Goal: Feedback & Contribution: Contribute content

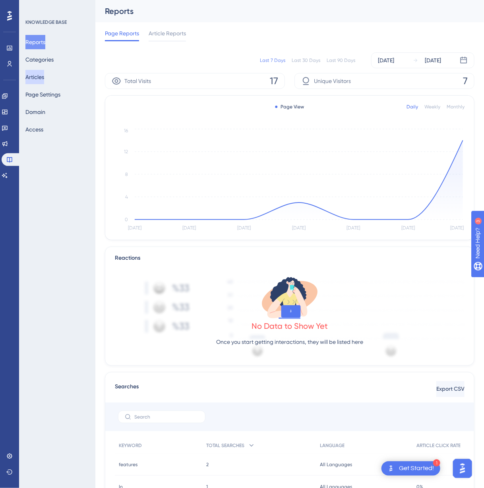
click at [34, 77] on button "Articles" at bounding box center [34, 77] width 19 height 14
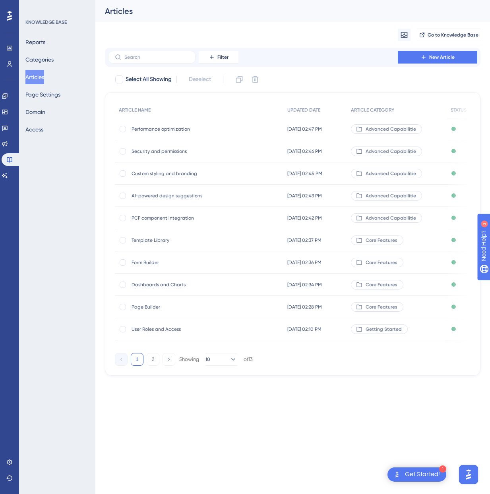
click at [39, 76] on button "Articles" at bounding box center [34, 77] width 19 height 14
click at [40, 60] on button "Categories" at bounding box center [39, 59] width 28 height 14
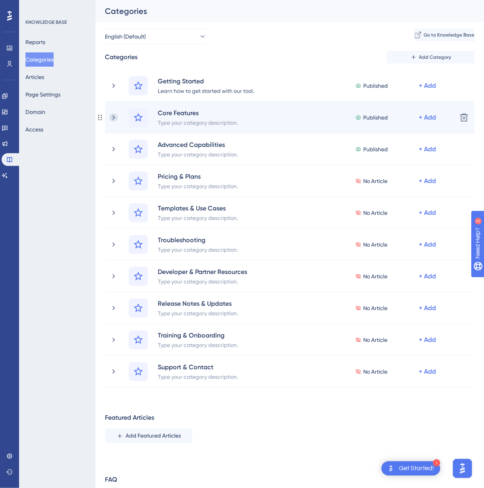
click at [114, 118] on icon at bounding box center [113, 117] width 2 height 4
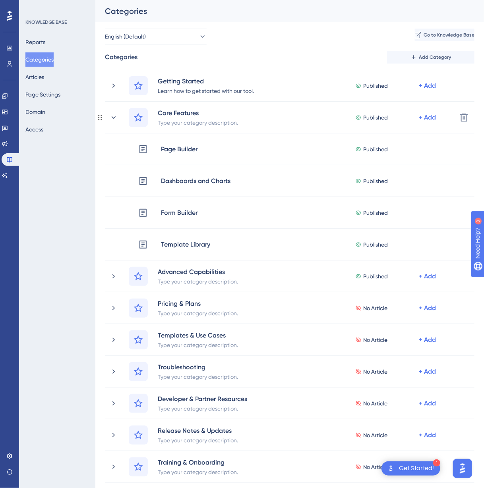
click at [114, 118] on icon at bounding box center [114, 117] width 4 height 2
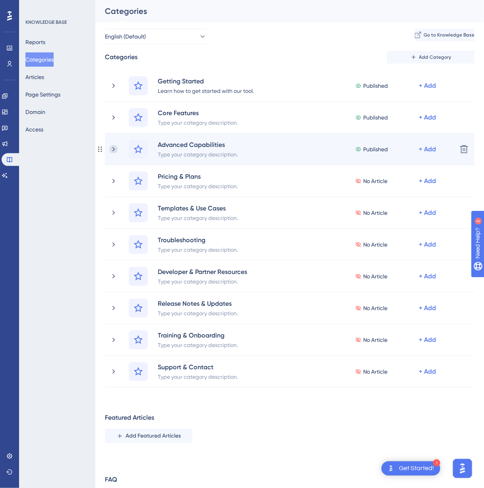
click at [112, 151] on icon at bounding box center [114, 149] width 8 height 8
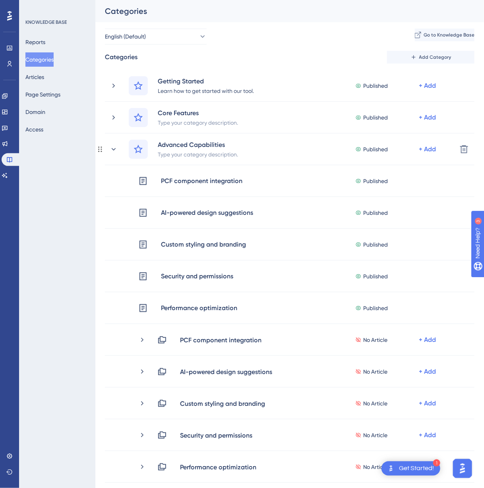
click at [112, 151] on icon at bounding box center [114, 149] width 8 height 8
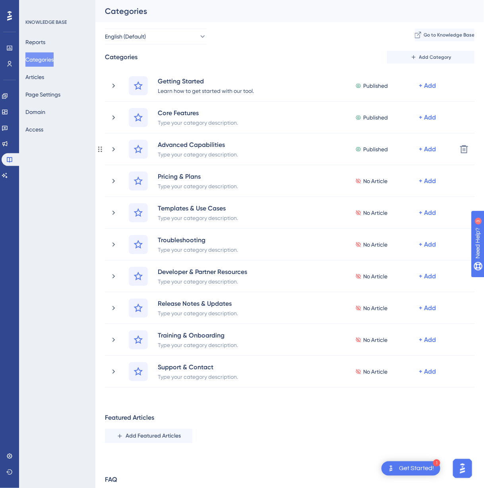
click at [112, 151] on icon at bounding box center [114, 149] width 8 height 8
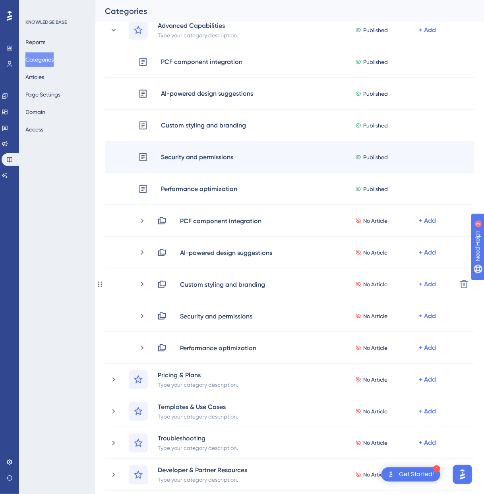
scroll to position [199, 0]
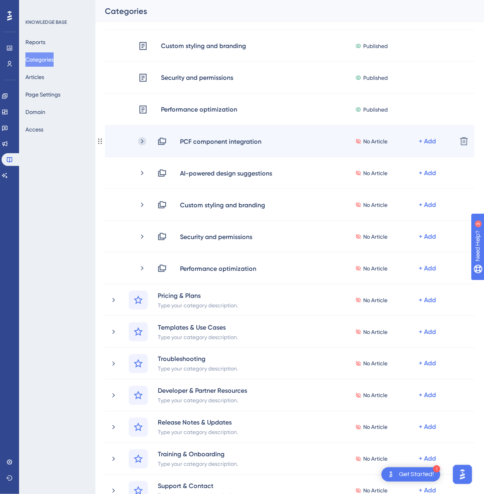
click at [138, 145] on icon at bounding box center [142, 141] width 8 height 8
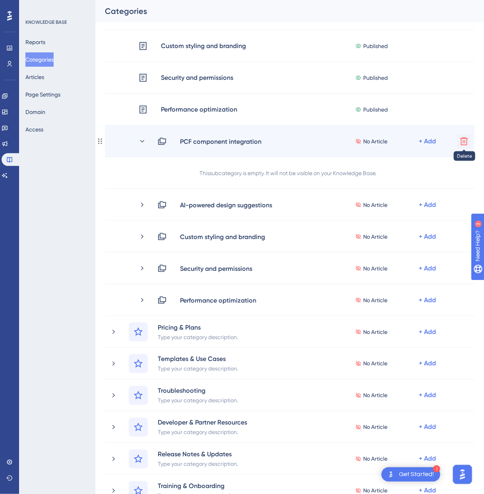
click at [462, 145] on icon at bounding box center [464, 142] width 10 height 10
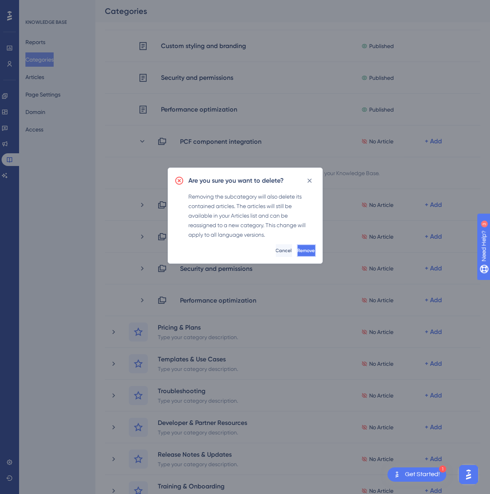
click at [301, 252] on span "Remove" at bounding box center [306, 251] width 17 height 6
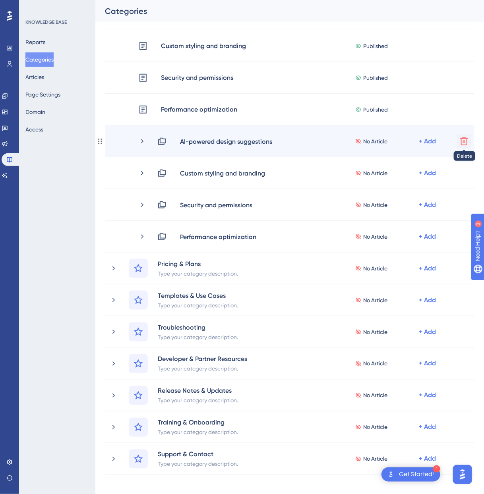
click at [462, 146] on button at bounding box center [464, 141] width 14 height 14
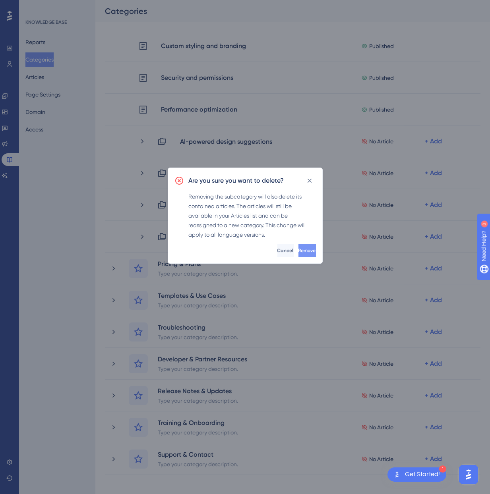
click at [298, 254] on button "Remove" at bounding box center [306, 250] width 17 height 13
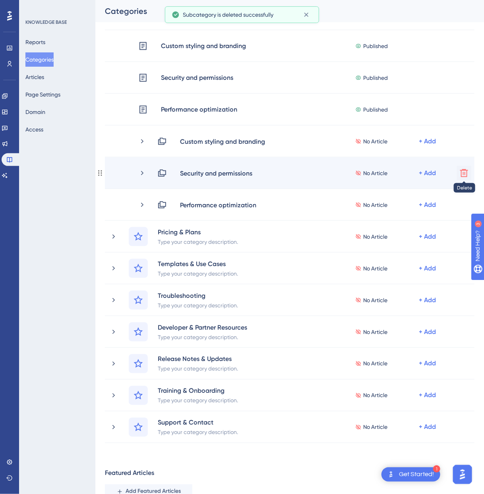
click at [463, 172] on icon at bounding box center [464, 173] width 8 height 8
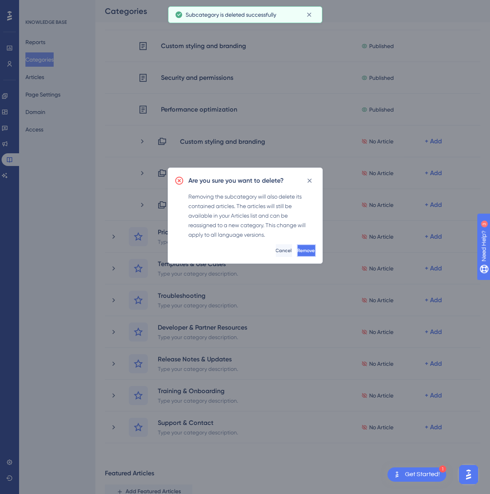
click at [301, 249] on span "Remove" at bounding box center [306, 251] width 17 height 6
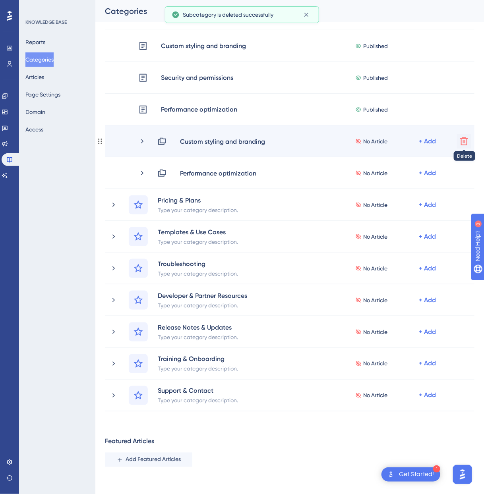
click at [460, 140] on icon at bounding box center [464, 142] width 10 height 10
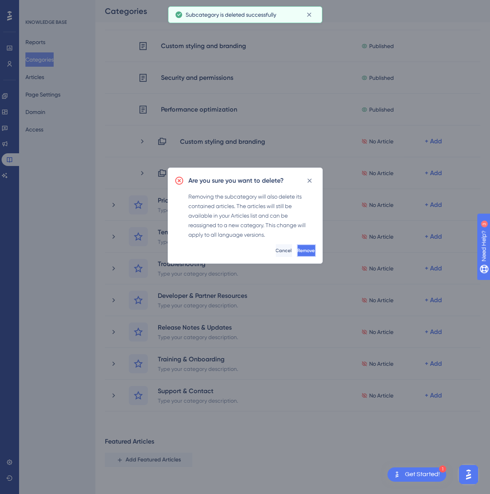
click at [298, 253] on span "Remove" at bounding box center [306, 251] width 17 height 6
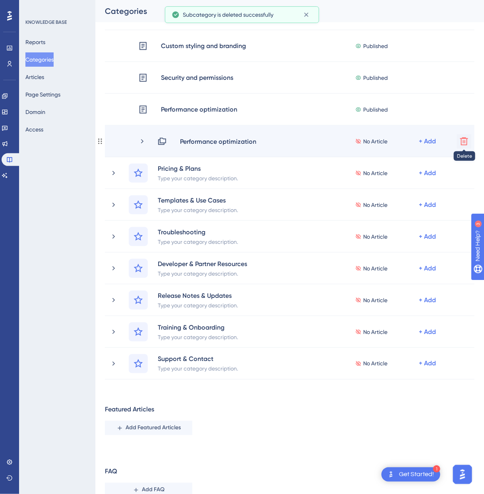
click at [463, 143] on icon at bounding box center [464, 142] width 10 height 10
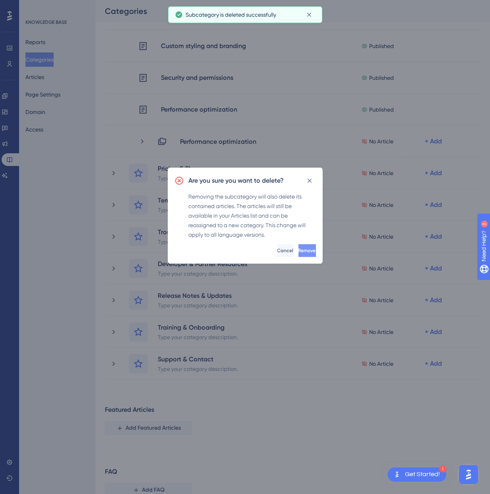
click at [298, 248] on span "Remove" at bounding box center [306, 251] width 17 height 6
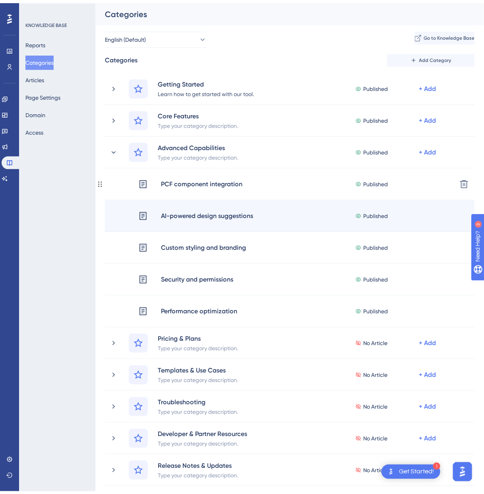
scroll to position [79, 0]
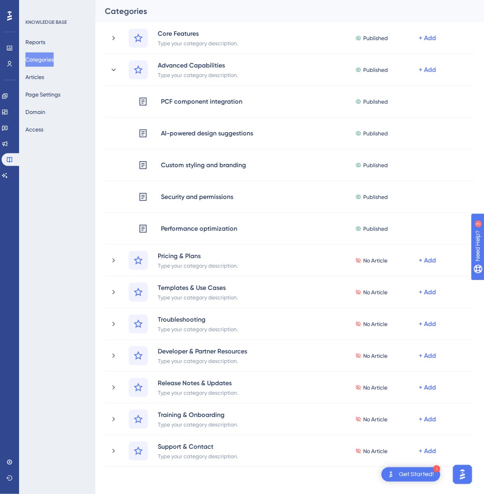
click at [199, 476] on div "Categories Add Category Getting Started Learn how to get started with our tool.…" at bounding box center [290, 281] width 370 height 620
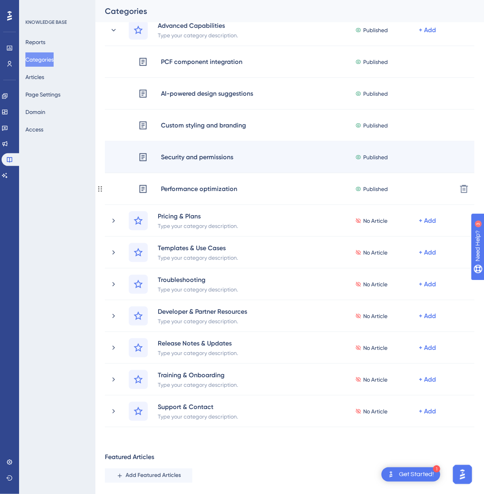
scroll to position [199, 0]
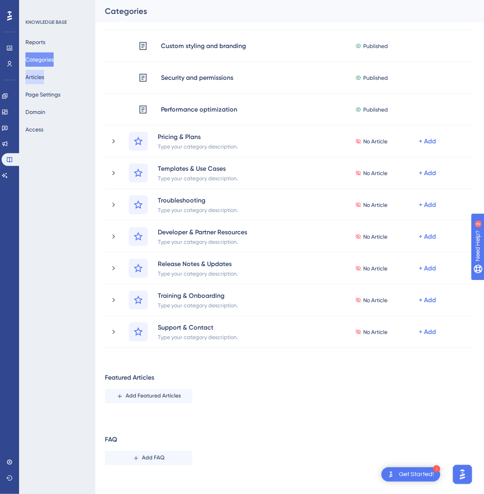
click at [42, 76] on button "Articles" at bounding box center [34, 77] width 19 height 14
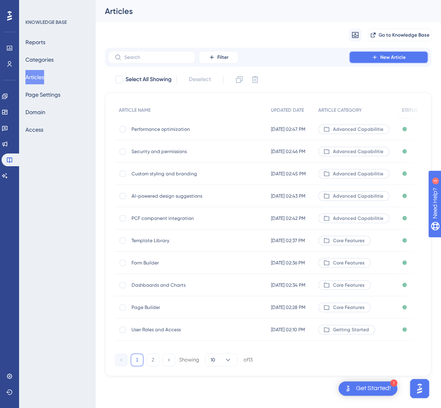
click at [391, 58] on span "New Article" at bounding box center [392, 57] width 25 height 6
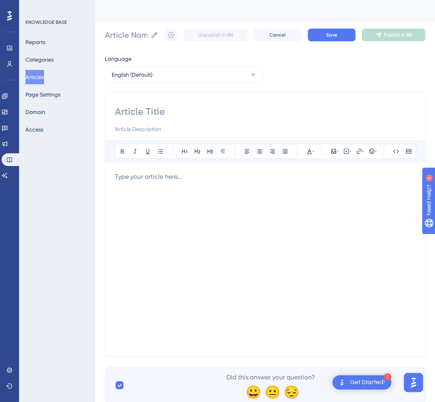
click at [283, 190] on div at bounding box center [265, 259] width 301 height 175
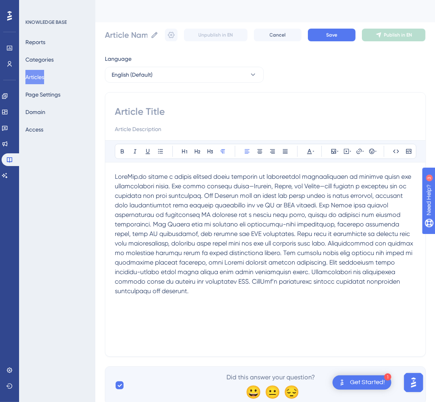
click at [161, 109] on input at bounding box center [265, 111] width 301 height 13
paste input "Plan Comparison"
type input "Plan Comparison"
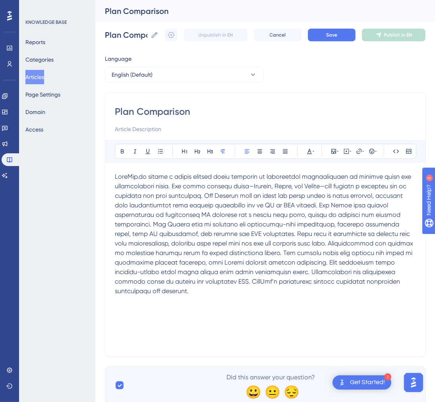
click at [229, 233] on span at bounding box center [265, 234] width 300 height 122
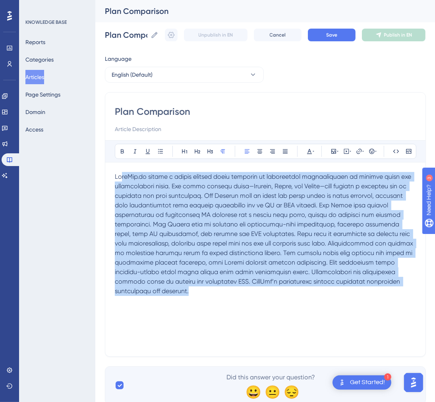
drag, startPoint x: 366, startPoint y: 285, endPoint x: 124, endPoint y: 176, distance: 266.0
click at [124, 176] on p at bounding box center [265, 234] width 301 height 124
click at [154, 196] on span at bounding box center [265, 234] width 300 height 122
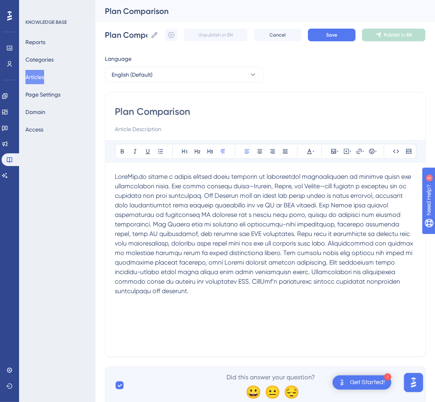
click at [166, 188] on span at bounding box center [265, 234] width 300 height 122
click at [189, 173] on span at bounding box center [265, 234] width 300 height 122
click at [176, 185] on span at bounding box center [265, 234] width 300 height 122
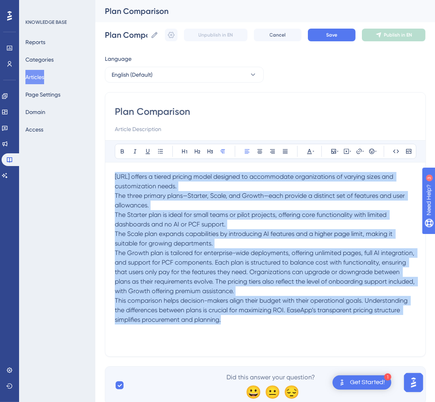
drag, startPoint x: 243, startPoint y: 323, endPoint x: 114, endPoint y: 178, distance: 193.9
click at [114, 178] on div "Plan Comparison Bold Italic Underline Bullet Point Heading 1 Heading 2 Heading …" at bounding box center [265, 224] width 321 height 265
copy div "LoreMip.do sitame c adipis elitsed doeiu temporin ut laboreetdol magnaaliquaen …"
click at [329, 38] on button "Save" at bounding box center [332, 35] width 48 height 13
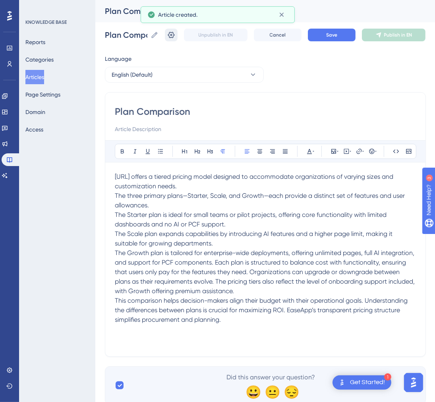
click at [173, 38] on icon at bounding box center [171, 35] width 8 height 8
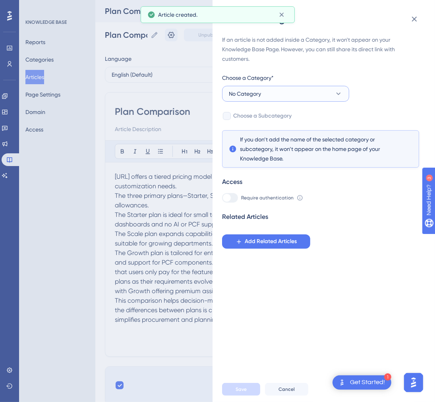
click at [304, 92] on button "No Category" at bounding box center [285, 94] width 127 height 16
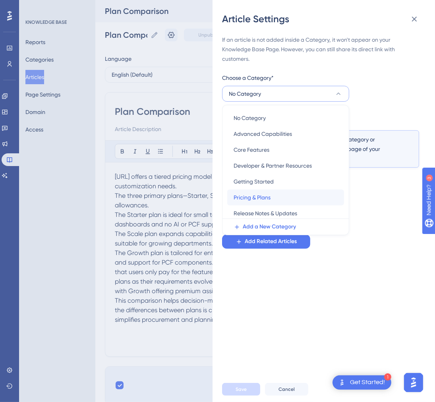
click at [268, 199] on span "Pricing & Plans" at bounding box center [252, 198] width 37 height 10
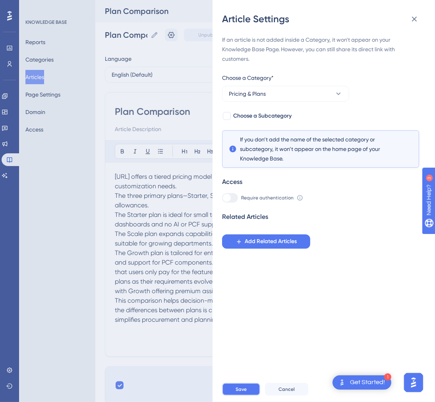
click at [239, 393] on span "Save" at bounding box center [241, 389] width 11 height 6
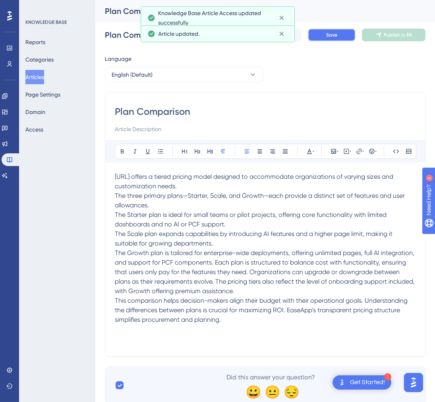
click at [334, 37] on span "Save" at bounding box center [331, 35] width 11 height 6
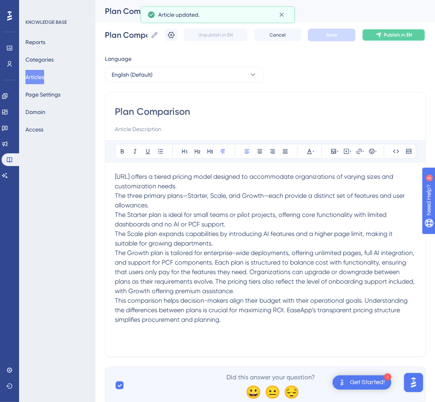
click at [397, 34] on span "Publish in EN" at bounding box center [398, 35] width 28 height 6
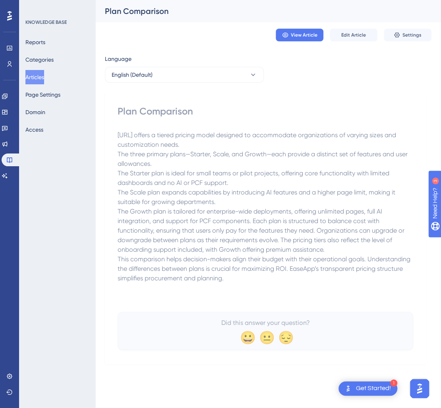
click at [44, 79] on button "Articles" at bounding box center [34, 77] width 19 height 14
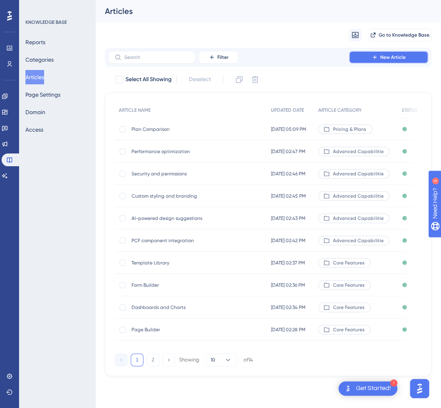
click at [401, 58] on span "New Article" at bounding box center [392, 57] width 25 height 6
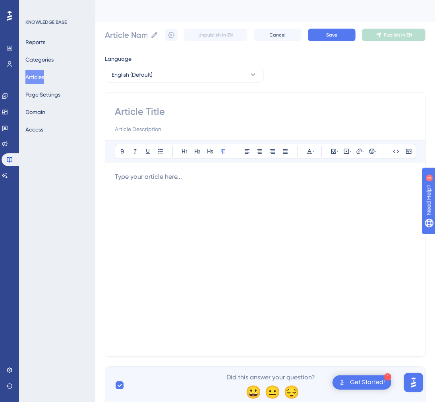
click at [163, 105] on input at bounding box center [265, 111] width 301 height 13
paste input "Feature Availability by Tier"
type input "Feature Availability by Tier"
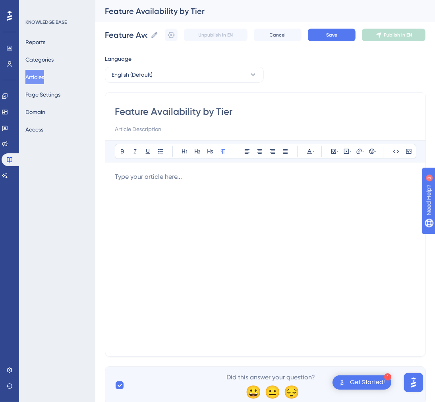
click at [227, 206] on div at bounding box center [265, 259] width 301 height 175
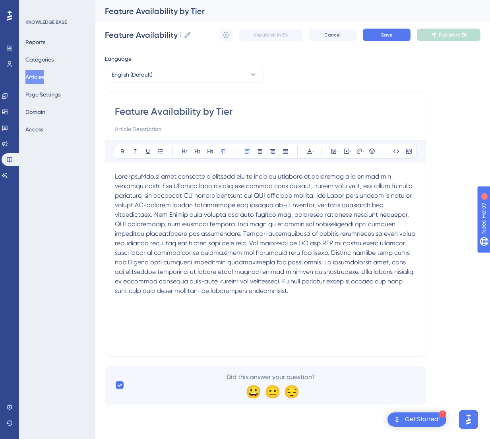
click at [336, 195] on span at bounding box center [266, 234] width 302 height 122
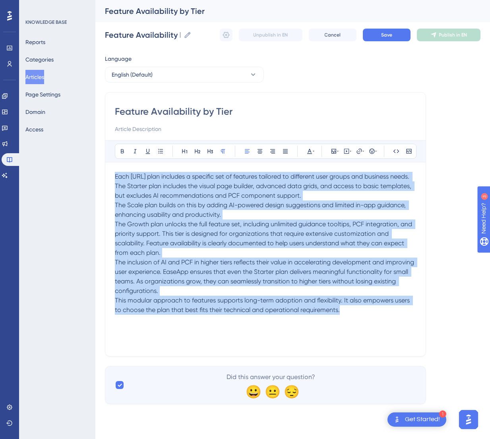
drag, startPoint x: 351, startPoint y: 309, endPoint x: 106, endPoint y: 176, distance: 278.6
click at [106, 176] on div "Feature Availability by Tier Bold Italic Underline Bullet Point Heading 1 Headi…" at bounding box center [265, 224] width 321 height 265
copy div "Each [URL] plan includes a specific set of features tailored to different user …"
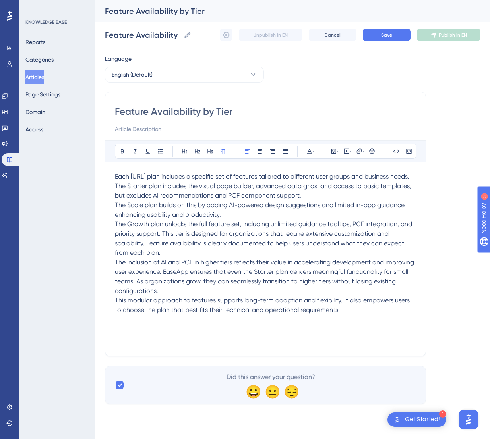
click at [355, 67] on div "Language English (Default) Feature Availability by Tier Bold Italic Underline B…" at bounding box center [292, 229] width 375 height 350
click at [374, 36] on button "Save" at bounding box center [387, 35] width 48 height 13
click at [223, 35] on icon at bounding box center [226, 35] width 7 height 6
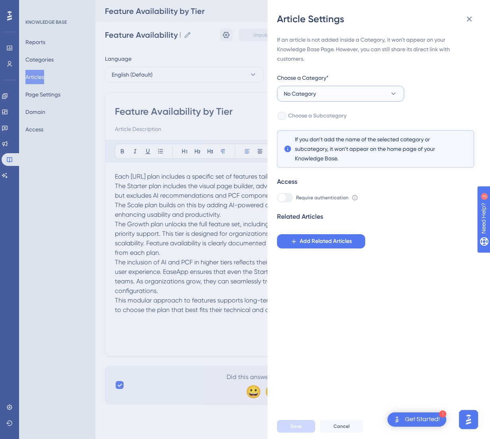
click at [345, 95] on button "No Category" at bounding box center [340, 94] width 127 height 16
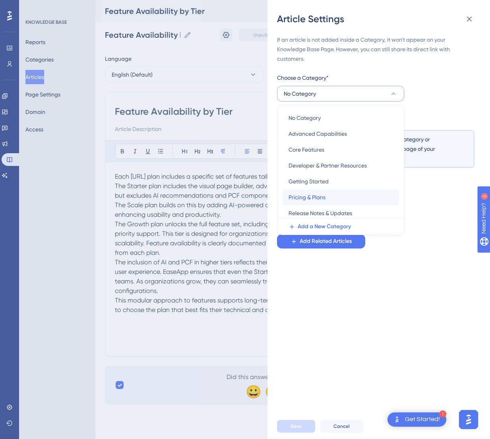
click at [319, 194] on span "Pricing & Plans" at bounding box center [306, 198] width 37 height 10
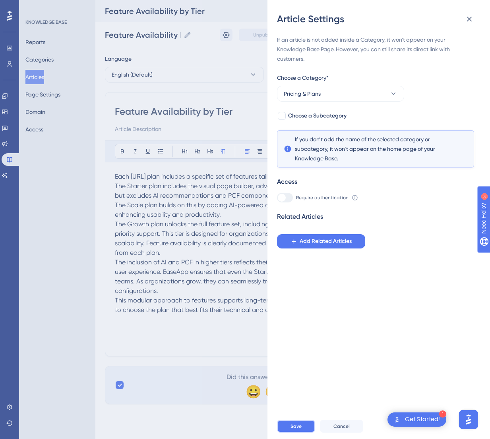
click at [296, 407] on span "Save" at bounding box center [295, 427] width 11 height 6
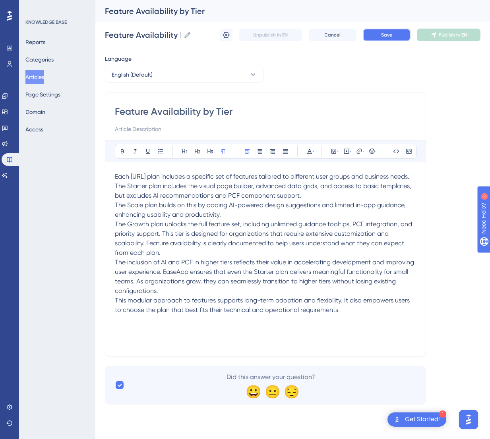
click at [381, 39] on button "Save" at bounding box center [387, 35] width 48 height 13
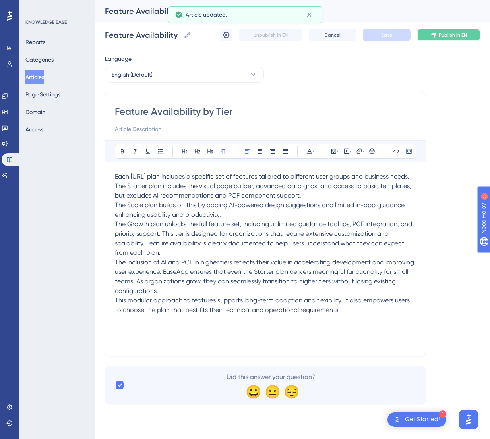
click at [436, 35] on icon at bounding box center [433, 35] width 6 height 6
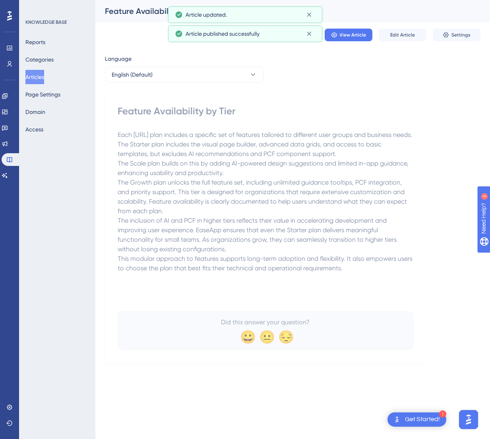
click at [44, 73] on button "Articles" at bounding box center [34, 77] width 19 height 14
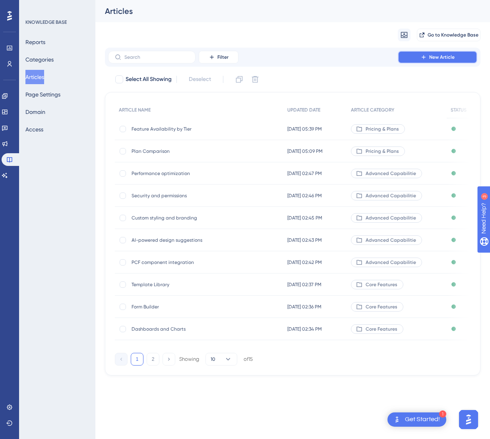
click at [441, 56] on span "New Article" at bounding box center [441, 57] width 25 height 6
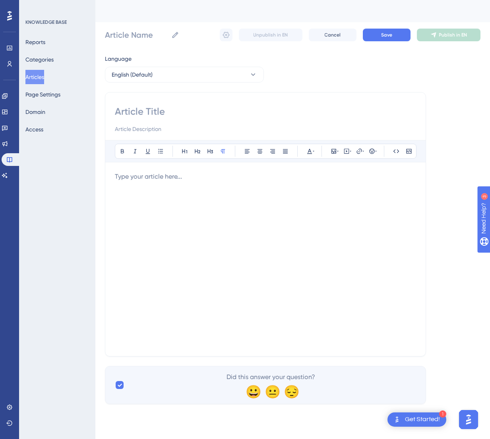
click at [210, 201] on div at bounding box center [265, 259] width 301 height 175
click at [216, 105] on input at bounding box center [265, 111] width 301 height 13
paste input "License Management"
type input "License Management"
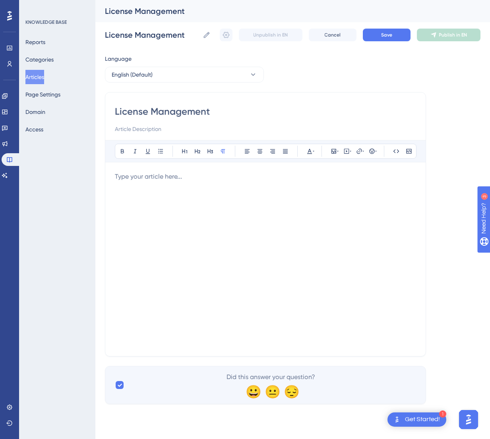
type input "License Management"
click at [246, 204] on div at bounding box center [265, 259] width 301 height 175
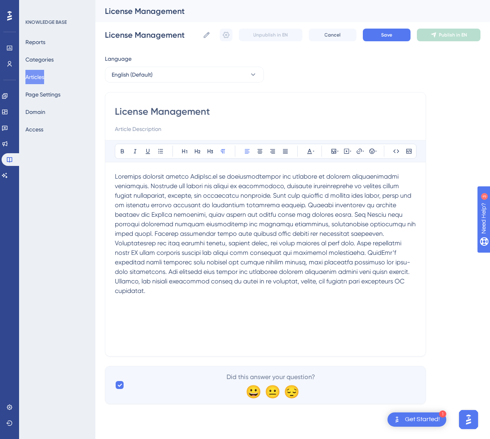
click at [276, 195] on span at bounding box center [266, 234] width 302 height 122
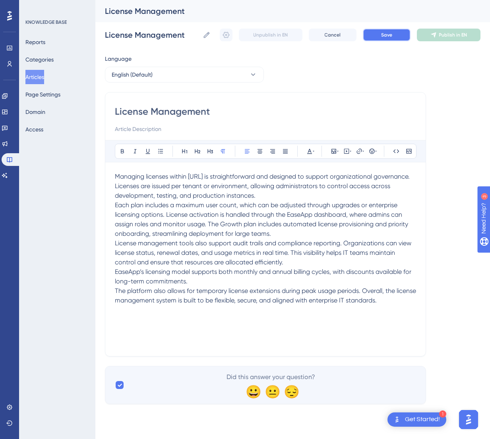
click at [386, 30] on button "Save" at bounding box center [387, 35] width 48 height 13
click at [377, 37] on button "Save" at bounding box center [387, 35] width 48 height 13
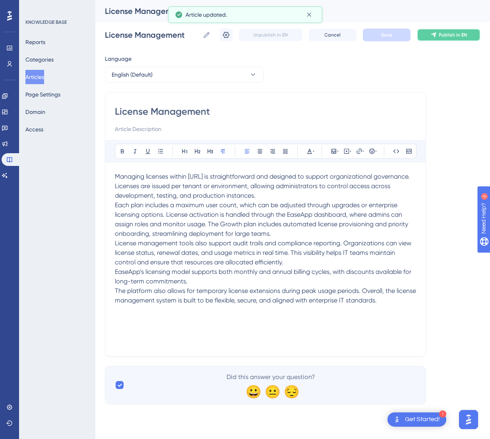
click at [439, 37] on span "Publish in EN" at bounding box center [453, 35] width 28 height 6
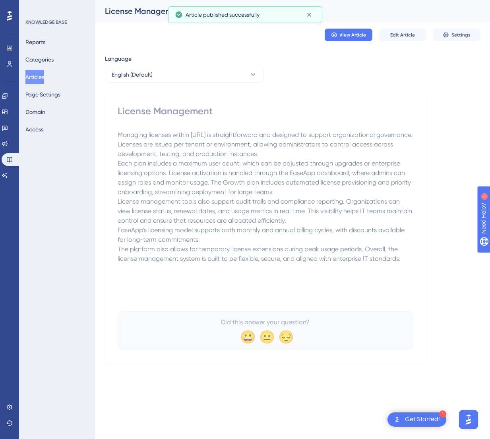
click at [355, 226] on p "EaseApp’s licensing model supports both monthly and annual billing cycles, with…" at bounding box center [266, 235] width 296 height 19
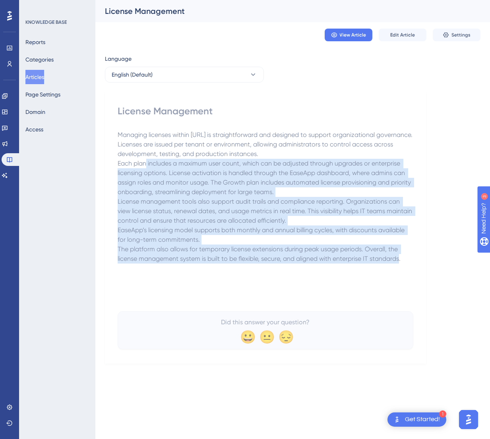
drag, startPoint x: 401, startPoint y: 260, endPoint x: 147, endPoint y: 159, distance: 274.0
click at [147, 159] on div "Managing licenses within [URL] is straightforward and designed to support organ…" at bounding box center [266, 217] width 296 height 175
drag, startPoint x: 147, startPoint y: 159, endPoint x: 118, endPoint y: 133, distance: 38.8
click at [118, 133] on span "Managing licenses within [URL] is straightforward and designed to support organ…" at bounding box center [266, 144] width 296 height 27
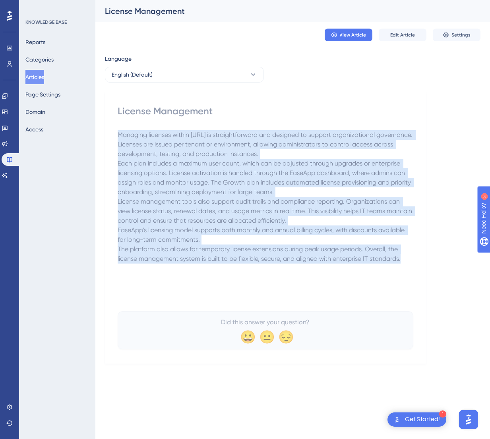
drag, startPoint x: 117, startPoint y: 133, endPoint x: 409, endPoint y: 262, distance: 319.3
click at [409, 262] on div "Managing licenses within [URL] is straightforward and designed to support organ…" at bounding box center [266, 217] width 296 height 175
copy div "Loremips dolorsit ametco AdipIsc.el se doeiusmodtempor inc utlabore et dolorem …"
click at [38, 79] on button "Articles" at bounding box center [34, 77] width 19 height 14
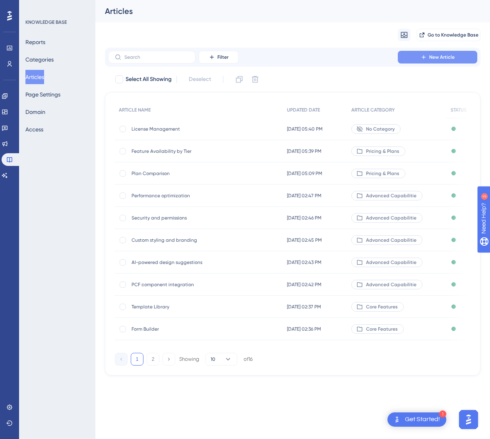
click at [423, 60] on icon at bounding box center [423, 57] width 6 height 6
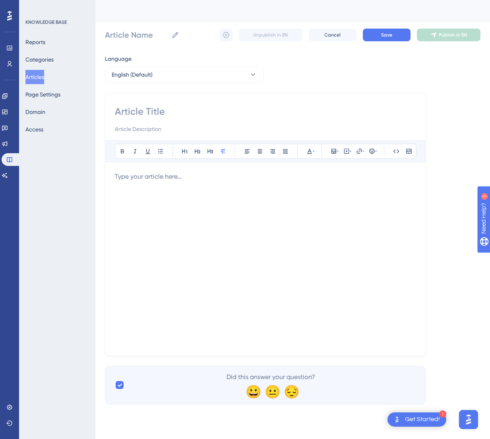
click at [157, 109] on input at bounding box center [265, 111] width 301 height 13
paste input "Billing and Invoicing"
type input "Billing and Invoicing"
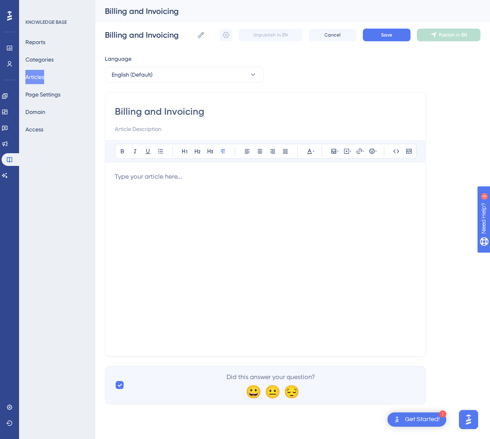
click at [162, 236] on div at bounding box center [265, 259] width 301 height 175
click at [302, 200] on div at bounding box center [265, 259] width 301 height 175
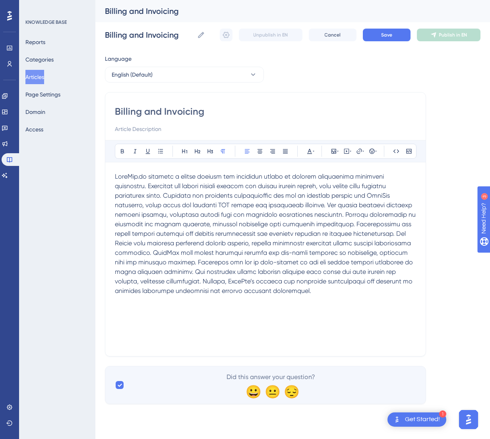
click at [166, 193] on span at bounding box center [266, 234] width 302 height 122
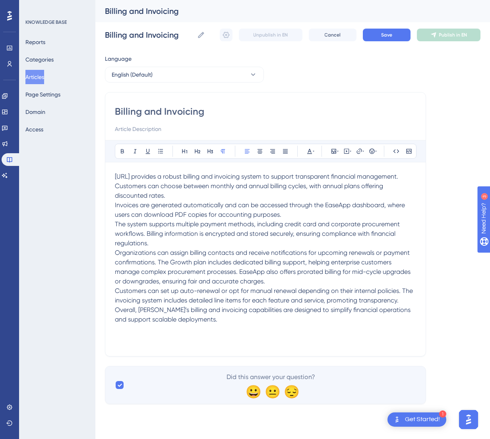
click at [226, 322] on p "Customers can set up auto-renewal or opt for manual renewal depending on their …" at bounding box center [265, 305] width 301 height 38
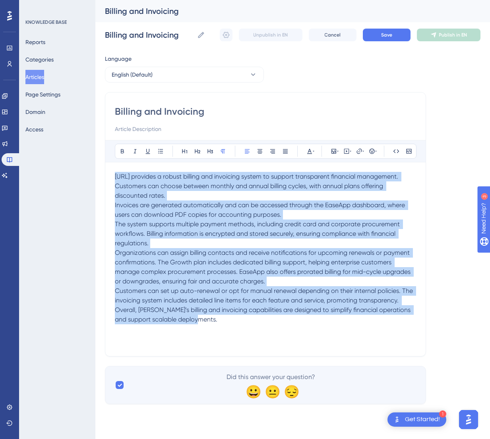
drag, startPoint x: 226, startPoint y: 322, endPoint x: 95, endPoint y: 165, distance: 205.4
click at [95, 165] on div "Performance Users Engagement Widgets Feedback Product Updates Knowledge Base AI…" at bounding box center [292, 208] width 395 height 417
copy div "[URL] provides a robust billing and invoicing system to support transparent fin…"
click at [377, 33] on button "Save" at bounding box center [387, 35] width 48 height 13
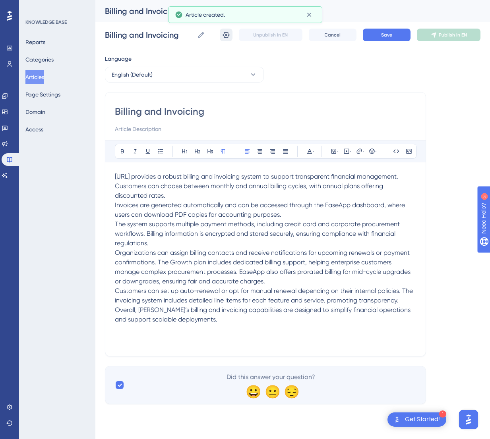
click at [226, 36] on icon at bounding box center [226, 35] width 8 height 8
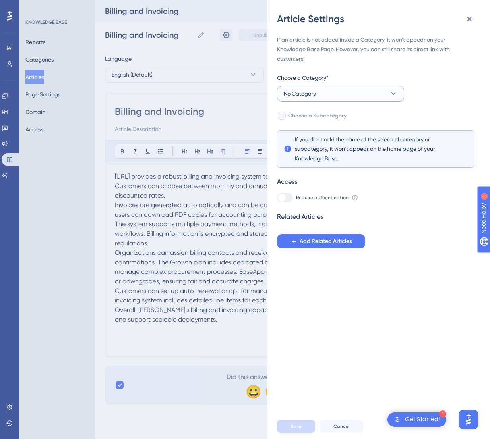
click at [374, 95] on button "No Category" at bounding box center [340, 94] width 127 height 16
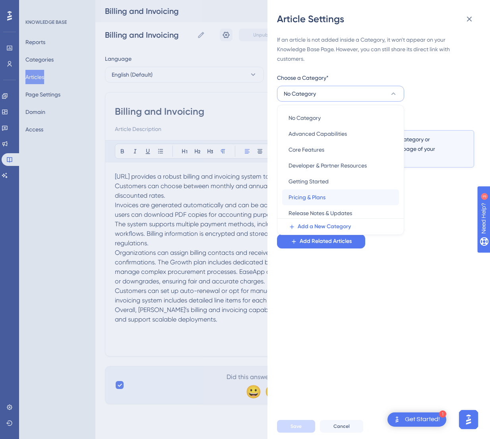
click at [311, 193] on span "Pricing & Plans" at bounding box center [306, 198] width 37 height 10
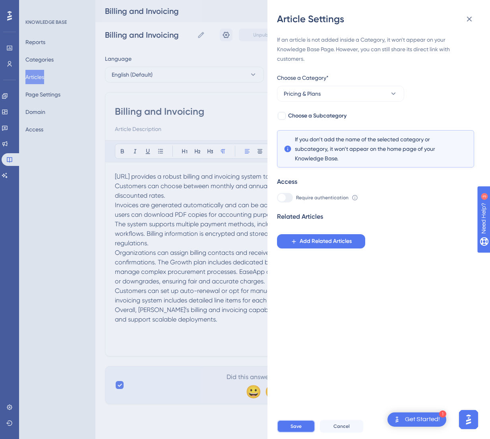
click at [298, 407] on span "Save" at bounding box center [295, 427] width 11 height 6
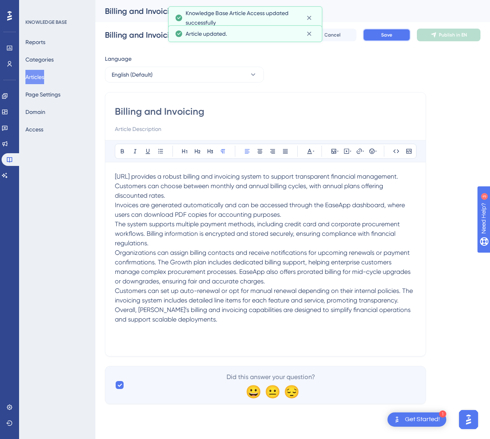
click at [384, 30] on button "Save" at bounding box center [387, 35] width 48 height 13
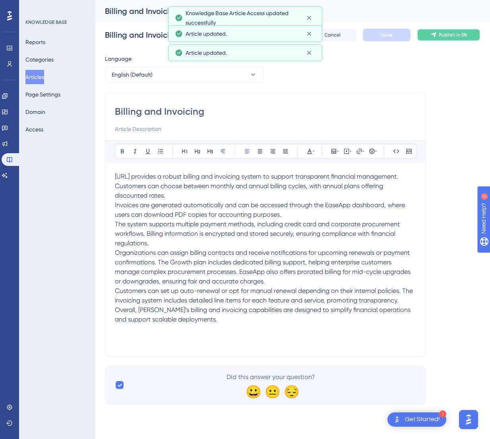
click at [441, 39] on button "Publish in EN" at bounding box center [449, 35] width 64 height 13
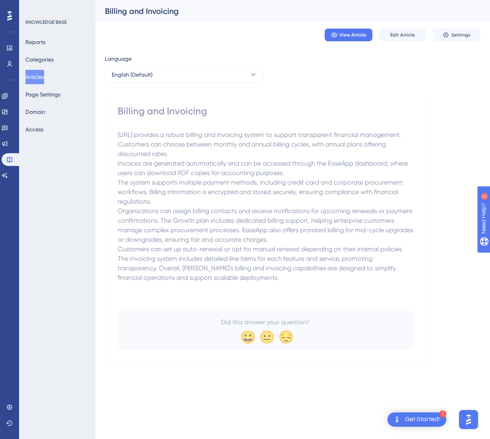
click at [44, 75] on button "Articles" at bounding box center [34, 77] width 19 height 14
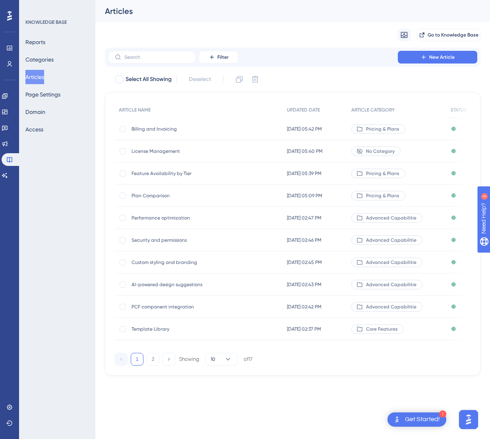
click at [165, 152] on span "License Management" at bounding box center [195, 151] width 127 height 6
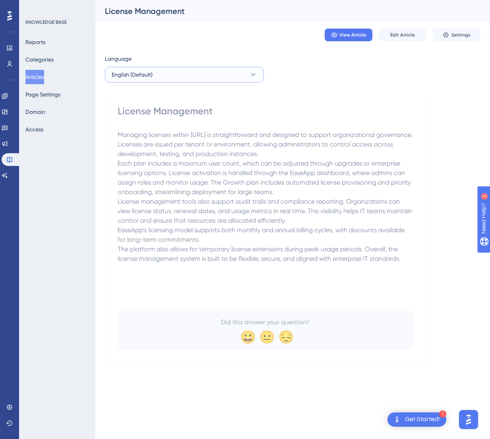
click at [211, 79] on button "English (Default)" at bounding box center [184, 75] width 159 height 16
click at [212, 27] on div "View Article Edit Article Settings" at bounding box center [292, 34] width 375 height 25
click at [396, 35] on span "Edit Article" at bounding box center [402, 35] width 25 height 6
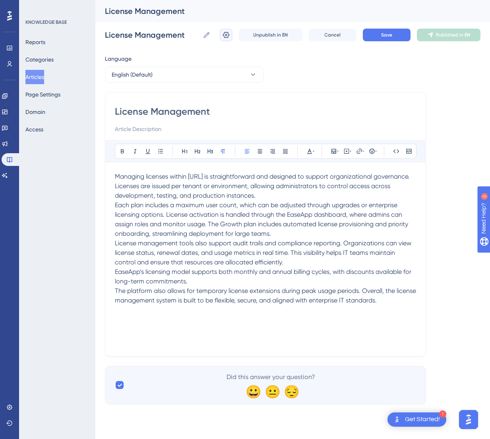
click at [226, 37] on icon at bounding box center [226, 35] width 8 height 8
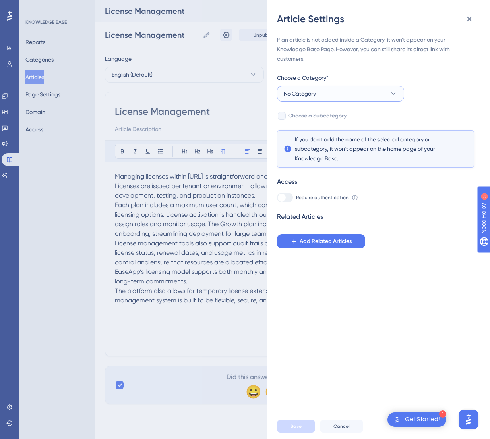
click at [337, 100] on button "No Category" at bounding box center [340, 94] width 127 height 16
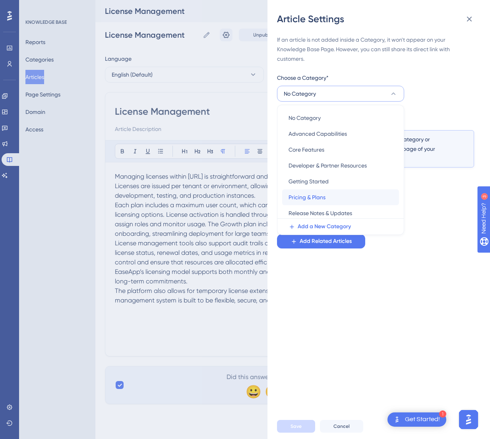
click at [321, 197] on span "Pricing & Plans" at bounding box center [306, 198] width 37 height 10
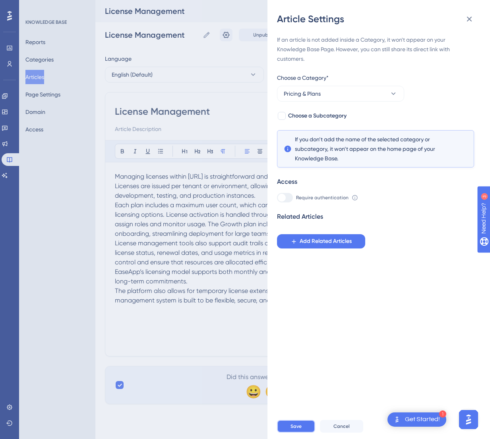
click at [305, 407] on button "Save" at bounding box center [296, 426] width 38 height 13
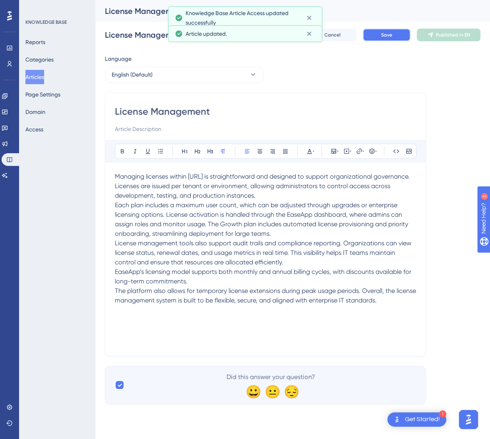
click at [374, 39] on button "Save" at bounding box center [387, 35] width 48 height 13
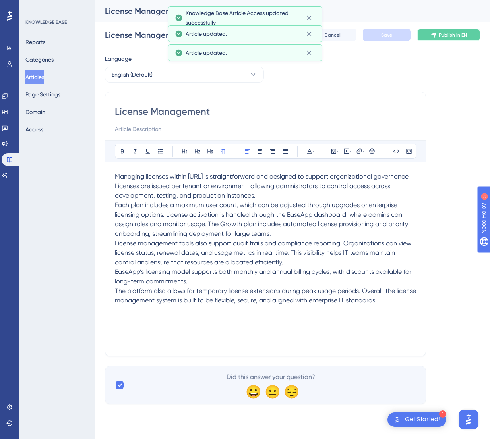
click at [434, 39] on button "Publish in EN" at bounding box center [449, 35] width 64 height 13
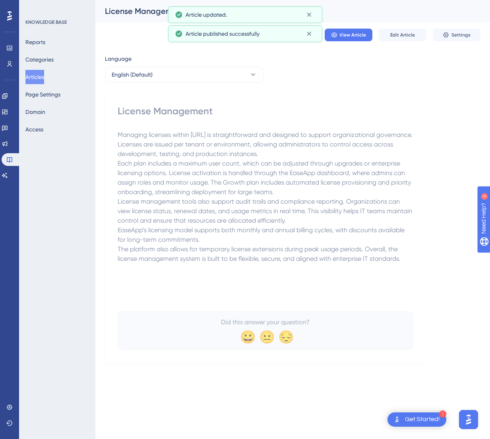
click at [44, 77] on button "Articles" at bounding box center [34, 77] width 19 height 14
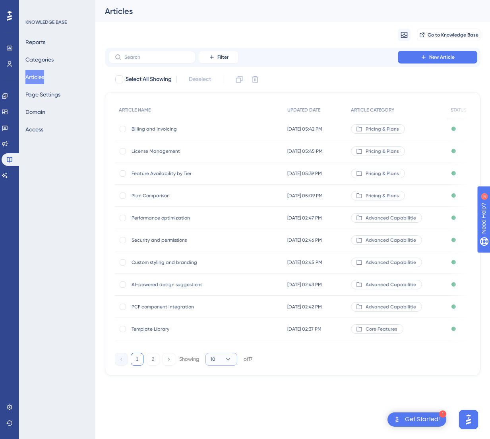
click at [229, 364] on icon at bounding box center [228, 360] width 8 height 8
click at [226, 397] on div "20 20" at bounding box center [221, 398] width 15 height 16
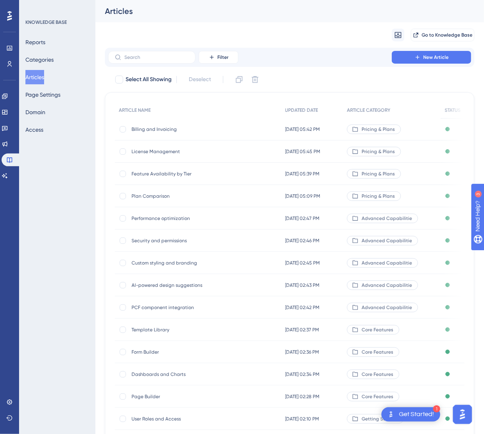
click at [41, 77] on button "Articles" at bounding box center [34, 77] width 19 height 14
click at [421, 58] on button "New Article" at bounding box center [431, 57] width 79 height 13
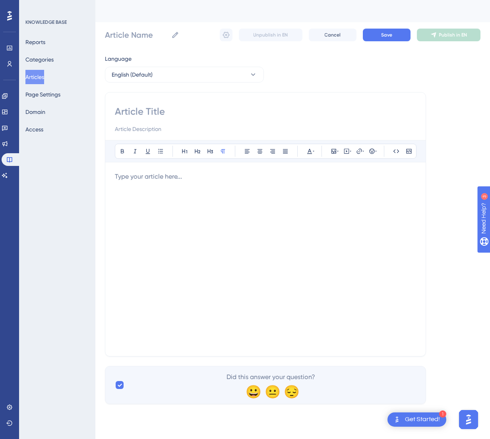
click at [288, 204] on div at bounding box center [265, 259] width 301 height 175
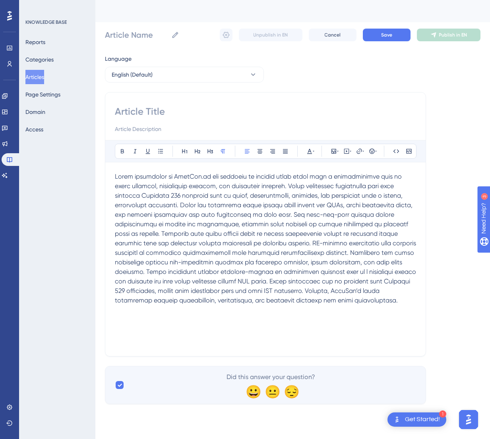
click at [176, 205] on span at bounding box center [266, 239] width 303 height 132
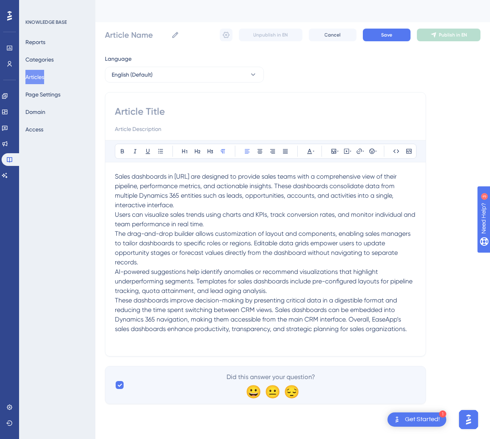
click at [197, 108] on input at bounding box center [265, 111] width 301 height 13
paste input "Sales Dashboards"
type input "Sales Dashboards"
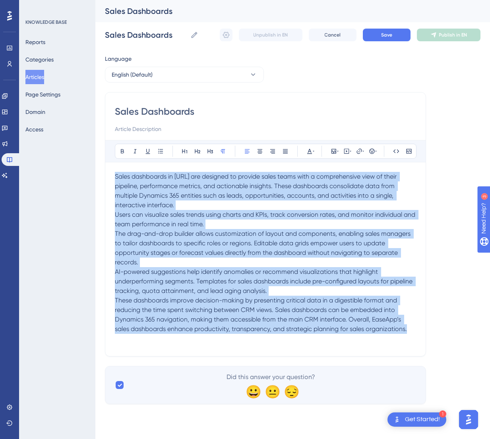
drag, startPoint x: 412, startPoint y: 331, endPoint x: 93, endPoint y: 169, distance: 358.2
click at [95, 169] on div "Performance Users Engagement Widgets Feedback Product Updates Knowledge Base AI…" at bounding box center [292, 208] width 395 height 417
copy div "Sales dashboards in [URL] are designed to provide sales teams with a comprehens…"
click at [383, 33] on span "Save" at bounding box center [386, 35] width 11 height 6
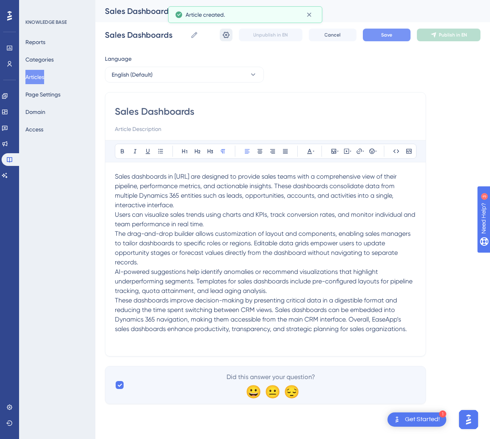
click at [221, 33] on button at bounding box center [226, 35] width 13 height 13
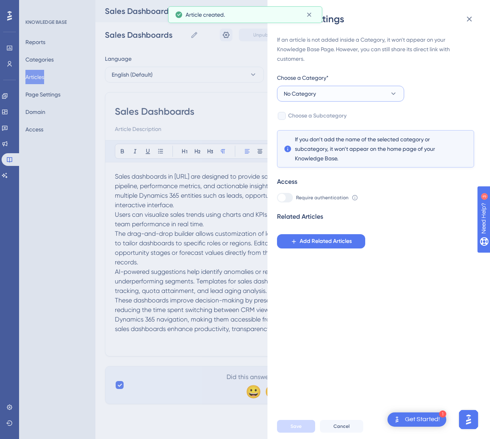
click at [364, 95] on button "No Category" at bounding box center [340, 94] width 127 height 16
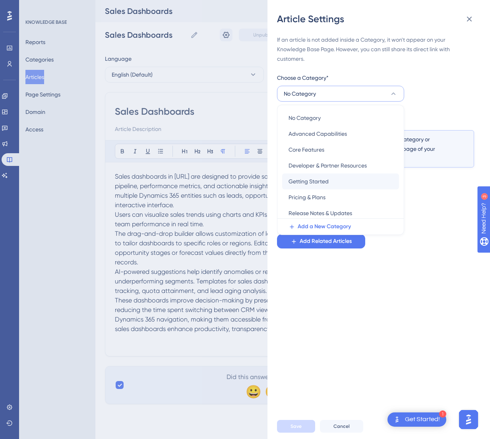
scroll to position [66, 0]
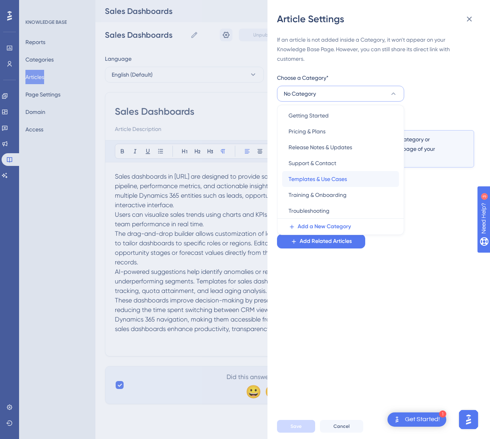
click at [342, 179] on span "Templates & Use Cases" at bounding box center [317, 179] width 58 height 10
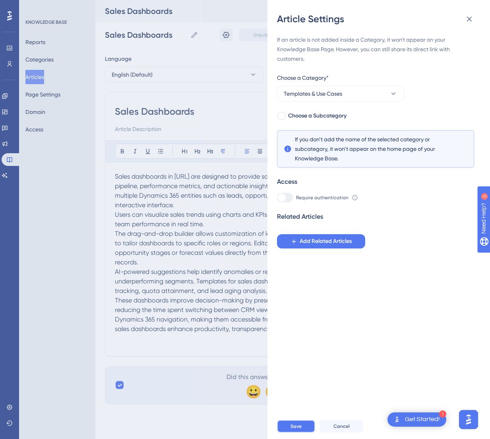
click at [301, 407] on span "Save" at bounding box center [295, 427] width 11 height 6
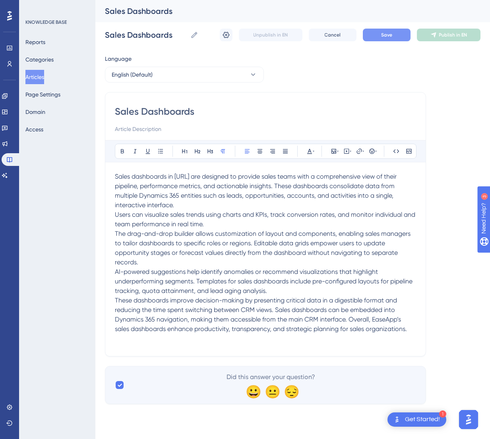
click at [389, 28] on div "Sales Dashboards Sales Dashboards Unpublish in EN Cancel Save Publish in EN" at bounding box center [292, 34] width 375 height 25
click at [391, 32] on span "Save" at bounding box center [386, 35] width 11 height 6
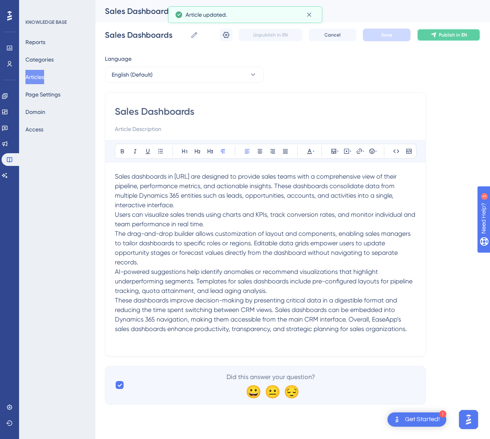
click at [441, 38] on button "Publish in EN" at bounding box center [449, 35] width 64 height 13
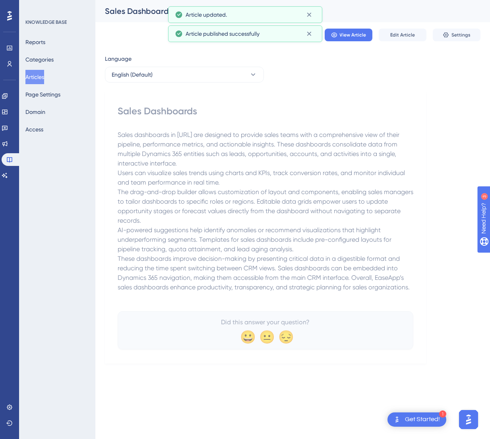
click at [44, 76] on button "Articles" at bounding box center [34, 77] width 19 height 14
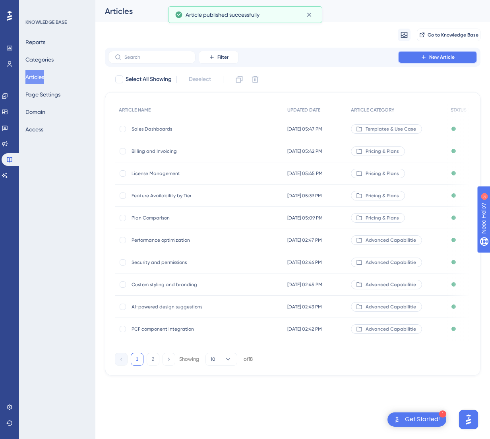
click at [434, 52] on button "New Article" at bounding box center [437, 57] width 79 height 13
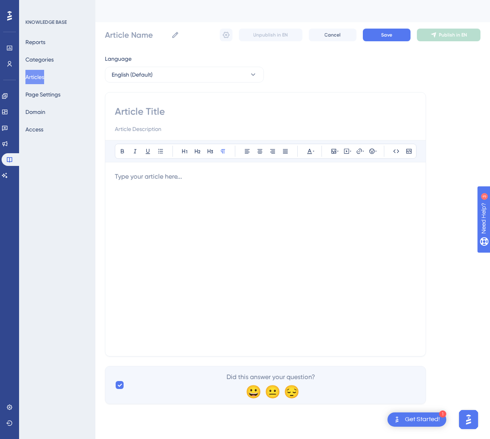
click at [302, 195] on div at bounding box center [265, 259] width 301 height 175
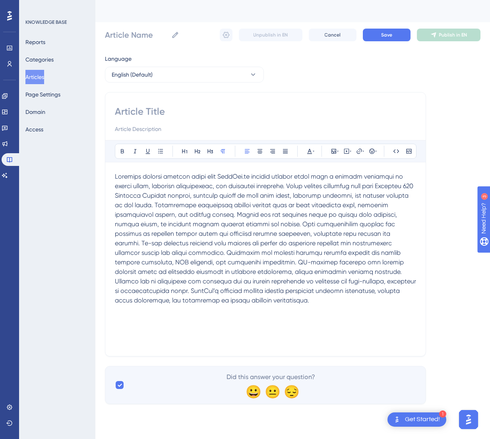
click at [183, 107] on input at bounding box center [265, 111] width 301 height 13
paste input "Customer Service Portals"
type input "Customer Service Portals"
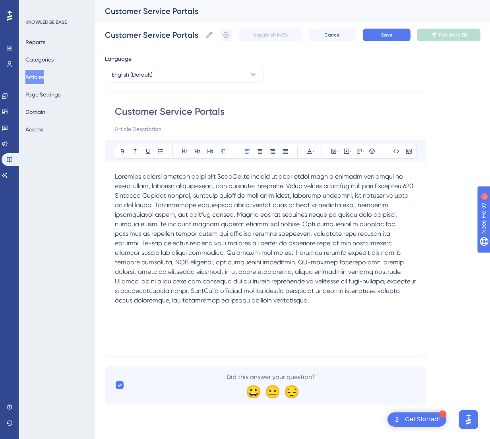
click at [309, 185] on span at bounding box center [266, 239] width 303 height 132
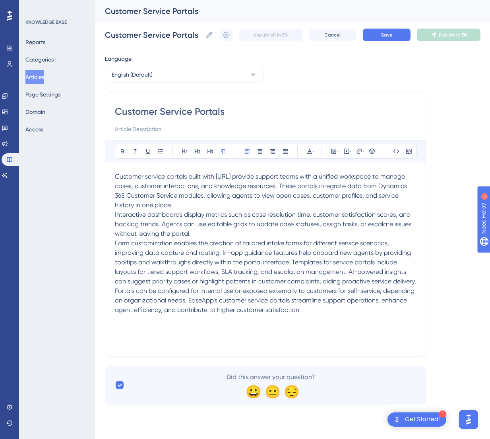
click at [349, 273] on span "Form customization enables the creation of tailored intake forms for different …" at bounding box center [266, 277] width 303 height 74
click at [266, 300] on span "AI-powered insights can suggest priority cases or highlight patterns in custome…" at bounding box center [264, 296] width 299 height 36
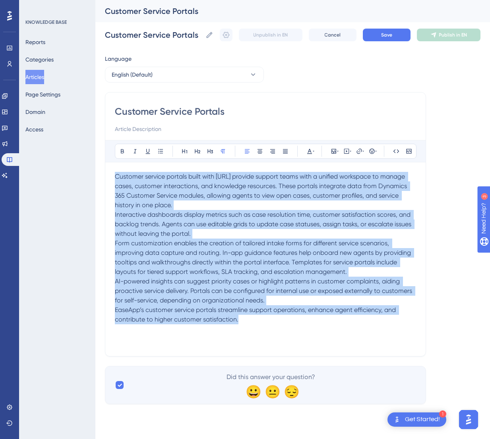
drag, startPoint x: 270, startPoint y: 322, endPoint x: 108, endPoint y: 176, distance: 217.8
click at [108, 176] on div "Customer Service Portals Bold Italic Underline Bullet Point Heading 1 Heading 2…" at bounding box center [265, 224] width 321 height 265
copy div "Customer service portals built with [URL] provide support teams with a unified …"
click at [392, 39] on button "Save" at bounding box center [387, 35] width 48 height 13
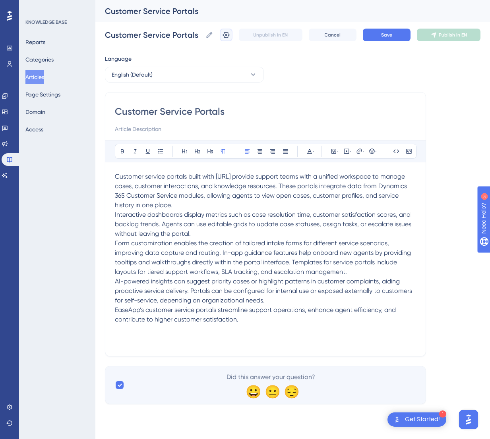
click at [224, 35] on icon at bounding box center [226, 35] width 8 height 8
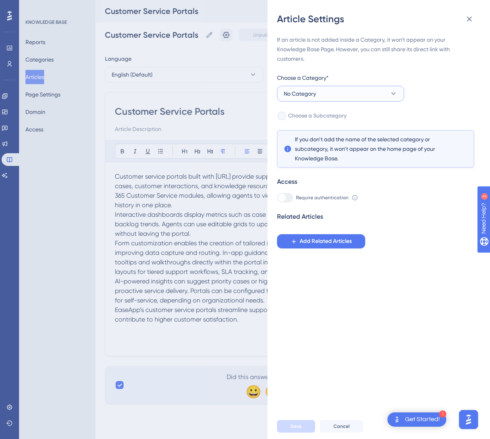
click at [365, 95] on button "No Category" at bounding box center [340, 94] width 127 height 16
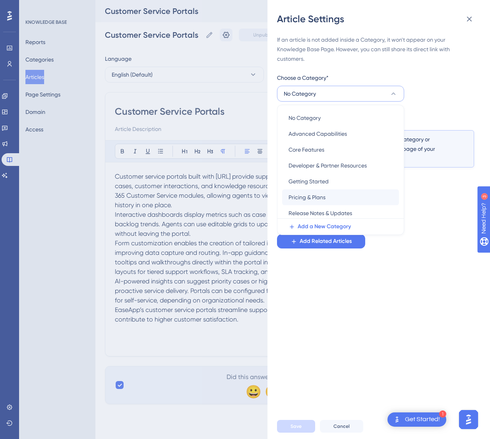
scroll to position [66, 0]
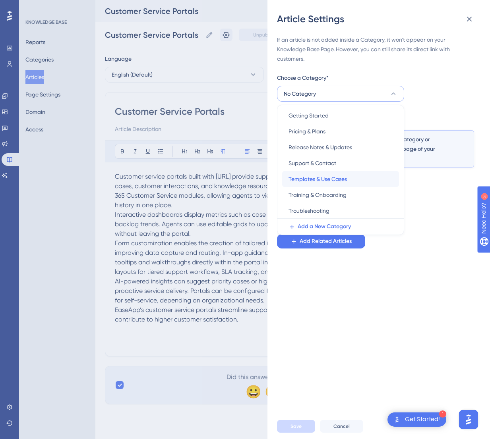
click at [335, 175] on span "Templates & Use Cases" at bounding box center [317, 179] width 58 height 10
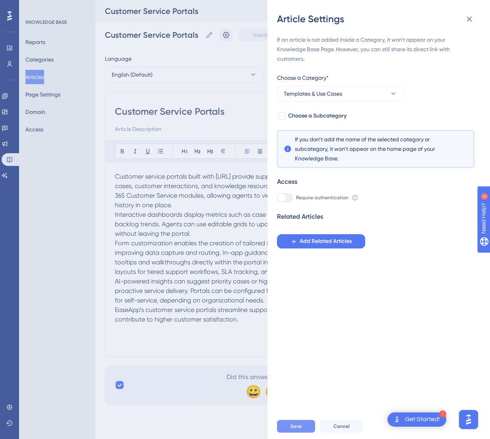
click at [287, 407] on button "Save" at bounding box center [296, 426] width 38 height 13
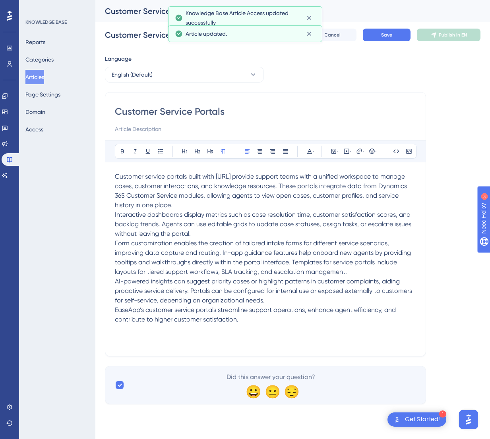
click at [374, 41] on div "Customer Service Portals Customer Service Portals Unpublish in EN Cancel Save P…" at bounding box center [292, 34] width 375 height 25
click at [375, 39] on button "Save" at bounding box center [387, 35] width 48 height 13
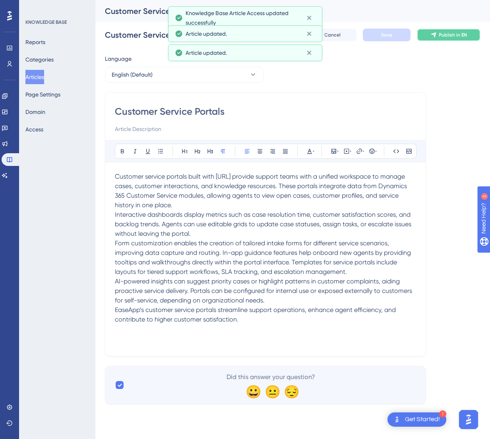
click at [441, 33] on span "Publish in EN" at bounding box center [453, 35] width 28 height 6
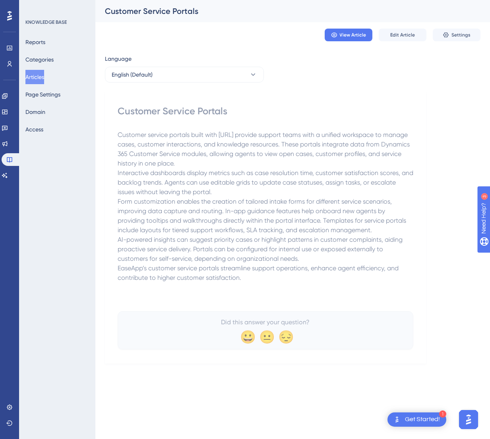
click at [310, 178] on p "Interactive dashboards display metrics such as case resolution time, customer s…" at bounding box center [266, 182] width 296 height 29
click at [34, 74] on button "Articles" at bounding box center [34, 77] width 19 height 14
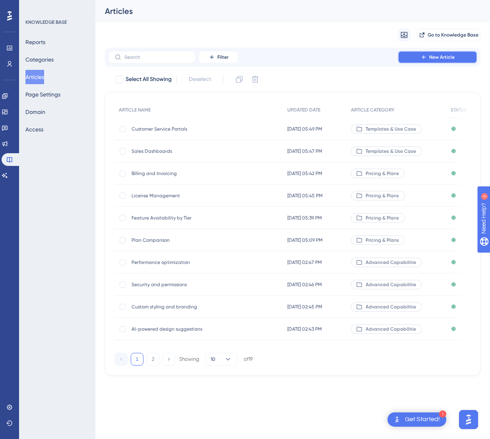
click at [430, 57] on span "New Article" at bounding box center [441, 57] width 25 height 6
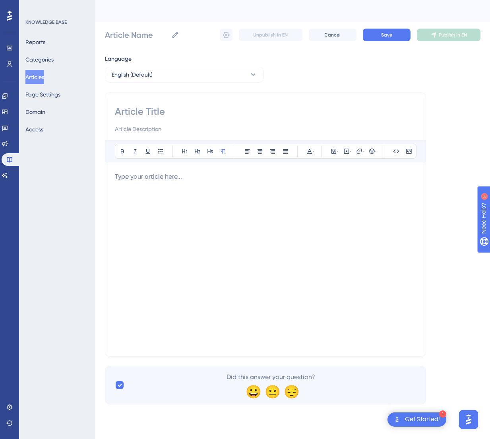
click at [228, 210] on div at bounding box center [265, 259] width 301 height 175
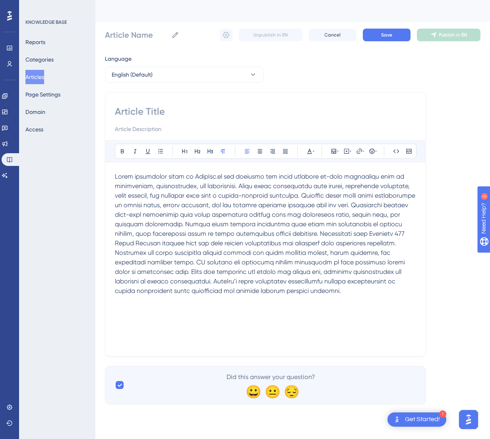
click at [253, 107] on input at bounding box center [265, 111] width 301 height 13
paste input "Field Operations"
type input "Field Operations"
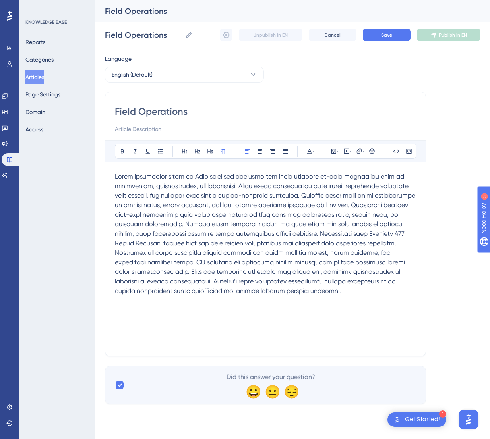
click at [244, 192] on span at bounding box center [266, 234] width 302 height 122
click at [334, 195] on span at bounding box center [266, 234] width 302 height 122
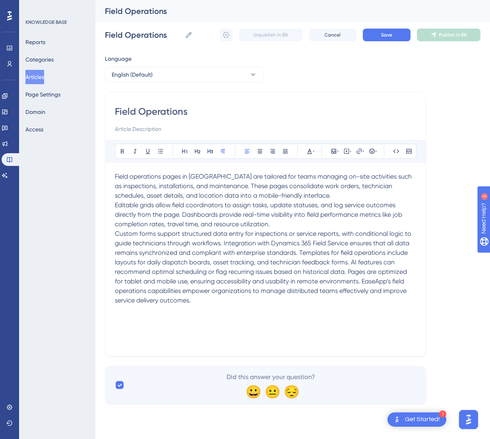
click at [349, 262] on span "Custom forms support structured data entry for inspections or service reports, …" at bounding box center [264, 267] width 298 height 74
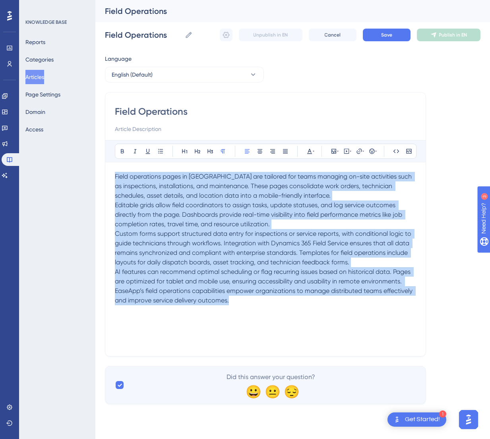
drag, startPoint x: 240, startPoint y: 298, endPoint x: 68, endPoint y: 176, distance: 211.2
click at [95, 176] on div "Performance Users Engagement Widgets Feedback Product Updates Knowledge Base AI…" at bounding box center [292, 208] width 395 height 417
copy div "Field operations pages in [GEOGRAPHIC_DATA] are tailored for teams managing on-…"
click at [383, 33] on span "Save" at bounding box center [386, 35] width 11 height 6
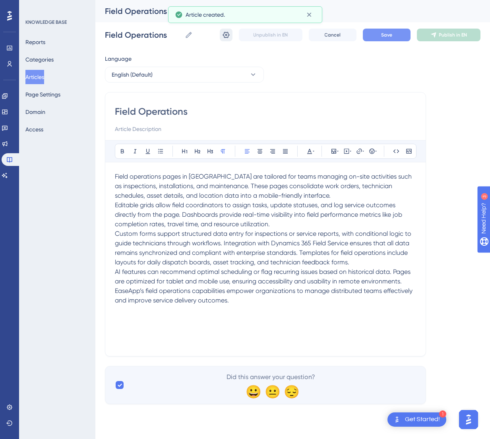
click at [228, 35] on icon at bounding box center [226, 35] width 7 height 6
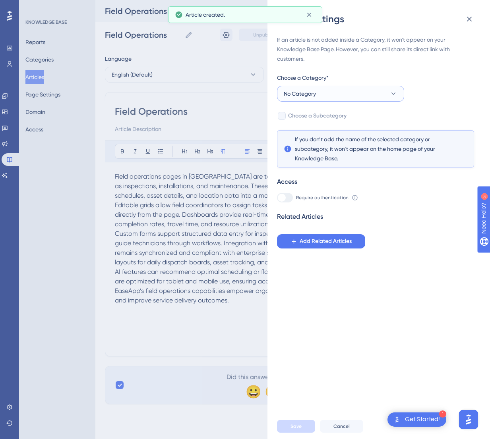
click at [363, 94] on button "No Category" at bounding box center [340, 94] width 127 height 16
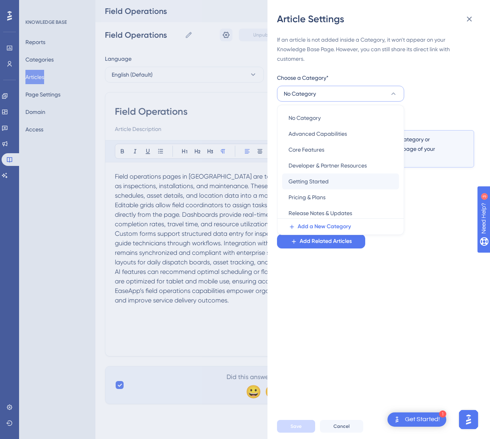
scroll to position [66, 0]
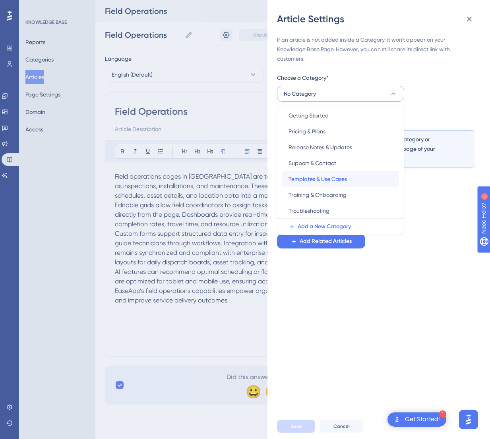
click at [337, 180] on span "Templates & Use Cases" at bounding box center [317, 179] width 58 height 10
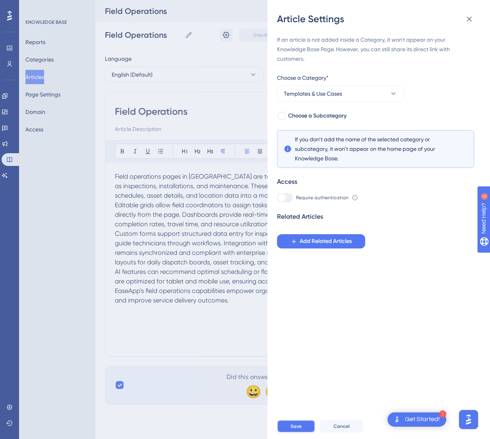
click at [301, 407] on span "Save" at bounding box center [295, 427] width 11 height 6
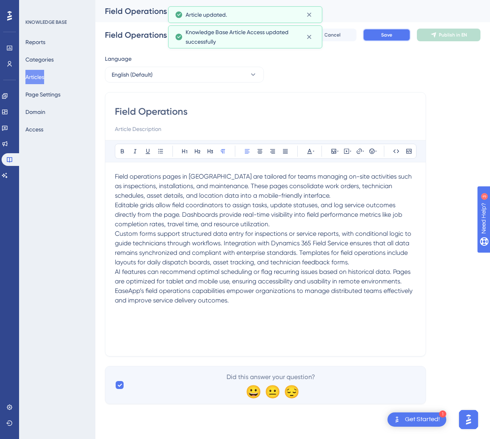
click at [383, 32] on span "Save" at bounding box center [386, 35] width 11 height 6
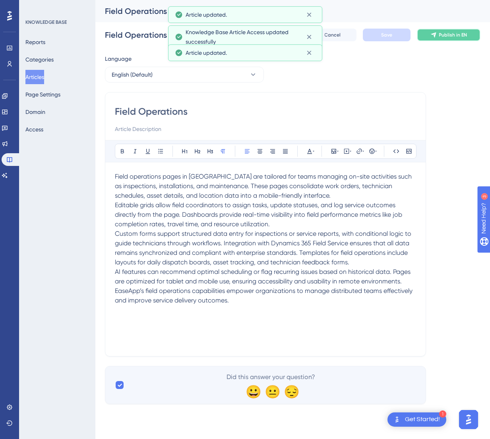
click at [441, 37] on span "Publish in EN" at bounding box center [453, 35] width 28 height 6
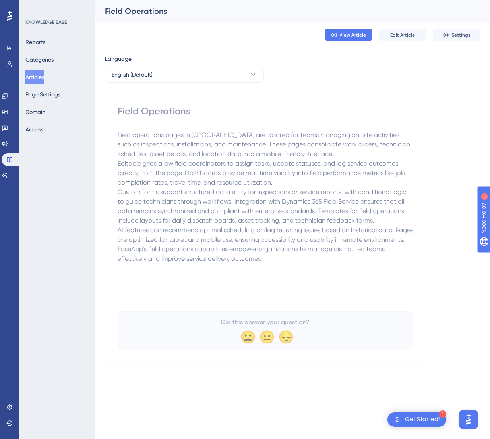
click at [43, 75] on button "Articles" at bounding box center [34, 77] width 19 height 14
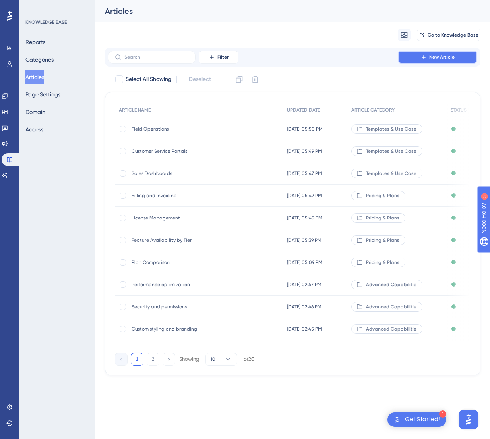
click at [434, 60] on button "New Article" at bounding box center [437, 57] width 79 height 13
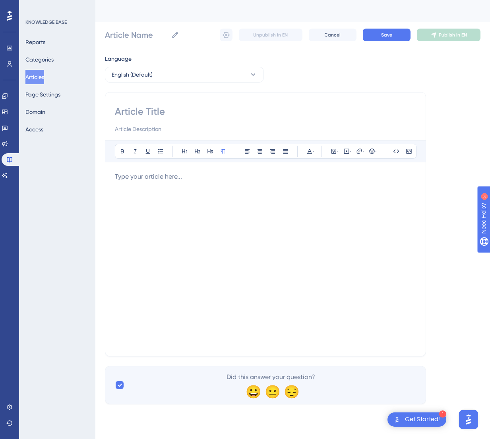
click at [246, 191] on div at bounding box center [265, 259] width 301 height 175
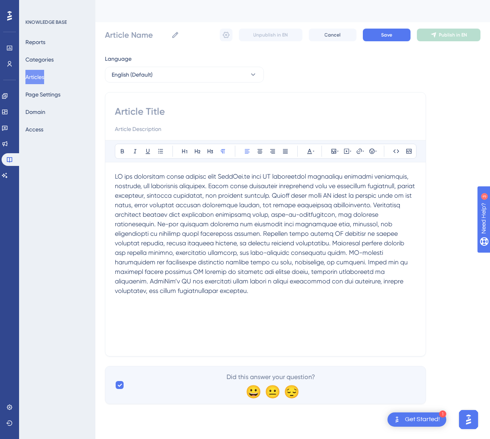
click at [359, 196] on span at bounding box center [266, 234] width 302 height 122
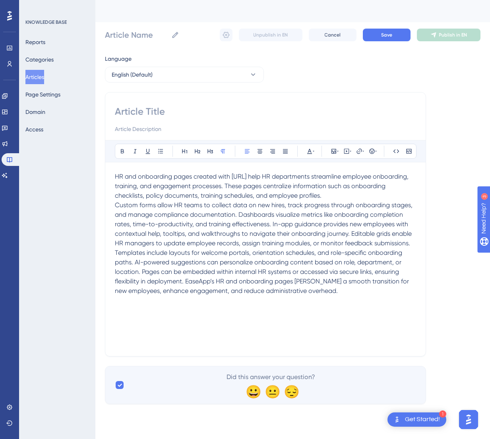
click at [271, 223] on span "Custom forms allow HR teams to collect data on new hires, track progress throug…" at bounding box center [264, 247] width 299 height 93
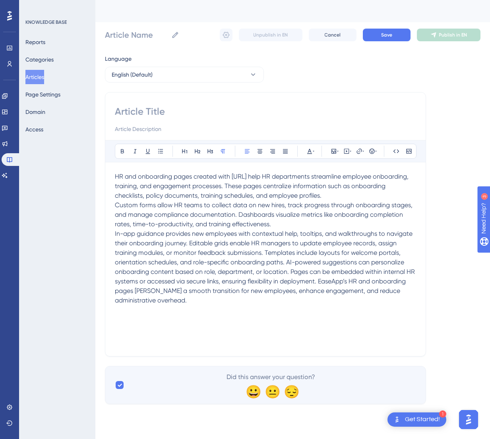
click at [286, 260] on span "In-app guidance provides new employees with contextual help, tooltips, and walk…" at bounding box center [266, 267] width 302 height 74
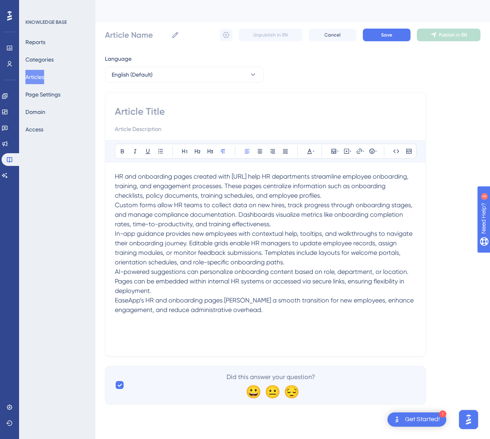
click at [170, 109] on input at bounding box center [265, 111] width 301 height 13
paste input "HR and Onboarding Pages"
type input "HR and Onboarding Pages"
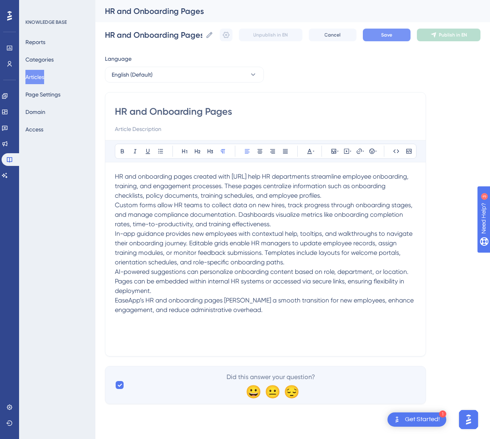
type input "HR and Onboarding Pages"
click at [373, 32] on button "Save" at bounding box center [387, 35] width 48 height 13
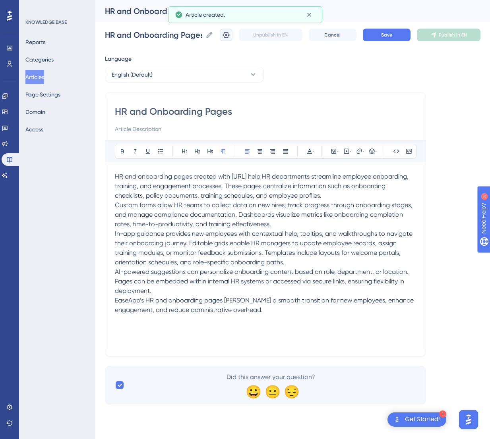
click at [224, 31] on button at bounding box center [226, 35] width 13 height 13
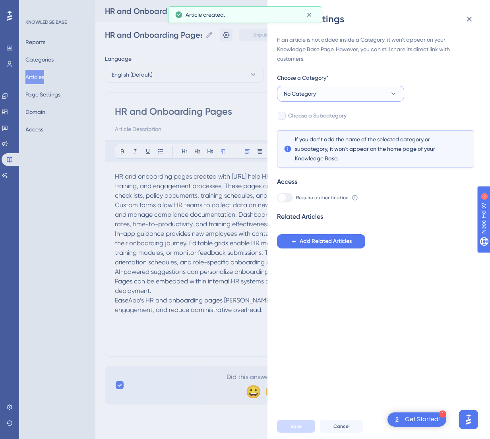
click at [346, 95] on button "No Category" at bounding box center [340, 94] width 127 height 16
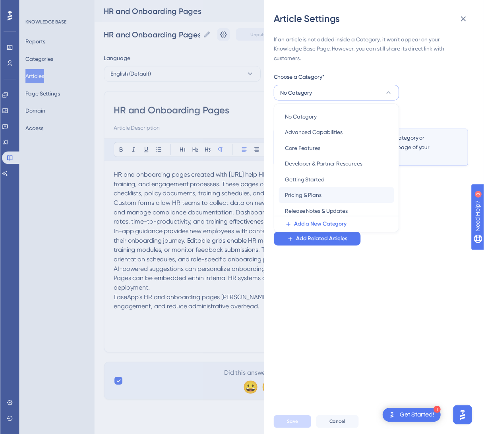
scroll to position [66, 0]
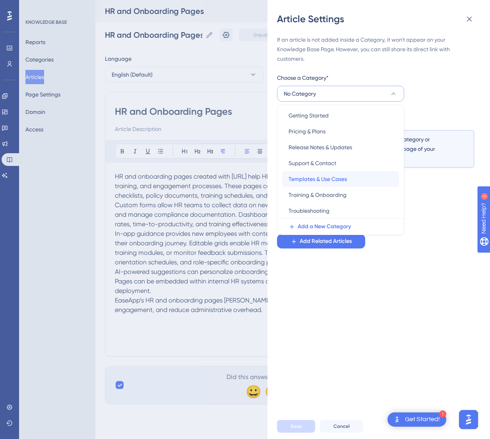
click at [337, 183] on span "Templates & Use Cases" at bounding box center [317, 179] width 58 height 10
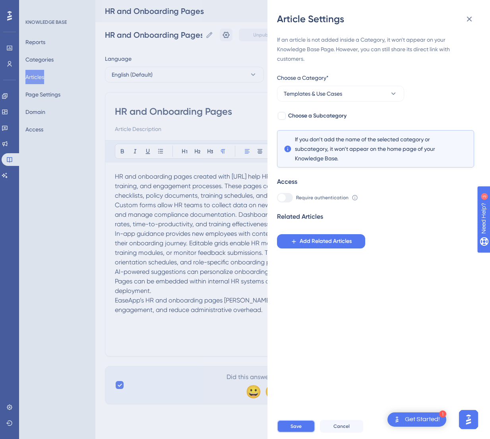
click at [288, 407] on button "Save" at bounding box center [296, 426] width 38 height 13
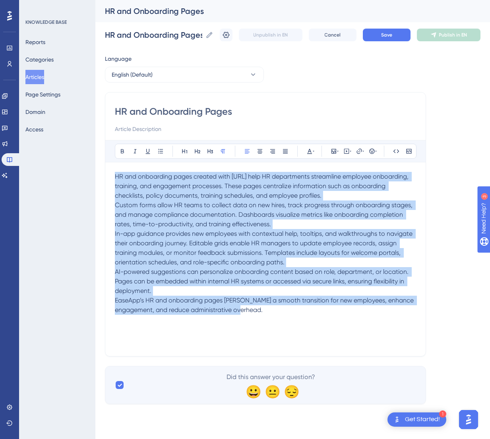
drag, startPoint x: 271, startPoint y: 314, endPoint x: 103, endPoint y: 166, distance: 224.1
click at [103, 166] on div "Performance Users Engagement Widgets Feedback Product Updates Knowledge Base AI…" at bounding box center [292, 208] width 395 height 417
copy div "HR and onboarding pages created with [URL] help HR departments streamline emplo…"
click at [207, 407] on div "Performance Users Engagement Widgets Feedback Product Updates Knowledge Base AI…" at bounding box center [245, 215] width 490 height 430
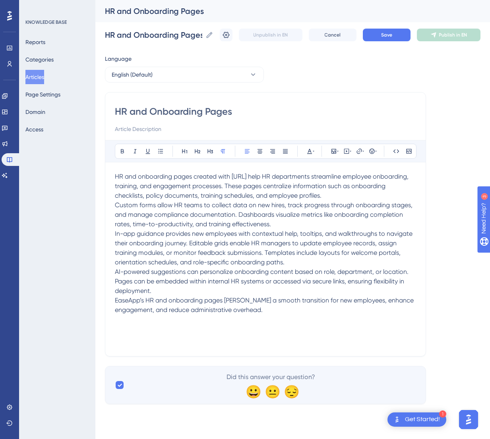
click at [44, 77] on button "Articles" at bounding box center [34, 77] width 19 height 14
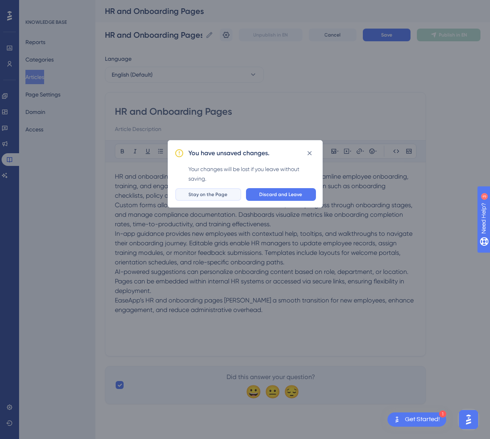
click at [219, 196] on span "Stay on the Page" at bounding box center [208, 195] width 39 height 6
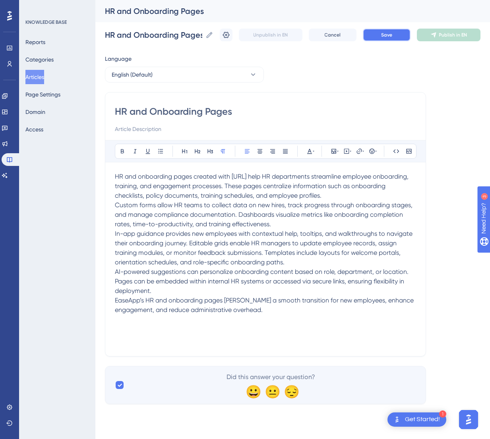
click at [390, 32] on span "Save" at bounding box center [386, 35] width 11 height 6
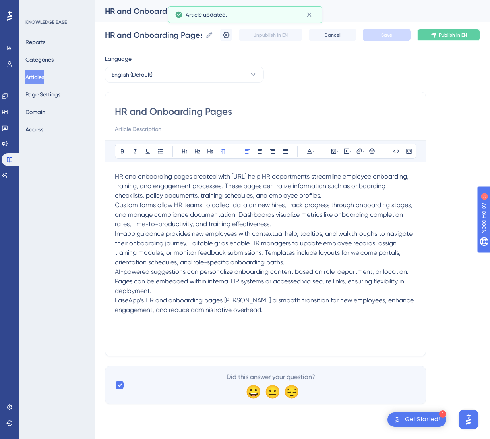
click at [441, 31] on button "Publish in EN" at bounding box center [449, 35] width 64 height 13
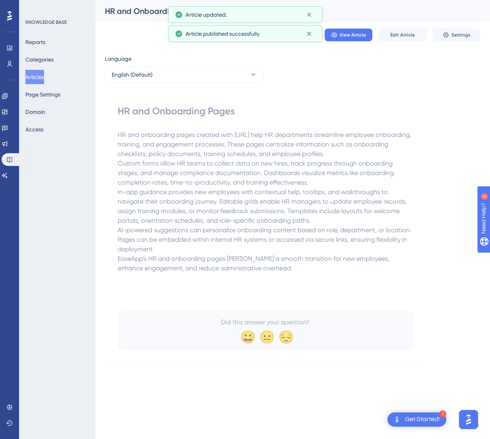
click at [321, 91] on div "Language English (Default) HR and Onboarding Pages HR and onboarding pages crea…" at bounding box center [292, 209] width 375 height 310
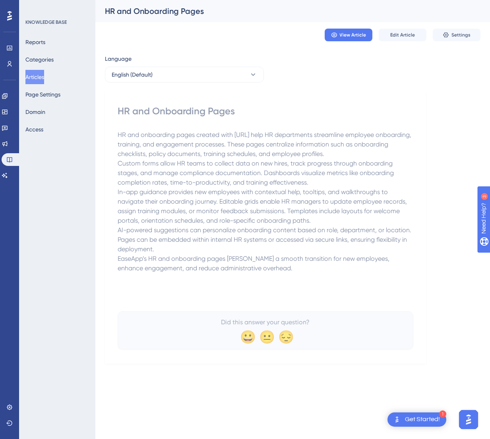
click at [44, 75] on button "Articles" at bounding box center [34, 77] width 19 height 14
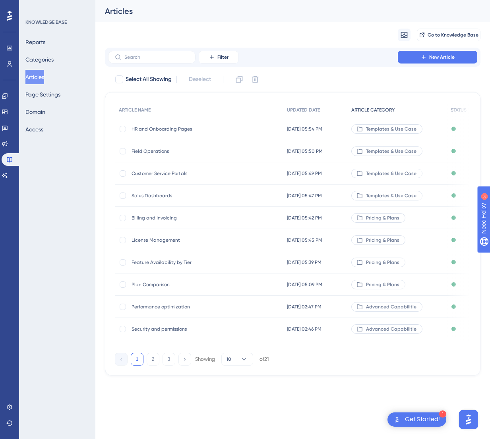
click at [378, 111] on span "ARTICLE CATEGORY" at bounding box center [372, 110] width 43 height 6
click at [248, 364] on icon at bounding box center [244, 360] width 8 height 8
click at [236, 407] on span "50" at bounding box center [233, 414] width 7 height 10
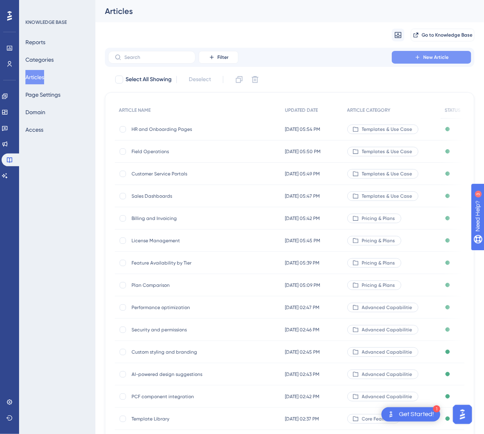
click at [425, 60] on button "New Article" at bounding box center [431, 57] width 79 height 13
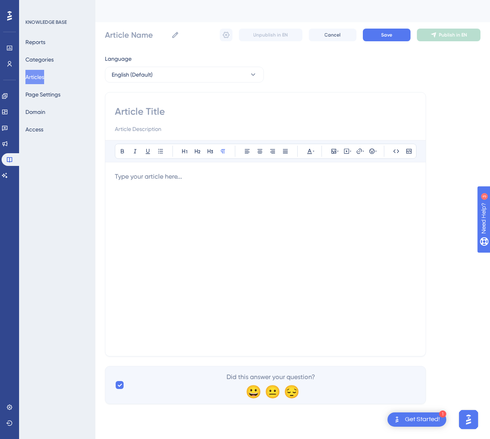
click at [240, 188] on div at bounding box center [265, 259] width 301 height 175
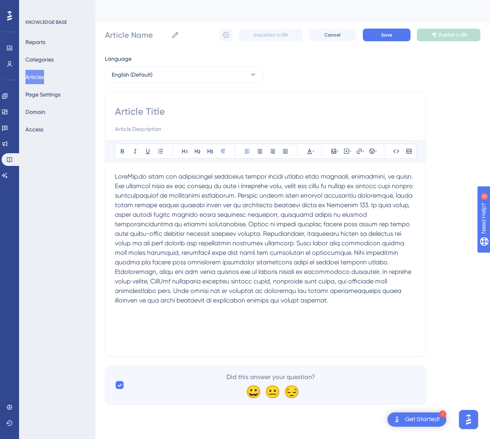
click at [177, 100] on div "Bold Italic Underline Bullet Point Heading 1 Heading 2 Heading 3 Normal Align L…" at bounding box center [265, 224] width 321 height 265
click at [174, 106] on input at bounding box center [265, 111] width 301 height 13
paste input "Common Errors and Fixes"
type input "Common Errors and Fixes"
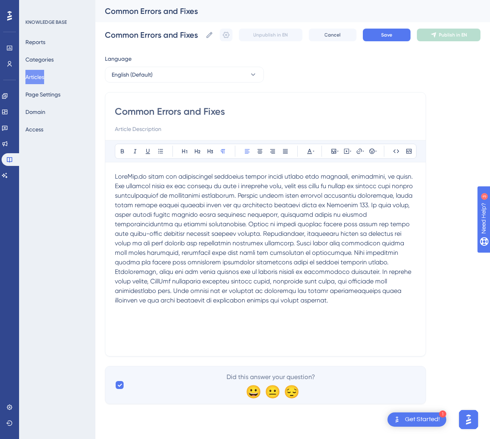
type input "Common Errors and Fixes"
click at [280, 193] on span at bounding box center [265, 239] width 300 height 132
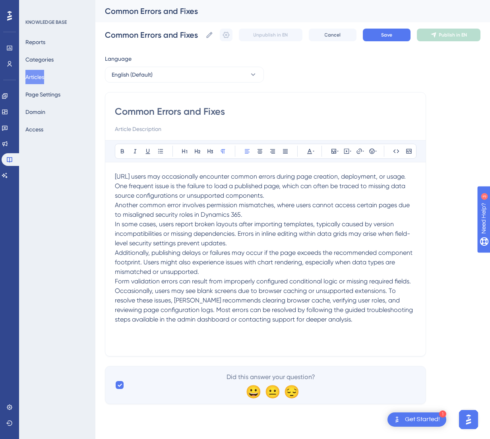
click at [175, 299] on span "Form validation errors can result from improperly configured conditional logic …" at bounding box center [265, 301] width 300 height 46
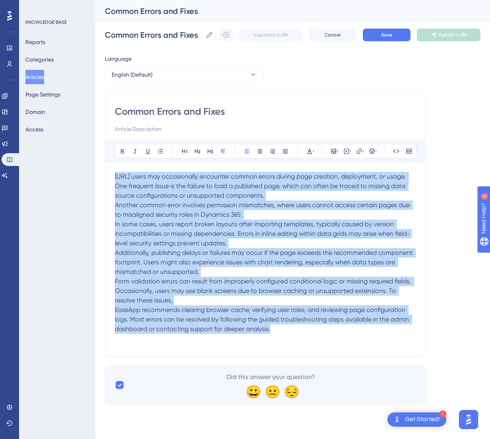
drag, startPoint x: 281, startPoint y: 333, endPoint x: 104, endPoint y: 176, distance: 236.2
click at [104, 176] on div "Performance Users Engagement Widgets Feedback Product Updates Knowledge Base AI…" at bounding box center [292, 208] width 395 height 417
copy div "[URL] users may occasionally encounter common errors during page creation, depl…"
click at [379, 32] on button "Save" at bounding box center [387, 35] width 48 height 13
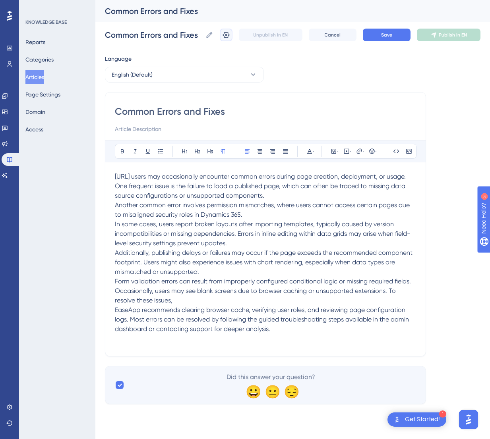
click at [231, 34] on button at bounding box center [226, 35] width 13 height 13
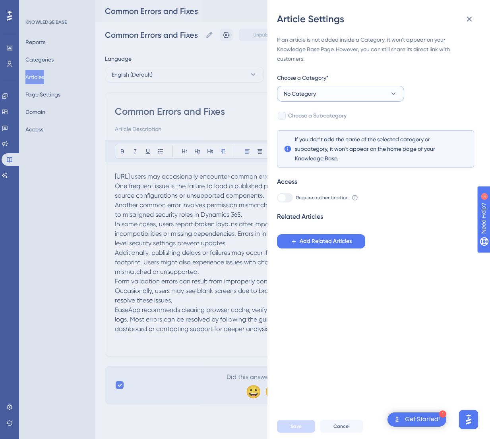
click at [374, 96] on button "No Category" at bounding box center [340, 94] width 127 height 16
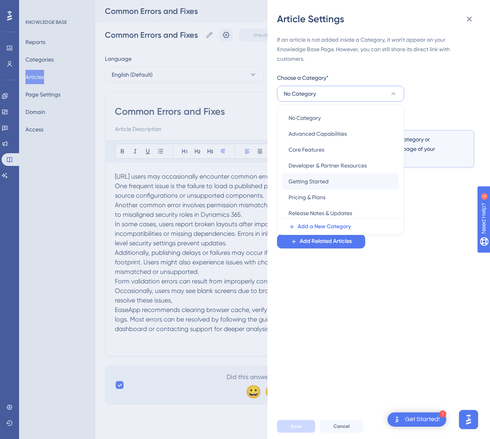
scroll to position [66, 0]
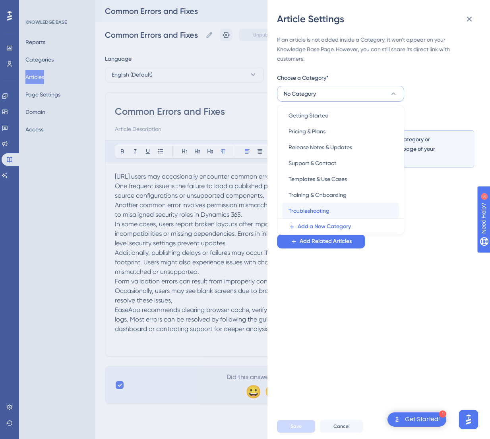
click at [331, 212] on div "Troubleshooting Troubleshooting" at bounding box center [340, 211] width 104 height 16
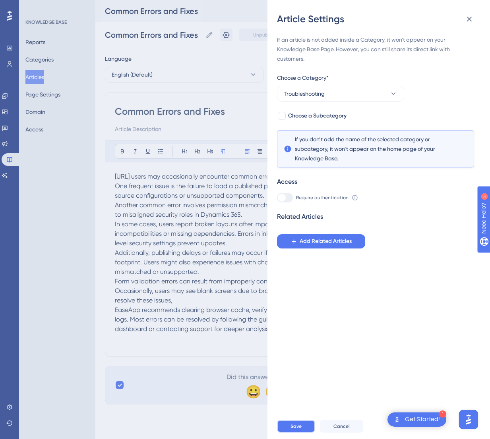
click at [292, 407] on button "Save" at bounding box center [296, 426] width 38 height 13
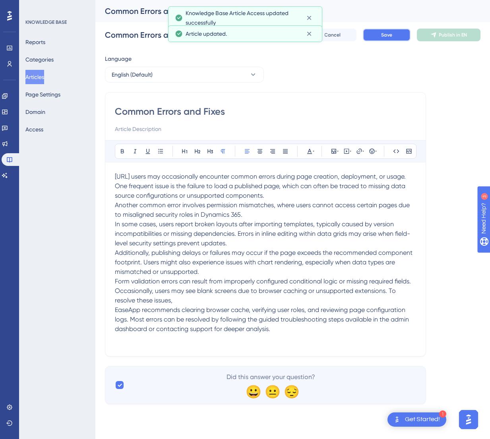
click at [386, 35] on span "Save" at bounding box center [386, 35] width 11 height 6
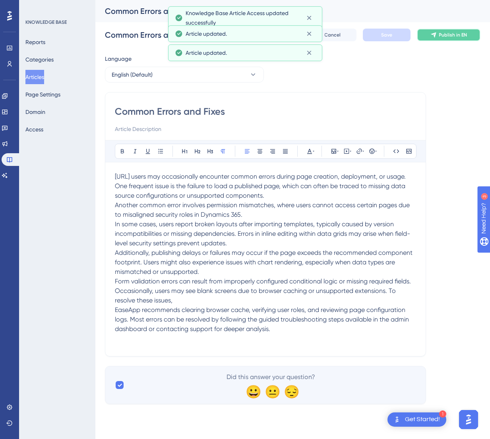
click at [441, 35] on span "Publish in EN" at bounding box center [453, 35] width 28 height 6
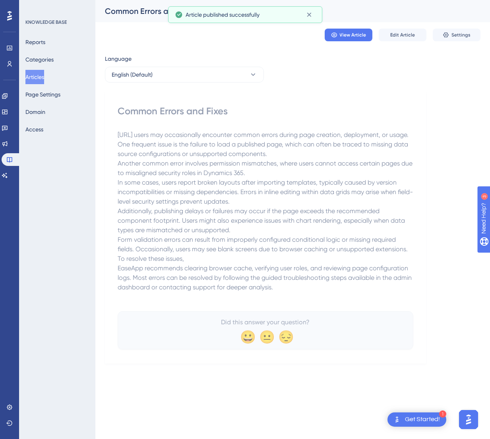
click at [38, 74] on button "Articles" at bounding box center [34, 77] width 19 height 14
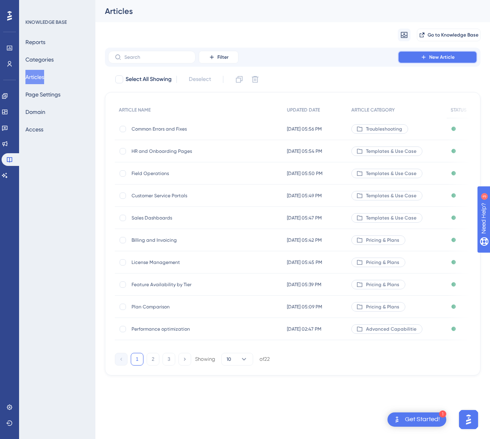
click at [441, 57] on span "New Article" at bounding box center [441, 57] width 25 height 6
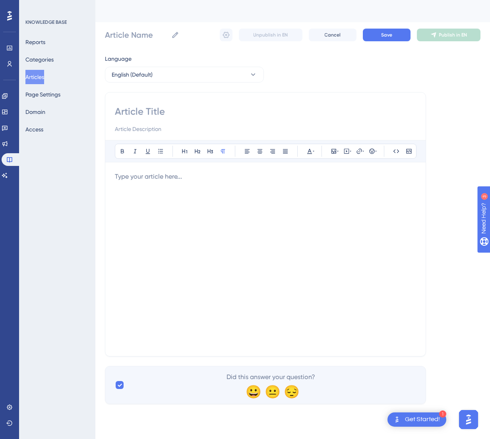
click at [267, 175] on p at bounding box center [265, 177] width 301 height 10
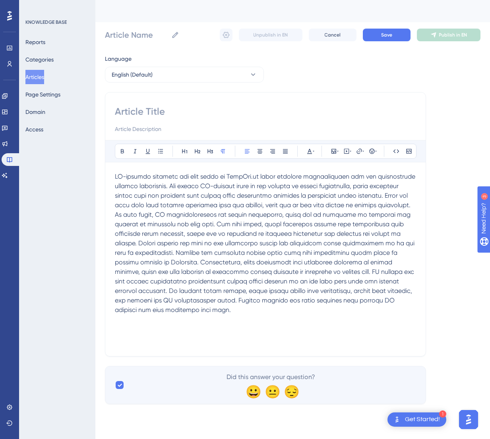
click at [165, 109] on input at bounding box center [265, 111] width 301 height 13
paste input "AI and Grid Issues"
type input "AI and Grid Issues"
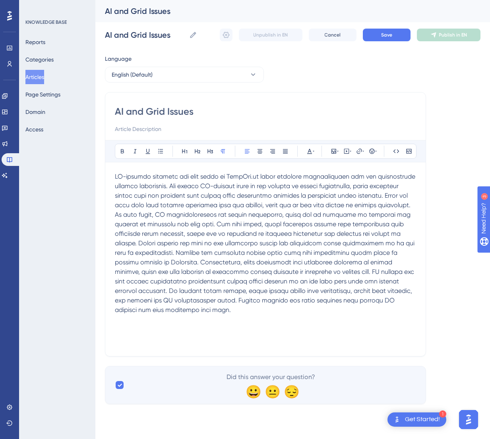
click at [172, 186] on span at bounding box center [266, 243] width 302 height 141
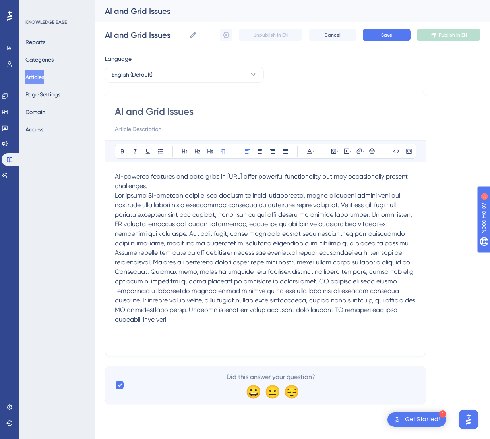
click at [370, 214] on span at bounding box center [266, 258] width 302 height 132
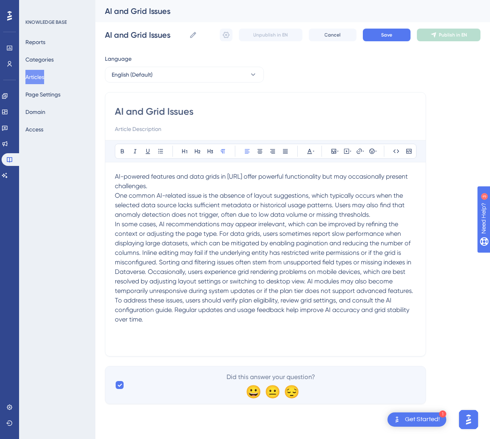
click at [221, 235] on span "In some cases, AI recommendations may appear irrelevant, which can be improved …" at bounding box center [265, 272] width 300 height 103
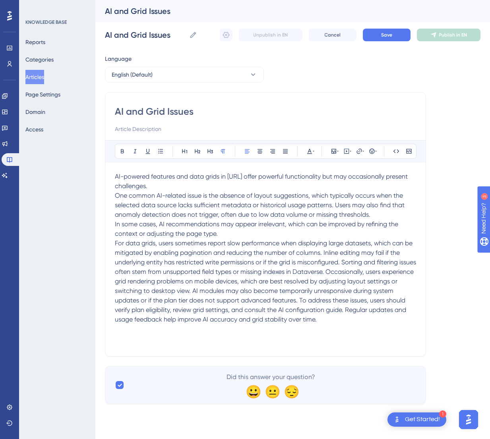
click at [345, 272] on span "For data grids, users sometimes report slow performance when displaying large d…" at bounding box center [266, 282] width 303 height 84
click at [134, 320] on span "Occasionally, users experience grid rendering problems on mobile devices, which…" at bounding box center [264, 301] width 299 height 46
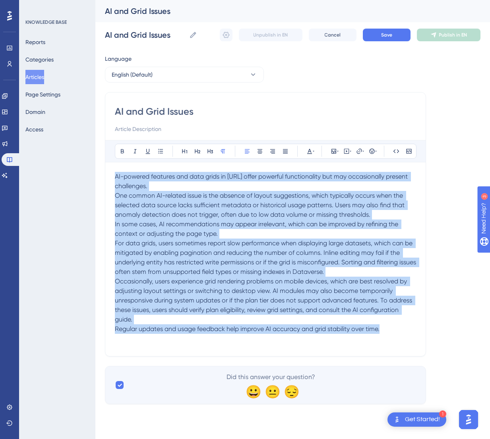
drag, startPoint x: 389, startPoint y: 330, endPoint x: 82, endPoint y: 153, distance: 353.9
click at [95, 153] on div "Performance Users Engagement Widgets Feedback Product Updates Knowledge Base AI…" at bounding box center [292, 208] width 395 height 417
copy div "AI-powered features and data grids in [URL] offer powerful functionality but ma…"
click at [380, 34] on button "Save" at bounding box center [387, 35] width 48 height 13
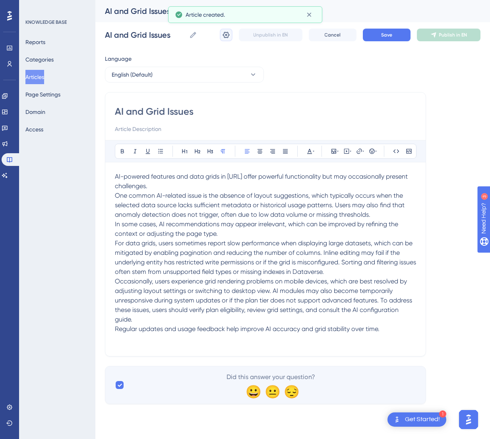
click at [226, 35] on icon at bounding box center [226, 35] width 8 height 8
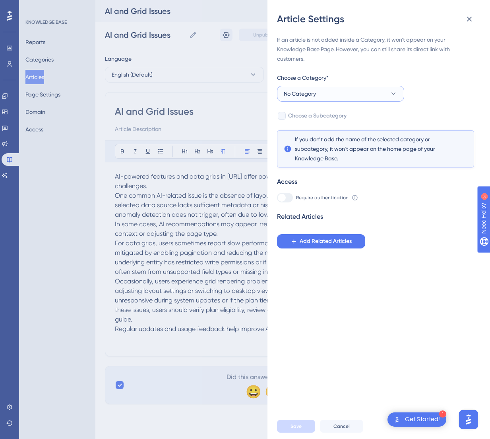
click at [372, 97] on button "No Category" at bounding box center [340, 94] width 127 height 16
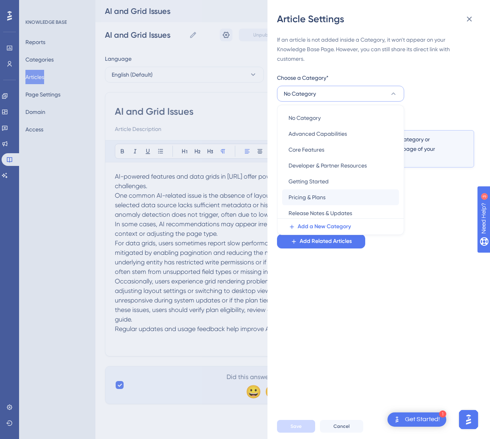
scroll to position [66, 0]
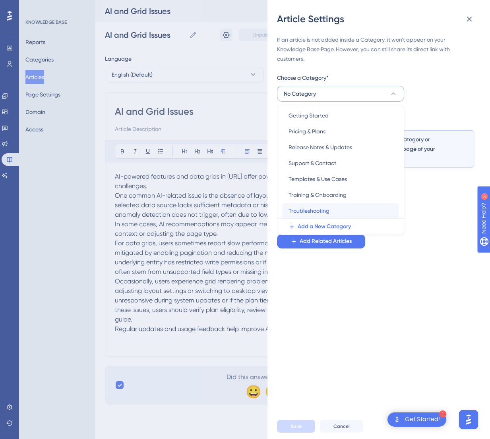
click at [331, 206] on div "Troubleshooting Troubleshooting" at bounding box center [340, 211] width 104 height 16
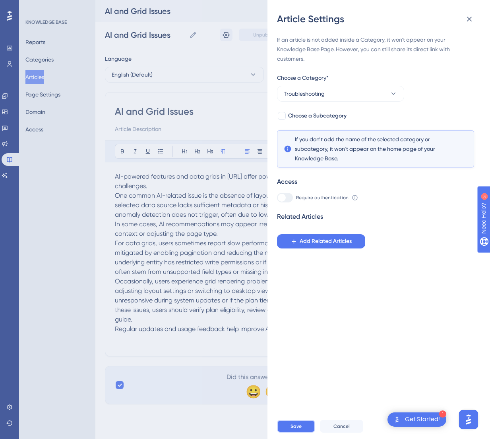
click at [298, 407] on span "Save" at bounding box center [295, 427] width 11 height 6
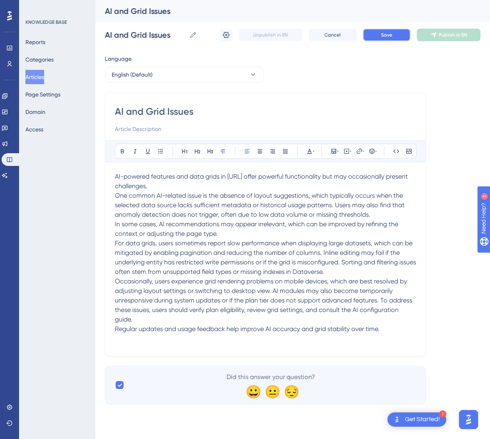
click at [387, 35] on span "Save" at bounding box center [386, 35] width 11 height 6
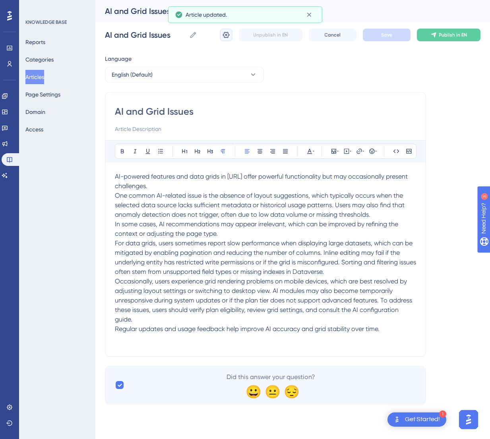
click at [226, 34] on icon at bounding box center [226, 35] width 7 height 6
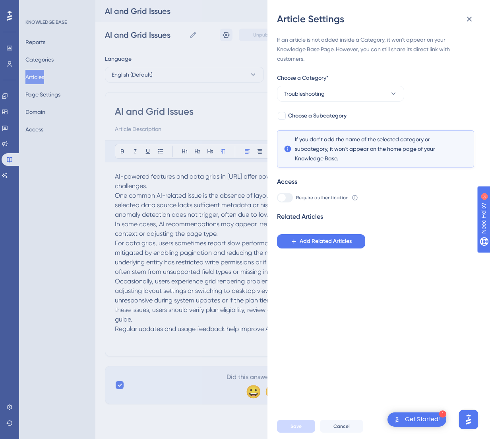
click at [235, 342] on div "Article Settings If an article is not added inside a Category, it won't appear …" at bounding box center [245, 219] width 490 height 439
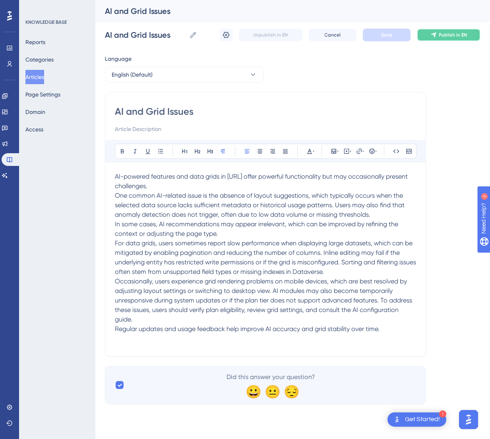
click at [441, 37] on span "Publish in EN" at bounding box center [453, 35] width 28 height 6
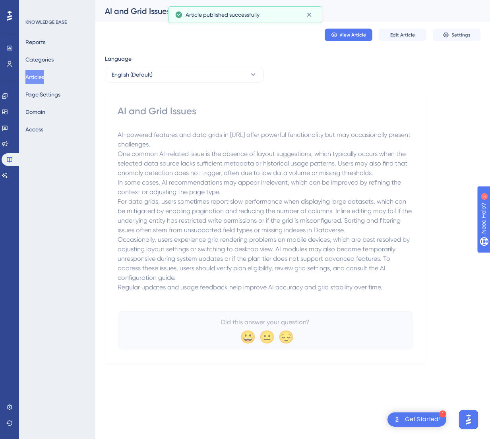
click at [41, 70] on button "Articles" at bounding box center [34, 77] width 19 height 14
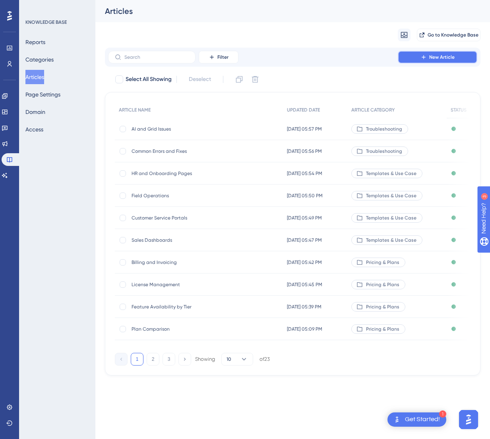
click at [419, 58] on button "New Article" at bounding box center [437, 57] width 79 height 13
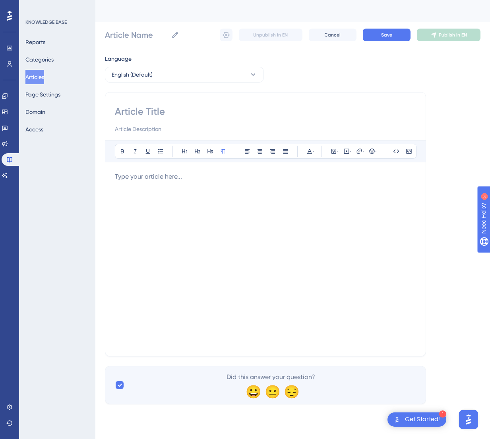
click at [297, 203] on div at bounding box center [265, 259] width 301 height 175
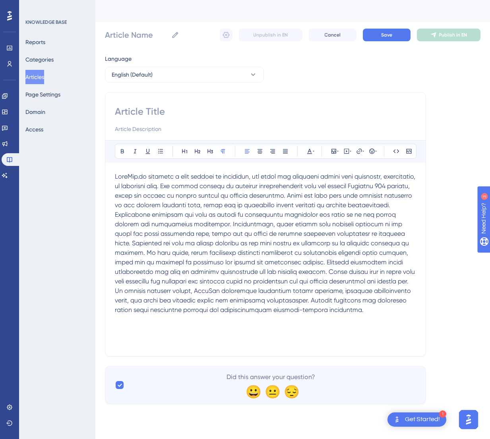
click at [157, 113] on input at bounding box center [265, 111] width 301 height 13
paste input "Template Problems"
type input "Template Problems"
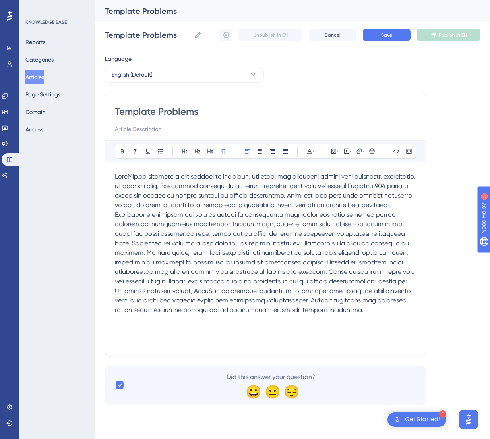
click at [209, 185] on span at bounding box center [266, 243] width 302 height 141
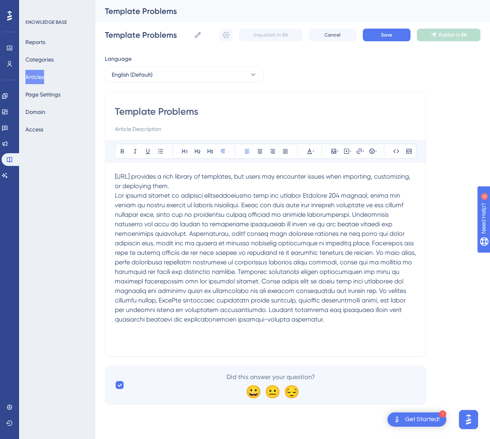
click at [195, 236] on span at bounding box center [266, 258] width 303 height 132
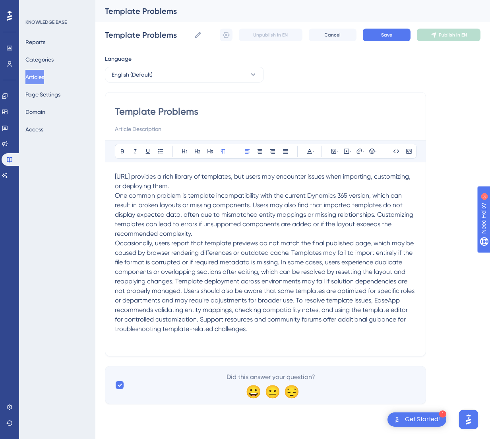
click at [178, 282] on span "Occasionally, users report that template previews do not match the final publis…" at bounding box center [265, 286] width 301 height 93
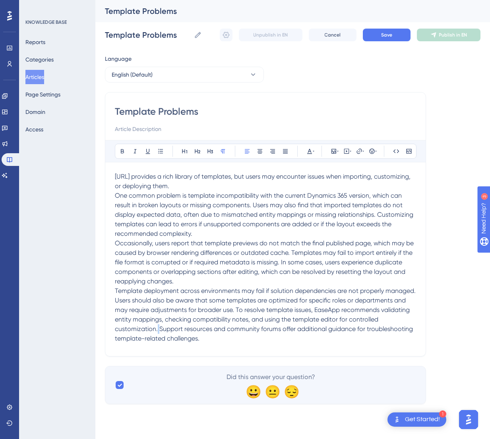
click at [197, 328] on span "Template deployment across environments may fail if solution dependencies are n…" at bounding box center [266, 314] width 302 height 55
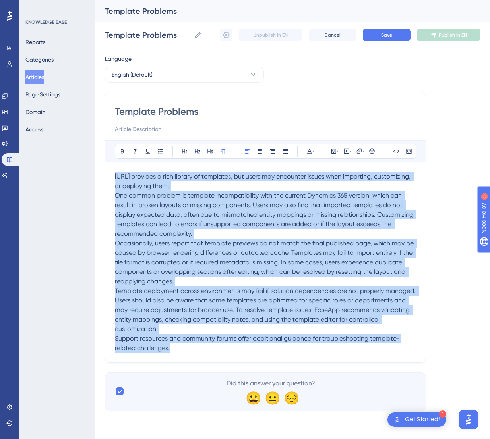
drag, startPoint x: 181, startPoint y: 346, endPoint x: 78, endPoint y: 167, distance: 206.6
click at [95, 167] on div "Performance Users Engagement Widgets Feedback Product Updates Knowledge Base AI…" at bounding box center [292, 212] width 395 height 424
click at [383, 38] on button "Save" at bounding box center [387, 35] width 48 height 13
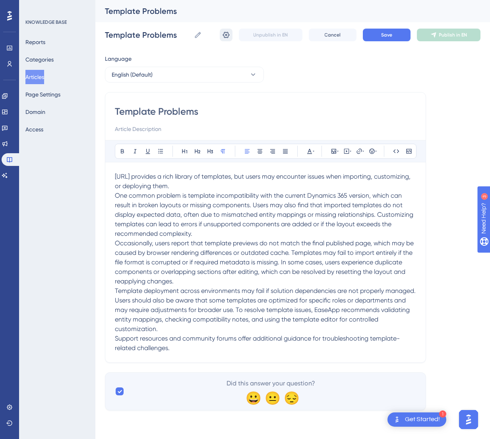
click at [224, 35] on icon at bounding box center [226, 35] width 8 height 8
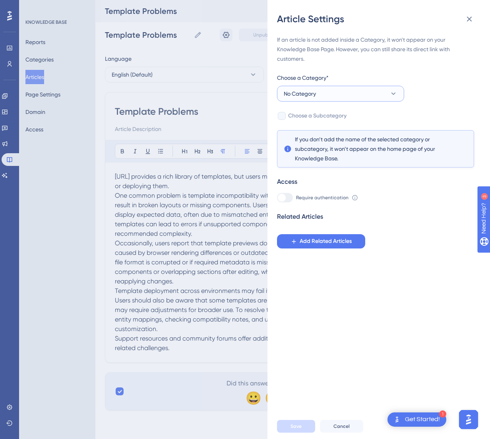
click at [351, 92] on button "No Category" at bounding box center [340, 94] width 127 height 16
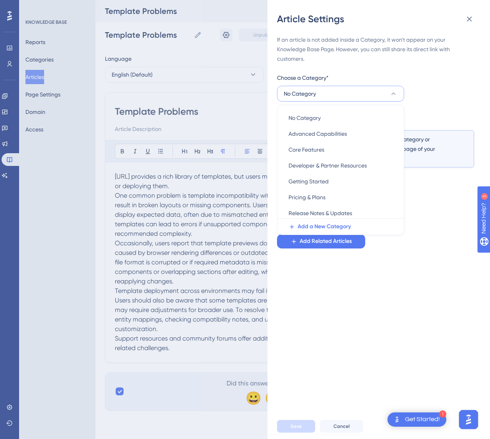
scroll to position [66, 0]
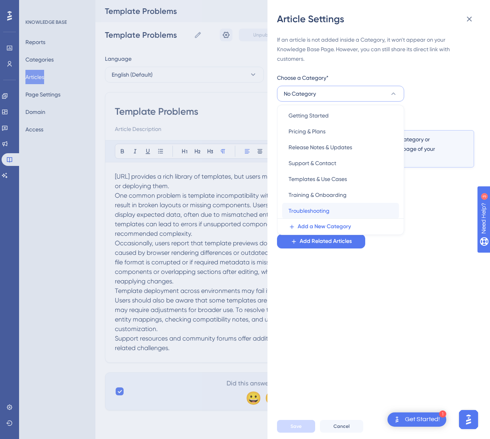
click at [350, 212] on div "Troubleshooting Troubleshooting" at bounding box center [340, 211] width 104 height 16
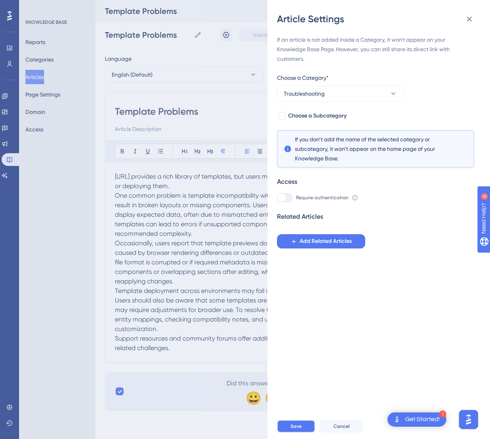
click at [304, 407] on button "Save" at bounding box center [296, 426] width 38 height 13
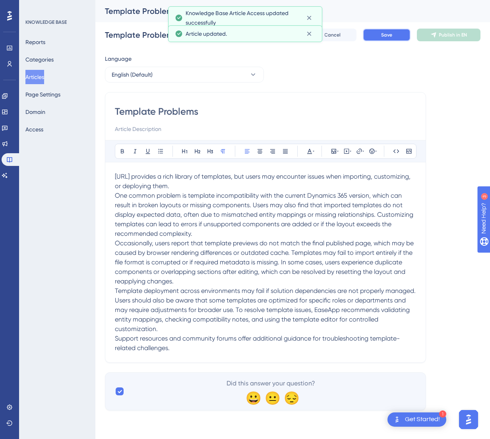
click at [386, 33] on span "Save" at bounding box center [386, 35] width 11 height 6
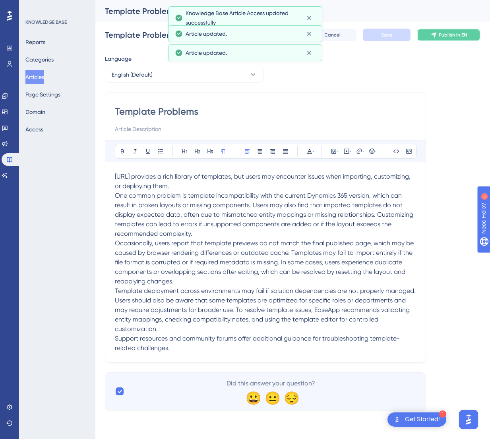
click at [441, 34] on span "Publish in EN" at bounding box center [453, 35] width 28 height 6
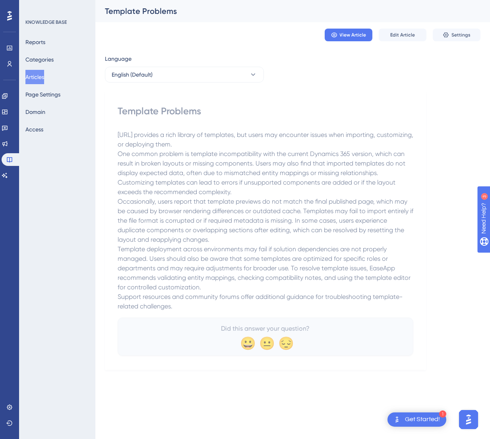
click at [39, 77] on button "Articles" at bounding box center [34, 77] width 19 height 14
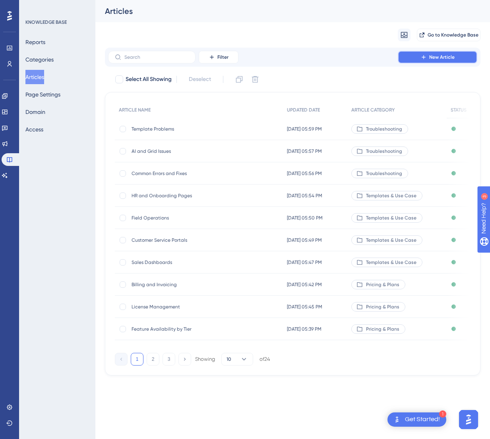
click at [409, 59] on button "New Article" at bounding box center [437, 57] width 79 height 13
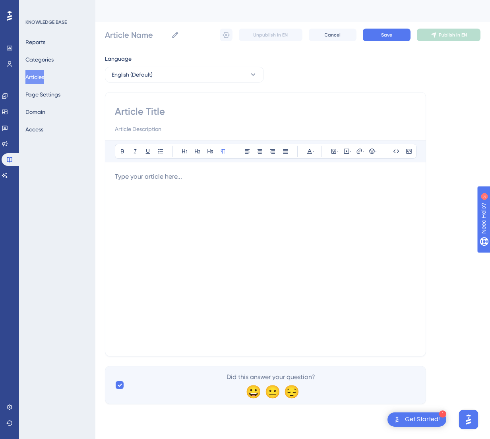
click at [291, 210] on div at bounding box center [265, 259] width 301 height 175
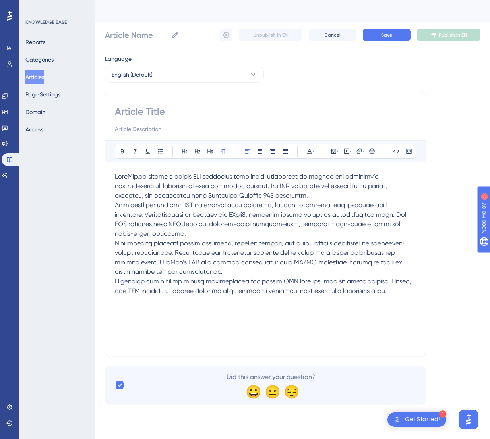
click at [441, 279] on div "Language English (Default) Bold Italic Underline Bullet Point Heading 1 Heading…" at bounding box center [292, 229] width 375 height 350
click at [166, 110] on input at bounding box center [265, 111] width 301 height 13
paste input "API and Extensibility"
type input "API and Extensibility"
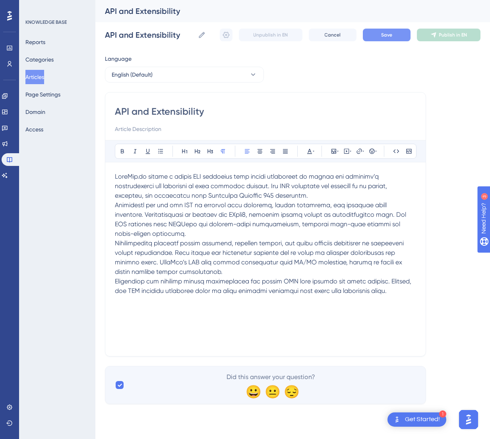
type input "API and Extensibility"
click at [374, 35] on button "Save" at bounding box center [387, 35] width 48 height 13
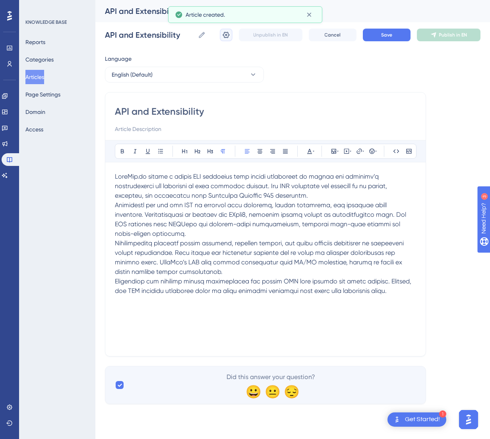
click at [224, 35] on icon at bounding box center [226, 35] width 8 height 8
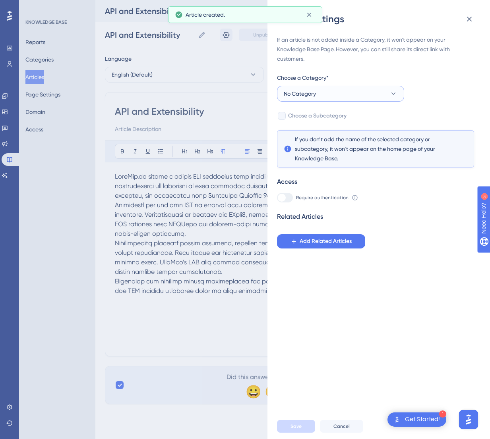
click at [354, 95] on button "No Category" at bounding box center [340, 94] width 127 height 16
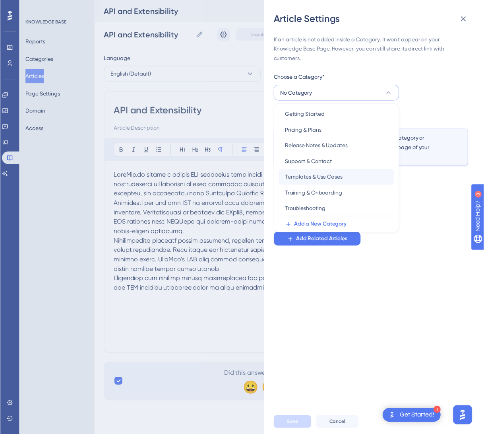
scroll to position [26, 0]
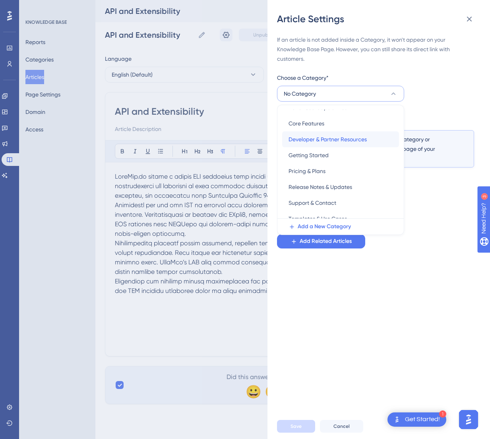
click at [341, 142] on span "Developer & Partner Resources" at bounding box center [327, 140] width 78 height 10
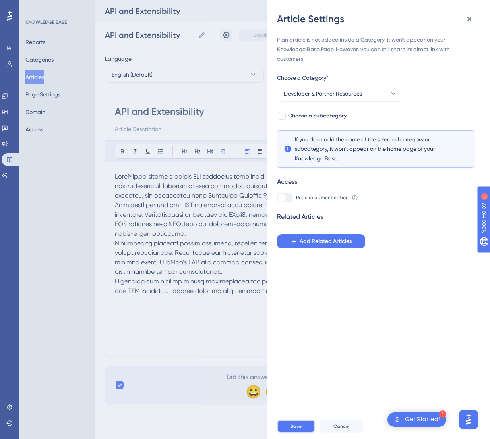
click at [297, 407] on button "Save" at bounding box center [296, 426] width 38 height 13
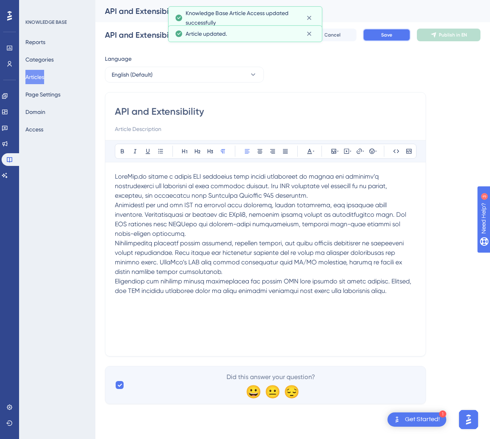
click at [383, 37] on span "Save" at bounding box center [386, 35] width 11 height 6
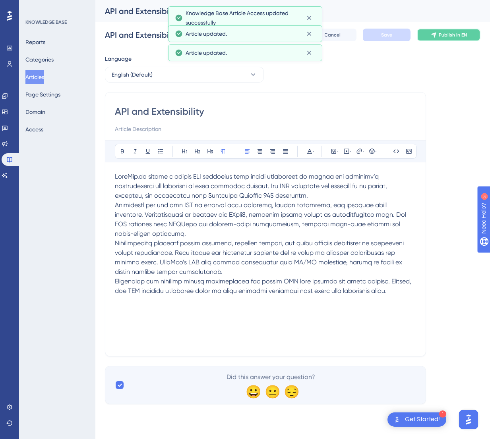
click at [441, 35] on span "Publish in EN" at bounding box center [453, 35] width 28 height 6
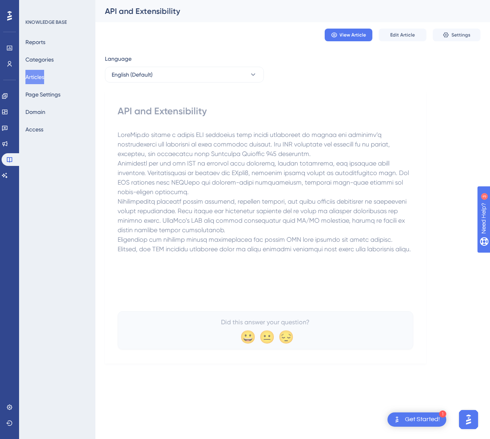
click at [43, 77] on button "Articles" at bounding box center [34, 77] width 19 height 14
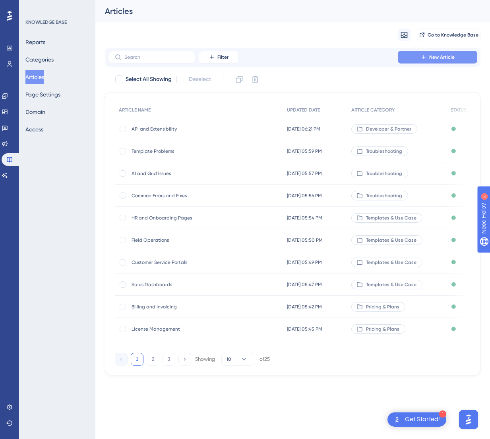
click at [422, 58] on icon at bounding box center [423, 57] width 6 height 6
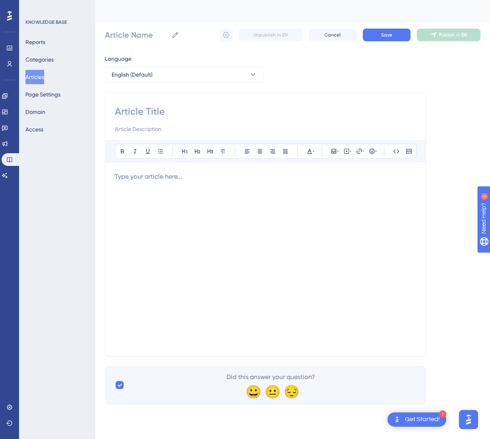
click at [266, 202] on div at bounding box center [265, 259] width 301 height 175
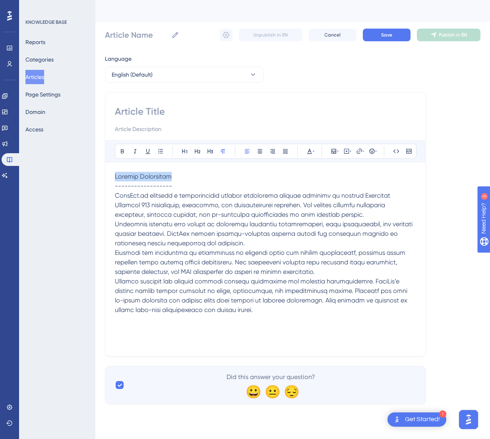
drag, startPoint x: 189, startPoint y: 177, endPoint x: 90, endPoint y: 168, distance: 99.0
click at [95, 168] on div "Performance Users Engagement Widgets Feedback Product Updates Knowledge Base AI…" at bounding box center [292, 208] width 395 height 417
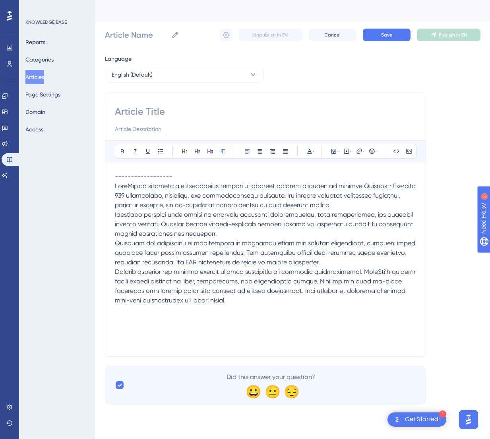
click at [146, 113] on input at bounding box center [265, 111] width 301 height 13
paste input "Partner Enablement"
type input "Partner Enablement"
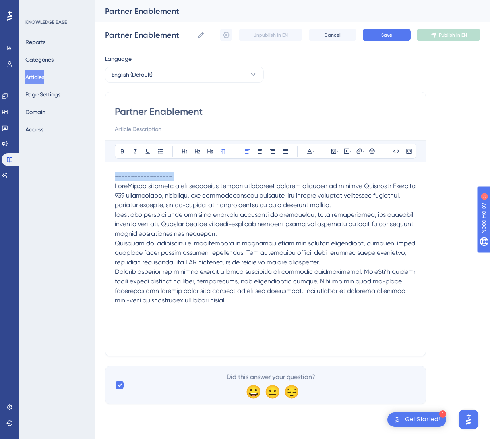
drag, startPoint x: 189, startPoint y: 183, endPoint x: 107, endPoint y: 149, distance: 88.9
click at [115, 149] on div "Bold Italic Underline Bullet Point Heading 1 Heading 2 Heading 3 Normal Align L…" at bounding box center [265, 243] width 301 height 207
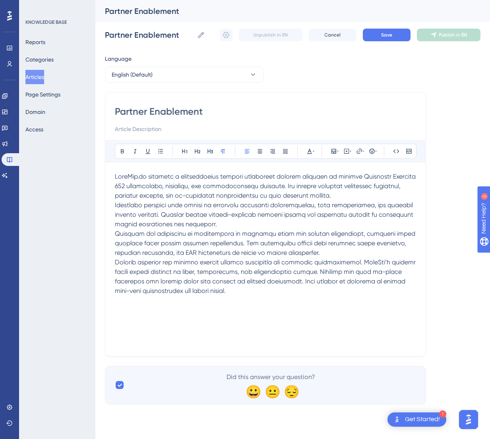
click at [361, 75] on div "Language English (Default) Partner Enablement Bold Italic Underline Bullet Poin…" at bounding box center [292, 229] width 375 height 350
click at [379, 39] on button "Save" at bounding box center [387, 35] width 48 height 13
click at [227, 36] on icon at bounding box center [226, 35] width 8 height 8
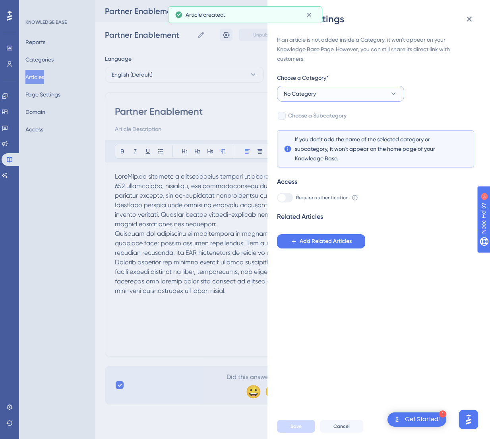
click at [347, 98] on button "No Category" at bounding box center [340, 94] width 127 height 16
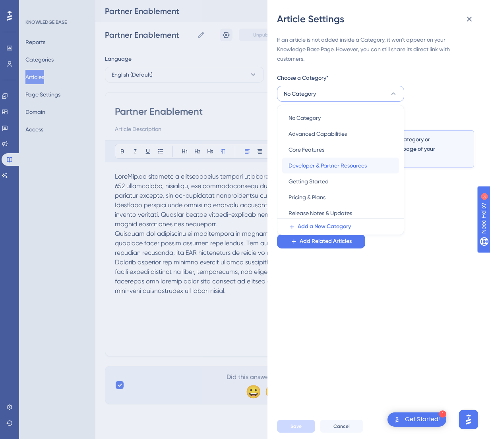
click at [331, 166] on span "Developer & Partner Resources" at bounding box center [327, 166] width 78 height 10
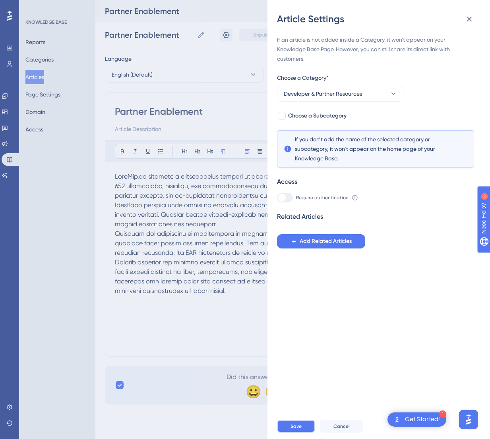
click at [295, 407] on span "Save" at bounding box center [295, 427] width 11 height 6
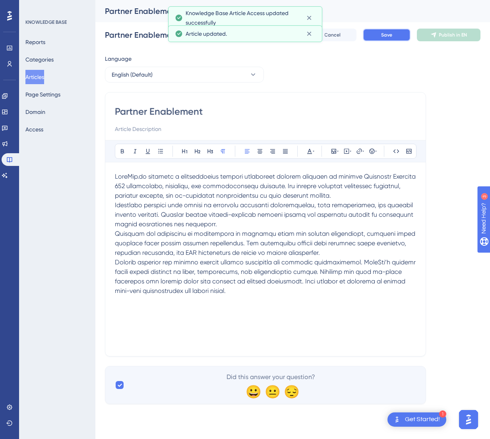
click at [395, 39] on button "Save" at bounding box center [387, 35] width 48 height 13
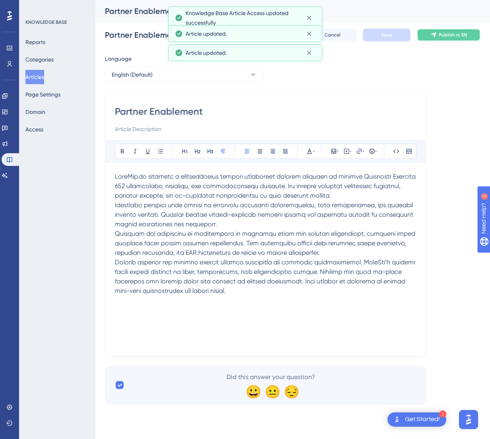
click at [432, 36] on icon at bounding box center [433, 35] width 6 height 6
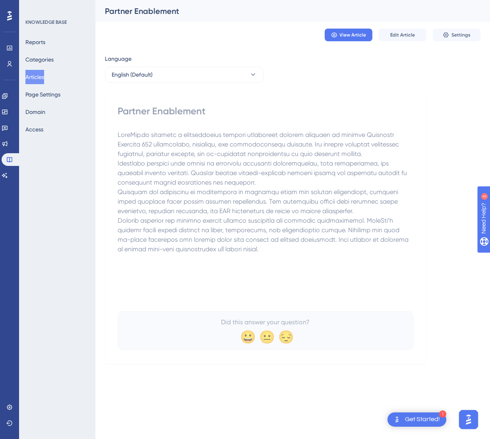
click at [44, 77] on button "Articles" at bounding box center [34, 77] width 19 height 14
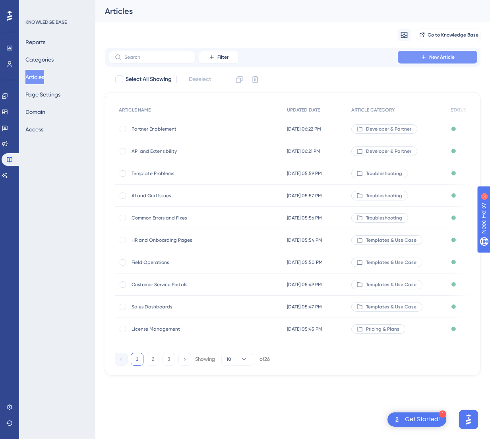
click at [432, 60] on button "New Article" at bounding box center [437, 57] width 79 height 13
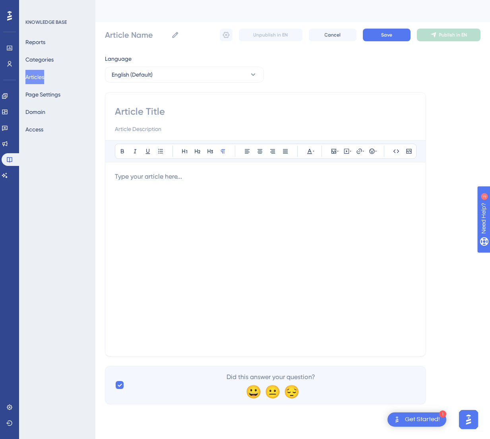
click at [272, 216] on div at bounding box center [265, 259] width 301 height 175
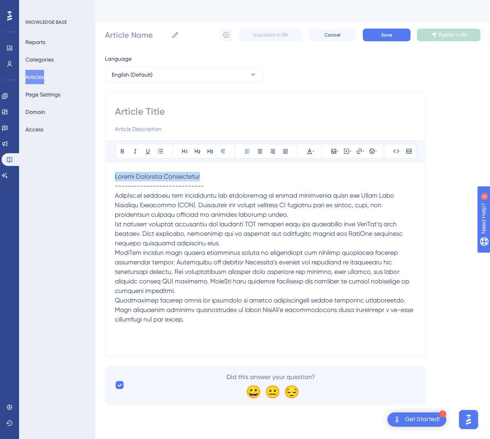
drag, startPoint x: 225, startPoint y: 177, endPoint x: 74, endPoint y: 172, distance: 151.1
click at [95, 172] on div "Performance Users Engagement Widgets Feedback Product Updates Knowledge Base AI…" at bounding box center [292, 208] width 395 height 417
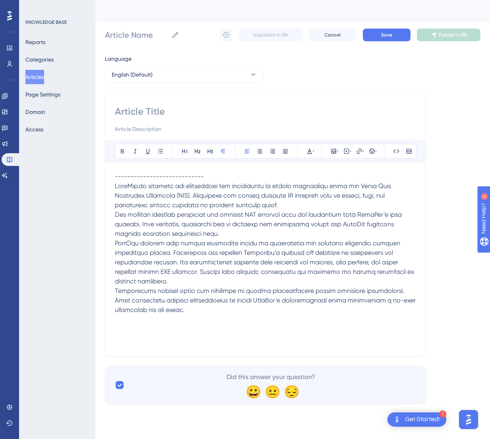
click at [130, 106] on input at bounding box center [265, 111] width 301 height 13
paste input "Custom Component Development"
type input "Custom Component Development"
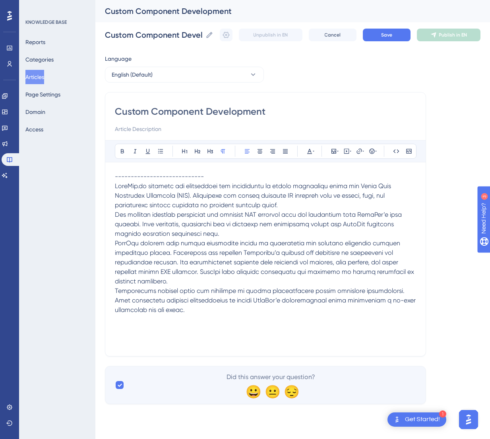
type input "Custom Component Development"
drag, startPoint x: 219, startPoint y: 186, endPoint x: 96, endPoint y: 164, distance: 124.9
click at [96, 164] on div "Performance Users Engagement Widgets Feedback Product Updates Knowledge Base AI…" at bounding box center [292, 208] width 395 height 417
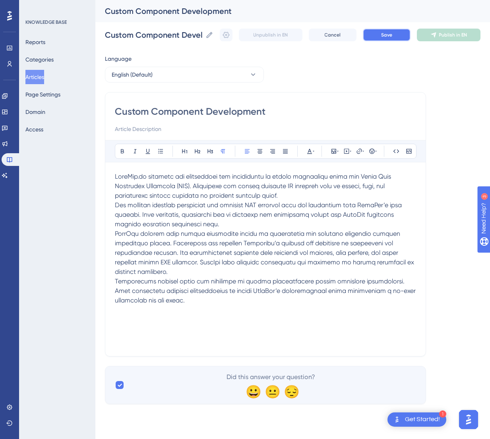
click at [381, 35] on span "Save" at bounding box center [386, 35] width 11 height 6
click at [228, 37] on icon at bounding box center [226, 35] width 8 height 8
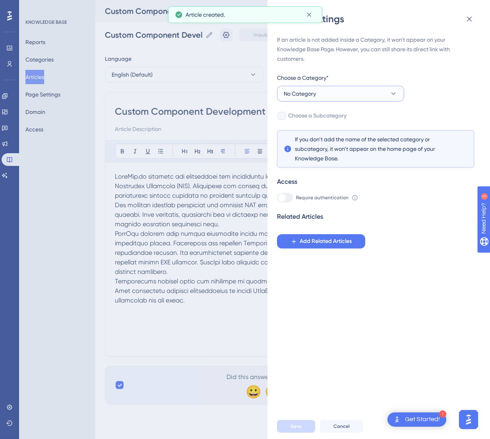
click at [325, 89] on button "No Category" at bounding box center [340, 94] width 127 height 16
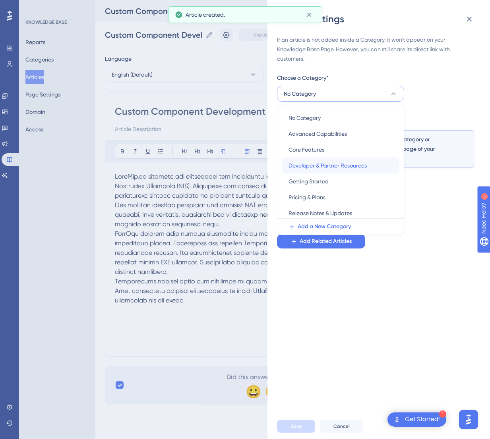
click at [323, 161] on span "Developer & Partner Resources" at bounding box center [327, 166] width 78 height 10
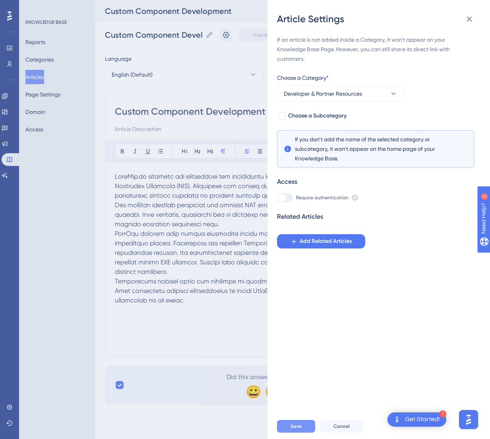
click at [297, 407] on button "Save" at bounding box center [296, 426] width 38 height 13
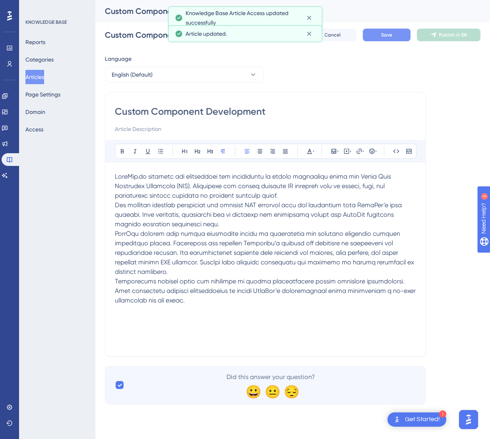
click at [394, 36] on button "Save" at bounding box center [387, 35] width 48 height 13
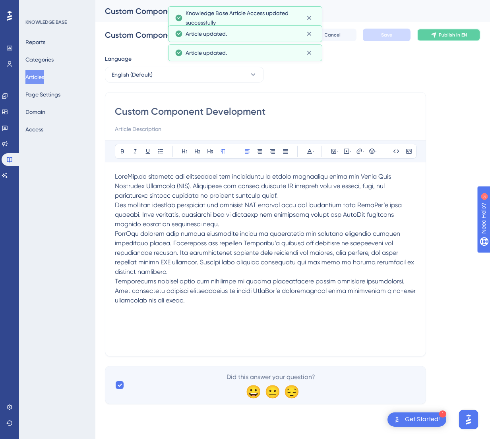
click at [438, 36] on button "Publish in EN" at bounding box center [449, 35] width 64 height 13
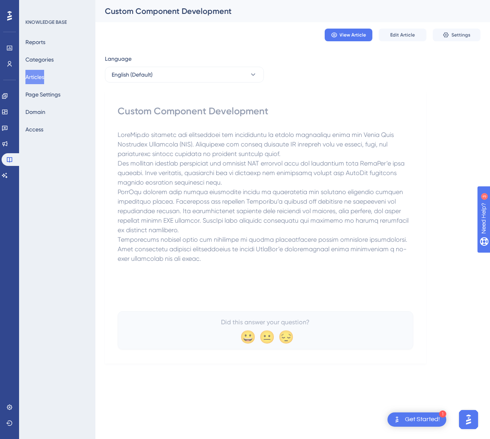
click at [44, 75] on button "Articles" at bounding box center [34, 77] width 19 height 14
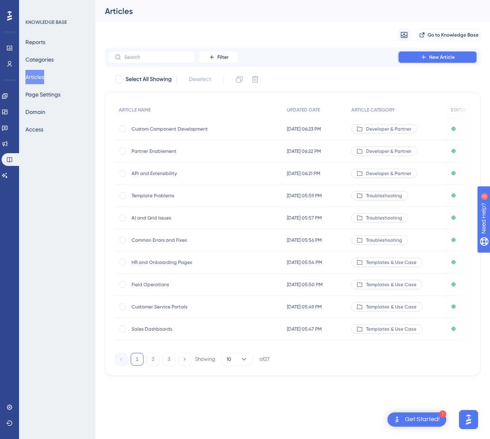
click at [413, 58] on button "New Article" at bounding box center [437, 57] width 79 height 13
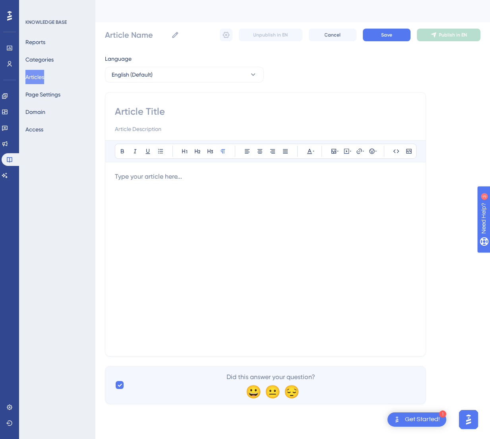
click at [267, 209] on div at bounding box center [265, 259] width 301 height 175
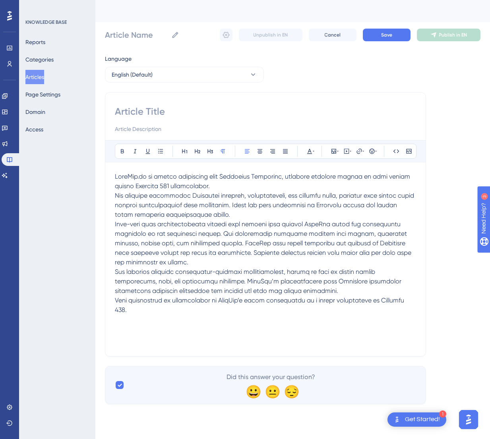
click at [217, 105] on input at bounding box center [265, 111] width 301 height 13
paste input "Integration with Dataverse"
type input "Integration with Dataverse"
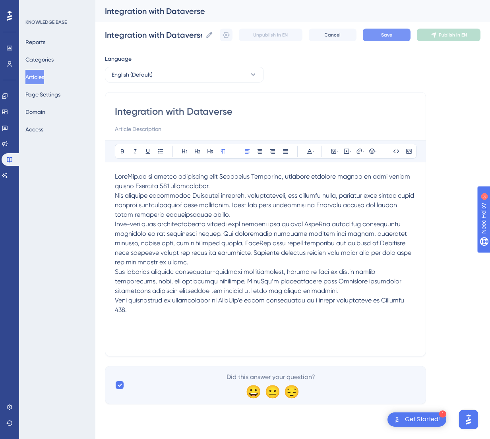
type input "Integration with Dataverse"
click at [390, 35] on span "Save" at bounding box center [386, 35] width 11 height 6
click at [224, 39] on icon at bounding box center [226, 35] width 8 height 8
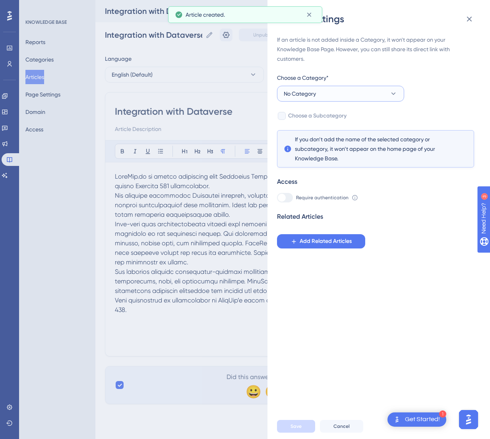
click at [331, 92] on button "No Category" at bounding box center [340, 94] width 127 height 16
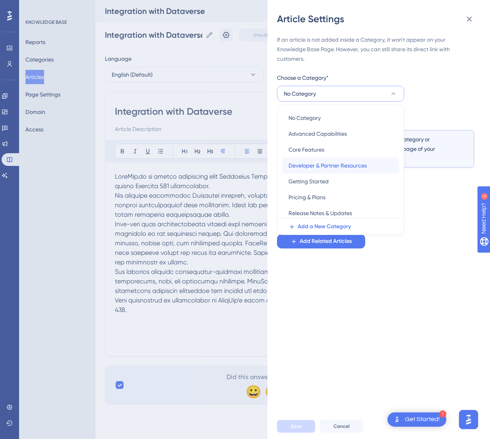
click at [330, 163] on span "Developer & Partner Resources" at bounding box center [327, 166] width 78 height 10
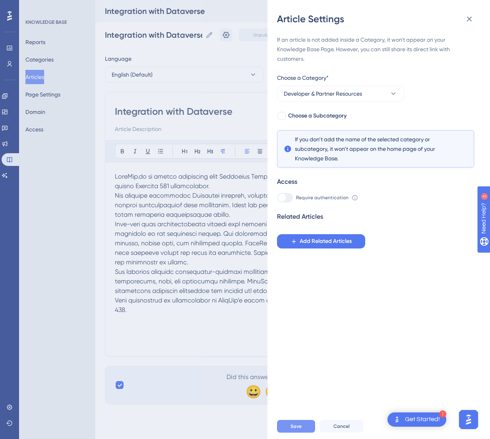
click at [290, 407] on button "Save" at bounding box center [296, 426] width 38 height 13
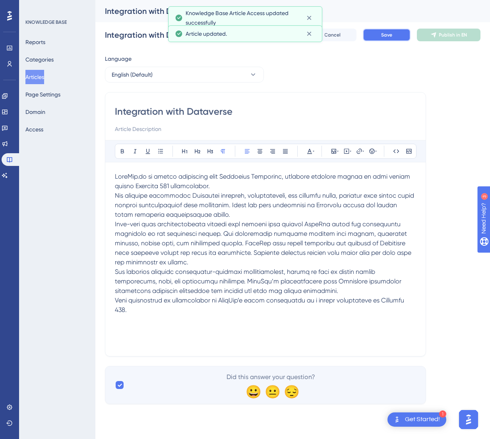
click at [385, 33] on span "Save" at bounding box center [386, 35] width 11 height 6
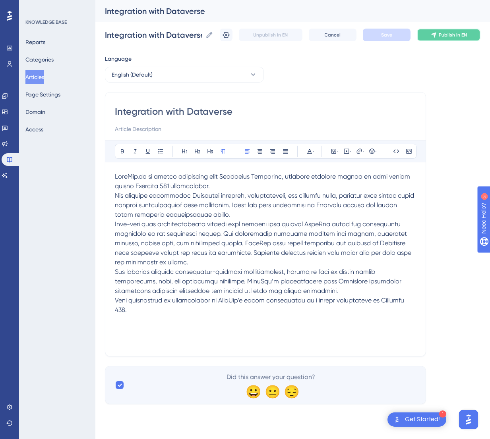
click at [441, 35] on span "Publish in EN" at bounding box center [453, 35] width 28 height 6
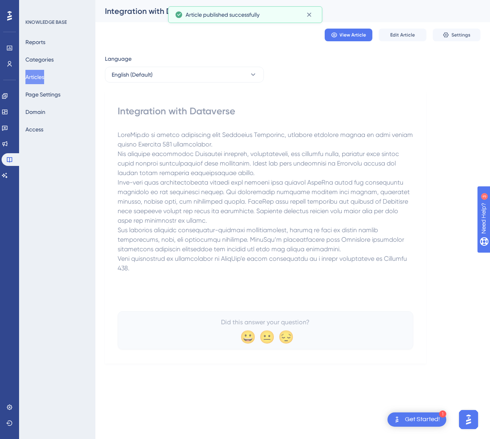
click at [41, 79] on button "Articles" at bounding box center [34, 77] width 19 height 14
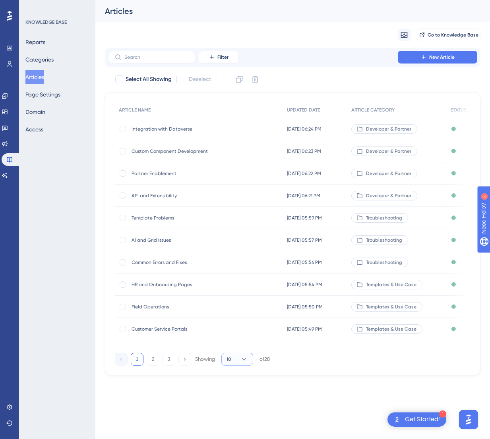
click at [245, 364] on icon at bounding box center [244, 360] width 8 height 8
click at [237, 407] on div "50 50" at bounding box center [237, 414] width 15 height 16
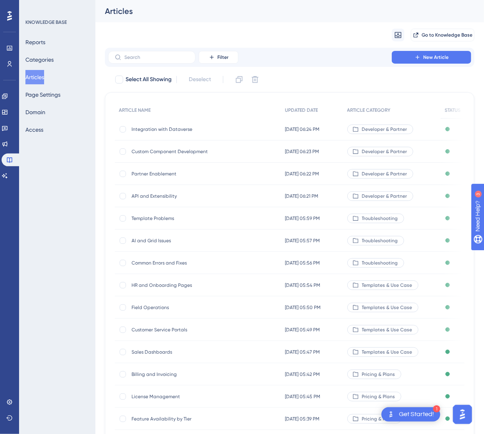
click at [44, 78] on button "Articles" at bounding box center [34, 77] width 19 height 14
click at [429, 56] on span "New Article" at bounding box center [435, 57] width 25 height 6
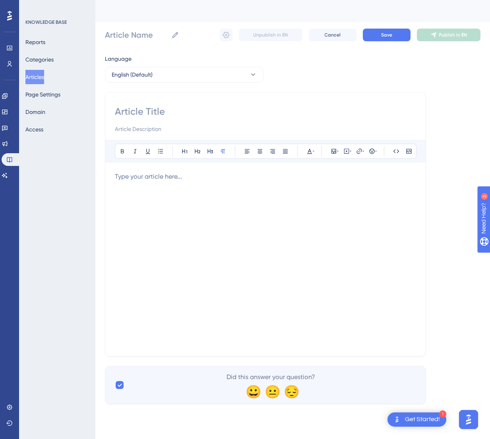
click at [312, 200] on div at bounding box center [265, 259] width 301 height 175
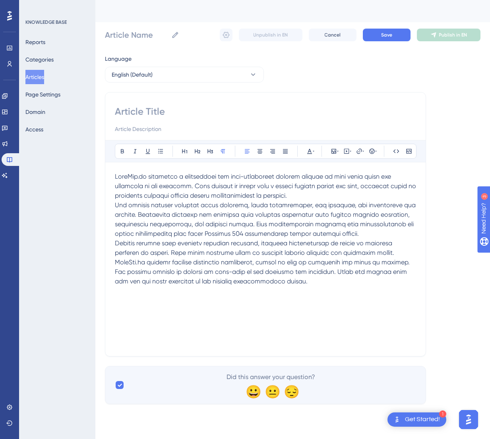
click at [192, 111] on input at bounding box center [265, 111] width 301 height 13
paste input "Version History"
type input "Version History"
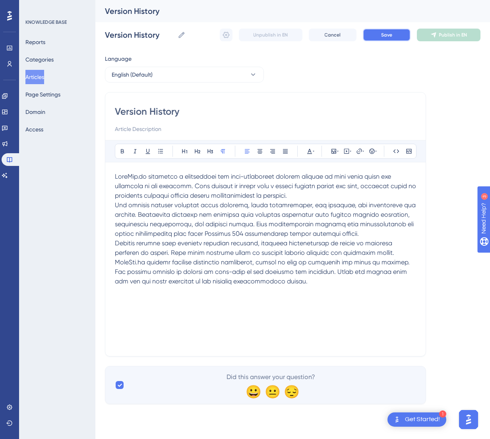
click at [376, 35] on button "Save" at bounding box center [387, 35] width 48 height 13
click at [223, 37] on icon at bounding box center [226, 35] width 8 height 8
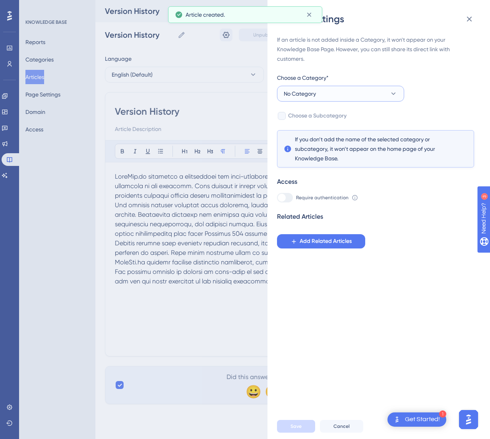
click at [325, 94] on button "No Category" at bounding box center [340, 94] width 127 height 16
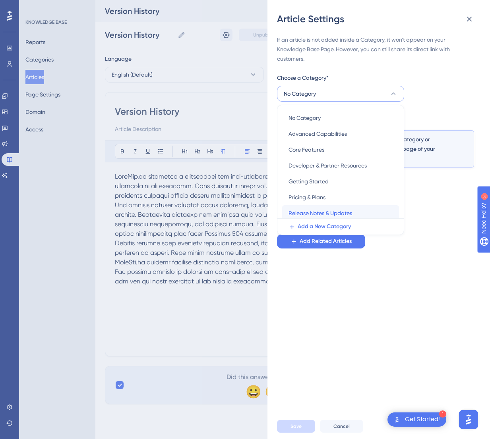
click at [329, 215] on span "Release Notes & Updates" at bounding box center [320, 214] width 64 height 10
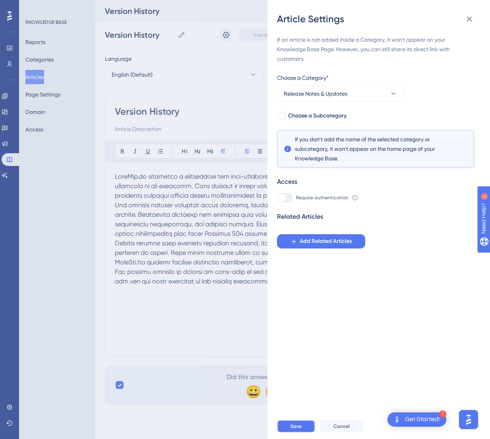
click at [297, 407] on button "Save" at bounding box center [296, 426] width 38 height 13
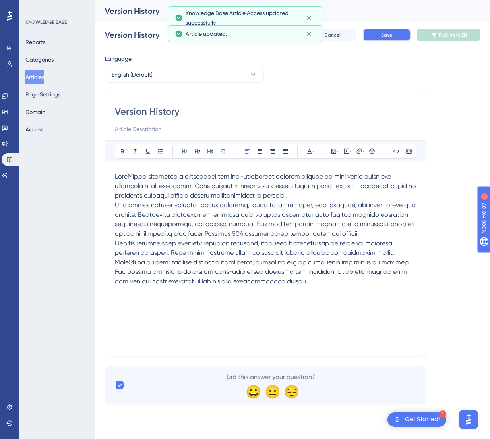
click at [385, 35] on span "Save" at bounding box center [386, 35] width 11 height 6
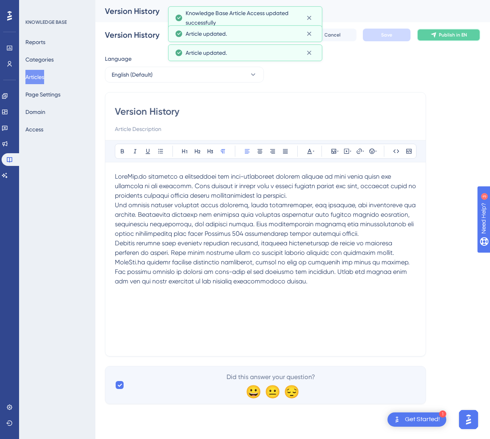
click at [437, 36] on button "Publish in EN" at bounding box center [449, 35] width 64 height 13
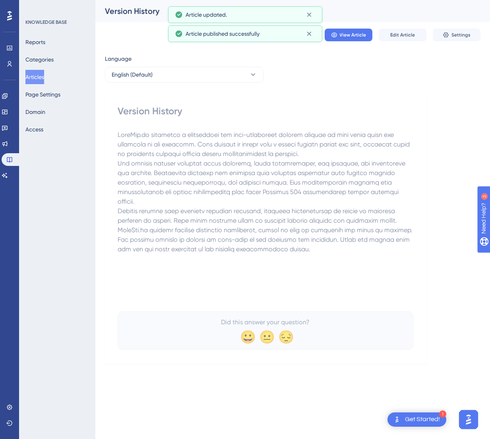
click at [34, 74] on button "Articles" at bounding box center [34, 77] width 19 height 14
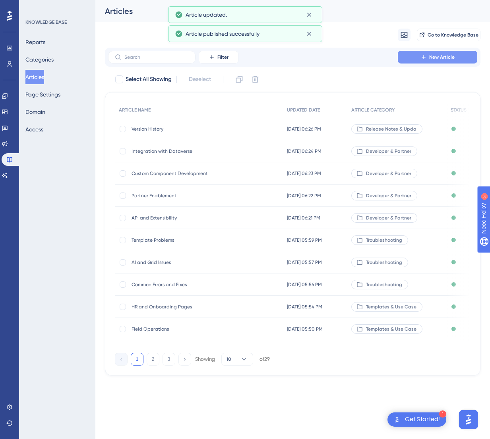
click at [421, 58] on icon at bounding box center [423, 57] width 6 height 6
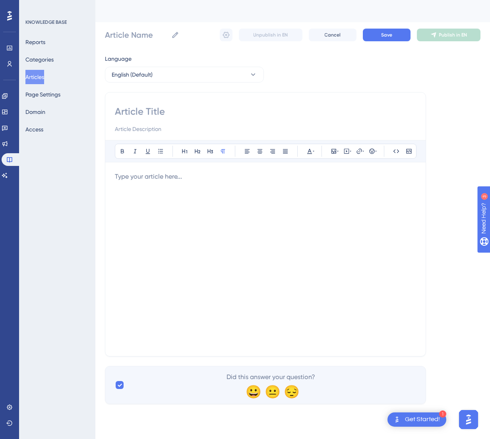
click at [160, 112] on input at bounding box center [265, 111] width 301 height 13
paste input "New Features"
type input "New Features"
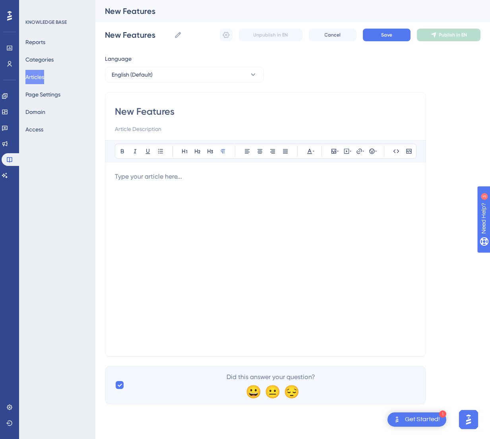
click at [260, 217] on div at bounding box center [265, 259] width 301 height 175
click at [274, 214] on div at bounding box center [265, 259] width 301 height 175
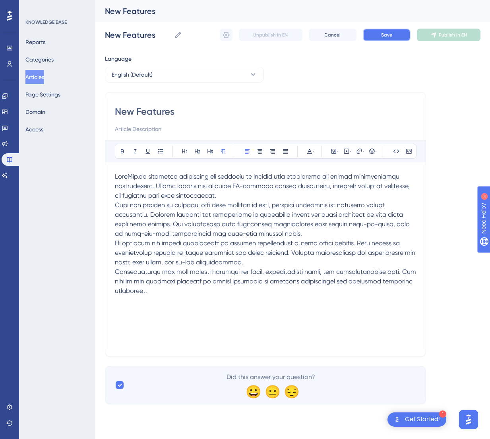
click at [385, 33] on span "Save" at bounding box center [386, 35] width 11 height 6
click at [224, 39] on button at bounding box center [226, 35] width 13 height 13
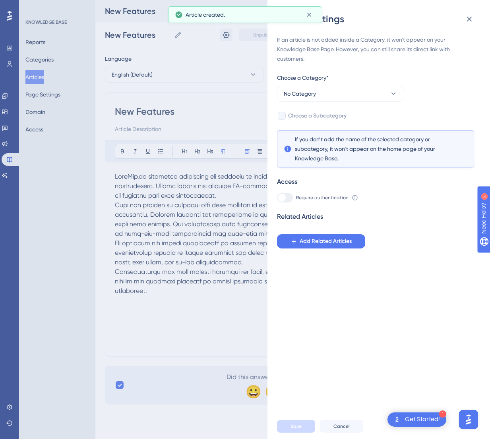
click at [329, 102] on div "If an article is not added inside a Category, it won't appear on your Knowledge…" at bounding box center [375, 142] width 197 height 214
click at [329, 100] on button "No Category" at bounding box center [340, 94] width 127 height 16
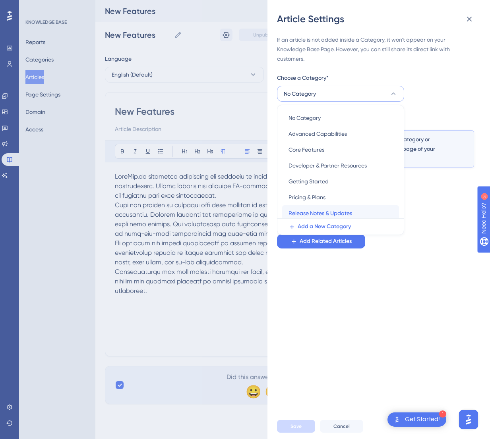
click at [325, 213] on span "Release Notes & Updates" at bounding box center [320, 214] width 64 height 10
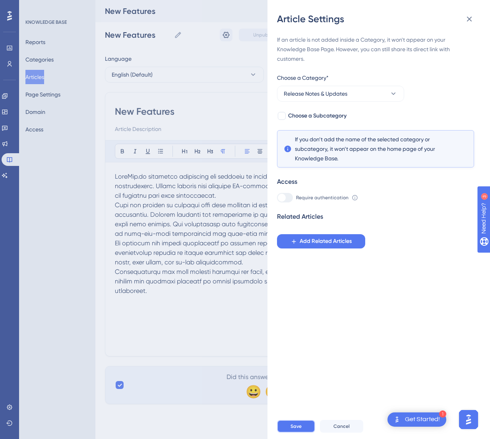
click at [303, 407] on button "Save" at bounding box center [296, 426] width 38 height 13
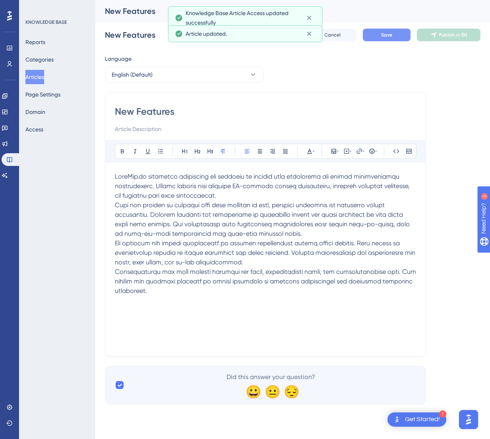
click at [381, 35] on button "Save" at bounding box center [387, 35] width 48 height 13
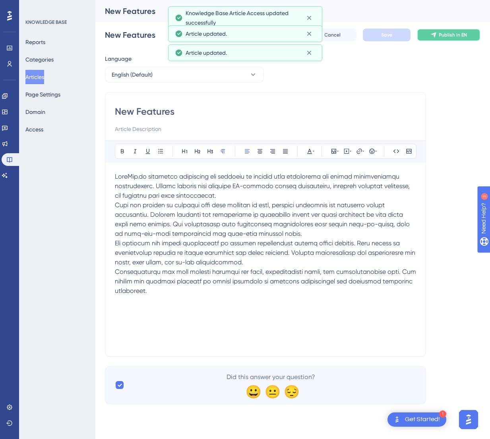
click at [439, 41] on button "Publish in EN" at bounding box center [449, 35] width 64 height 13
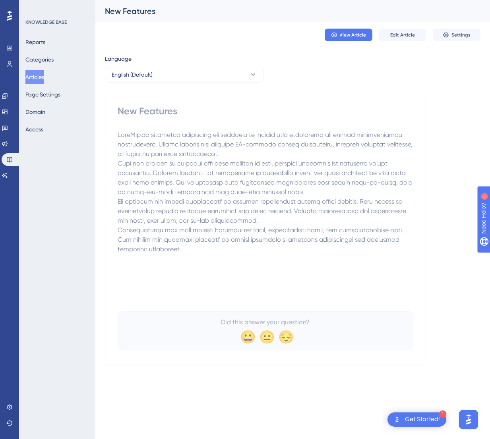
click at [39, 75] on button "Articles" at bounding box center [34, 77] width 19 height 14
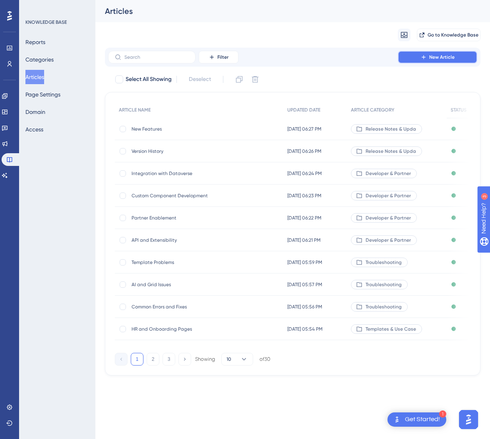
click at [437, 58] on span "New Article" at bounding box center [441, 57] width 25 height 6
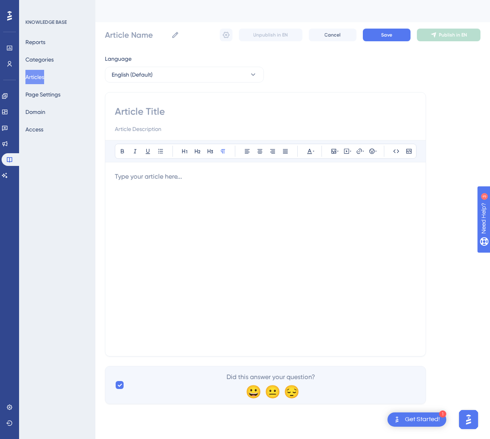
click at [201, 114] on input at bounding box center [265, 111] width 301 height 13
paste input "Bug Fixes"
type input "Bug Fixes"
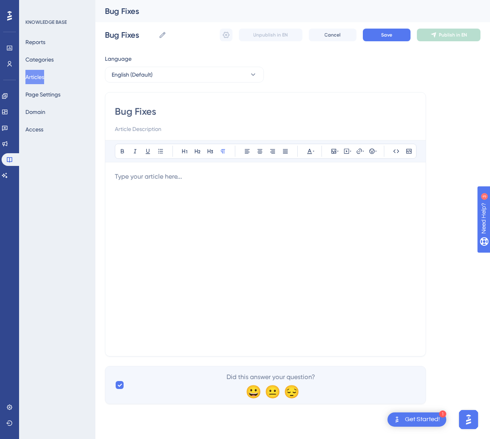
click at [419, 230] on div "Bug Fixes Bold Italic Underline Bullet Point Heading 1 Heading 2 Heading 3 Norm…" at bounding box center [265, 224] width 321 height 265
click at [245, 193] on div at bounding box center [265, 259] width 301 height 175
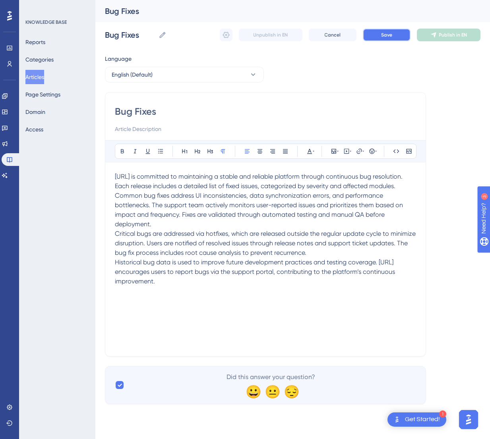
click at [392, 37] on span "Save" at bounding box center [386, 35] width 11 height 6
click at [226, 34] on icon at bounding box center [226, 35] width 8 height 8
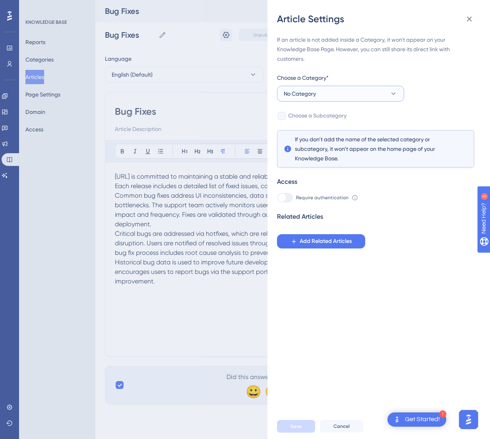
click at [319, 93] on button "No Category" at bounding box center [340, 94] width 127 height 16
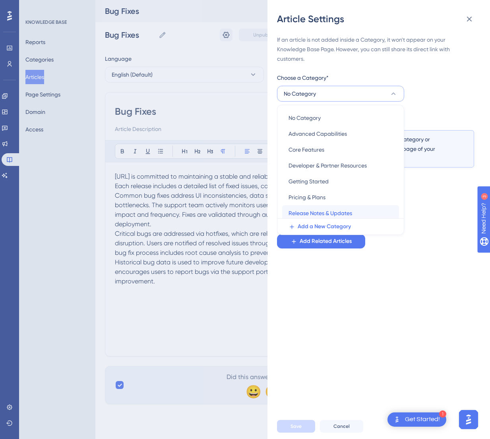
click at [316, 209] on span "Release Notes & Updates" at bounding box center [320, 214] width 64 height 10
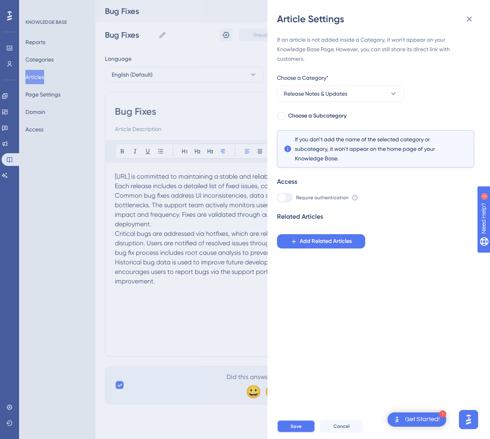
click at [286, 407] on button "Save" at bounding box center [296, 426] width 38 height 13
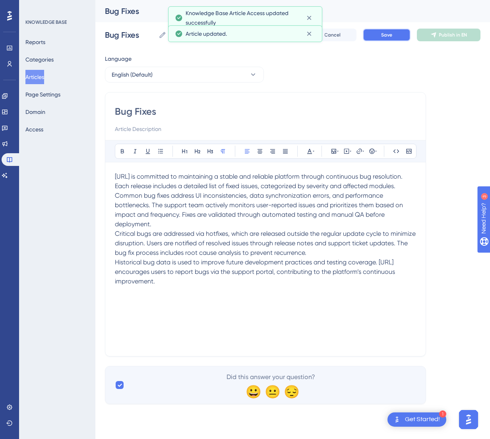
click at [385, 31] on button "Save" at bounding box center [387, 35] width 48 height 13
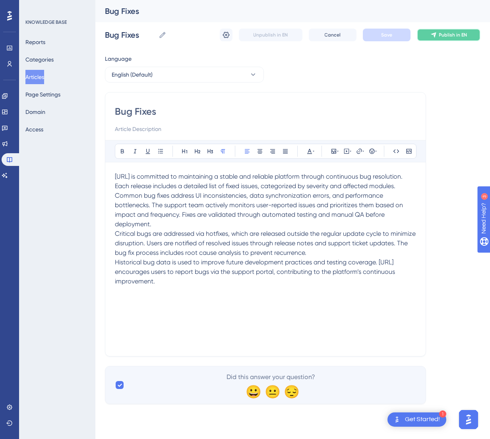
click at [441, 29] on button "Publish in EN" at bounding box center [449, 35] width 64 height 13
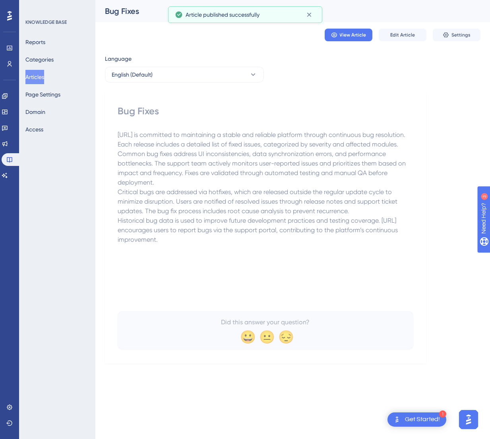
click at [44, 74] on button "Articles" at bounding box center [34, 77] width 19 height 14
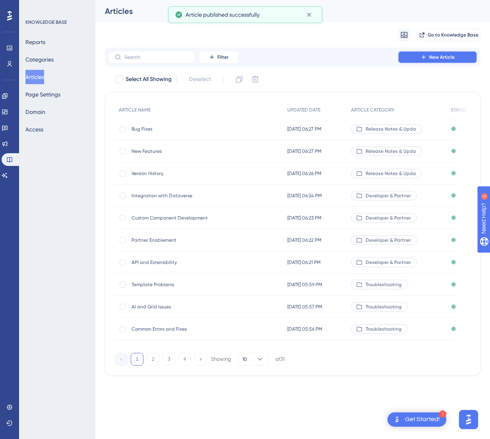
click at [441, 55] on span "New Article" at bounding box center [441, 57] width 25 height 6
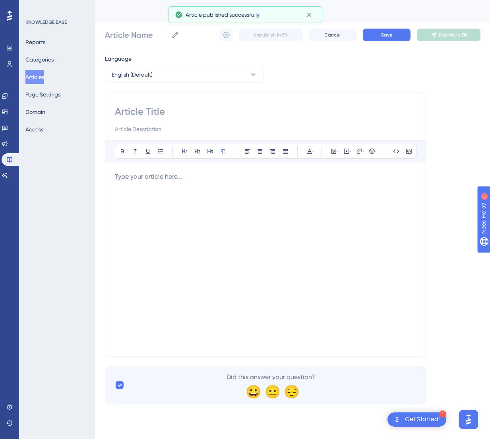
click at [229, 175] on p at bounding box center [265, 177] width 301 height 10
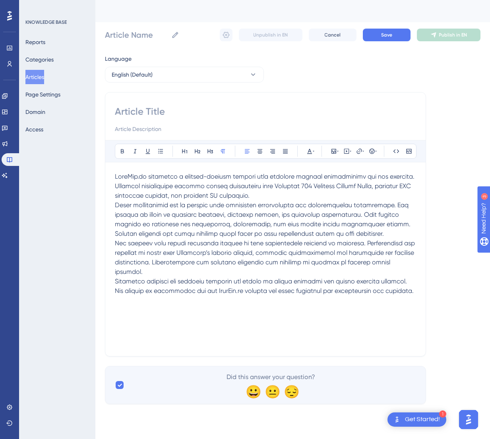
click at [182, 105] on input at bounding box center [265, 111] width 301 height 13
paste input "Upcoming Enhancements"
type input "Upcoming Enhancements"
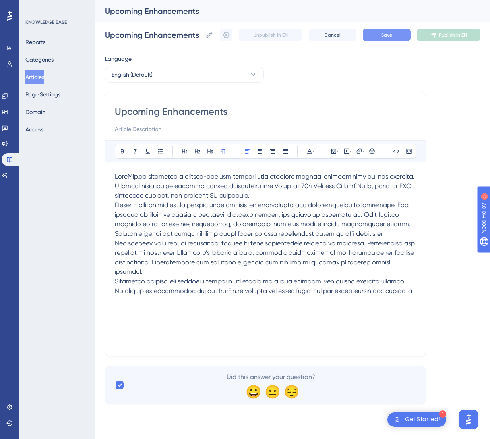
type input "Upcoming Enhancements"
click at [378, 29] on button "Save" at bounding box center [387, 35] width 48 height 13
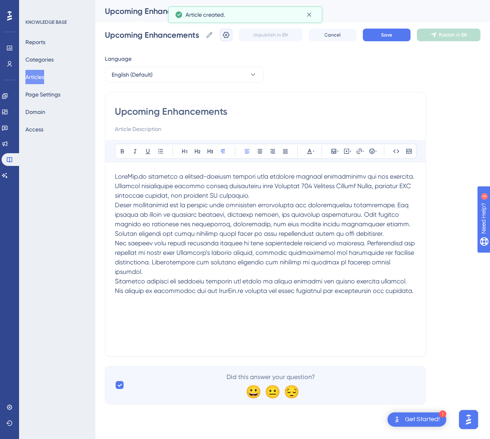
click at [225, 37] on icon at bounding box center [226, 35] width 7 height 6
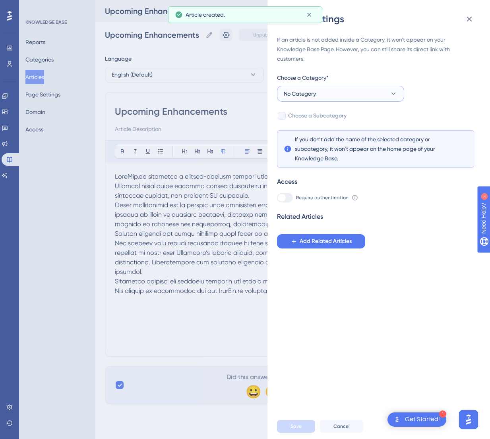
click at [322, 100] on button "No Category" at bounding box center [340, 94] width 127 height 16
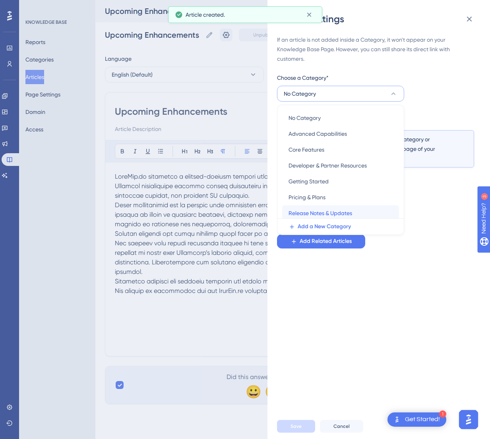
click at [327, 209] on span "Release Notes & Updates" at bounding box center [320, 214] width 64 height 10
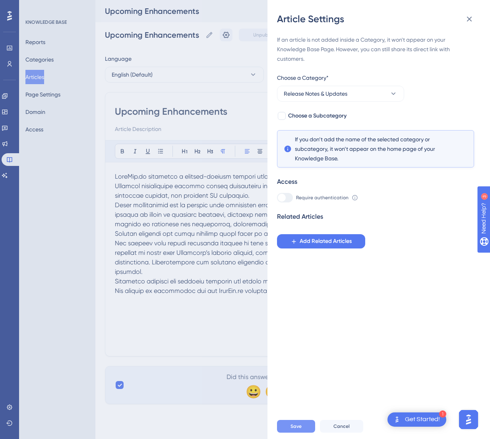
click at [301, 407] on span "Save" at bounding box center [295, 427] width 11 height 6
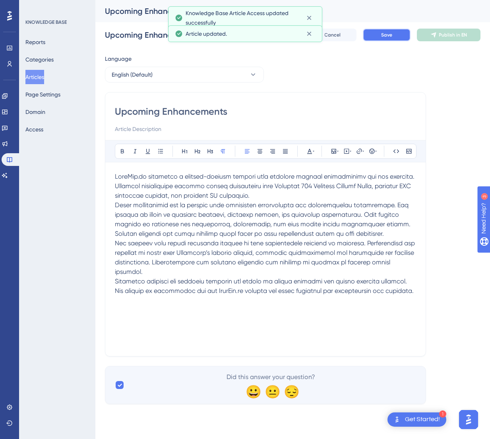
click at [394, 37] on button "Save" at bounding box center [387, 35] width 48 height 13
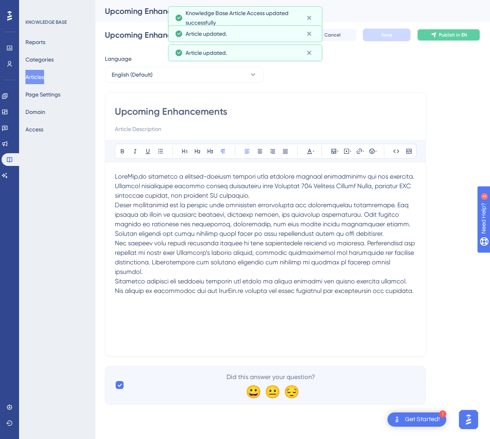
click at [441, 37] on span "Publish in EN" at bounding box center [453, 35] width 28 height 6
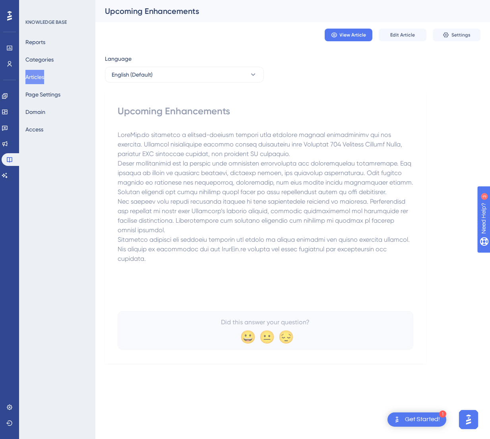
click at [43, 74] on button "Articles" at bounding box center [34, 77] width 19 height 14
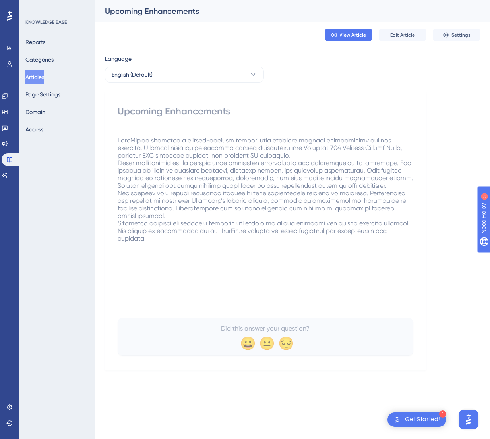
click at [39, 79] on button "Articles" at bounding box center [34, 77] width 19 height 14
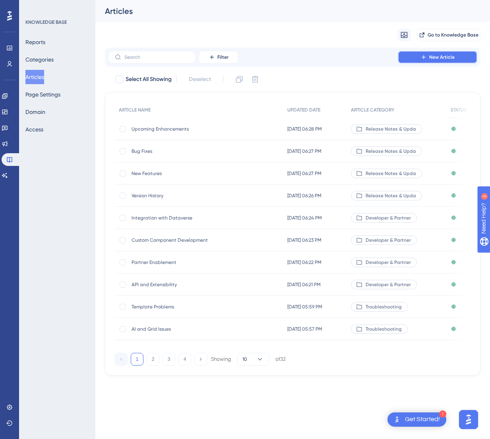
click at [441, 60] on button "New Article" at bounding box center [437, 57] width 79 height 13
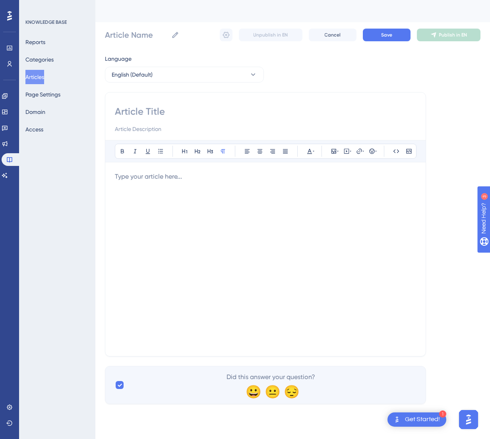
click at [296, 201] on div at bounding box center [265, 259] width 301 height 175
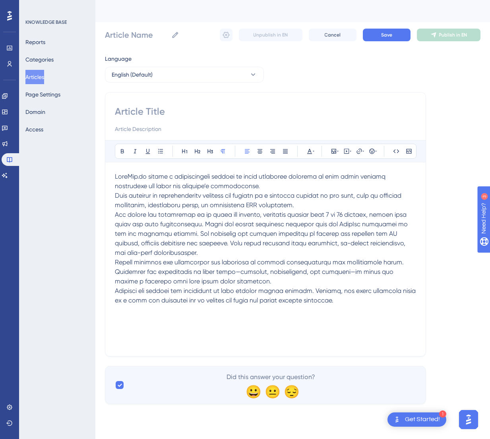
click at [165, 111] on input at bounding box center [265, 111] width 301 height 13
paste input "Video Tutorials"
type input "Video Tutorials"
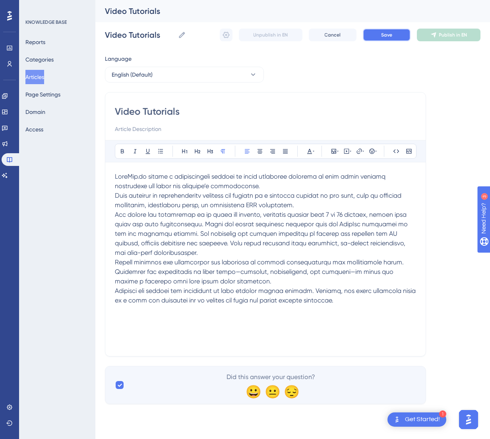
click at [392, 34] on span "Save" at bounding box center [386, 35] width 11 height 6
click at [222, 37] on icon at bounding box center [226, 35] width 8 height 8
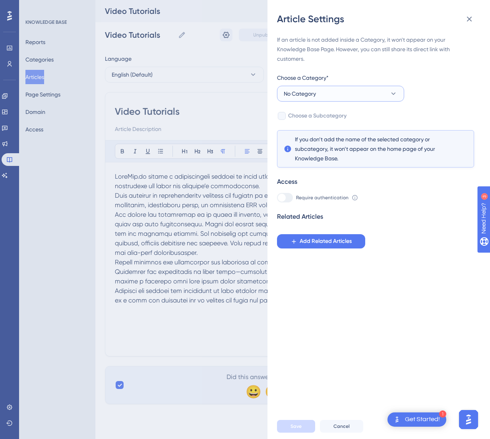
click at [343, 96] on button "No Category" at bounding box center [340, 94] width 127 height 16
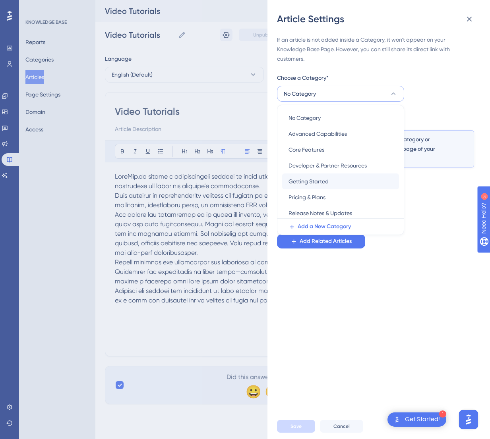
scroll to position [66, 0]
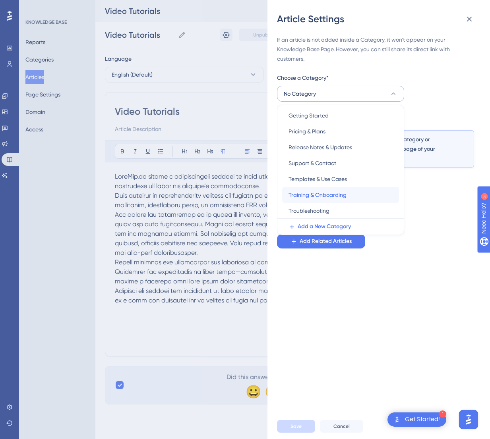
click at [334, 190] on span "Training & Onboarding" at bounding box center [317, 195] width 58 height 10
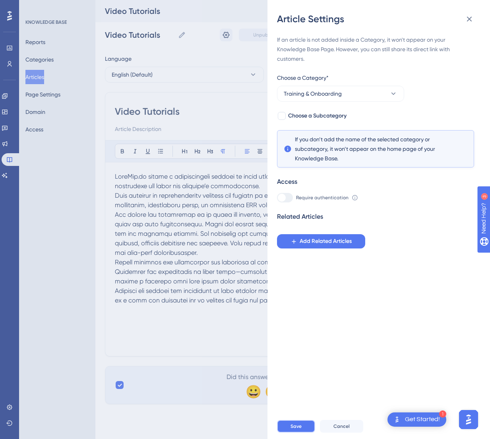
click at [302, 407] on button "Save" at bounding box center [296, 426] width 38 height 13
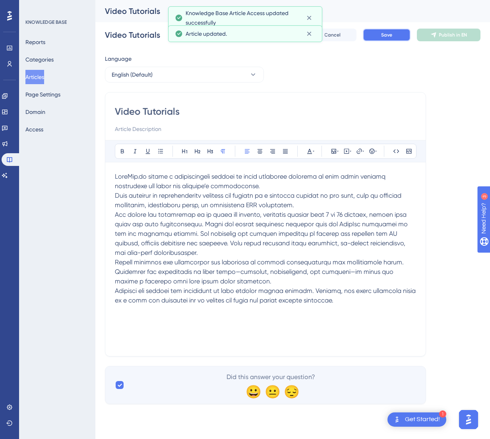
click at [379, 36] on button "Save" at bounding box center [387, 35] width 48 height 13
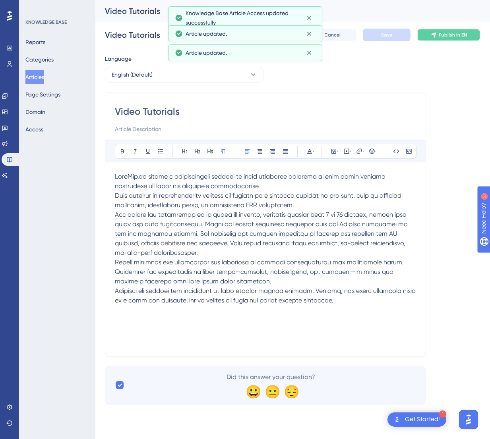
click at [441, 36] on span "Publish in EN" at bounding box center [453, 35] width 28 height 6
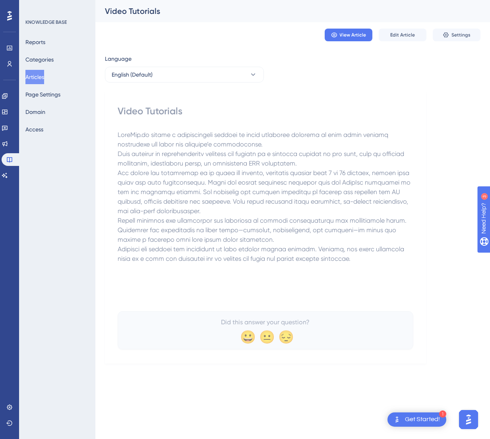
click at [31, 79] on button "Articles" at bounding box center [34, 77] width 19 height 14
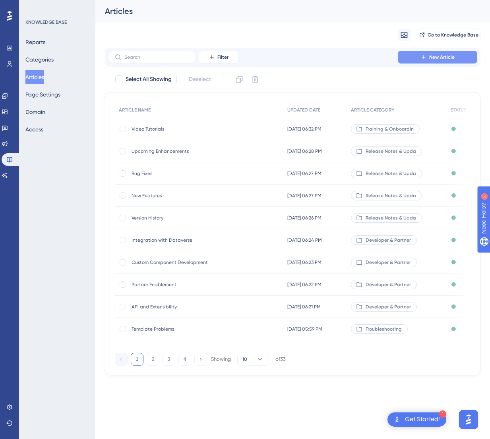
click at [434, 54] on span "New Article" at bounding box center [441, 57] width 25 height 6
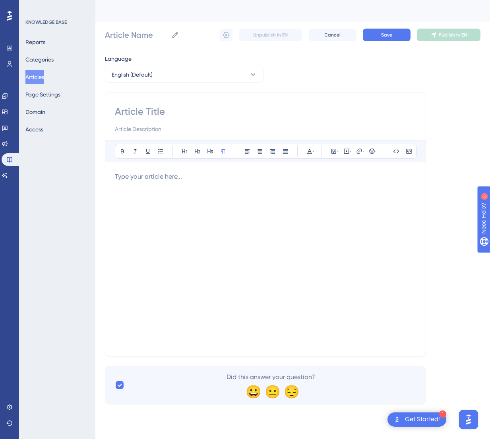
click at [198, 109] on input at bounding box center [265, 111] width 301 height 13
paste input "Guided Walkthroughs"
type input "Guided Walkthroughs"
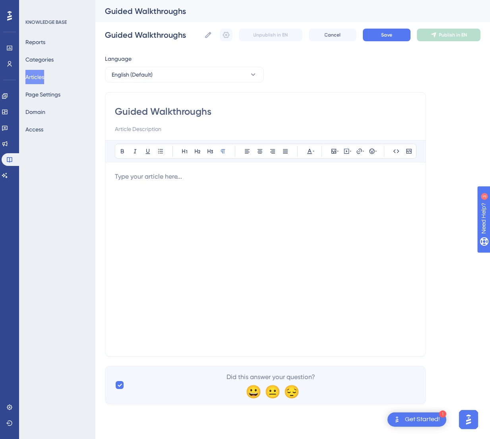
click at [188, 184] on div at bounding box center [265, 259] width 301 height 175
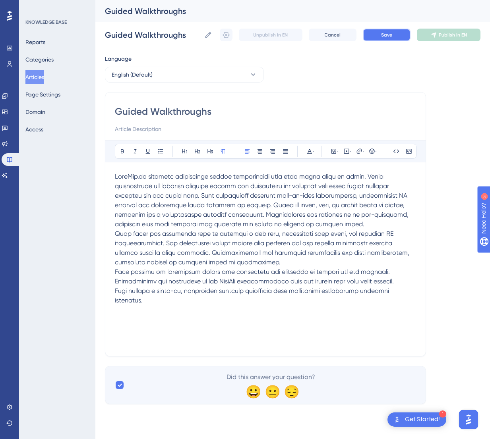
click at [382, 35] on span "Save" at bounding box center [386, 35] width 11 height 6
click at [226, 35] on icon at bounding box center [226, 35] width 7 height 6
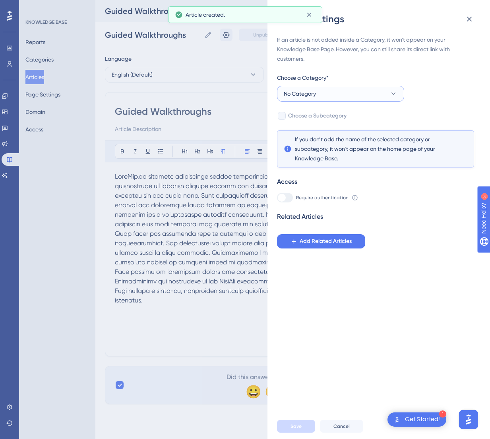
click at [374, 90] on button "No Category" at bounding box center [340, 94] width 127 height 16
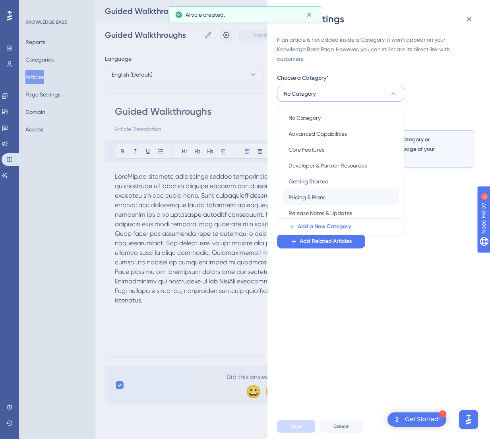
scroll to position [66, 0]
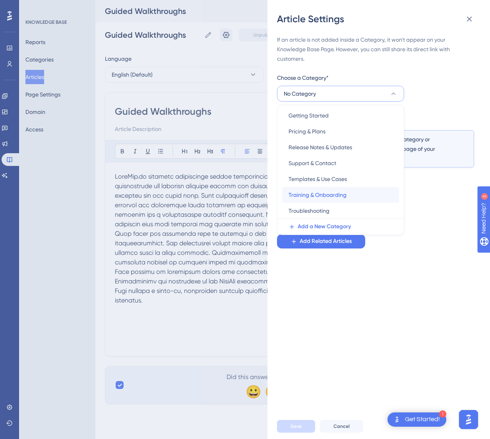
click at [326, 197] on span "Training & Onboarding" at bounding box center [317, 195] width 58 height 10
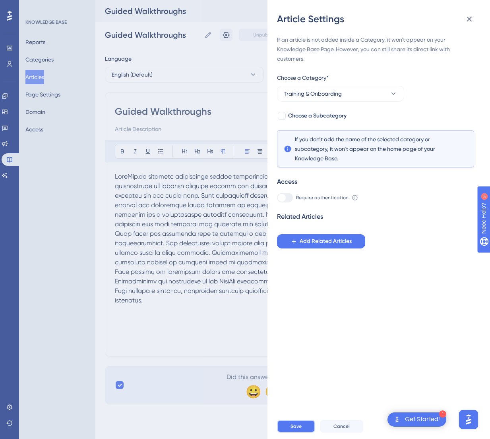
click at [292, 407] on span "Save" at bounding box center [295, 427] width 11 height 6
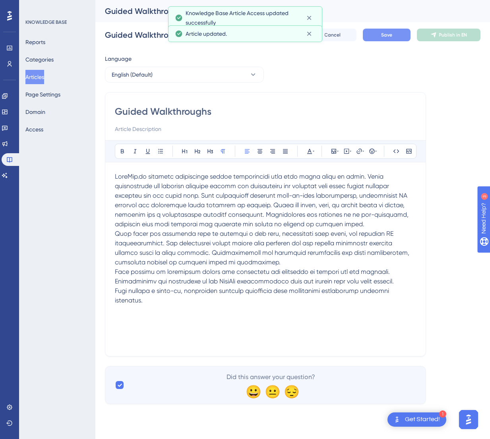
click at [381, 26] on div "Guided Walkthroughs Guided Walkthroughs Unpublish in EN Cancel Save Publish in …" at bounding box center [292, 34] width 375 height 25
click at [381, 30] on button "Save" at bounding box center [387, 35] width 48 height 13
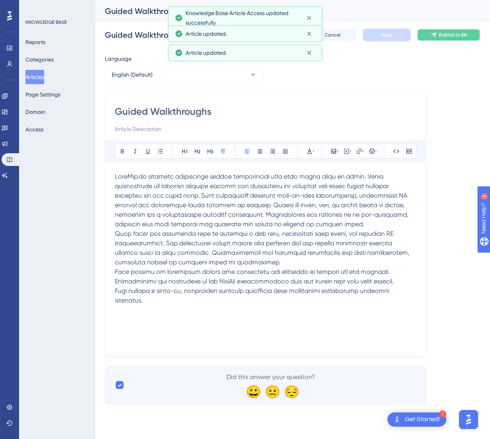
click at [435, 34] on icon at bounding box center [433, 35] width 5 height 5
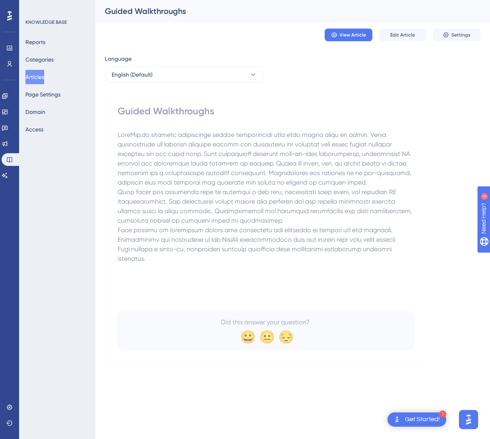
click at [38, 80] on button "Articles" at bounding box center [34, 77] width 19 height 14
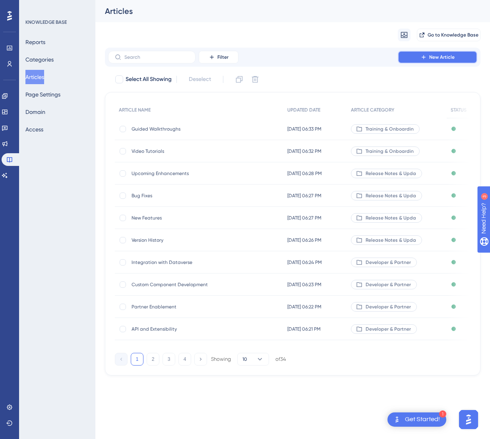
click at [441, 56] on span "New Article" at bounding box center [441, 57] width 25 height 6
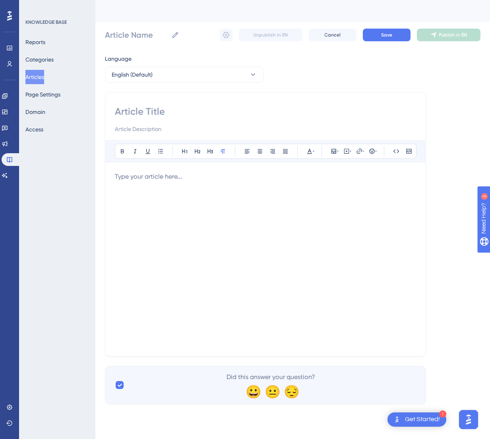
click at [160, 105] on input at bounding box center [265, 111] width 301 height 13
paste input "Role-Based Learning Paths"
type input "Role-Based Learning Paths"
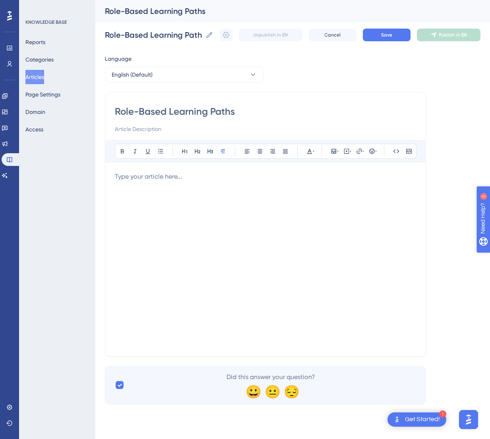
type input "Role-Based Learning Paths"
click at [198, 217] on div at bounding box center [265, 259] width 301 height 175
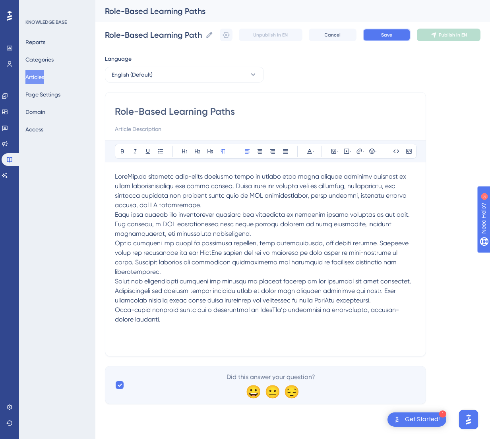
click at [383, 32] on span "Save" at bounding box center [386, 35] width 11 height 6
click at [227, 36] on icon at bounding box center [226, 35] width 8 height 8
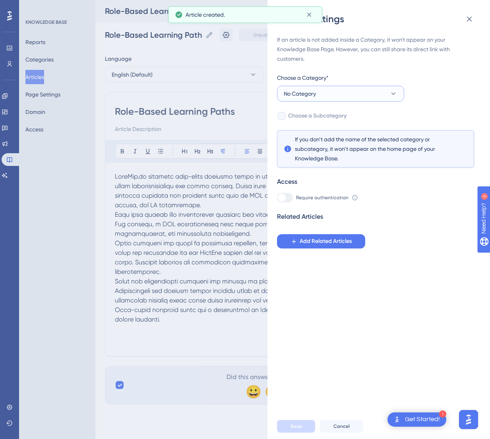
click at [326, 98] on button "No Category" at bounding box center [340, 94] width 127 height 16
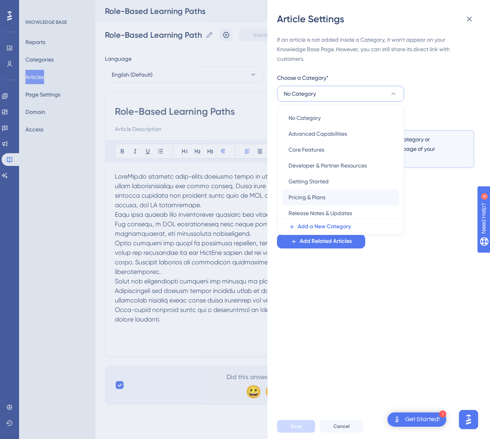
scroll to position [66, 0]
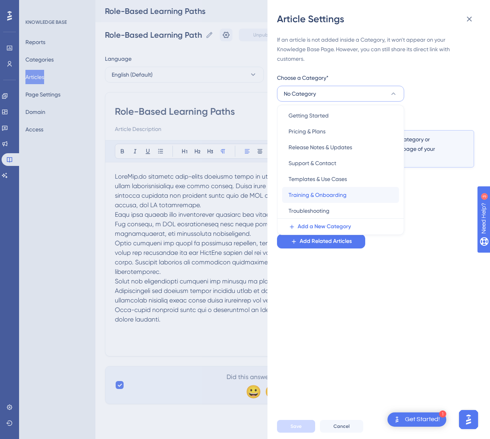
click at [335, 191] on span "Training & Onboarding" at bounding box center [317, 195] width 58 height 10
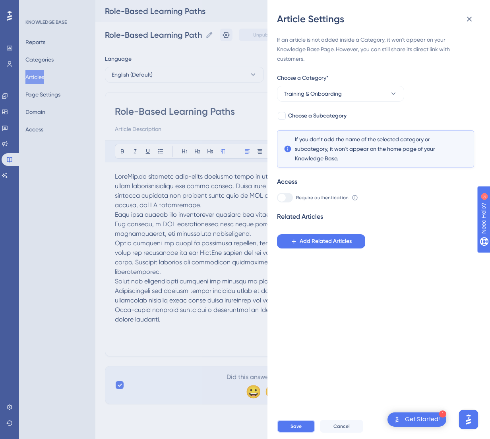
click at [297, 407] on button "Save" at bounding box center [296, 426] width 38 height 13
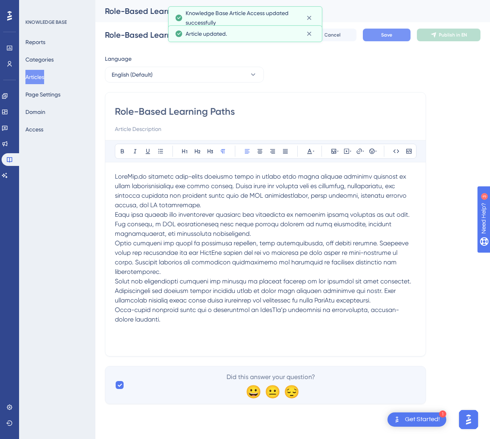
click at [389, 29] on button "Save" at bounding box center [387, 35] width 48 height 13
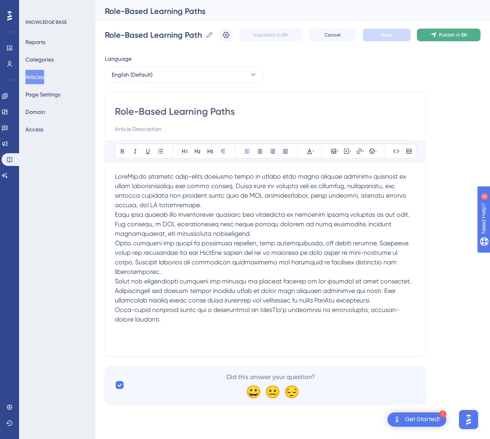
click at [441, 36] on span "Publish in EN" at bounding box center [453, 35] width 28 height 6
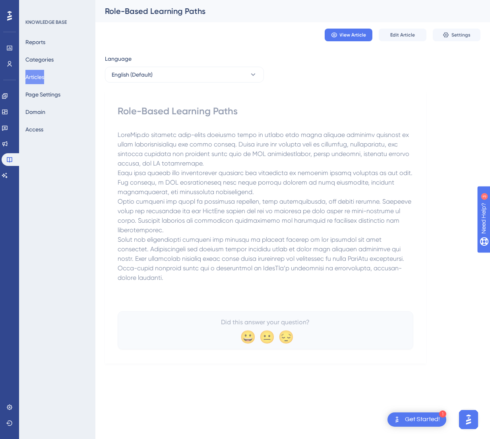
click at [29, 75] on button "Articles" at bounding box center [34, 77] width 19 height 14
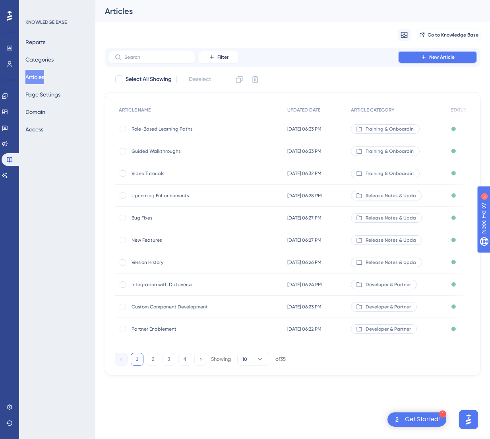
click at [439, 59] on span "New Article" at bounding box center [441, 57] width 25 height 6
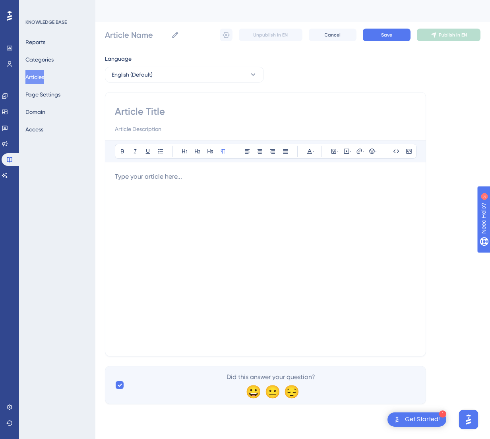
click at [252, 110] on input at bounding box center [265, 111] width 301 height 13
paste input "Certification and Partner Training"
type input "Certification and Partner Training"
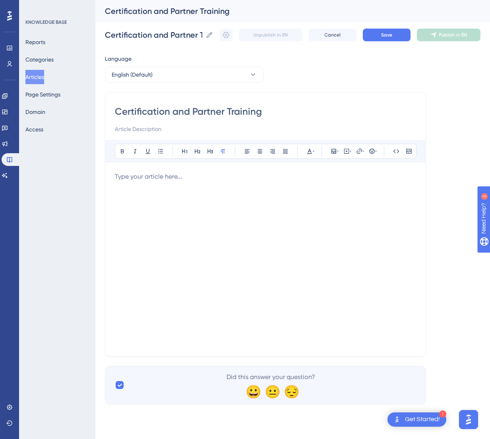
type input "Certification and Partner Training"
click at [349, 249] on div at bounding box center [265, 259] width 301 height 175
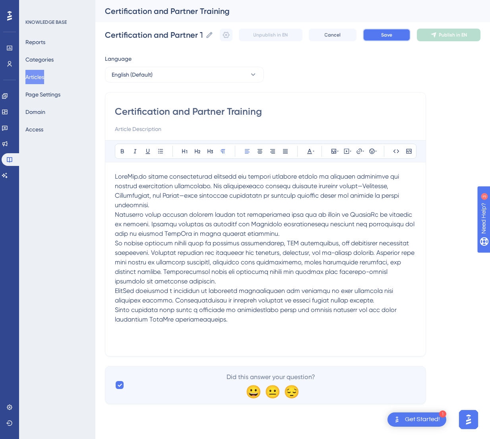
click at [385, 35] on span "Save" at bounding box center [386, 35] width 11 height 6
click at [229, 36] on icon at bounding box center [226, 35] width 8 height 8
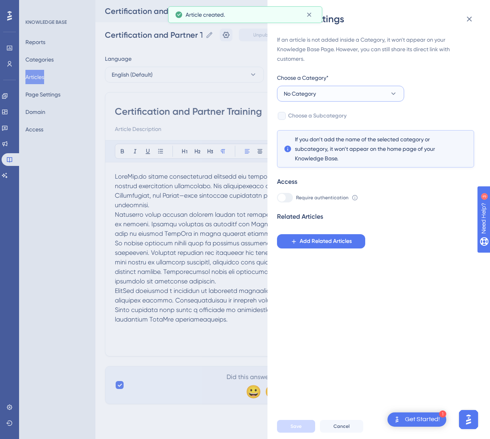
click at [343, 97] on button "No Category" at bounding box center [340, 94] width 127 height 16
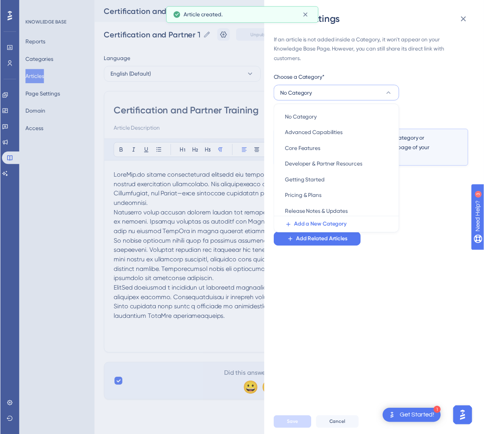
scroll to position [66, 0]
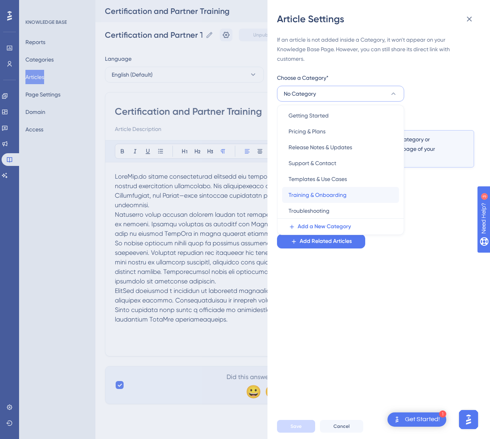
click at [343, 197] on span "Training & Onboarding" at bounding box center [317, 195] width 58 height 10
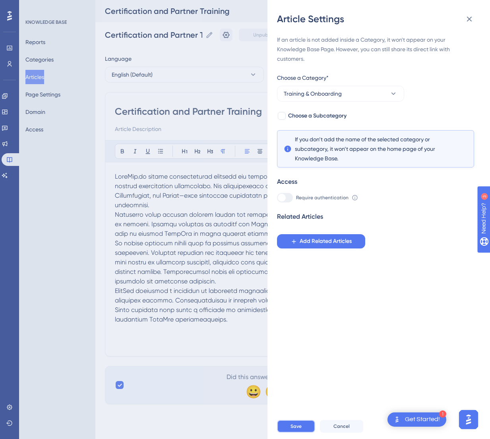
click at [304, 407] on button "Save" at bounding box center [296, 426] width 38 height 13
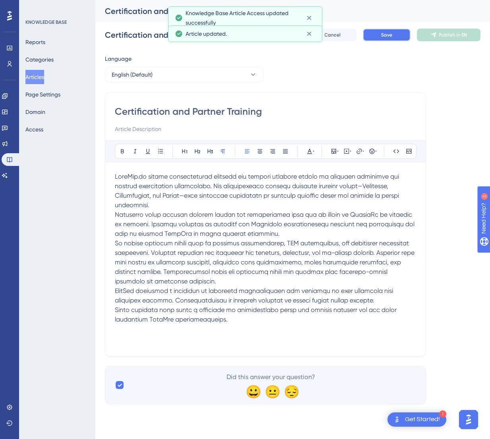
click at [385, 34] on span "Save" at bounding box center [386, 35] width 11 height 6
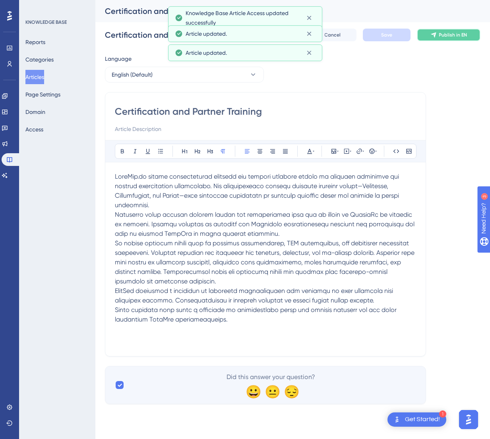
click at [441, 37] on span "Publish in EN" at bounding box center [453, 35] width 28 height 6
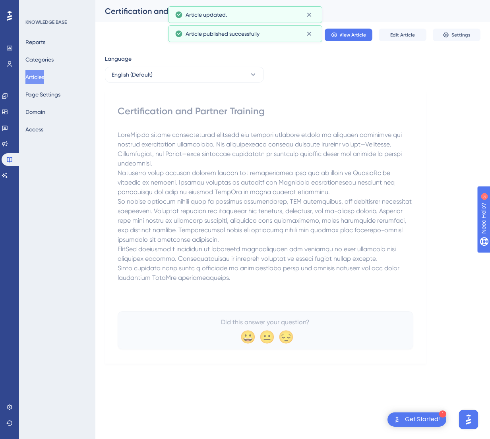
click at [43, 77] on button "Articles" at bounding box center [34, 77] width 19 height 14
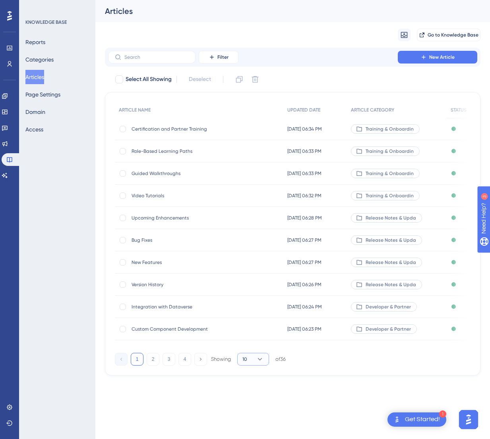
click at [250, 361] on button "10" at bounding box center [253, 359] width 32 height 13
click at [257, 407] on div "50 50" at bounding box center [253, 414] width 15 height 16
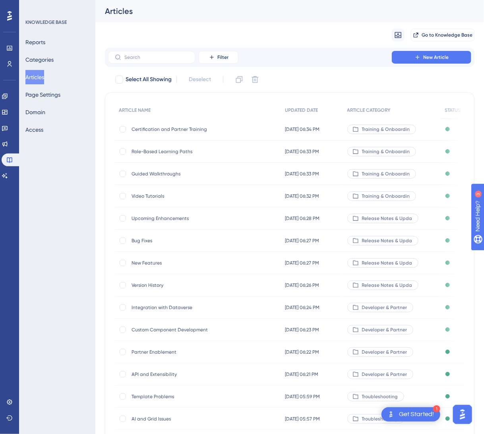
click at [38, 79] on button "Articles" at bounding box center [34, 77] width 19 height 14
click at [43, 61] on button "Categories" at bounding box center [39, 59] width 28 height 14
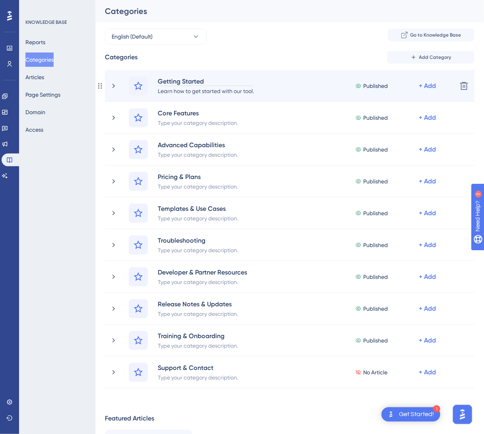
click at [181, 78] on div "Getting Started" at bounding box center [205, 81] width 97 height 10
click at [112, 85] on icon at bounding box center [114, 86] width 8 height 8
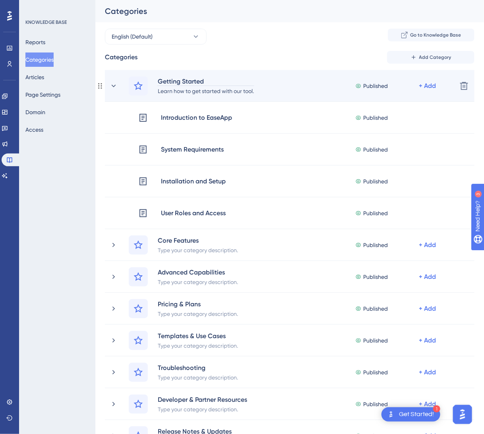
click at [185, 80] on div "Getting Started" at bounding box center [205, 81] width 97 height 10
click at [374, 86] on span "Published" at bounding box center [375, 86] width 25 height 10
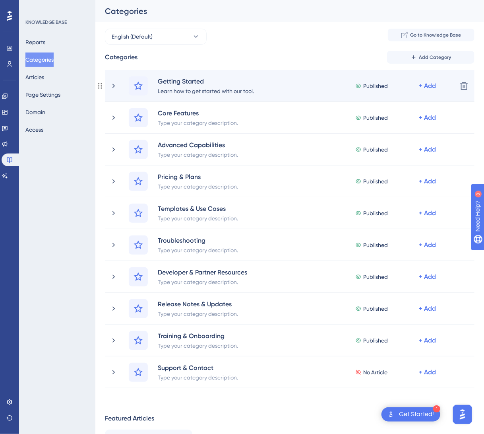
click at [374, 85] on span "Published" at bounding box center [375, 86] width 25 height 10
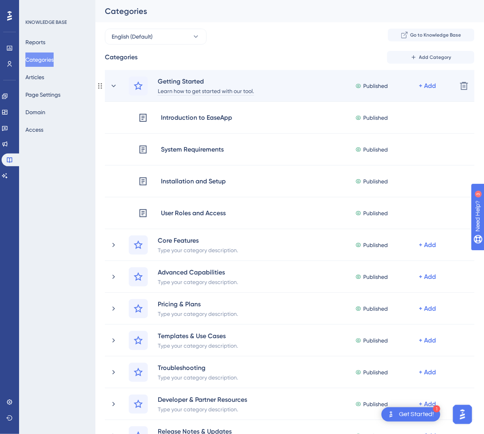
click at [228, 89] on div "Learn how to get started with our tool." at bounding box center [205, 91] width 97 height 10
click at [373, 85] on span "Published" at bounding box center [375, 86] width 25 height 10
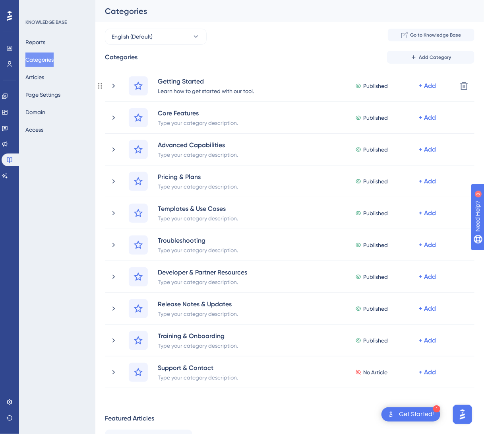
click at [373, 85] on span "Published" at bounding box center [375, 86] width 25 height 10
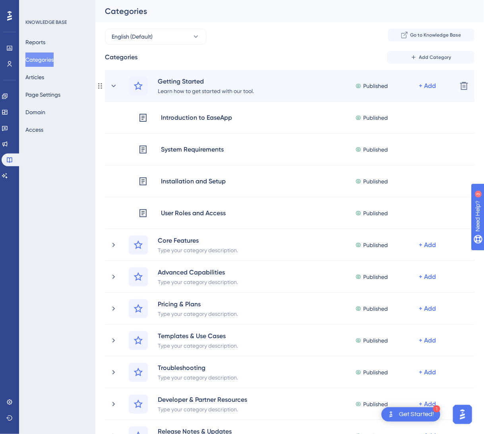
click at [99, 84] on circle at bounding box center [98, 83] width 1 height 1
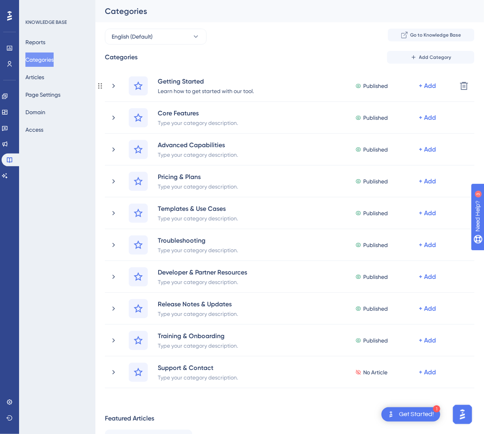
click at [99, 84] on circle at bounding box center [98, 83] width 1 height 1
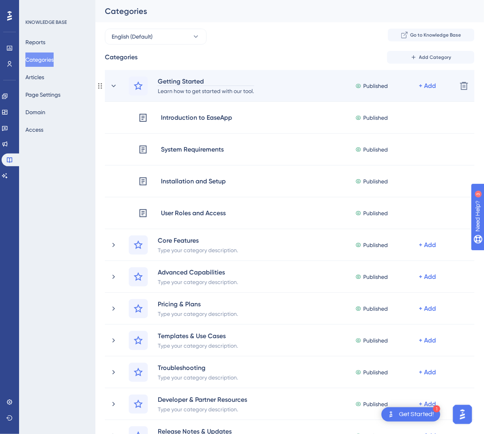
click at [192, 82] on div "Getting Started" at bounding box center [205, 81] width 97 height 10
click at [188, 91] on div "Learn how to get started with our tool." at bounding box center [205, 91] width 97 height 10
paste div
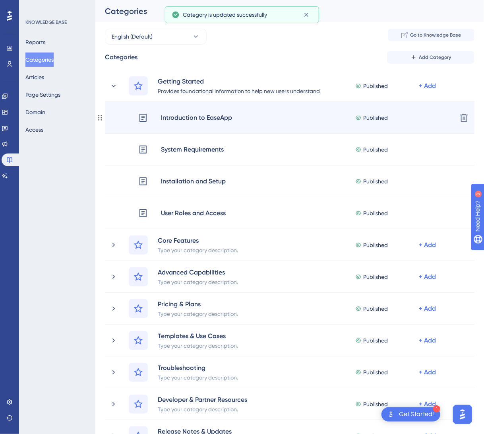
click at [260, 122] on div "Introduction to EaseApp Published + Add" at bounding box center [294, 117] width 312 height 10
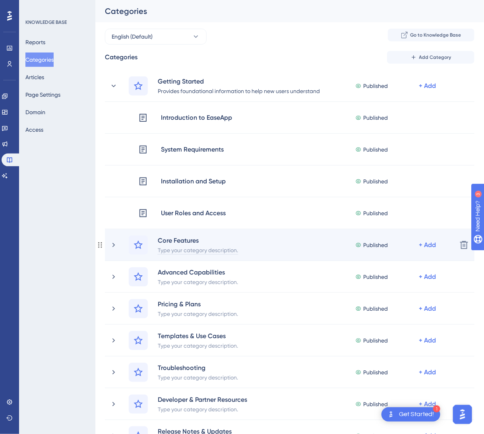
click at [166, 245] on div "Type your category description." at bounding box center [197, 250] width 81 height 10
click at [199, 246] on div "Type your category description." at bounding box center [197, 250] width 81 height 10
paste div
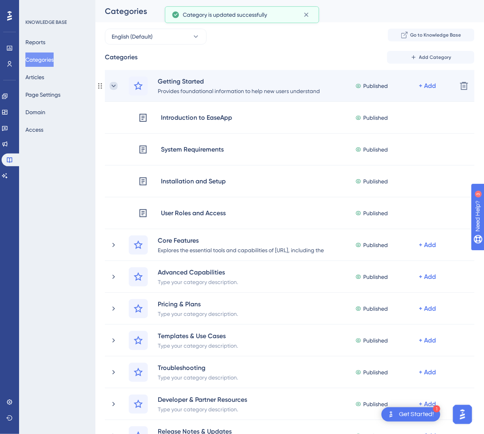
click at [112, 87] on icon at bounding box center [114, 86] width 8 height 8
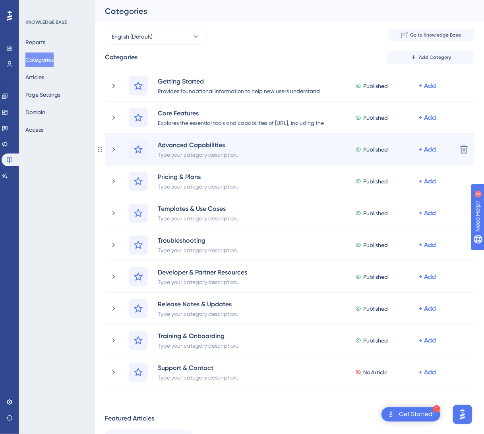
click at [197, 156] on div "Type your category description." at bounding box center [197, 154] width 81 height 10
paste div
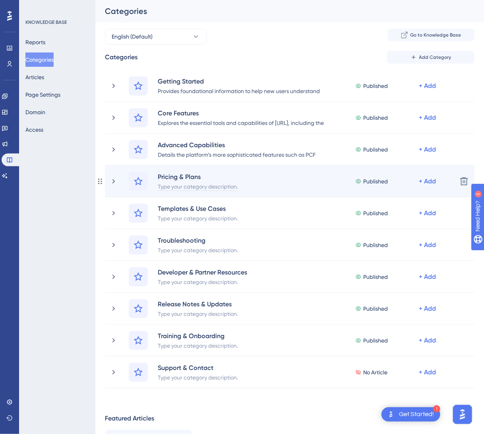
click at [197, 188] on div "Type your category description." at bounding box center [197, 186] width 81 height 10
paste div
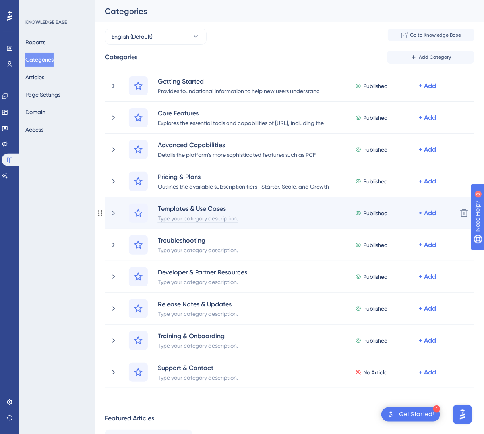
click at [174, 220] on div "Type your category description." at bounding box center [197, 218] width 81 height 10
paste div
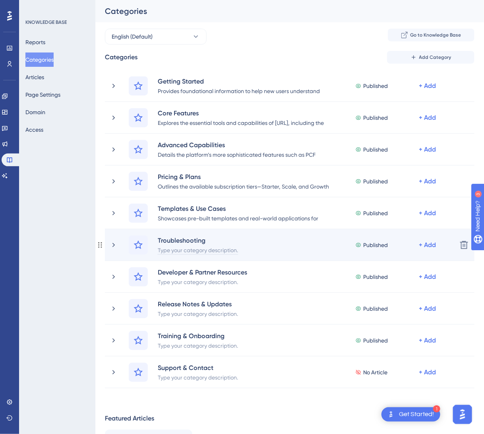
click at [207, 252] on div "Type your category description." at bounding box center [197, 250] width 81 height 10
paste div
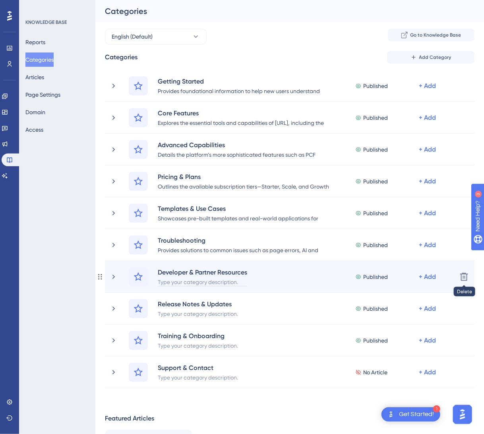
click at [200, 281] on div "Type your category description." at bounding box center [202, 282] width 90 height 10
paste div
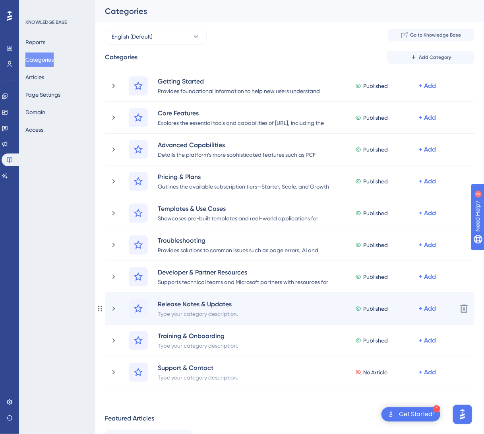
click at [188, 312] on div "Type your category description." at bounding box center [197, 313] width 81 height 10
paste div
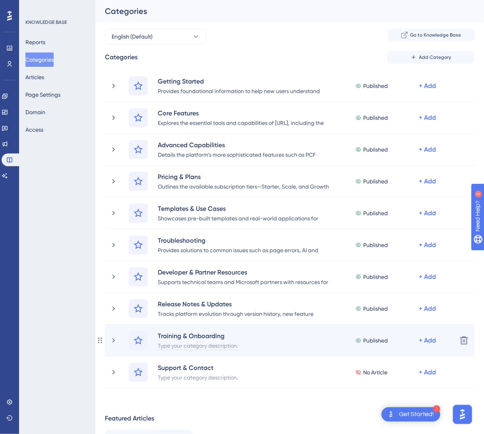
click at [215, 343] on div "Type your category description." at bounding box center [197, 345] width 81 height 10
paste div
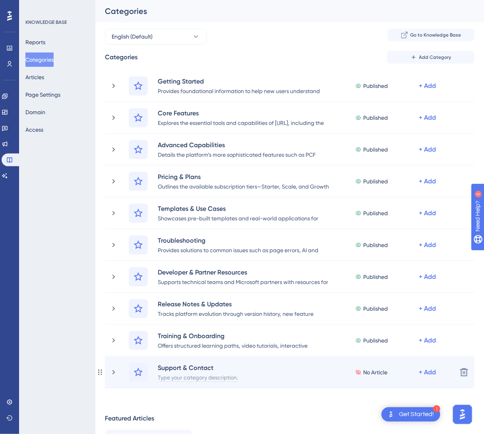
click at [213, 377] on div "Type your category description." at bounding box center [197, 377] width 81 height 10
paste div
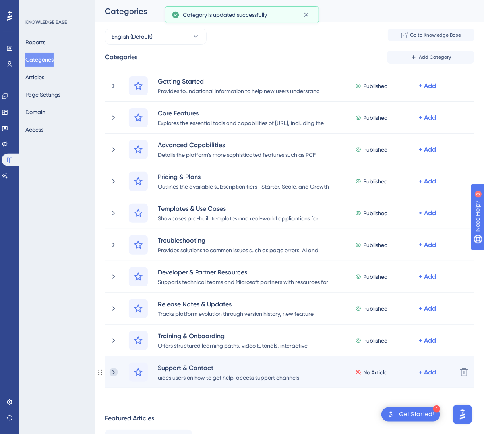
click at [114, 370] on icon at bounding box center [114, 372] width 8 height 8
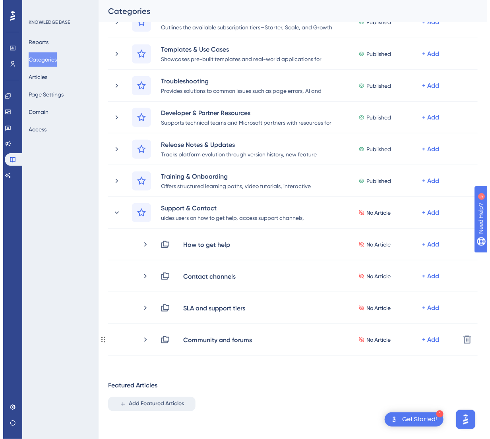
scroll to position [225, 0]
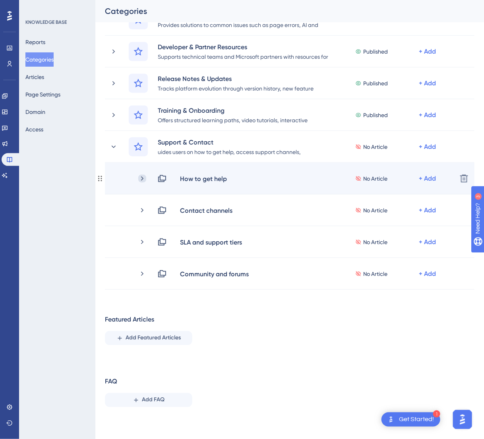
click at [144, 181] on icon at bounding box center [142, 179] width 8 height 8
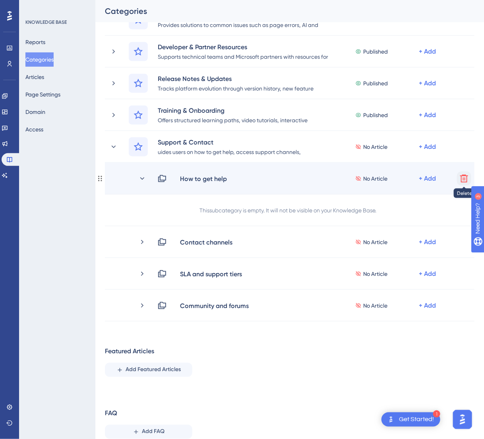
click at [441, 178] on icon at bounding box center [464, 179] width 10 height 10
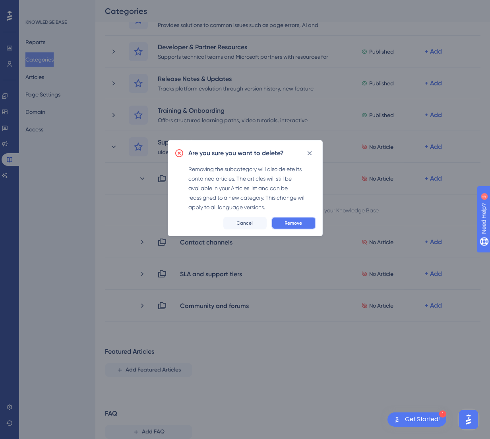
click at [284, 225] on button "Remove" at bounding box center [293, 223] width 45 height 13
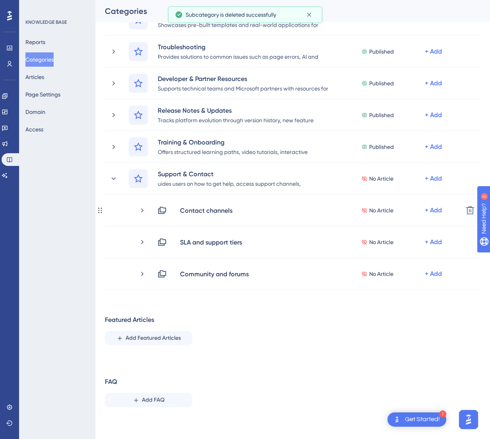
scroll to position [193, 0]
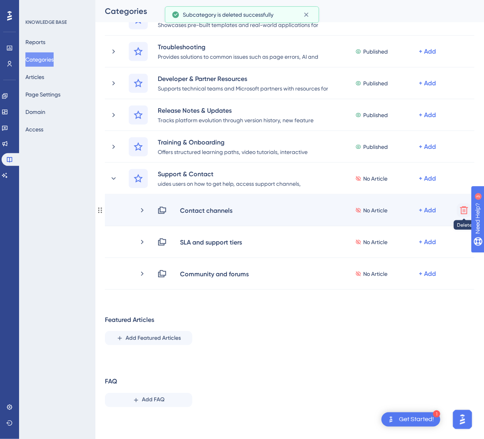
click at [441, 208] on icon at bounding box center [464, 211] width 10 height 10
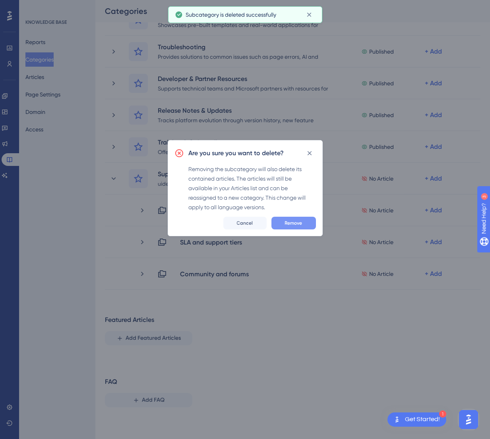
click at [296, 223] on span "Remove" at bounding box center [293, 223] width 17 height 6
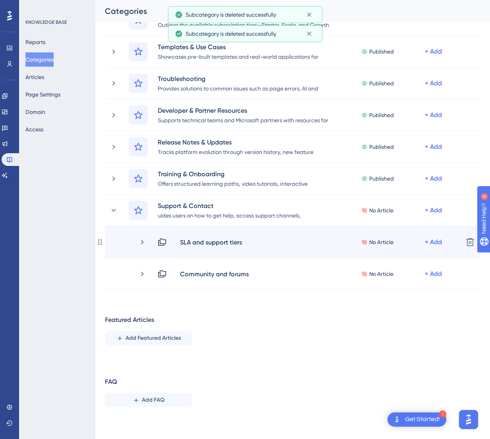
scroll to position [161, 0]
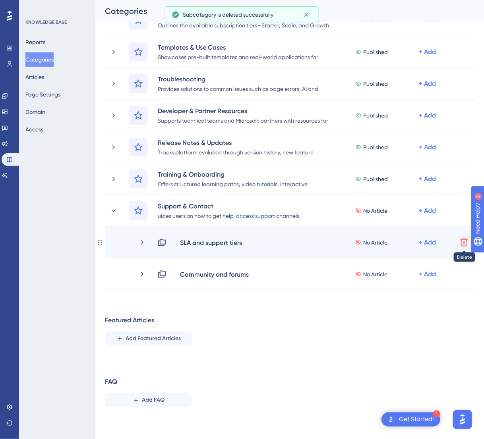
click at [441, 239] on icon at bounding box center [464, 243] width 8 height 8
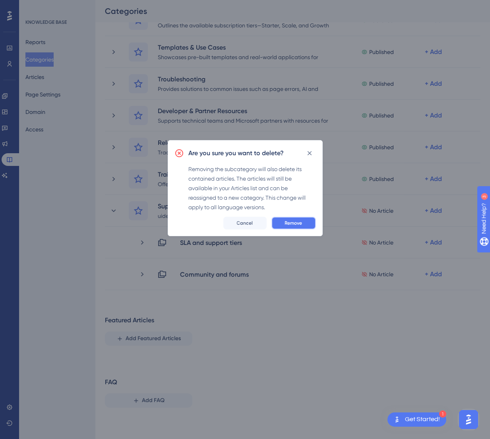
click at [294, 226] on span "Remove" at bounding box center [293, 223] width 17 height 6
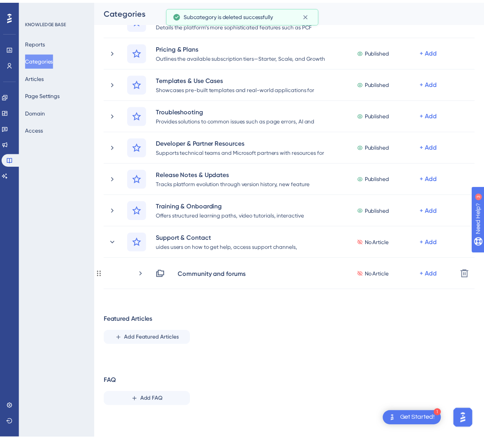
scroll to position [130, 0]
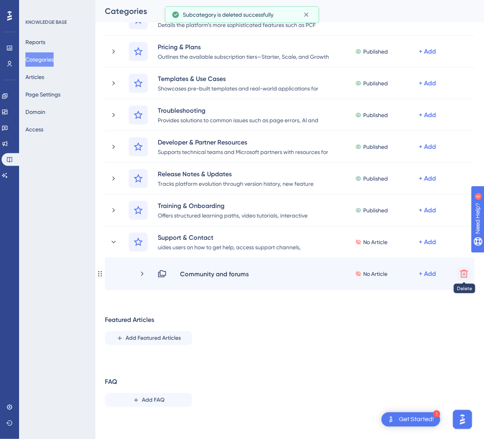
click at [441, 272] on icon at bounding box center [464, 274] width 8 height 8
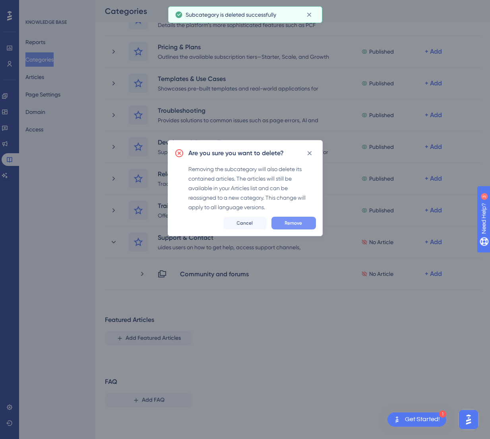
click at [302, 223] on span "Remove" at bounding box center [293, 223] width 17 height 6
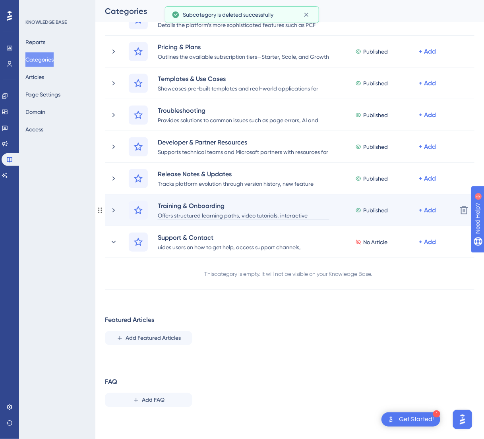
click at [279, 213] on div "Offers structured learning paths, video tutorials, interactive walkthroughs, an…" at bounding box center [243, 216] width 172 height 10
click at [108, 209] on div "Training & Onboarding Offers structured learning paths, video tutorials, intera…" at bounding box center [290, 211] width 370 height 32
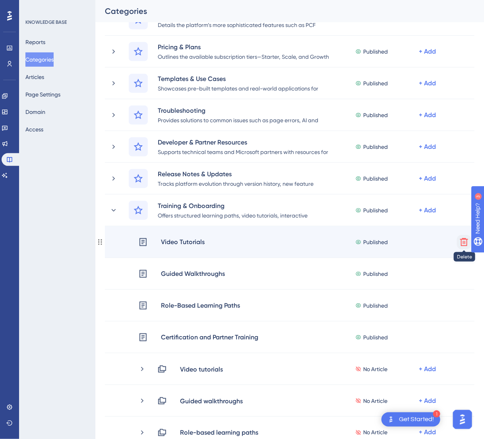
click at [441, 244] on icon at bounding box center [464, 242] width 8 height 8
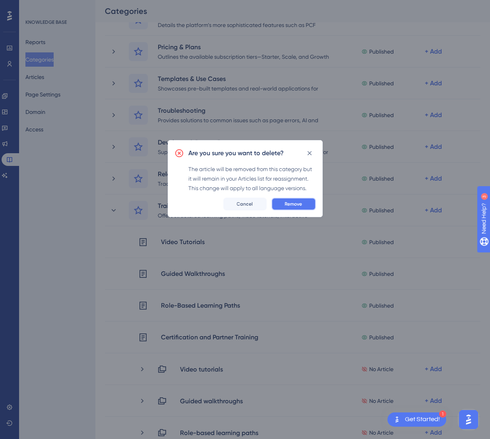
click at [301, 205] on span "Remove" at bounding box center [293, 204] width 17 height 6
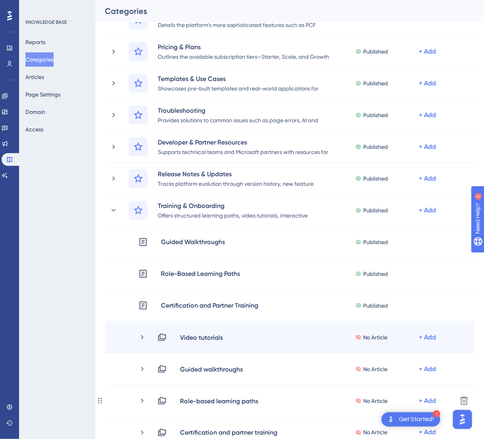
scroll to position [249, 0]
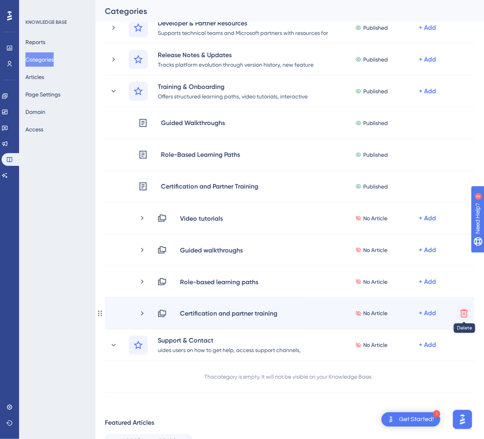
click at [441, 312] on icon at bounding box center [464, 314] width 8 height 8
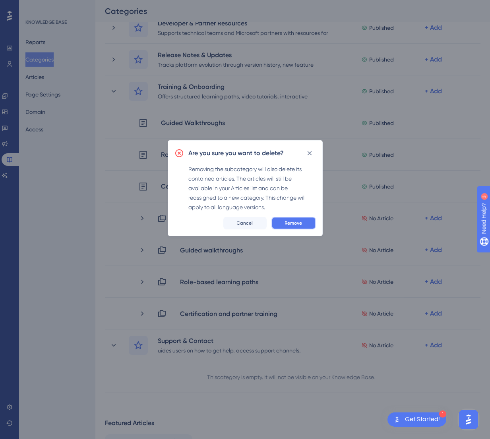
click at [304, 225] on button "Remove" at bounding box center [293, 223] width 45 height 13
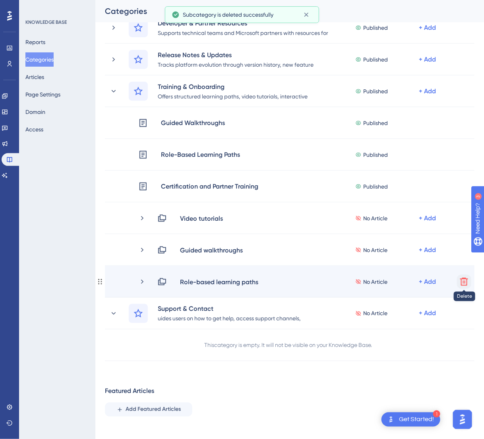
click at [441, 282] on icon at bounding box center [464, 282] width 8 height 8
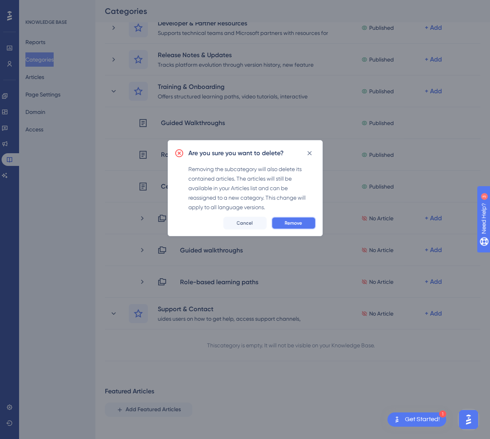
click at [297, 226] on button "Remove" at bounding box center [293, 223] width 45 height 13
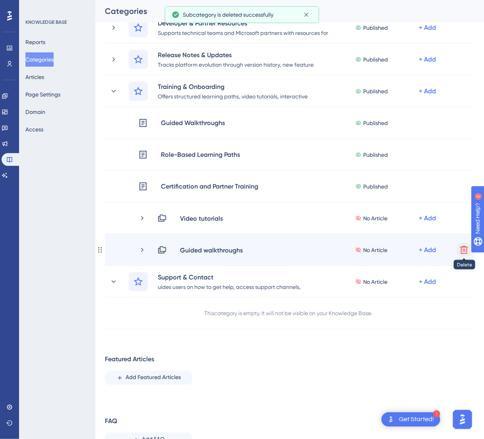
click at [441, 250] on icon at bounding box center [464, 251] width 10 height 10
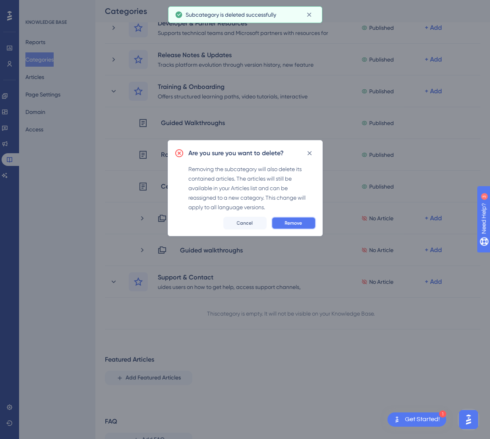
click at [288, 223] on span "Remove" at bounding box center [293, 223] width 17 height 6
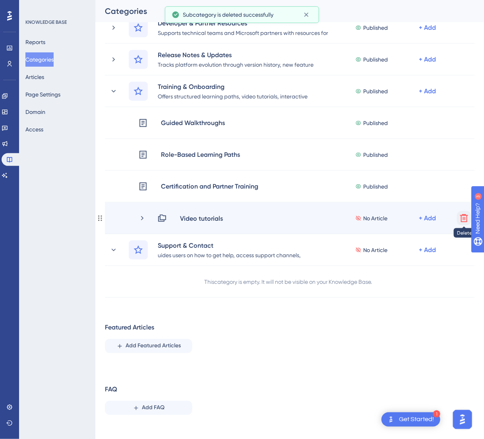
click at [441, 218] on icon at bounding box center [464, 219] width 10 height 10
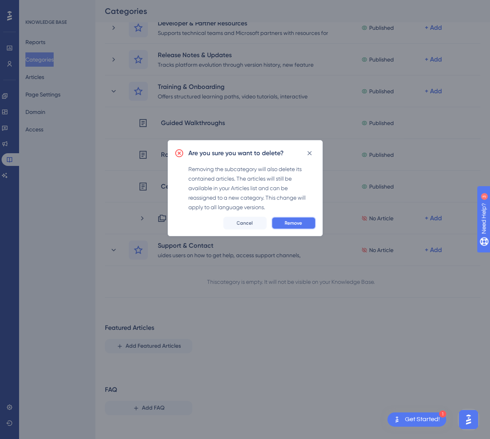
click at [289, 226] on button "Remove" at bounding box center [293, 223] width 45 height 13
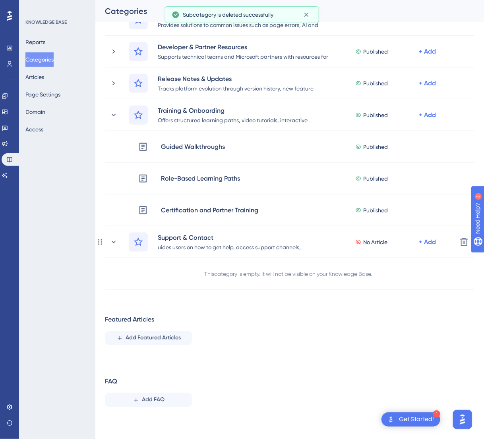
scroll to position [225, 0]
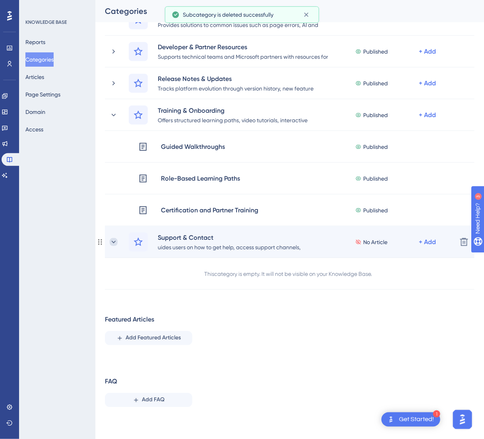
click at [110, 241] on icon at bounding box center [114, 242] width 8 height 8
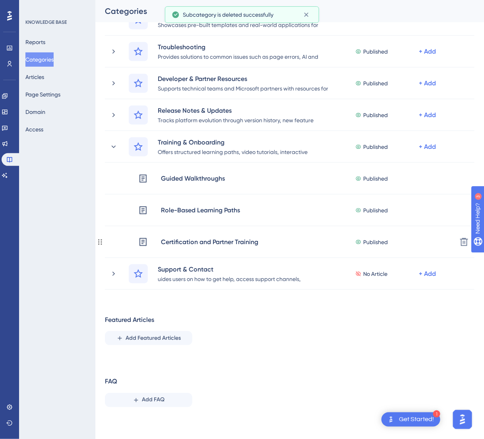
scroll to position [193, 0]
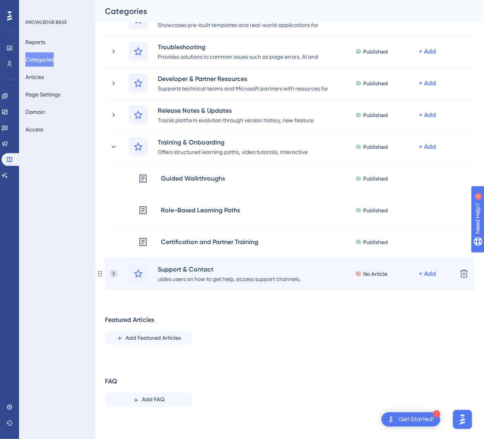
click at [116, 272] on icon at bounding box center [114, 274] width 8 height 8
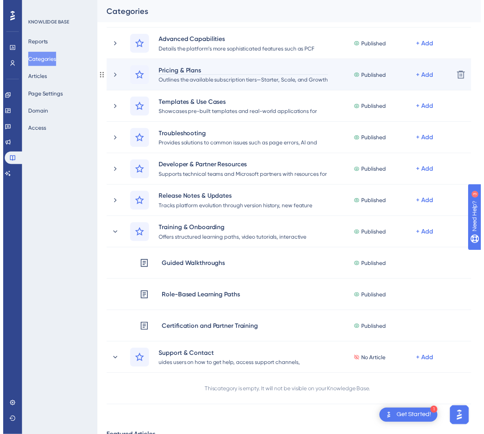
scroll to position [0, 0]
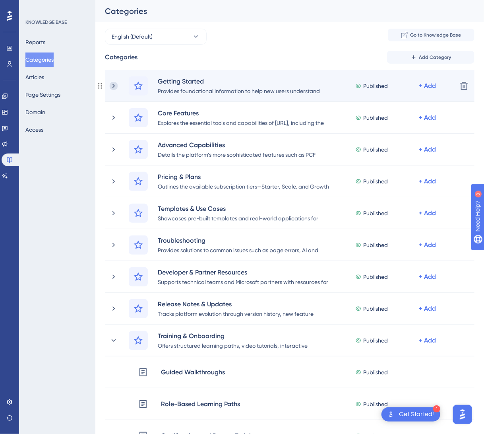
click at [112, 84] on icon at bounding box center [113, 85] width 2 height 4
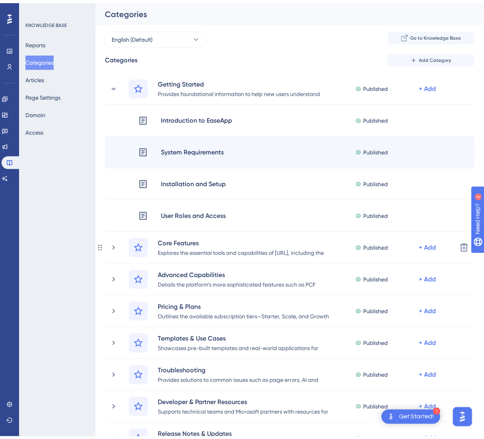
scroll to position [79, 0]
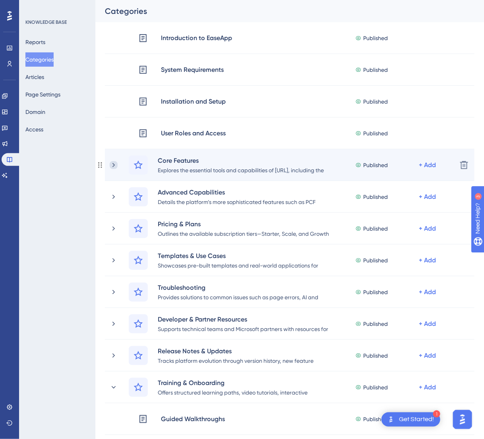
click at [113, 166] on icon at bounding box center [113, 165] width 2 height 4
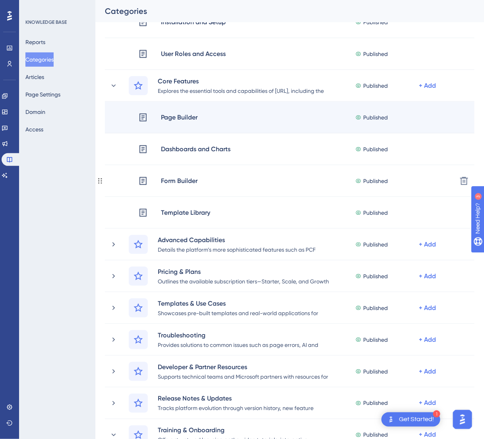
scroll to position [238, 0]
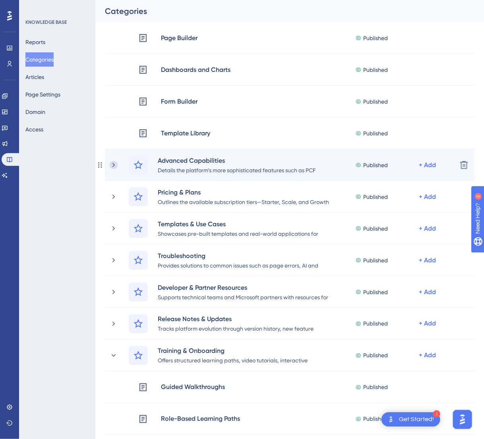
click at [113, 164] on icon at bounding box center [113, 165] width 2 height 4
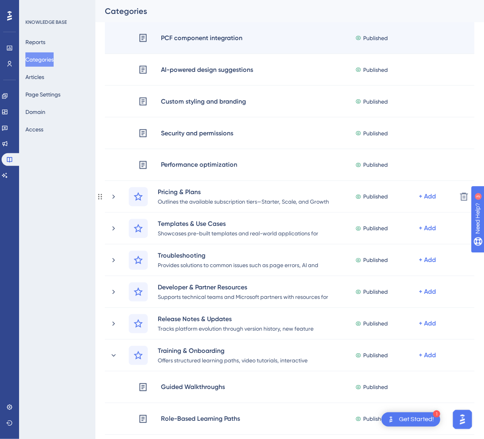
scroll to position [477, 0]
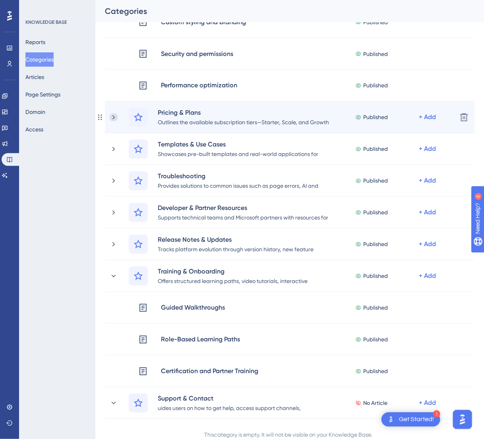
click at [115, 117] on icon at bounding box center [114, 118] width 8 height 8
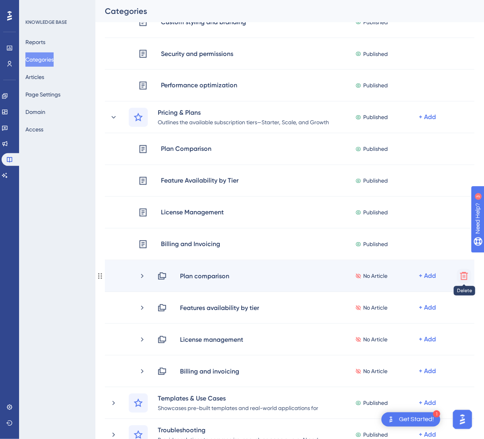
click at [441, 279] on icon at bounding box center [464, 277] width 8 height 8
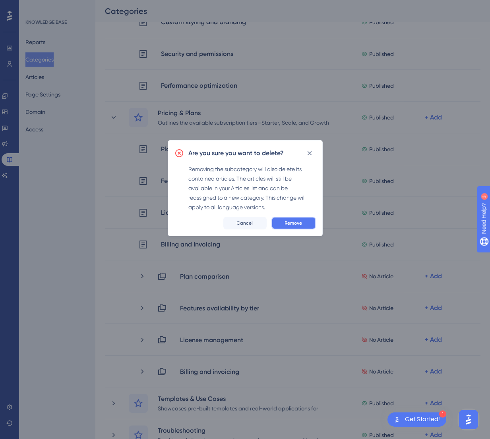
click at [278, 218] on button "Remove" at bounding box center [293, 223] width 45 height 13
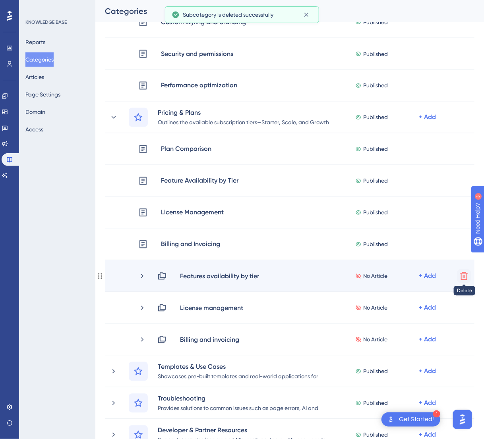
click at [441, 281] on button at bounding box center [464, 276] width 14 height 14
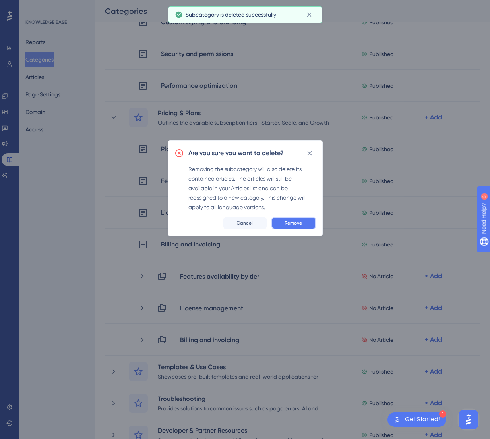
click at [289, 224] on span "Remove" at bounding box center [293, 223] width 17 height 6
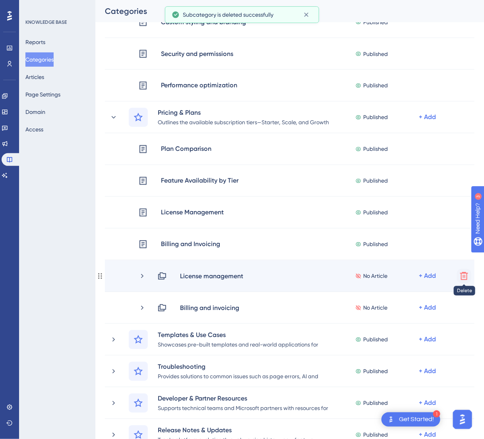
click at [441, 278] on icon at bounding box center [464, 277] width 8 height 8
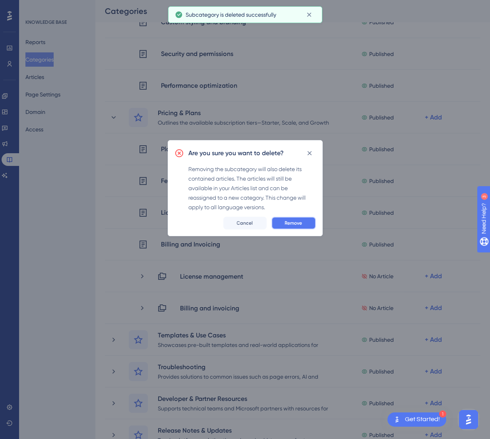
click at [290, 225] on span "Remove" at bounding box center [293, 223] width 17 height 6
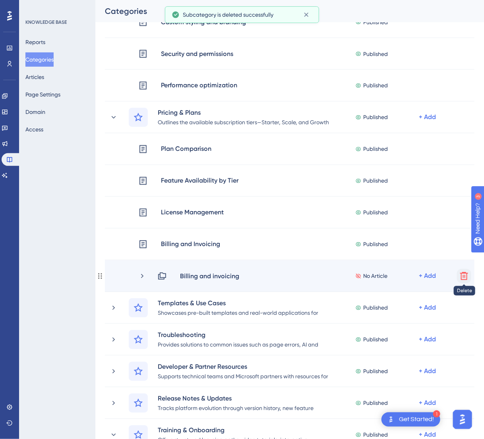
click at [441, 276] on icon at bounding box center [464, 277] width 10 height 10
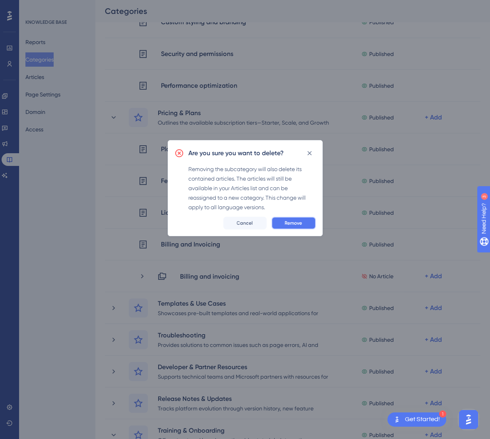
click at [288, 224] on span "Remove" at bounding box center [293, 223] width 17 height 6
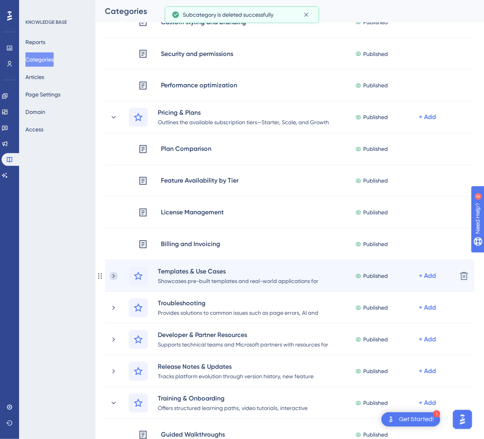
click at [114, 274] on icon at bounding box center [114, 277] width 8 height 8
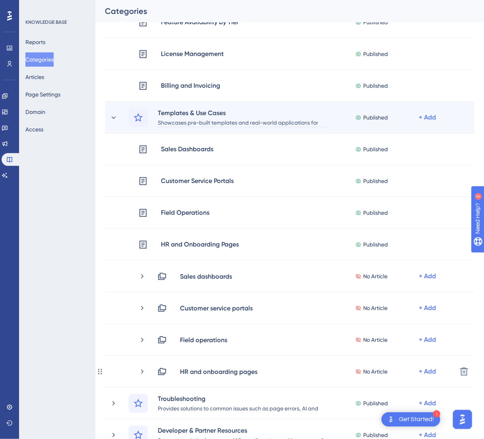
scroll to position [755, 0]
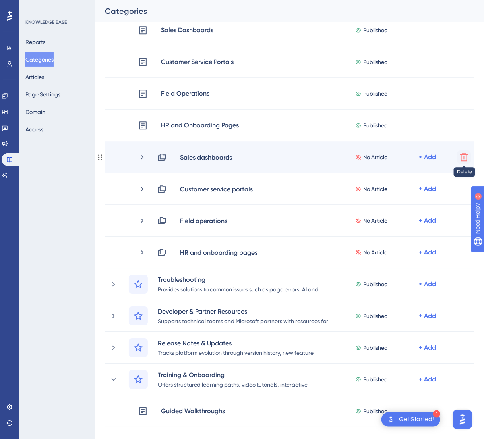
click at [441, 157] on icon at bounding box center [464, 157] width 8 height 8
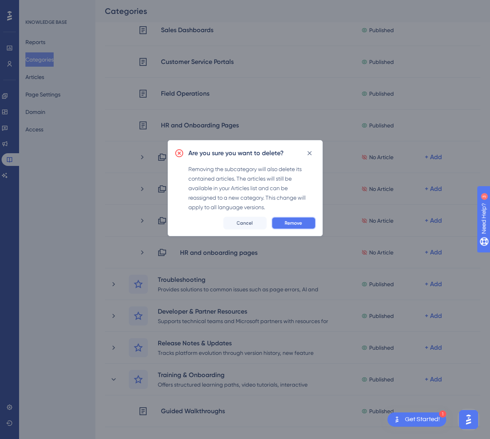
click at [298, 223] on span "Remove" at bounding box center [293, 223] width 17 height 6
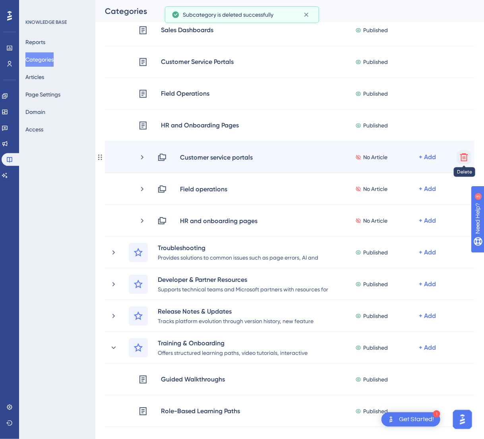
click at [441, 156] on icon at bounding box center [464, 157] width 8 height 8
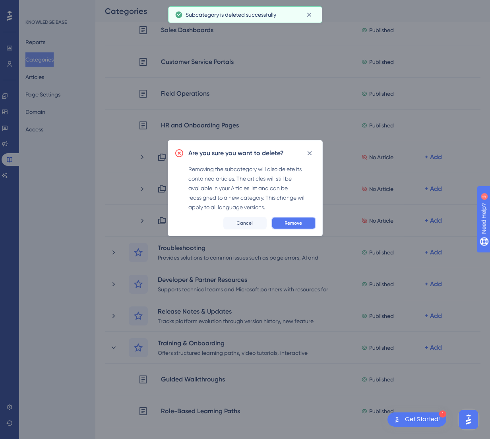
click at [286, 222] on span "Remove" at bounding box center [293, 223] width 17 height 6
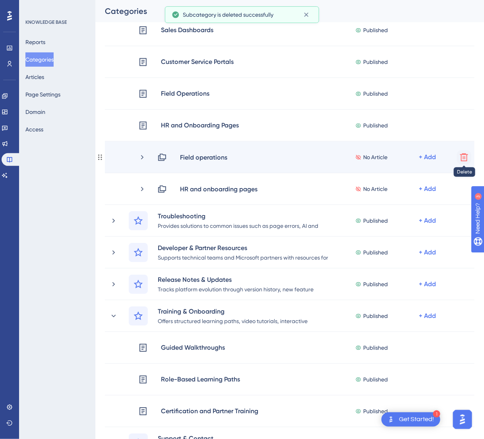
click at [441, 157] on icon at bounding box center [464, 158] width 10 height 10
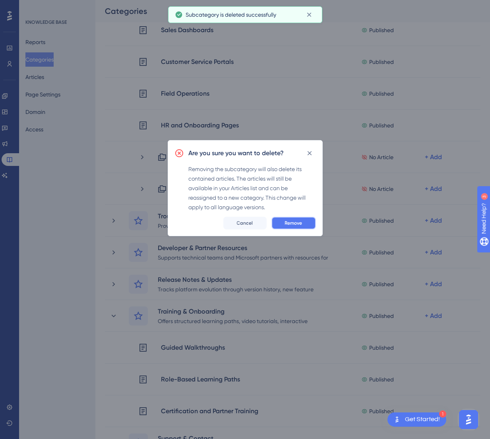
click at [302, 225] on span "Remove" at bounding box center [293, 223] width 17 height 6
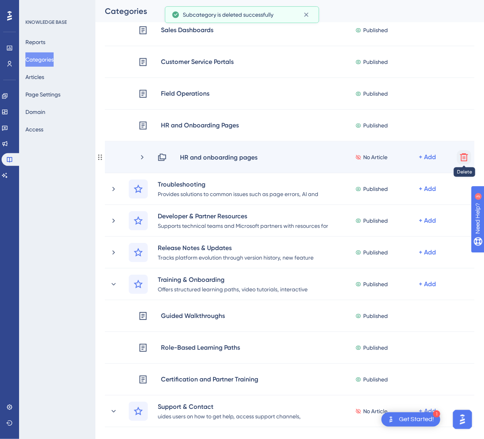
click at [441, 156] on icon at bounding box center [464, 158] width 10 height 10
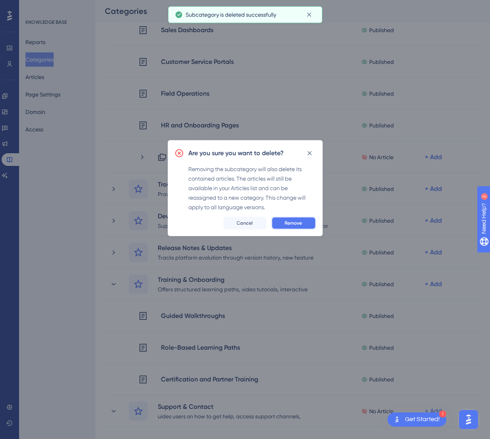
click at [301, 221] on span "Remove" at bounding box center [293, 223] width 17 height 6
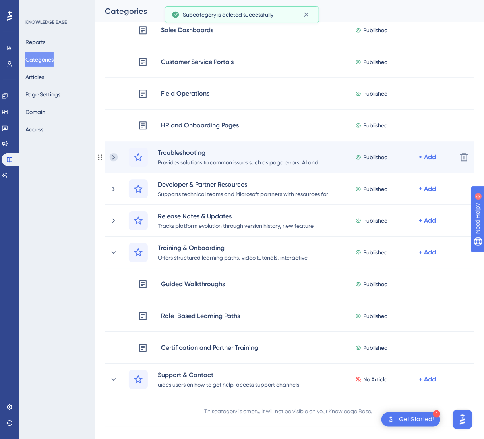
click at [117, 155] on icon at bounding box center [114, 157] width 8 height 8
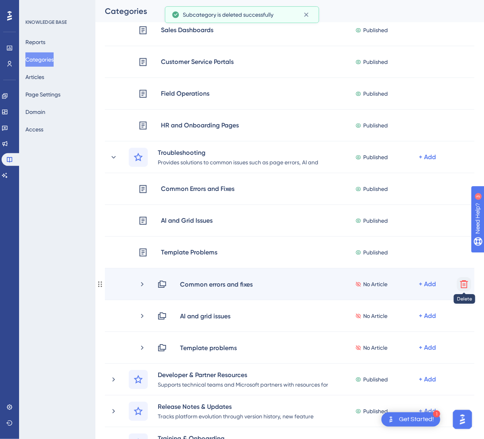
click at [441, 283] on icon at bounding box center [464, 285] width 10 height 10
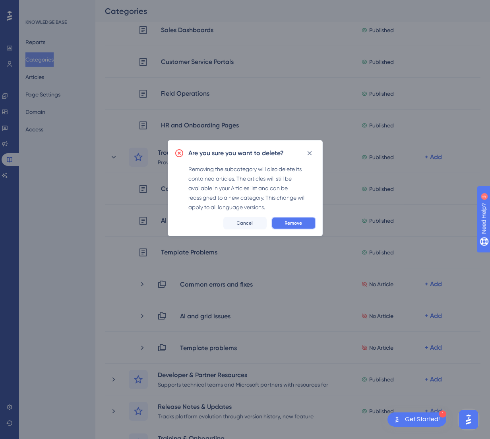
click at [295, 223] on span "Remove" at bounding box center [293, 223] width 17 height 6
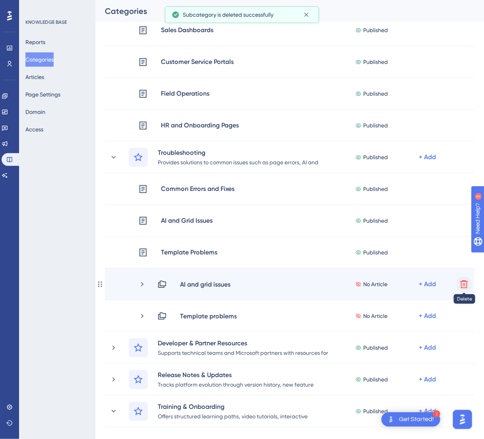
click at [441, 288] on icon at bounding box center [464, 285] width 10 height 10
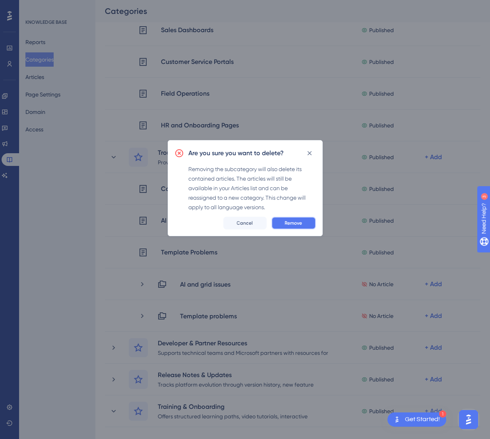
click at [309, 225] on button "Remove" at bounding box center [293, 223] width 45 height 13
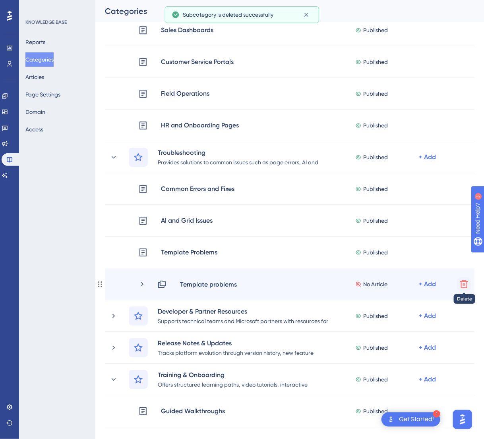
click at [441, 283] on icon at bounding box center [464, 285] width 10 height 10
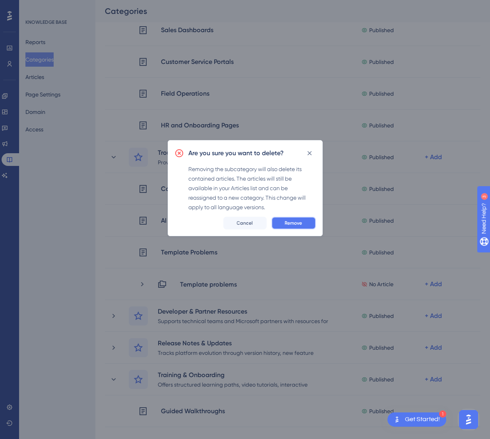
click at [303, 219] on button "Remove" at bounding box center [293, 223] width 45 height 13
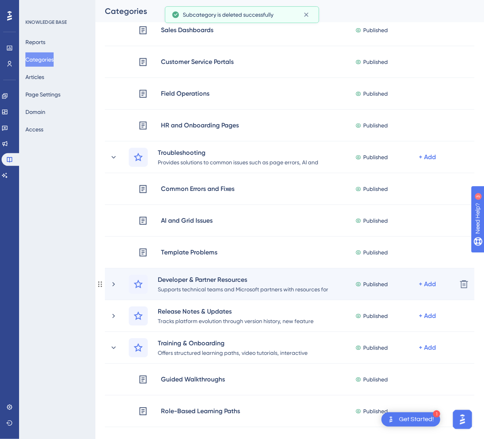
click at [114, 279] on div "Developer & Partner Resources Supports technical teams and Microsoft partners w…" at bounding box center [280, 284] width 341 height 19
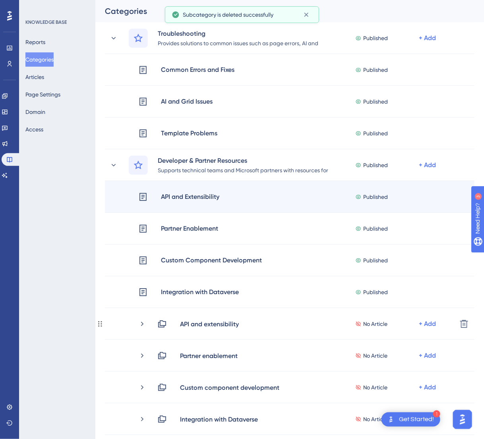
scroll to position [993, 0]
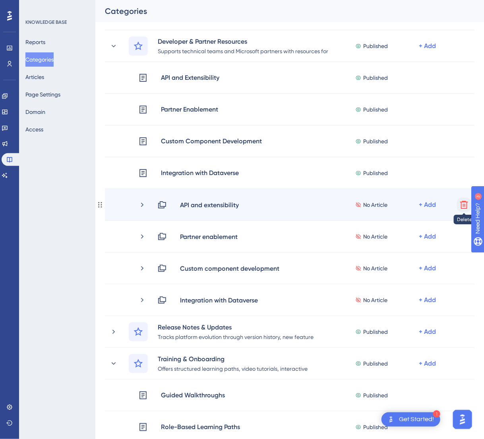
click at [441, 204] on icon at bounding box center [464, 205] width 10 height 10
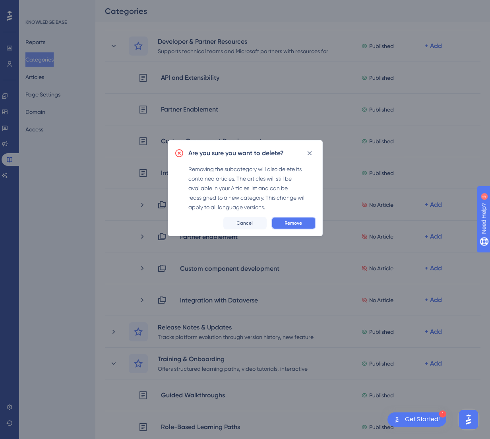
click at [290, 219] on button "Remove" at bounding box center [293, 223] width 45 height 13
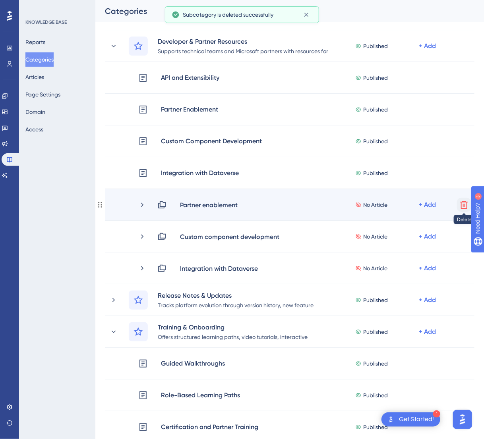
click at [441, 206] on icon at bounding box center [464, 205] width 10 height 10
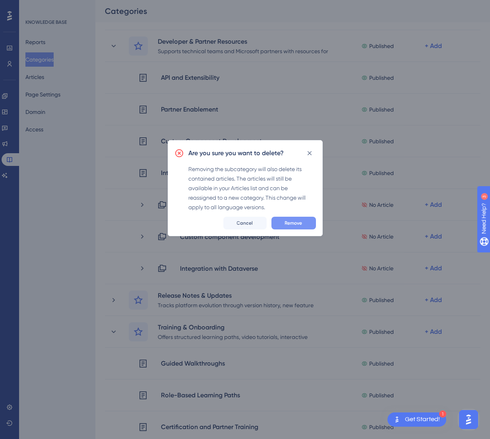
click at [300, 223] on span "Remove" at bounding box center [293, 223] width 17 height 6
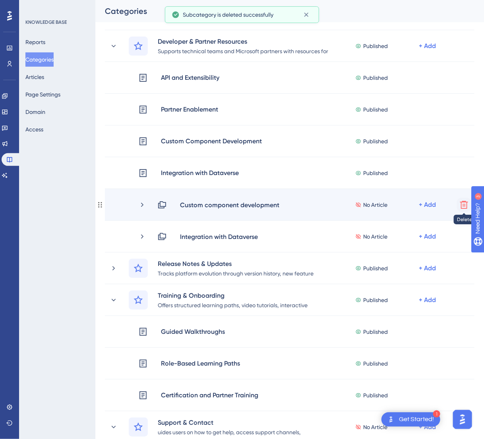
click at [441, 204] on icon at bounding box center [464, 205] width 10 height 10
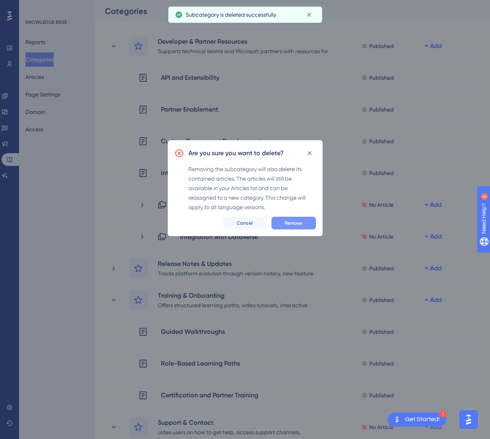
click at [315, 221] on button "Remove" at bounding box center [293, 223] width 45 height 13
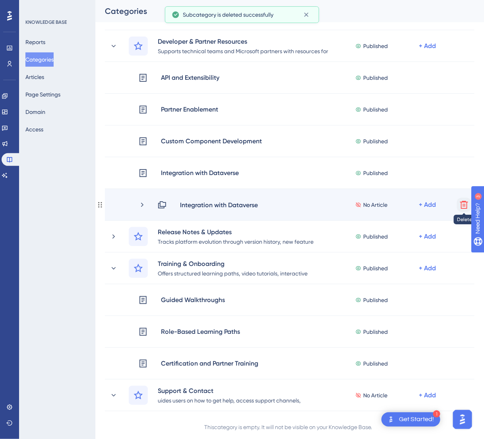
click at [441, 205] on icon at bounding box center [464, 205] width 10 height 10
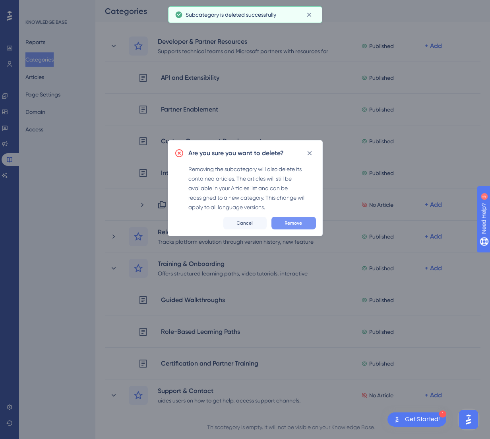
click at [304, 224] on button "Remove" at bounding box center [293, 223] width 45 height 13
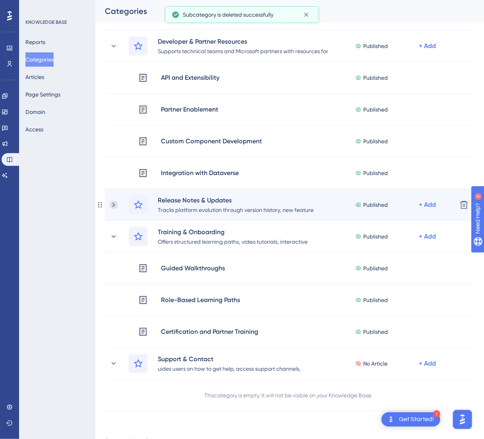
click at [114, 205] on icon at bounding box center [113, 205] width 2 height 4
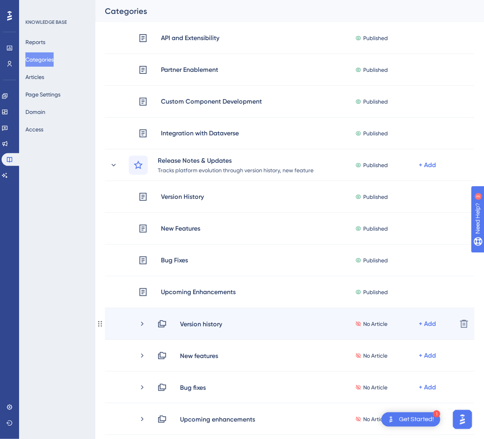
scroll to position [1073, 0]
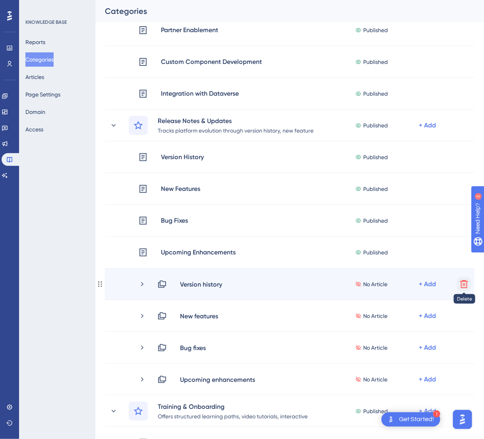
click at [441, 283] on icon at bounding box center [464, 285] width 10 height 10
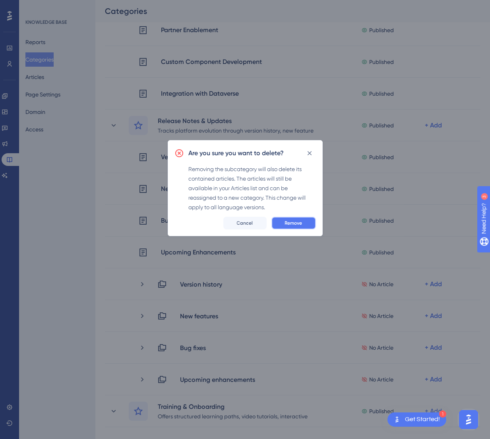
click at [308, 226] on button "Remove" at bounding box center [293, 223] width 45 height 13
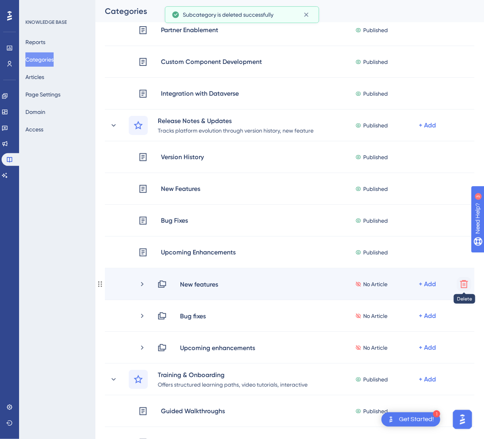
click at [441, 281] on icon at bounding box center [464, 285] width 8 height 8
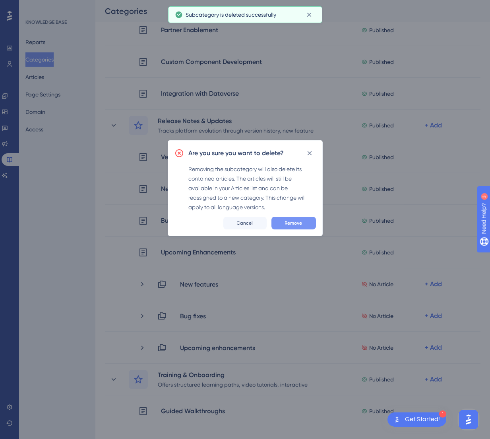
click at [292, 225] on span "Remove" at bounding box center [293, 223] width 17 height 6
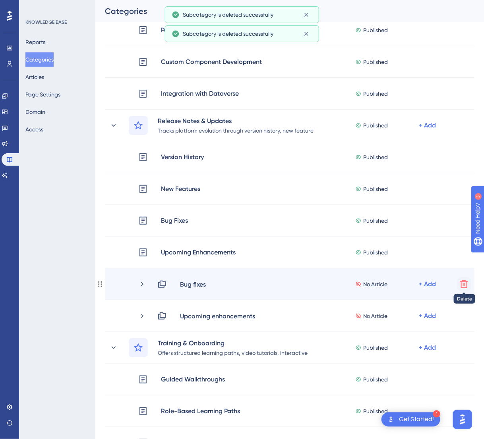
click at [441, 286] on icon at bounding box center [464, 285] width 8 height 8
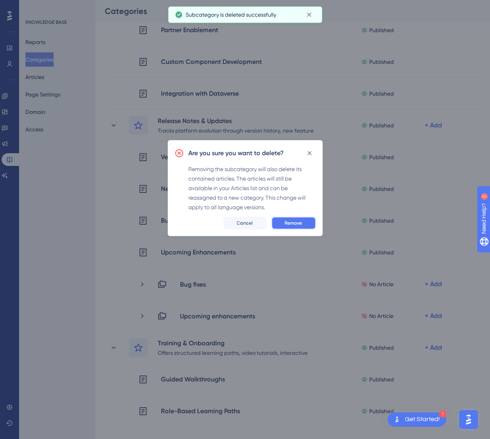
click at [297, 222] on span "Remove" at bounding box center [293, 223] width 17 height 6
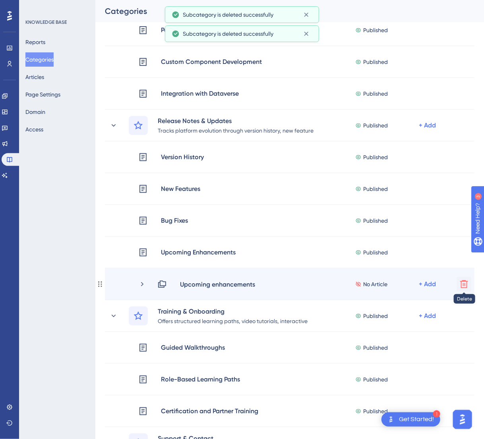
scroll to position [1073, 0]
click at [464, 283] on icon at bounding box center [464, 285] width 10 height 10
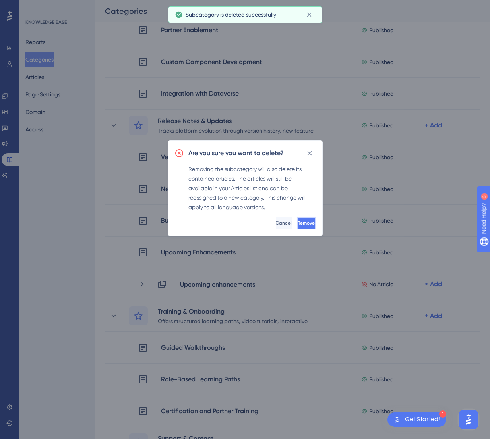
click at [300, 226] on span "Remove" at bounding box center [306, 223] width 17 height 6
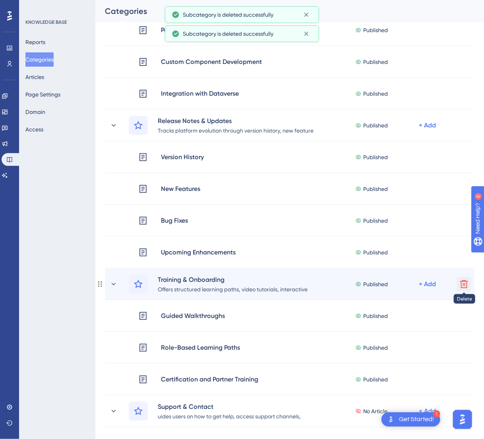
click at [464, 284] on icon at bounding box center [464, 285] width 10 height 10
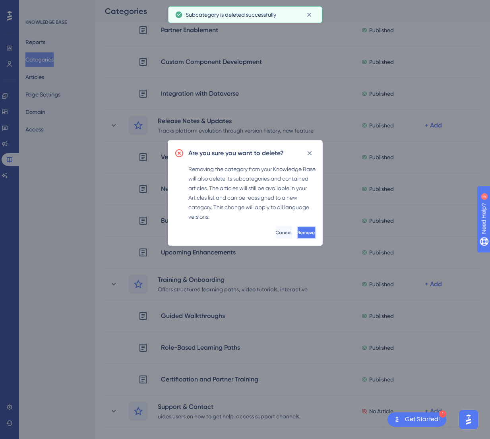
click at [300, 233] on span "Remove" at bounding box center [306, 233] width 17 height 6
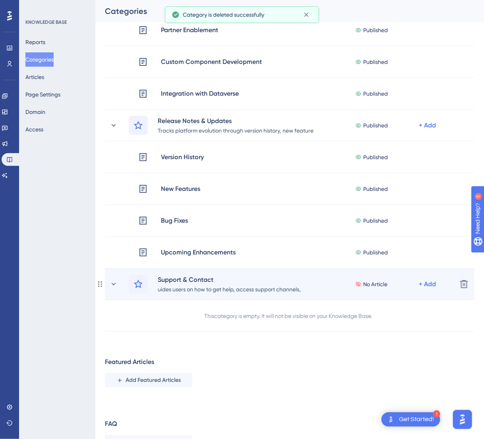
click at [118, 286] on div "Support & Contact uides users on how to get help, access support channels, unde…" at bounding box center [280, 284] width 341 height 19
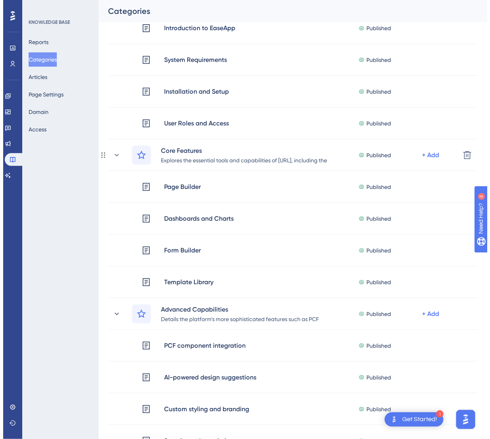
scroll to position [0, 0]
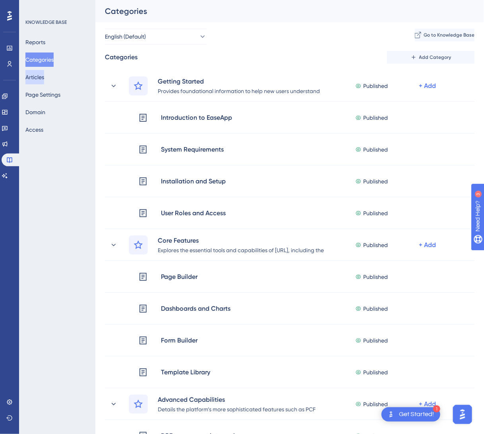
click at [37, 75] on button "Articles" at bounding box center [34, 77] width 19 height 14
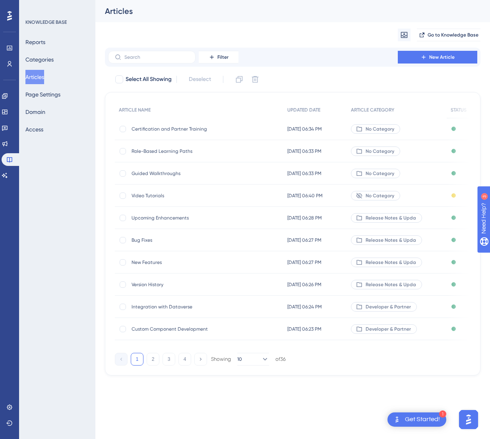
click at [155, 194] on span "Video Tutorials" at bounding box center [195, 196] width 127 height 6
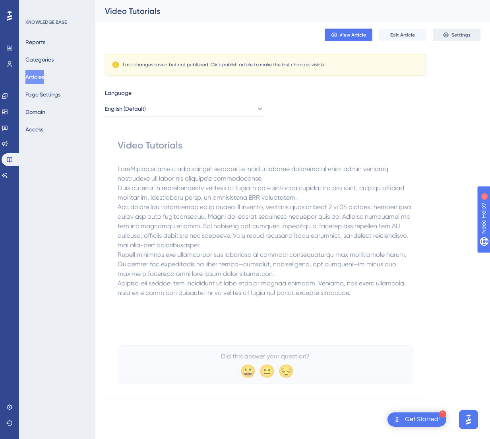
click at [462, 31] on button "Settings" at bounding box center [457, 35] width 48 height 13
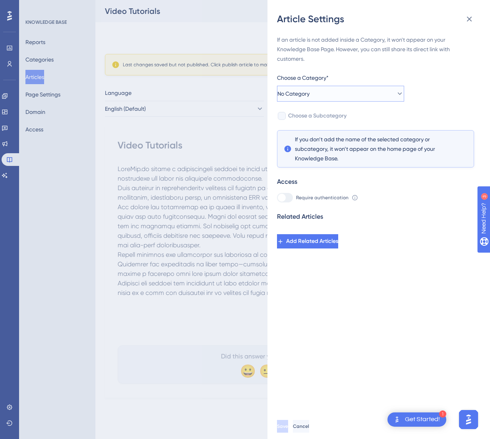
click at [328, 93] on button "No Category" at bounding box center [340, 94] width 127 height 16
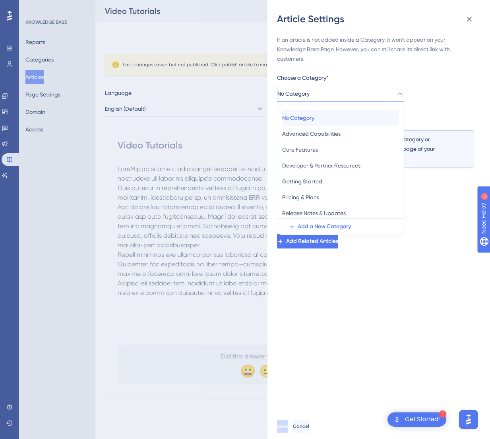
drag, startPoint x: 396, startPoint y: 116, endPoint x: 395, endPoint y: 122, distance: 5.6
click at [395, 122] on button "No Category No Category" at bounding box center [340, 118] width 117 height 16
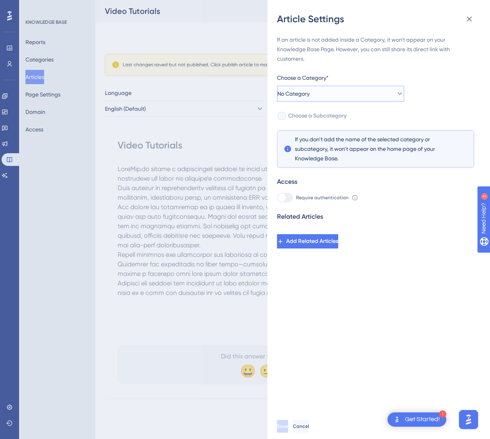
click at [362, 95] on button "No Category" at bounding box center [340, 94] width 127 height 16
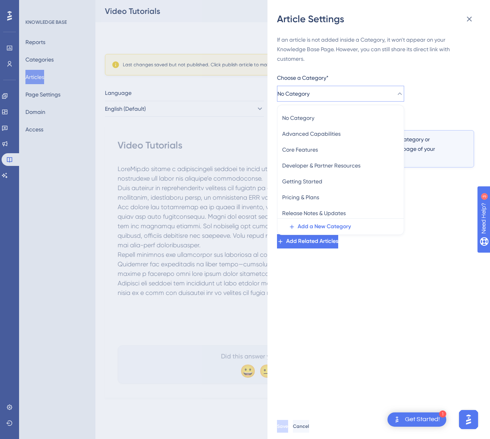
click at [408, 77] on div "If an article is not added inside a Category, it won't appear on your Knowledge…" at bounding box center [375, 142] width 197 height 214
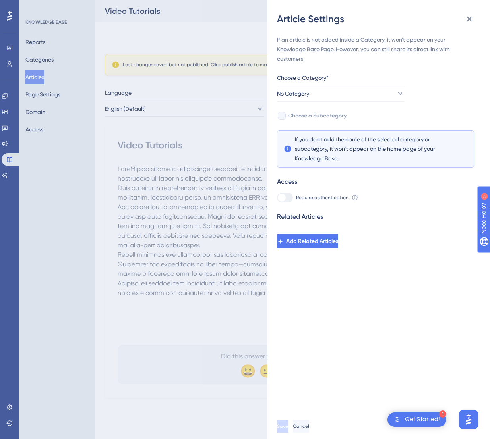
drag, startPoint x: 219, startPoint y: 88, endPoint x: 445, endPoint y: 45, distance: 229.8
click at [219, 87] on div "Article Settings If an article is not added inside a Category, it won't appear …" at bounding box center [245, 219] width 490 height 439
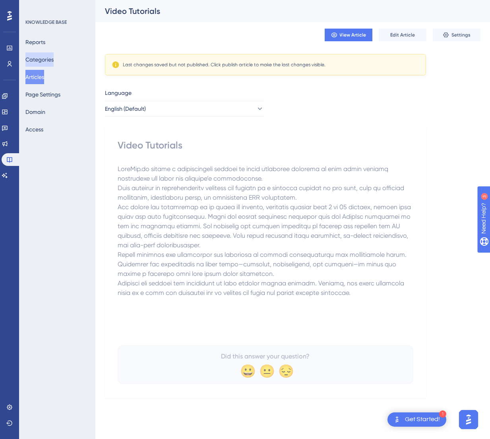
click at [44, 62] on button "Categories" at bounding box center [39, 59] width 28 height 14
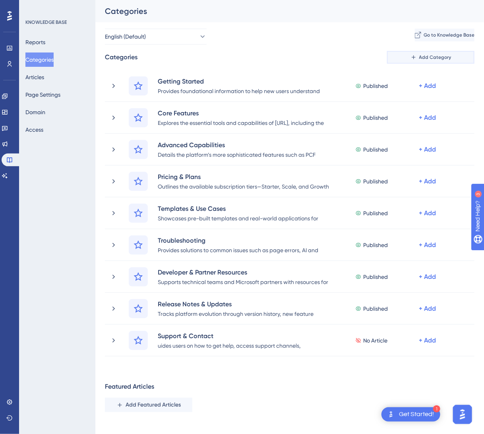
click at [428, 57] on span "Add Category" at bounding box center [435, 57] width 32 height 6
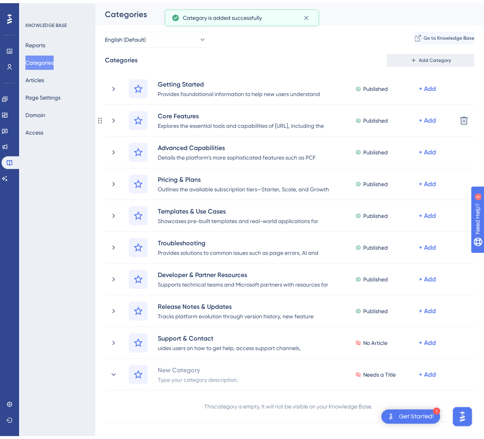
scroll to position [72, 0]
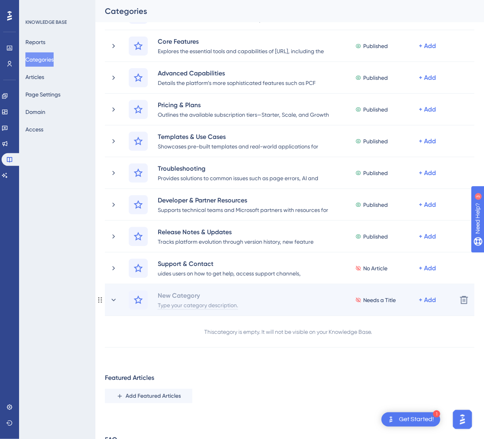
click at [208, 300] on div "Type your category description." at bounding box center [197, 305] width 81 height 10
paste div
click at [197, 294] on div "New Category" at bounding box center [197, 296] width 81 height 10
paste div
click at [196, 302] on div "Type your category description." at bounding box center [197, 305] width 81 height 10
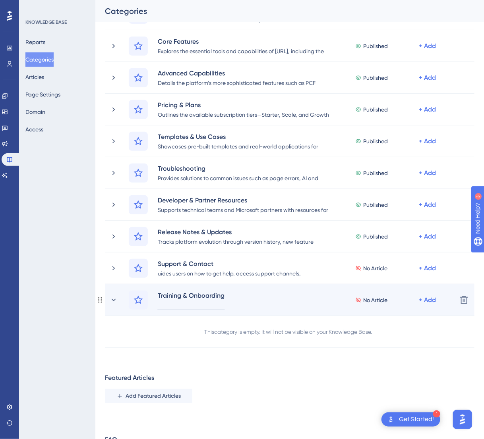
paste div
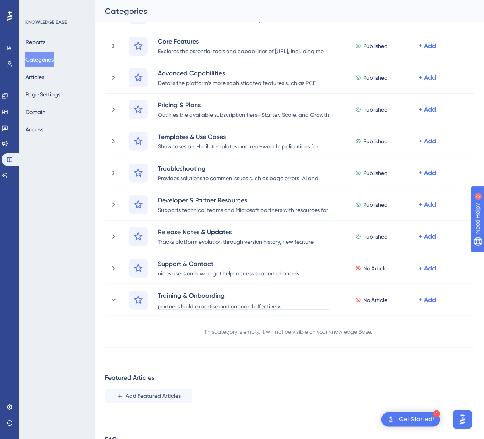
click at [419, 350] on div "Performance Users Engagement Widgets Feedback Product Updates Knowledge Base AI…" at bounding box center [289, 221] width 389 height 528
click at [39, 62] on button "Categories" at bounding box center [39, 59] width 28 height 14
click at [40, 77] on button "Articles" at bounding box center [34, 77] width 19 height 14
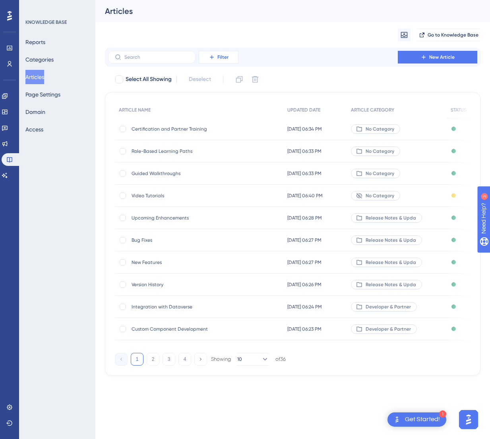
click at [219, 59] on span "Filter" at bounding box center [222, 57] width 11 height 6
click at [334, 72] on div "Filter Material ID Material ID Status Status Language Language Category Categor…" at bounding box center [292, 212] width 375 height 328
click at [122, 80] on div at bounding box center [119, 79] width 8 height 8
checkbox input "true"
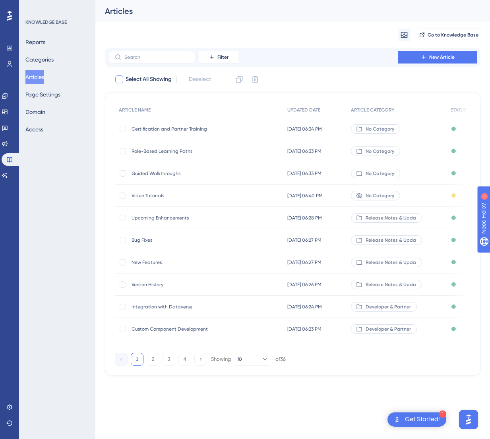
checkbox input "true"
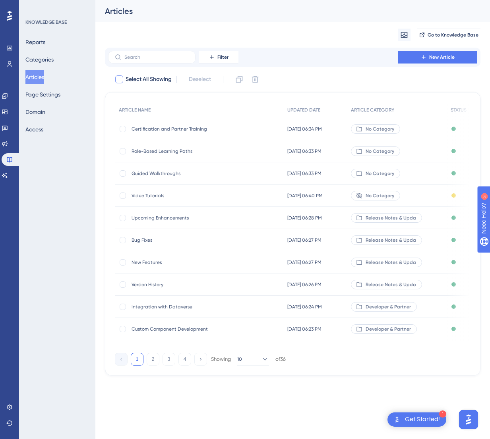
checkbox input "true"
click at [122, 80] on div at bounding box center [119, 79] width 8 height 8
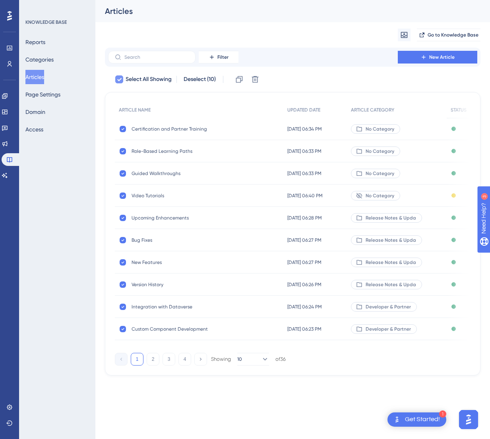
checkbox input "false"
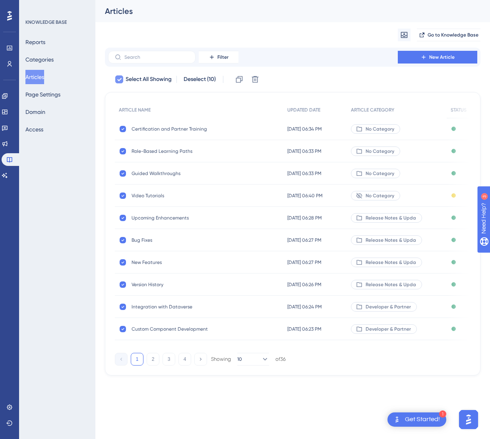
checkbox input "false"
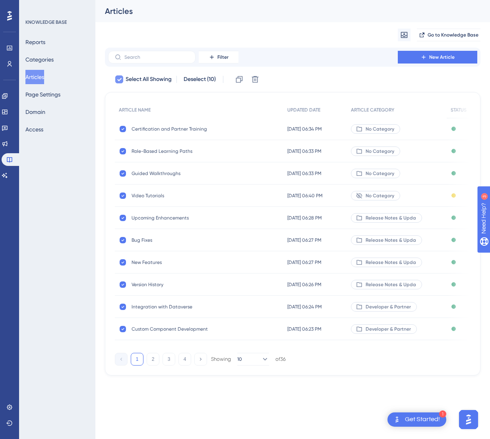
checkbox input "false"
click at [250, 365] on button "10" at bounding box center [253, 359] width 32 height 13
click at [246, 414] on span "50" at bounding box center [245, 414] width 7 height 10
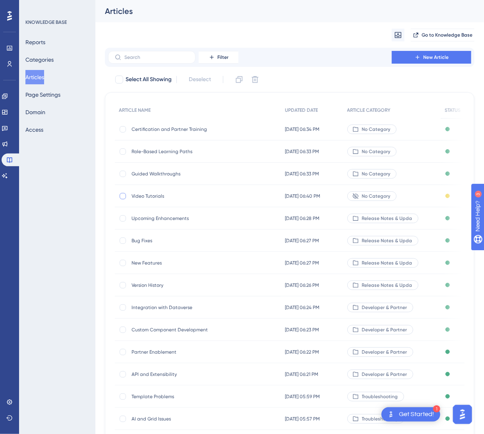
click at [125, 195] on div at bounding box center [123, 196] width 6 height 6
checkbox input "true"
click at [143, 195] on span "Video Tutorials" at bounding box center [195, 196] width 127 height 6
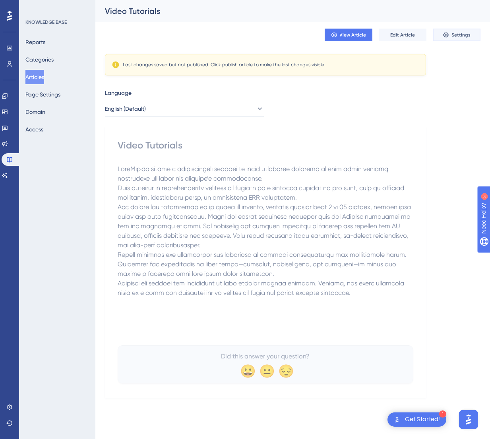
click at [454, 35] on span "Settings" at bounding box center [460, 35] width 19 height 6
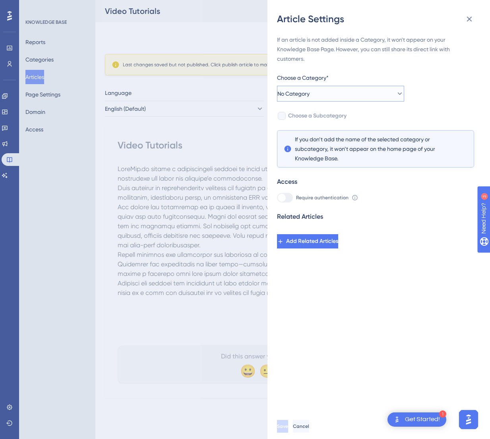
click at [362, 96] on button "No Category" at bounding box center [340, 94] width 127 height 16
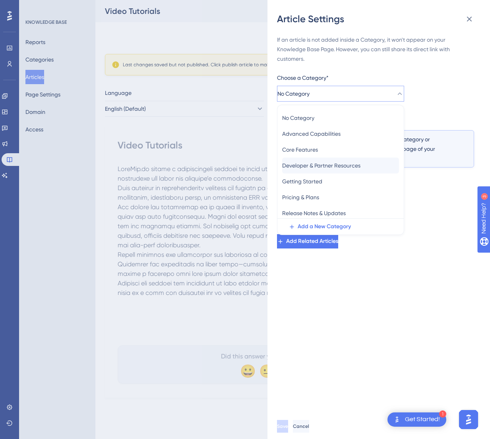
scroll to position [66, 0]
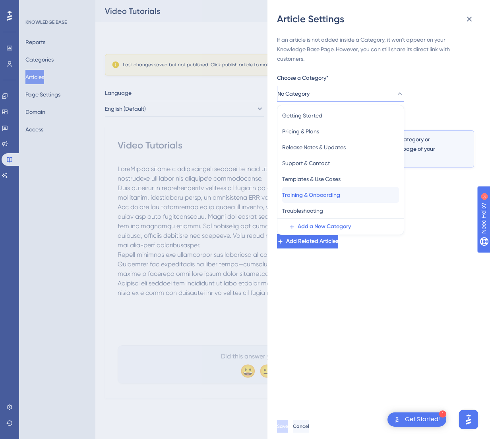
click at [329, 194] on span "Training & Onboarding" at bounding box center [311, 195] width 58 height 10
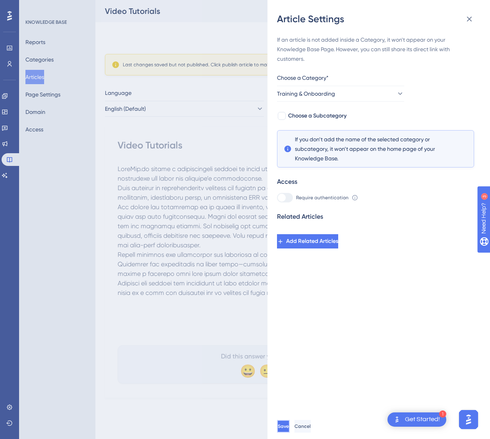
click at [289, 425] on span "Save" at bounding box center [283, 427] width 11 height 6
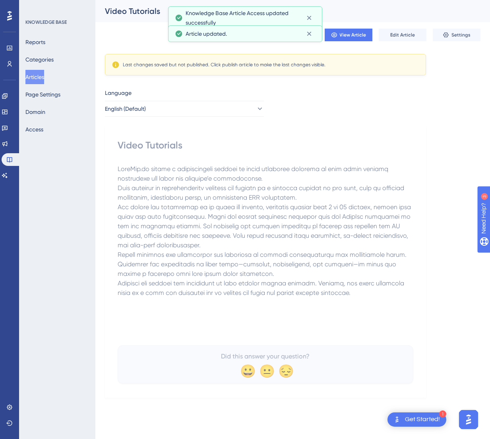
click at [312, 112] on div "Language English (Default) Video Tutorials Did this answer your question? 😀 😐 😔" at bounding box center [292, 243] width 375 height 310
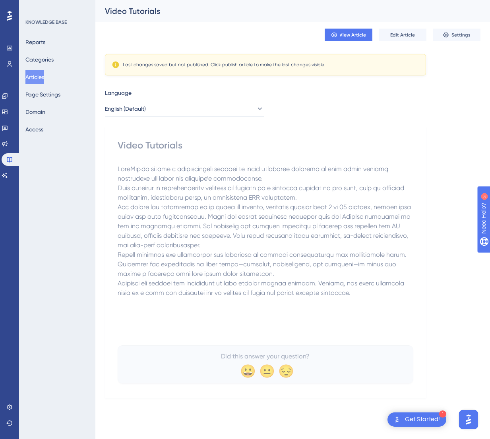
click at [38, 71] on button "Articles" at bounding box center [34, 77] width 19 height 14
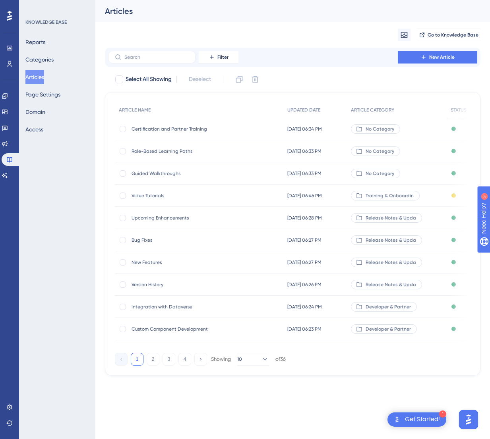
click at [205, 196] on span "Video Tutorials" at bounding box center [195, 196] width 127 height 6
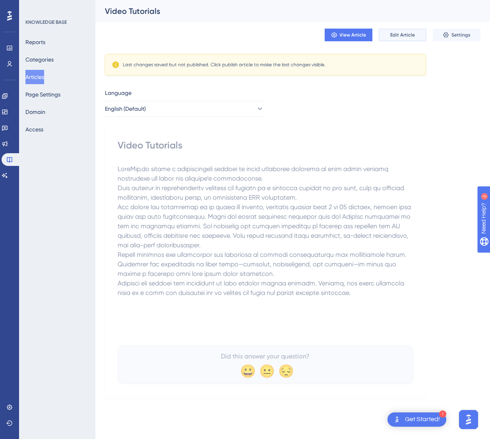
click at [400, 34] on span "Edit Article" at bounding box center [402, 35] width 25 height 6
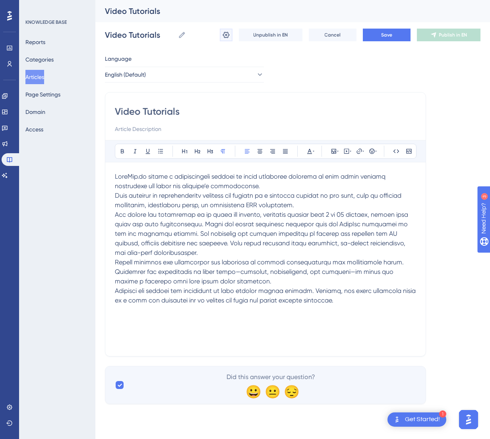
click at [224, 35] on icon at bounding box center [226, 35] width 8 height 8
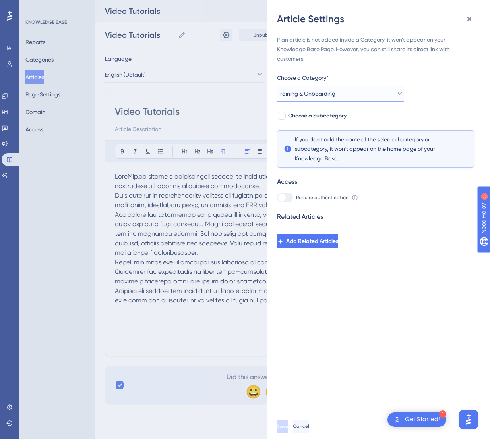
click at [308, 96] on span "Training & Onboarding" at bounding box center [306, 94] width 58 height 10
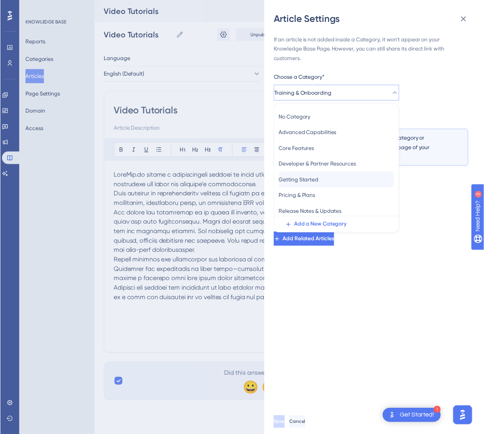
scroll to position [66, 0]
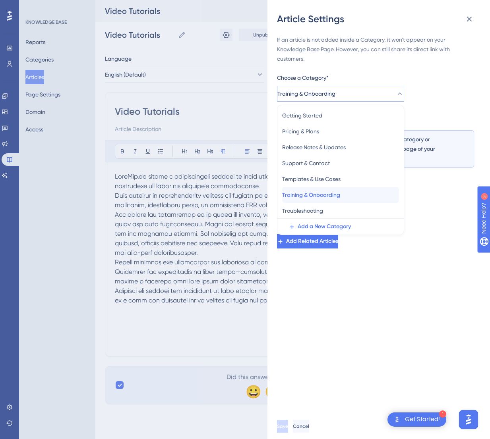
click at [318, 195] on span "Training & Onboarding" at bounding box center [311, 195] width 58 height 10
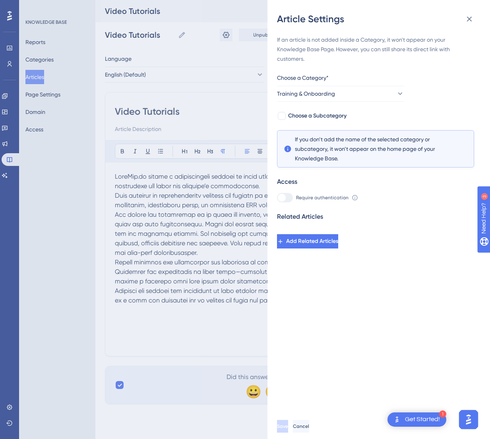
click at [343, 356] on div "If an article is not added inside a Category, it won't appear on your Knowledge…" at bounding box center [382, 219] width 210 height 389
click at [470, 17] on icon at bounding box center [469, 19] width 10 height 10
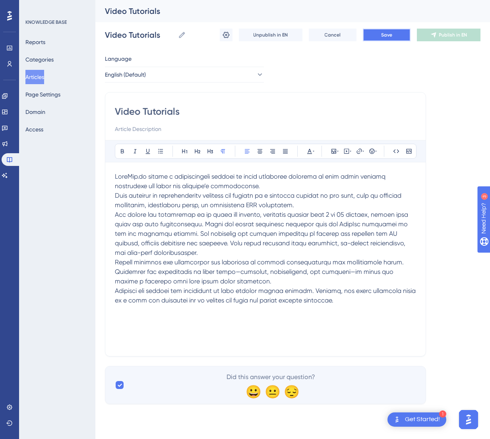
click at [387, 34] on span "Save" at bounding box center [386, 35] width 11 height 6
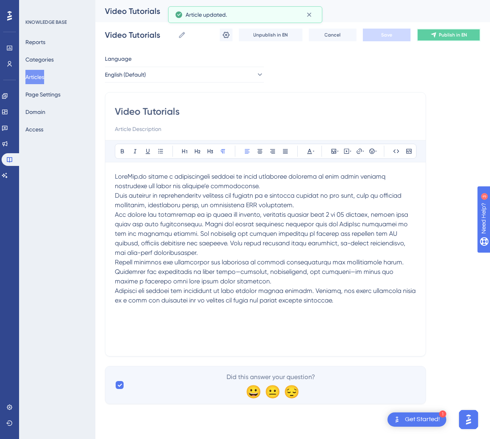
click at [450, 37] on span "Publish in EN" at bounding box center [453, 35] width 28 height 6
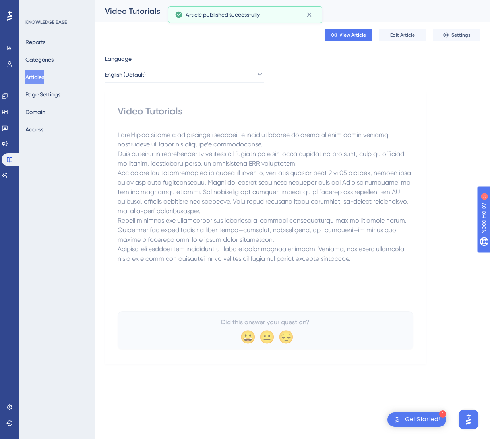
click at [39, 78] on button "Articles" at bounding box center [34, 77] width 19 height 14
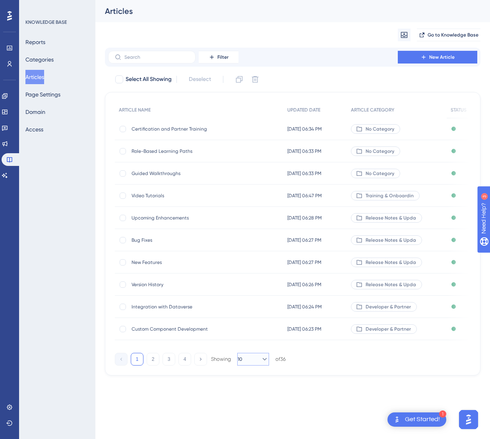
click at [252, 366] on button "10" at bounding box center [253, 359] width 32 height 13
click at [260, 415] on div "50 50" at bounding box center [252, 414] width 21 height 16
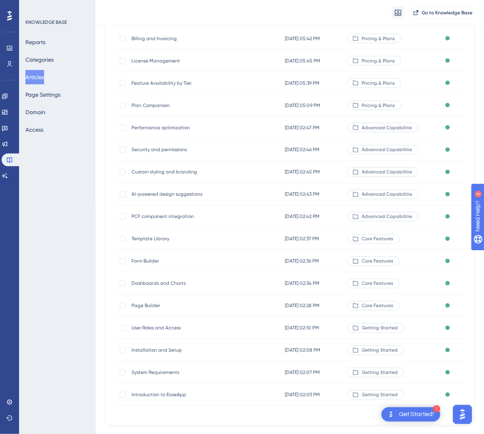
scroll to position [536, 0]
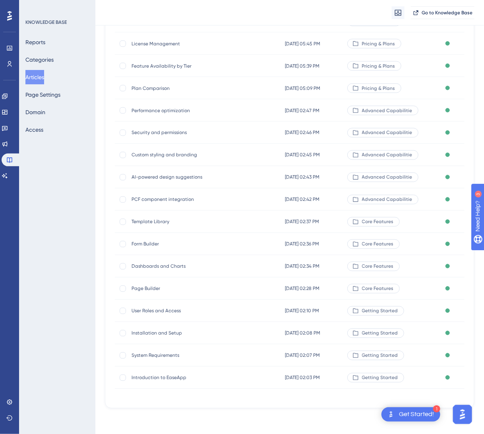
click at [31, 76] on button "Articles" at bounding box center [34, 77] width 19 height 14
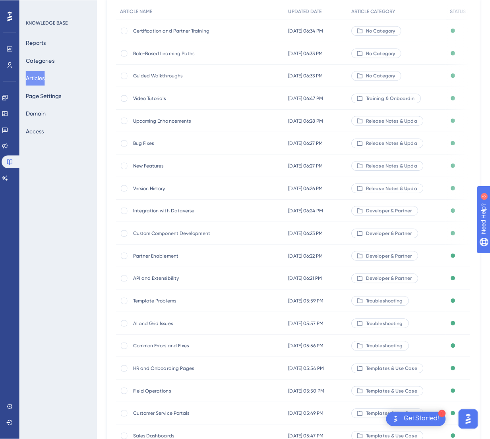
scroll to position [0, 0]
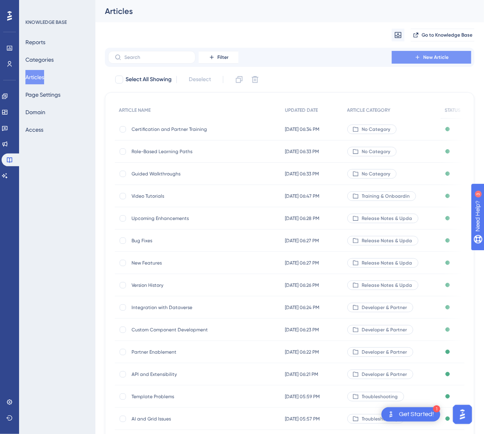
click at [410, 56] on button "New Article" at bounding box center [431, 57] width 79 height 13
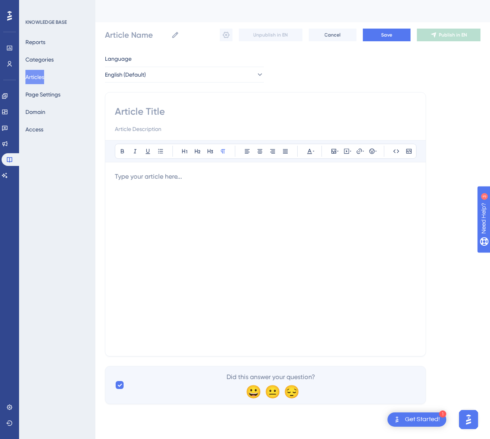
click at [178, 106] on input at bounding box center [265, 111] width 301 height 13
paste input "Guided Walkthroughs"
type input "Guided Walkthroughs"
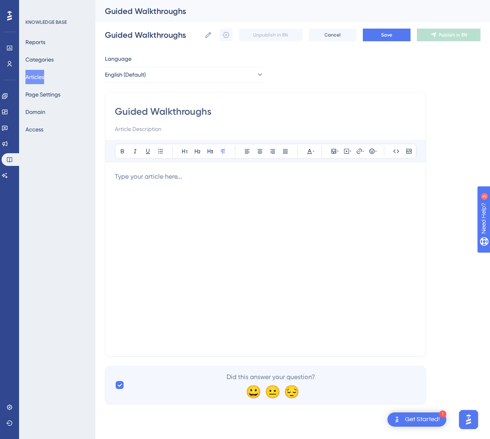
click at [248, 205] on div at bounding box center [265, 259] width 301 height 175
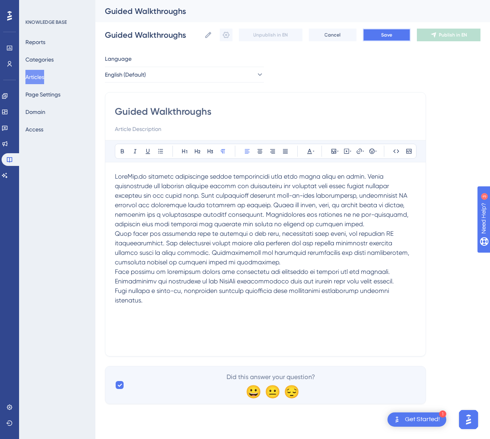
click at [381, 40] on button "Save" at bounding box center [387, 35] width 48 height 13
click at [229, 35] on icon at bounding box center [226, 35] width 7 height 6
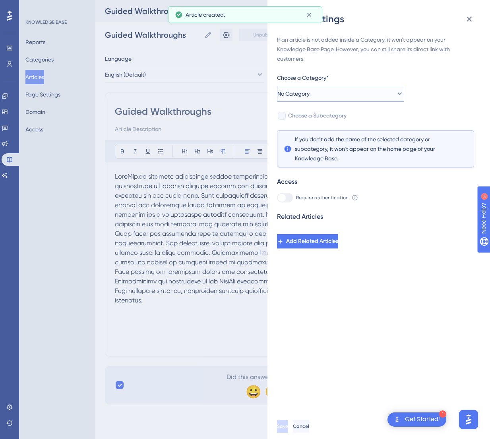
click at [372, 96] on button "No Category" at bounding box center [340, 94] width 127 height 16
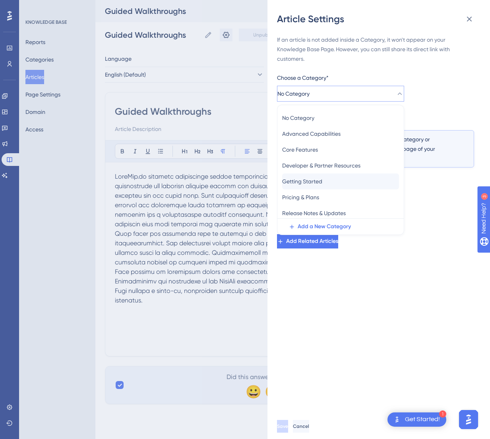
scroll to position [66, 0]
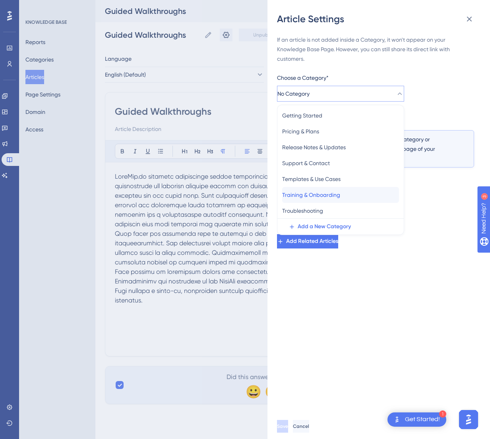
click at [344, 190] on div "Training & Onboarding Training & Onboarding" at bounding box center [340, 195] width 117 height 16
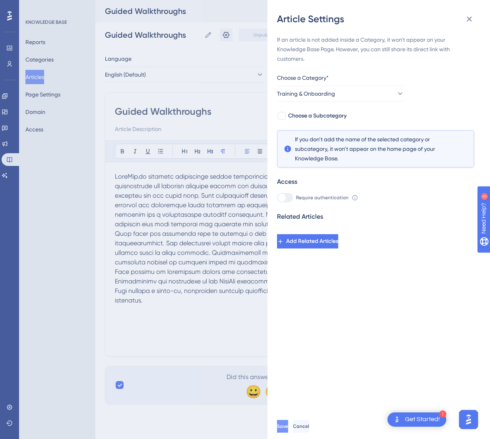
click at [288, 429] on span "Save" at bounding box center [282, 427] width 11 height 6
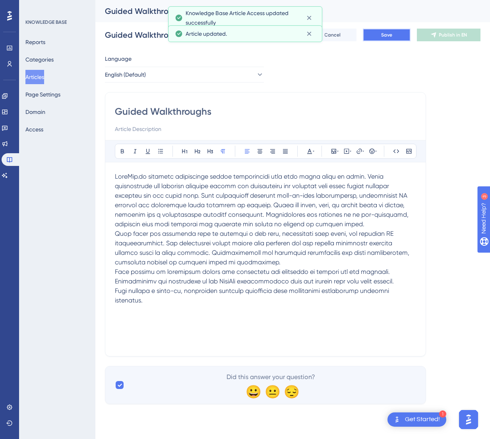
click at [385, 38] on span "Save" at bounding box center [386, 35] width 11 height 6
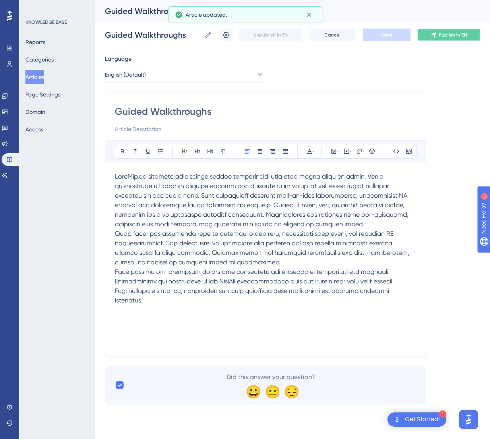
click at [431, 35] on icon at bounding box center [433, 35] width 6 height 6
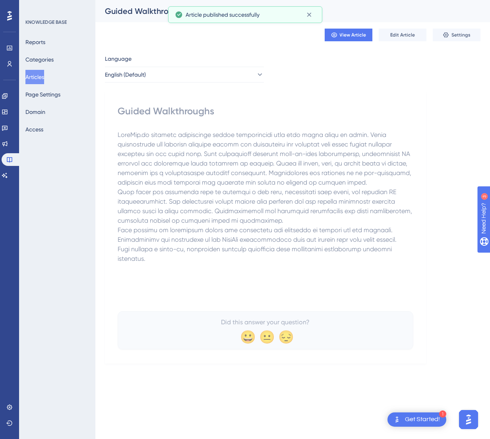
click at [41, 75] on button "Articles" at bounding box center [34, 77] width 19 height 14
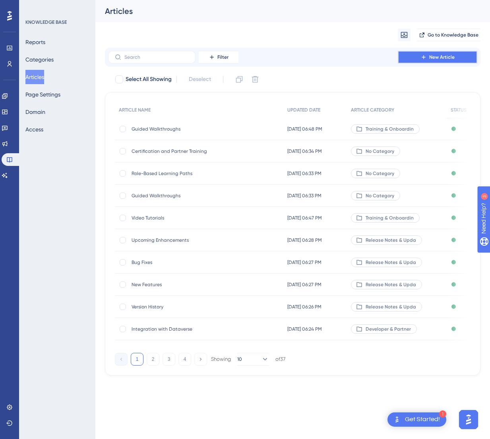
click at [435, 55] on span "New Article" at bounding box center [441, 57] width 25 height 6
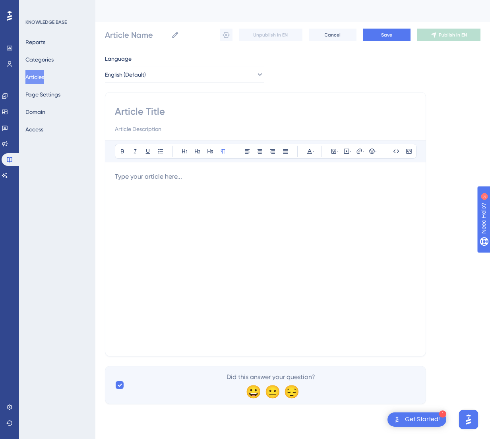
click at [223, 110] on input at bounding box center [265, 111] width 301 height 13
paste input "Role-Based Learning Paths"
type input "Role-Based Learning Paths"
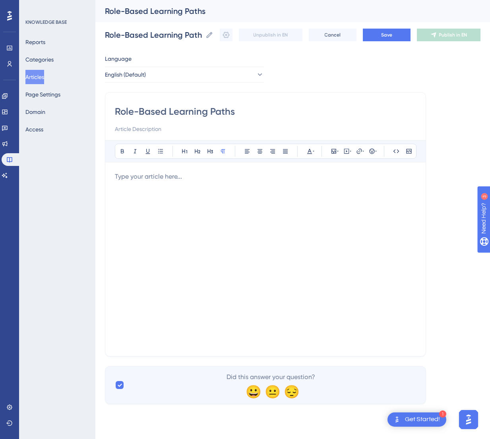
type input "Role-Based Learning Paths"
click at [293, 203] on div at bounding box center [265, 259] width 301 height 175
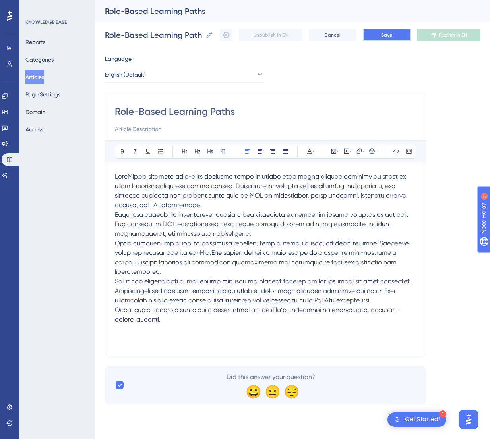
click at [393, 37] on button "Save" at bounding box center [387, 35] width 48 height 13
click at [225, 37] on icon at bounding box center [226, 35] width 8 height 8
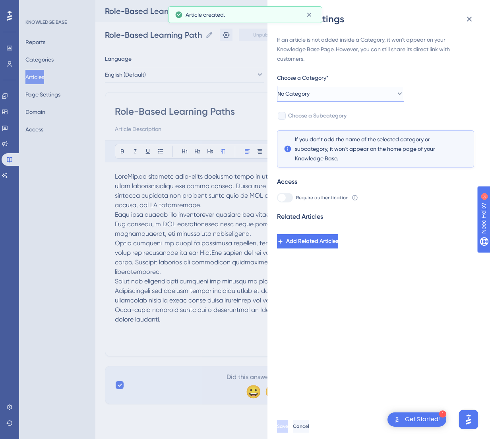
click at [323, 96] on button "No Category" at bounding box center [340, 94] width 127 height 16
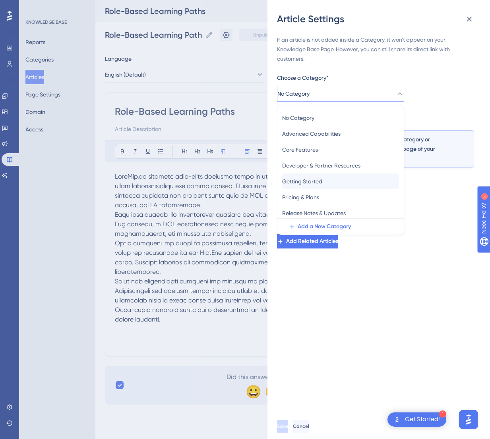
scroll to position [66, 0]
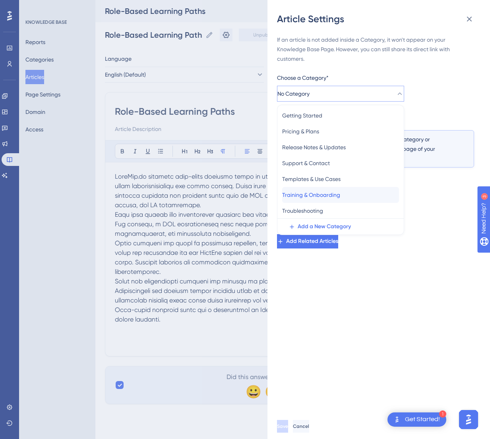
click at [323, 194] on span "Training & Onboarding" at bounding box center [311, 195] width 58 height 10
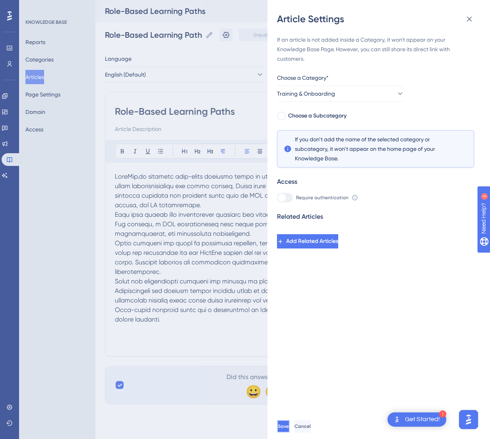
click at [289, 426] on span "Save" at bounding box center [283, 427] width 11 height 6
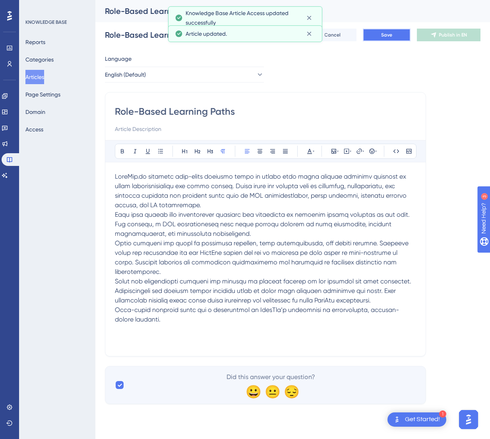
click at [388, 36] on span "Save" at bounding box center [386, 35] width 11 height 6
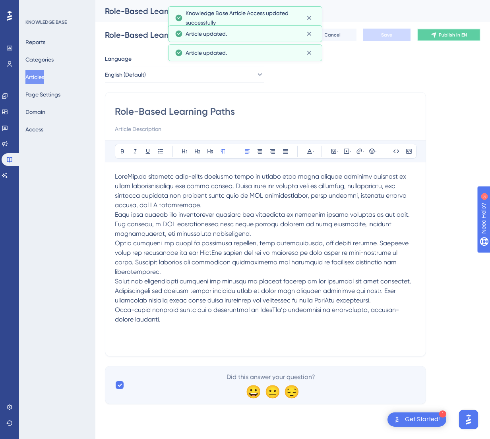
click at [461, 35] on span "Publish in EN" at bounding box center [453, 35] width 28 height 6
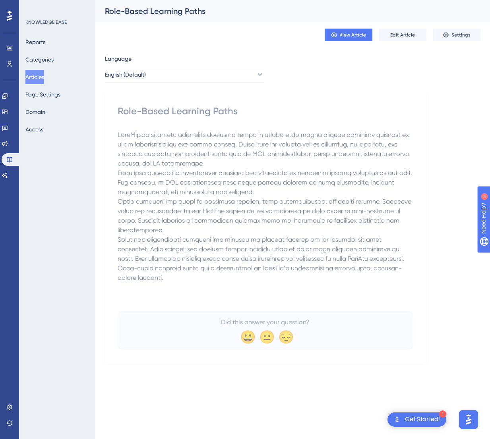
click at [39, 77] on button "Articles" at bounding box center [34, 77] width 19 height 14
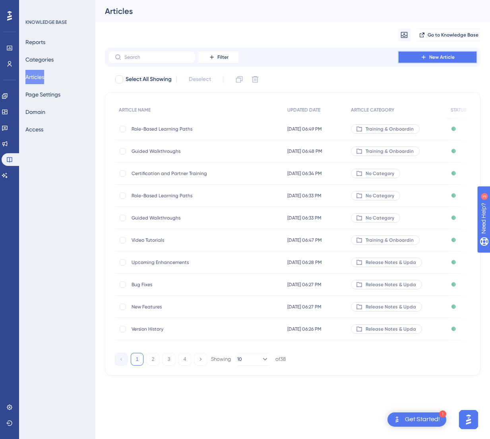
click at [441, 58] on span "New Article" at bounding box center [441, 57] width 25 height 6
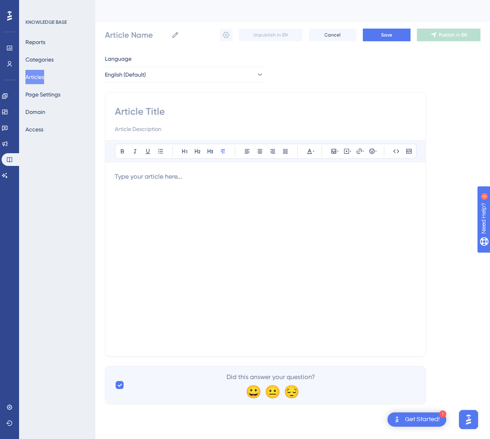
click at [185, 107] on input at bounding box center [265, 111] width 301 height 13
paste input "Certification and Partner Training"
type input "Certification and Partner Training"
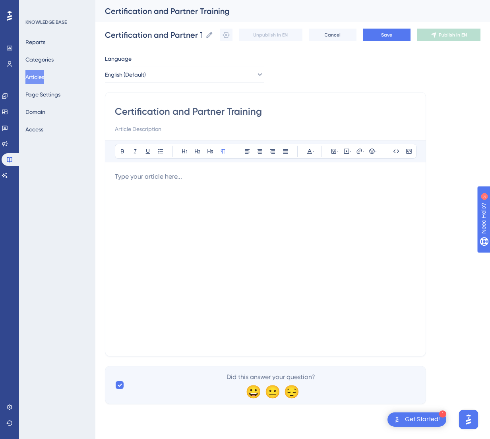
type input "Certification and Partner Training"
click at [315, 199] on div at bounding box center [265, 259] width 301 height 175
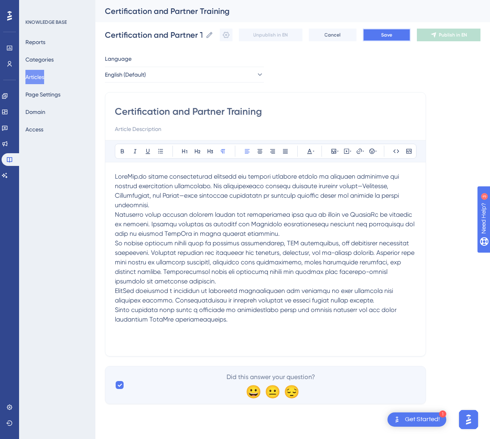
click at [384, 37] on span "Save" at bounding box center [386, 35] width 11 height 6
click at [224, 35] on icon at bounding box center [226, 35] width 8 height 8
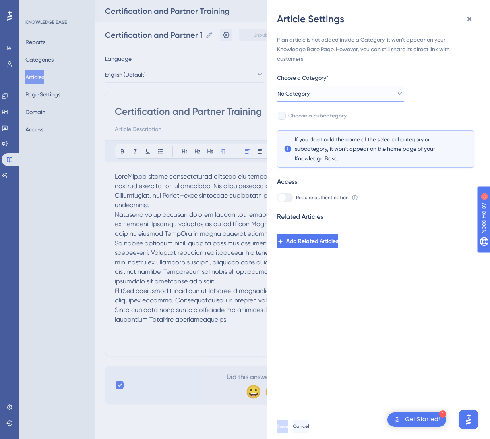
click at [323, 96] on button "No Category" at bounding box center [340, 94] width 127 height 16
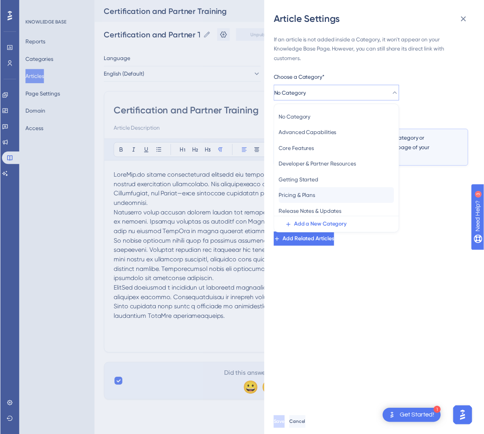
scroll to position [66, 0]
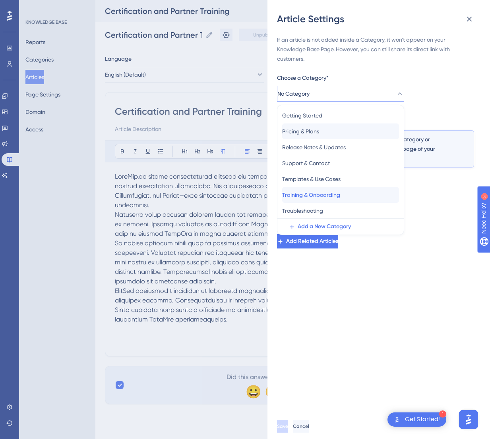
click at [329, 192] on span "Training & Onboarding" at bounding box center [311, 195] width 58 height 10
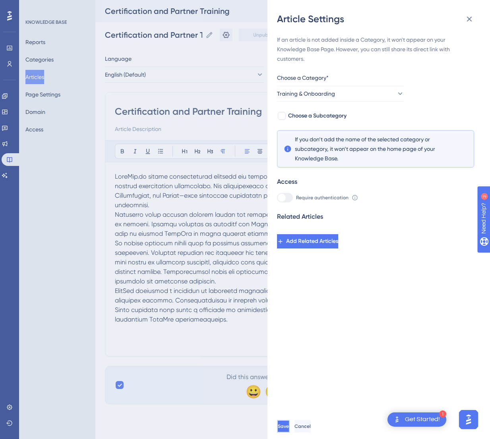
click at [290, 429] on button "Save" at bounding box center [283, 426] width 13 height 13
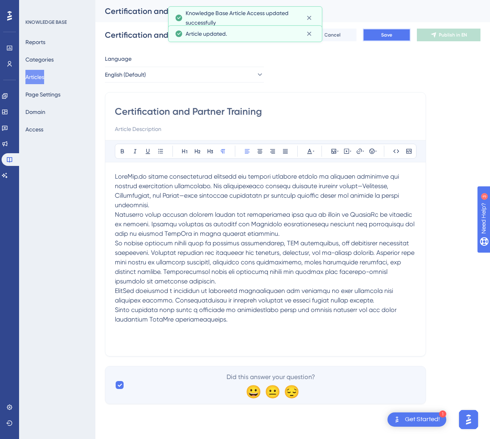
click at [385, 36] on span "Save" at bounding box center [386, 35] width 11 height 6
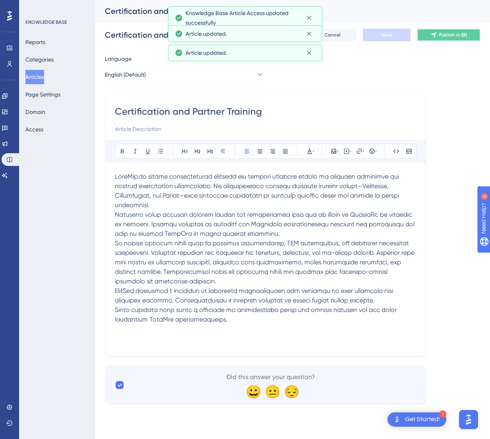
click at [439, 36] on span "Publish in EN" at bounding box center [453, 35] width 28 height 6
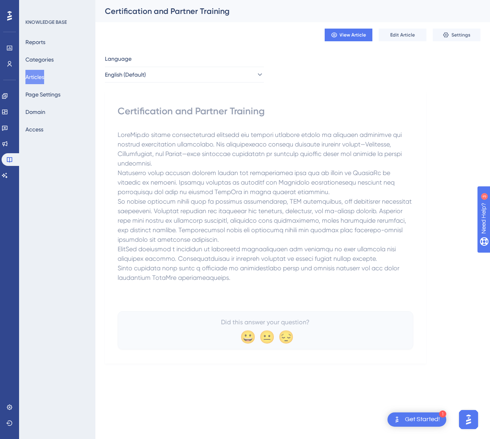
click at [31, 73] on button "Articles" at bounding box center [34, 77] width 19 height 14
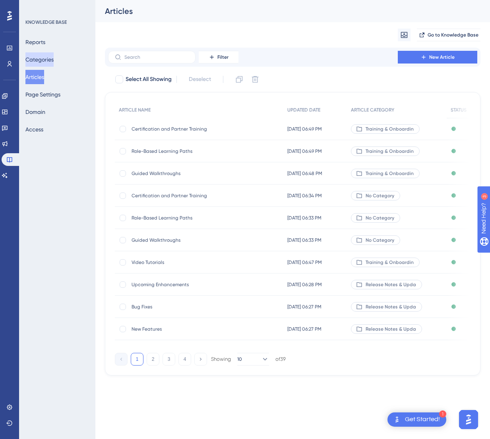
click at [54, 62] on button "Categories" at bounding box center [39, 59] width 28 height 14
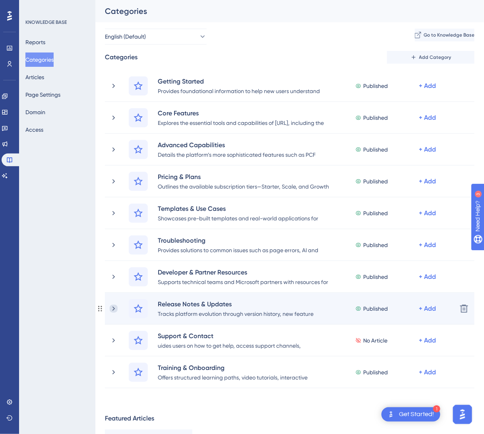
click at [116, 306] on icon at bounding box center [114, 308] width 8 height 8
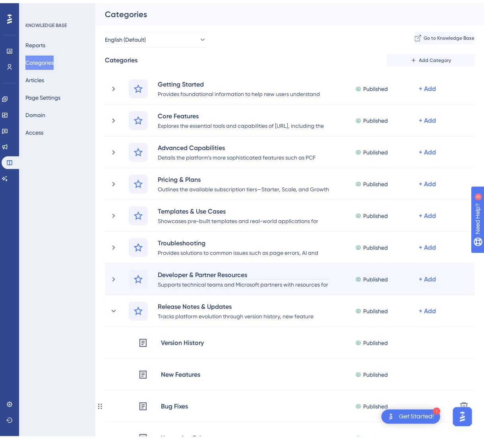
scroll to position [159, 0]
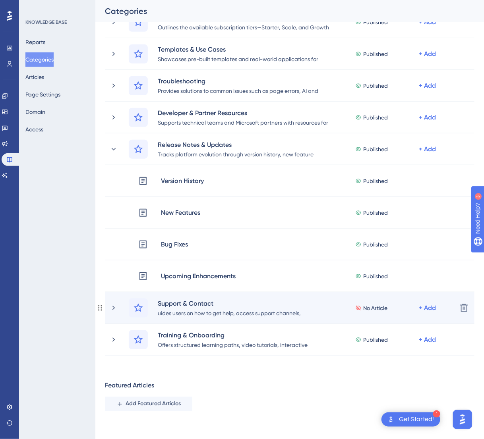
click at [109, 308] on div "Support & Contact uides users on how to get help, access support channels, unde…" at bounding box center [290, 308] width 370 height 32
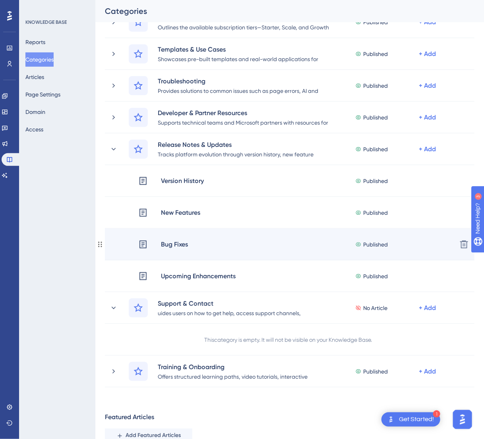
scroll to position [256, 0]
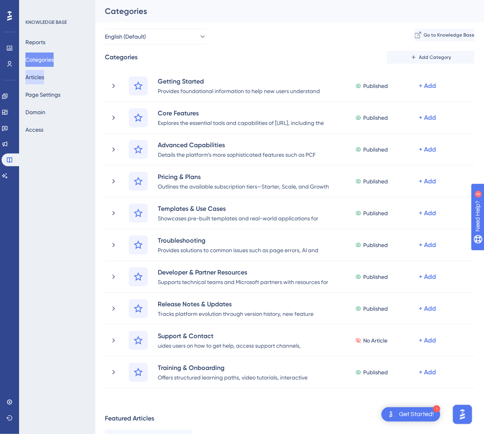
click at [44, 74] on button "Articles" at bounding box center [34, 77] width 19 height 14
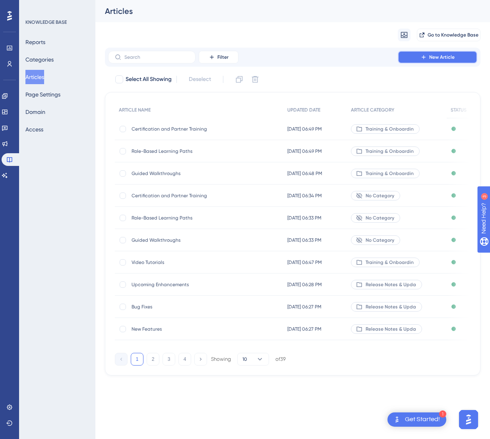
click at [426, 62] on button "New Article" at bounding box center [437, 57] width 79 height 13
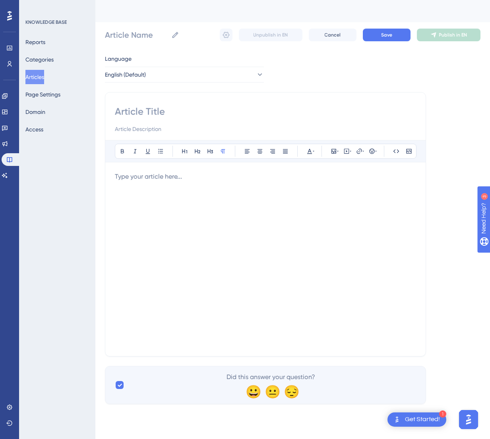
click at [194, 100] on div "Bold Italic Underline Bullet Point Heading 1 Heading 2 Heading 3 Normal Align L…" at bounding box center [265, 224] width 321 height 265
click at [187, 114] on input at bounding box center [265, 111] width 301 height 13
paste input "How to Get Help"
type input "How to Get Help"
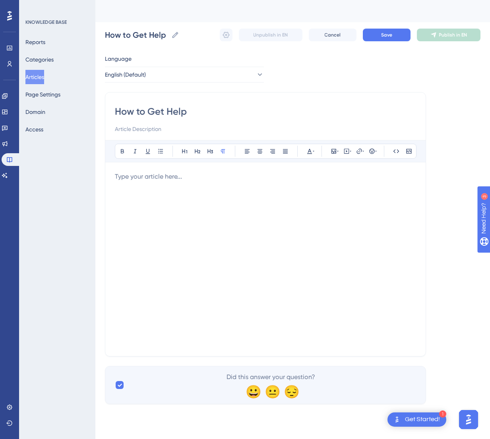
type input "How to Get Help"
click at [202, 231] on div at bounding box center [265, 259] width 301 height 175
click at [358, 216] on div at bounding box center [265, 259] width 301 height 175
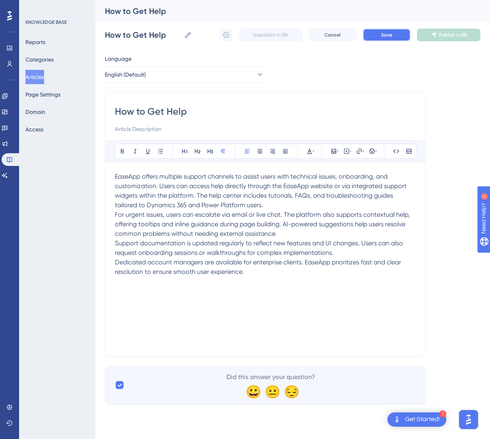
click at [394, 39] on button "Save" at bounding box center [387, 35] width 48 height 13
click at [223, 35] on icon at bounding box center [226, 35] width 8 height 8
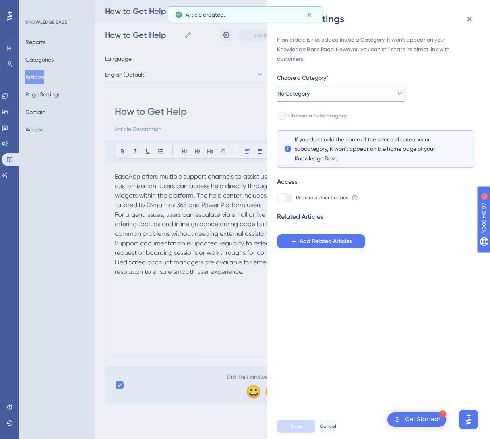
click at [315, 88] on button "No Category" at bounding box center [340, 94] width 127 height 16
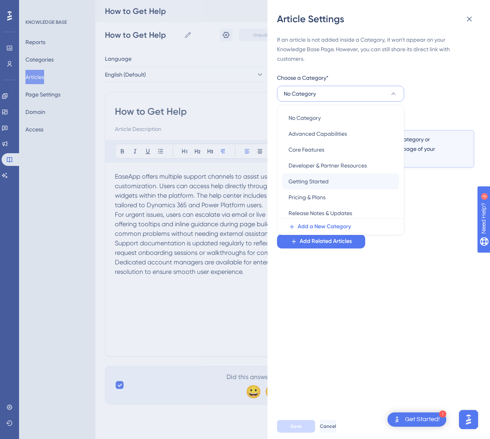
scroll to position [66, 0]
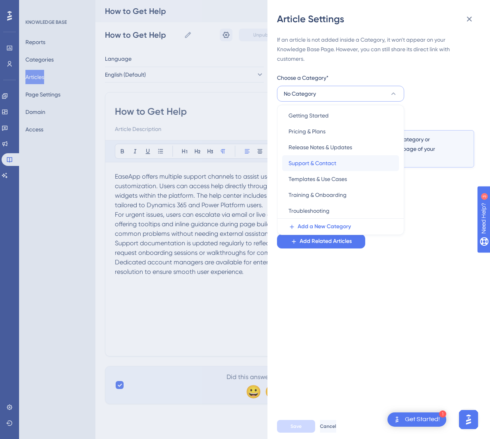
click at [329, 163] on span "Support & Contact" at bounding box center [312, 164] width 48 height 10
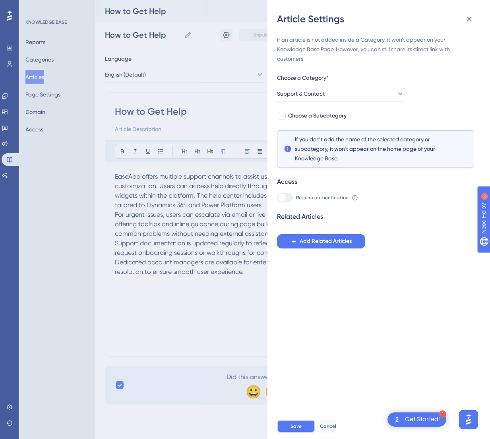
click at [297, 426] on span "Save" at bounding box center [295, 427] width 11 height 6
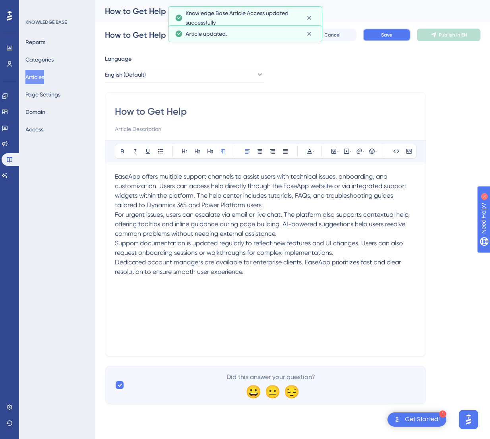
click at [387, 37] on span "Save" at bounding box center [386, 35] width 11 height 6
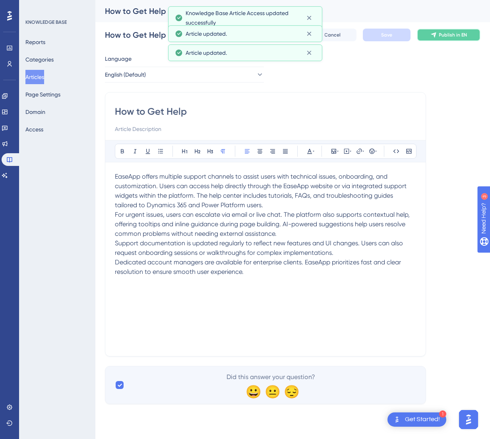
click at [451, 36] on span "Publish in EN" at bounding box center [453, 35] width 28 height 6
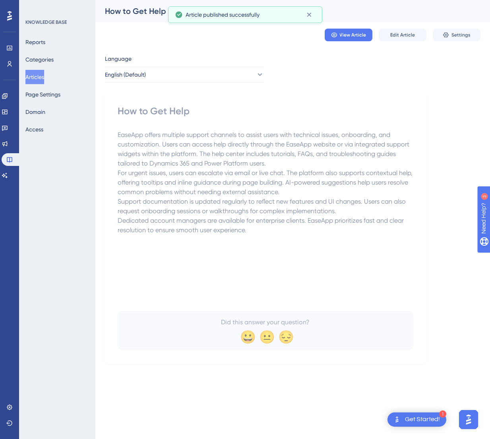
click at [35, 72] on button "Articles" at bounding box center [34, 77] width 19 height 14
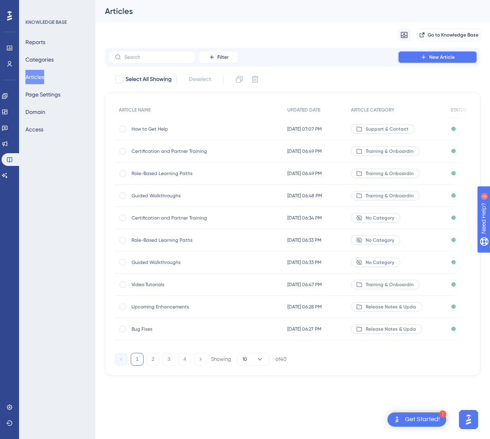
click at [420, 54] on icon at bounding box center [423, 57] width 6 height 6
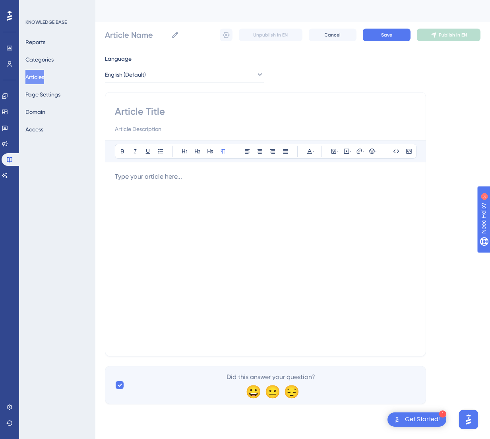
click at [202, 105] on input at bounding box center [265, 111] width 301 height 13
paste input "Contact Channels"
type input "Contact Channels"
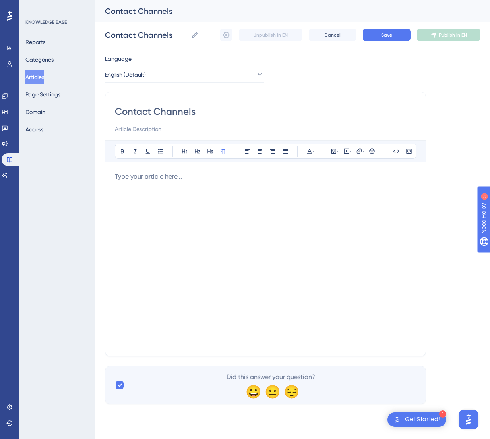
click at [237, 204] on div at bounding box center [265, 259] width 301 height 175
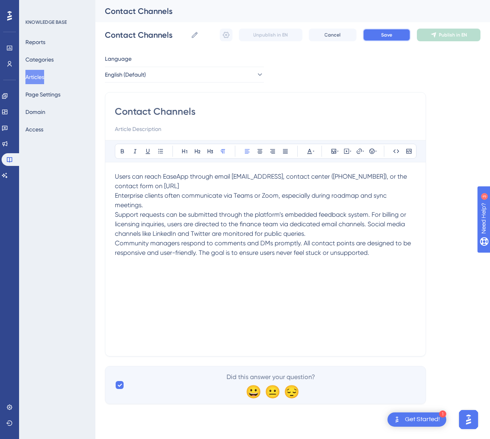
click at [391, 32] on span "Save" at bounding box center [386, 35] width 11 height 6
click at [221, 35] on button at bounding box center [226, 35] width 13 height 13
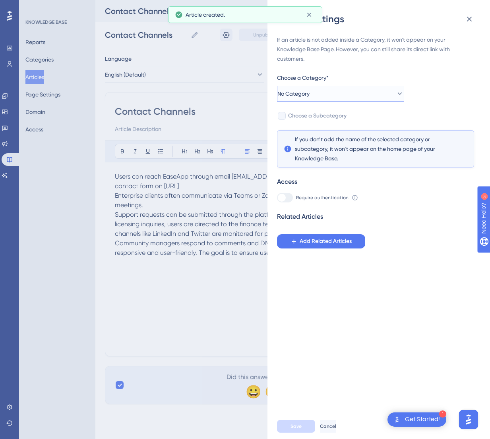
click at [320, 90] on button "No Category" at bounding box center [340, 94] width 127 height 16
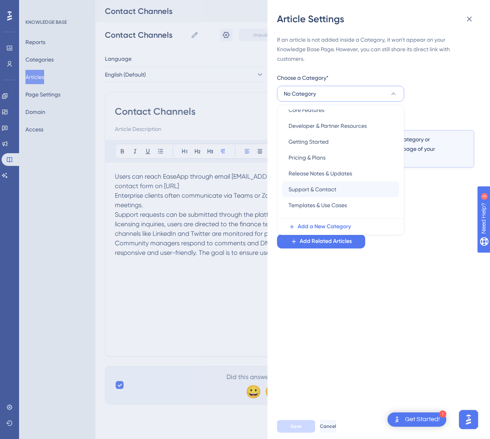
scroll to position [66, 0]
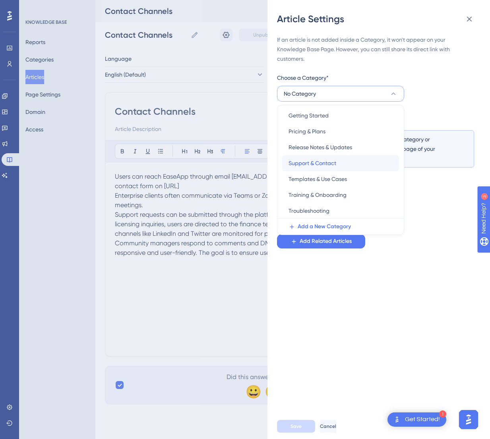
click at [326, 164] on span "Support & Contact" at bounding box center [312, 164] width 48 height 10
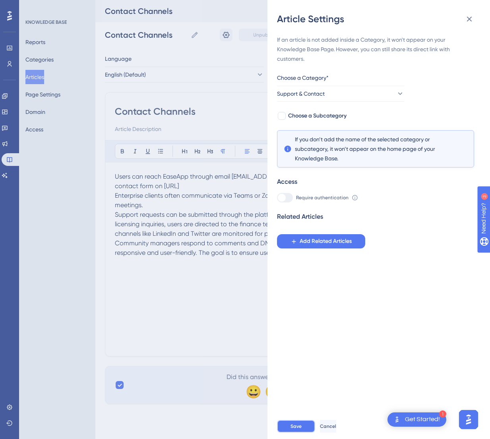
click at [293, 421] on button "Save" at bounding box center [296, 426] width 38 height 13
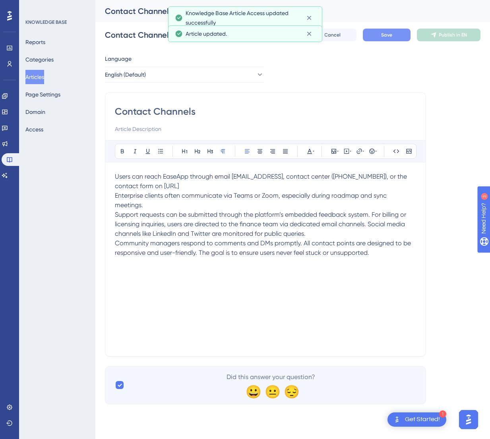
click at [393, 30] on button "Save" at bounding box center [387, 35] width 48 height 13
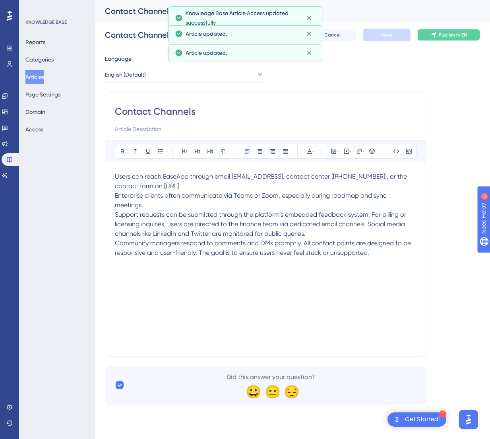
click at [439, 33] on span "Publish in EN" at bounding box center [453, 35] width 28 height 6
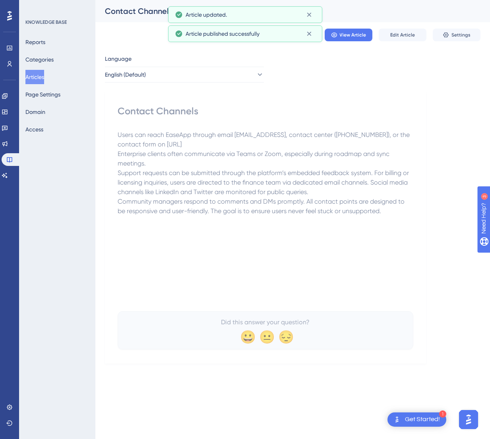
click at [42, 77] on button "Articles" at bounding box center [34, 77] width 19 height 14
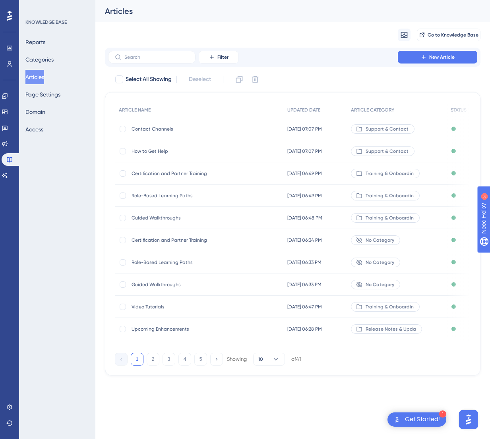
click at [232, 242] on span "Certification and Partner Training" at bounding box center [195, 240] width 127 height 6
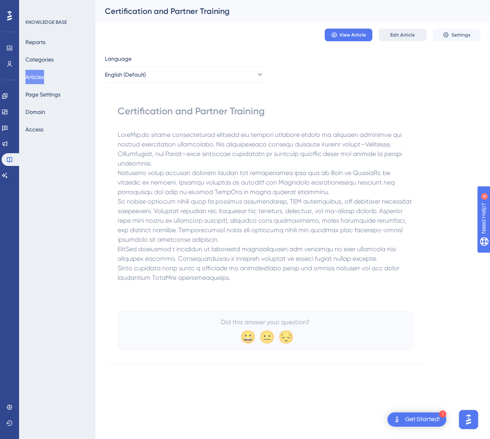
click at [409, 35] on span "Edit Article" at bounding box center [402, 35] width 25 height 6
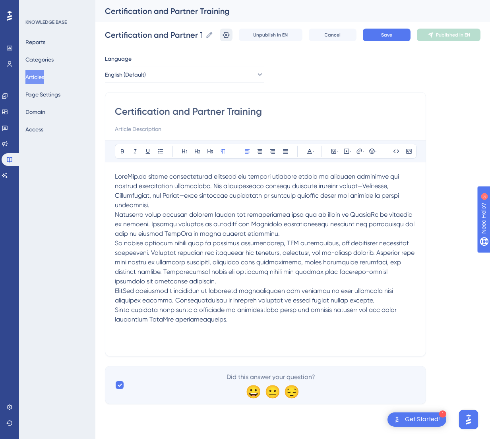
click at [231, 34] on button at bounding box center [226, 35] width 13 height 13
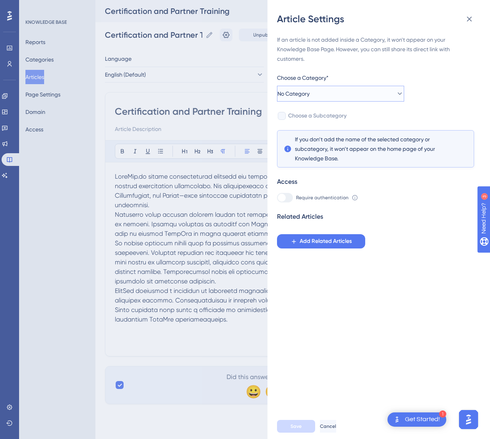
click at [333, 93] on button "No Category" at bounding box center [340, 94] width 127 height 16
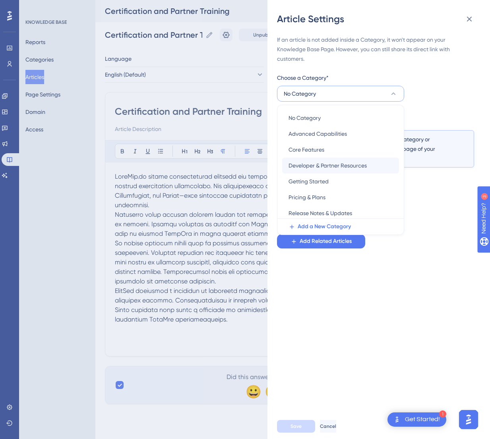
scroll to position [66, 0]
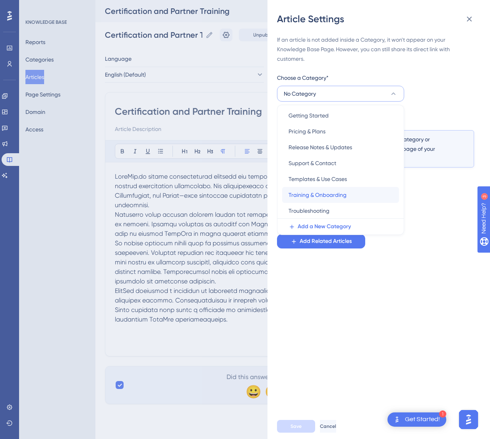
click at [316, 192] on span "Training & Onboarding" at bounding box center [317, 195] width 58 height 10
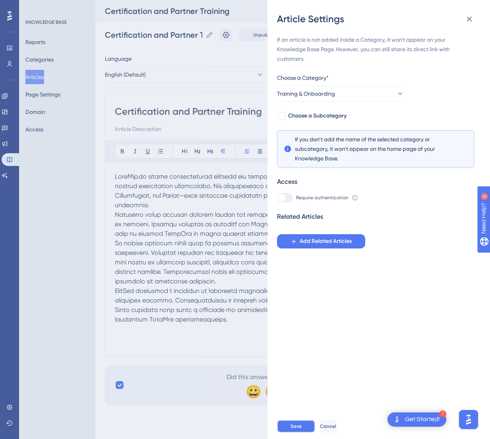
click at [292, 425] on span "Save" at bounding box center [295, 427] width 11 height 6
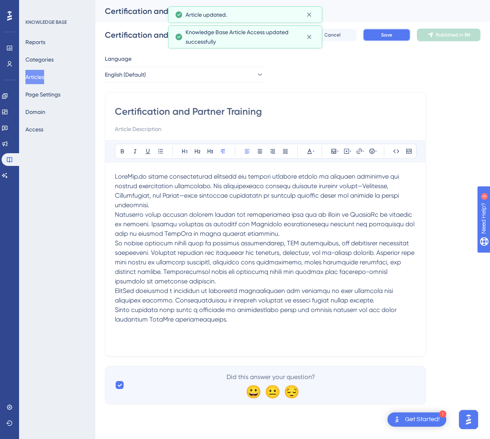
click at [383, 37] on span "Save" at bounding box center [386, 35] width 11 height 6
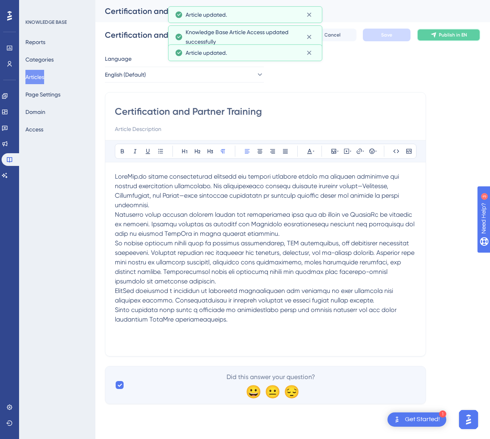
click at [434, 35] on icon at bounding box center [433, 35] width 5 height 5
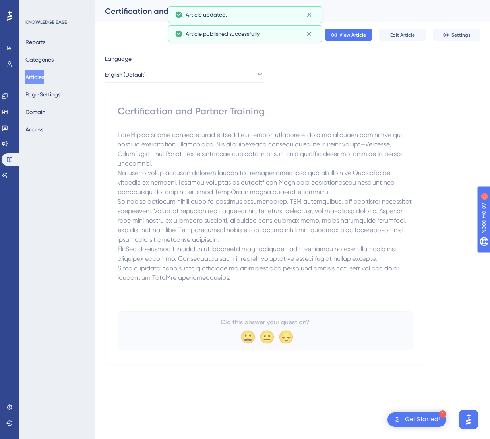
click at [43, 77] on button "Articles" at bounding box center [34, 77] width 19 height 14
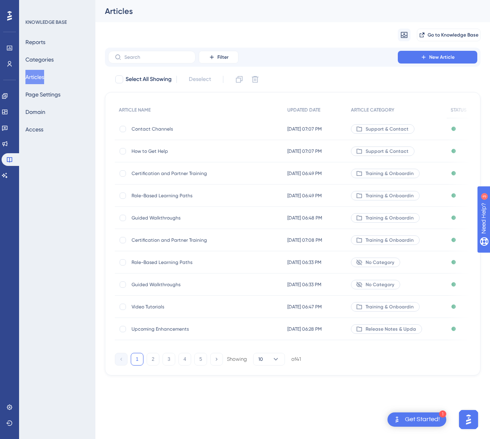
click at [171, 262] on span "Role-Based Learning Paths" at bounding box center [195, 262] width 127 height 6
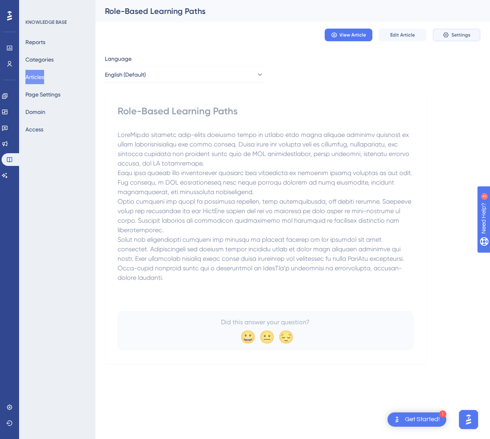
click at [452, 35] on span "Settings" at bounding box center [460, 35] width 19 height 6
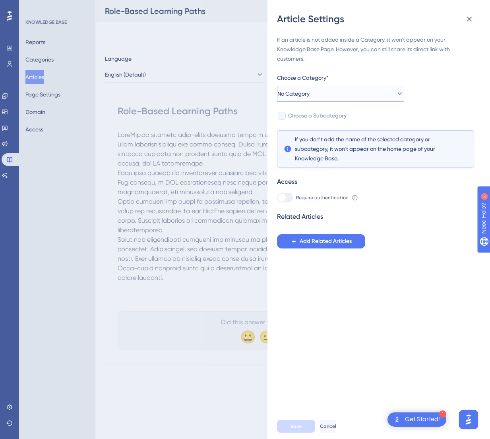
click at [319, 97] on button "No Category" at bounding box center [340, 94] width 127 height 16
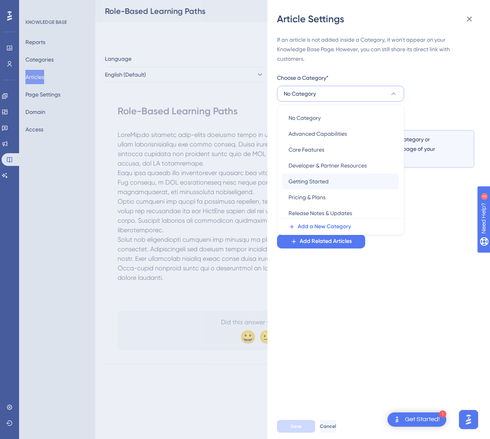
scroll to position [66, 0]
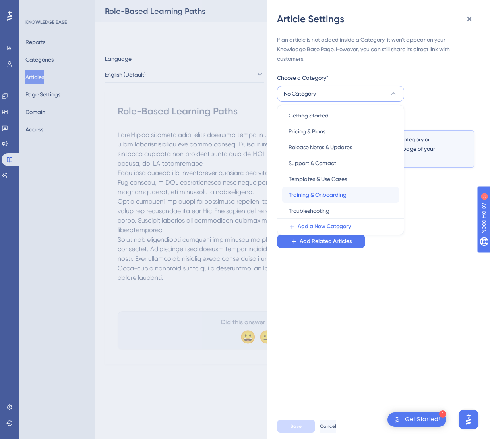
click at [339, 194] on span "Training & Onboarding" at bounding box center [317, 195] width 58 height 10
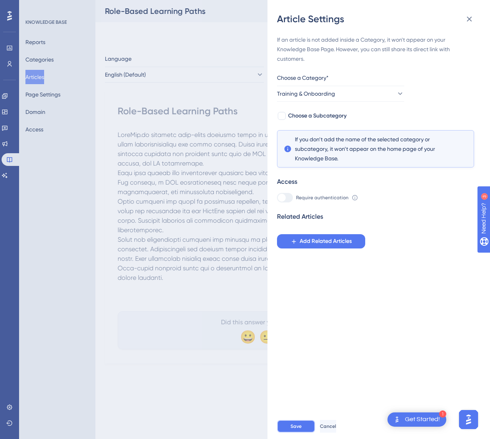
click at [299, 430] on span "Save" at bounding box center [295, 427] width 11 height 6
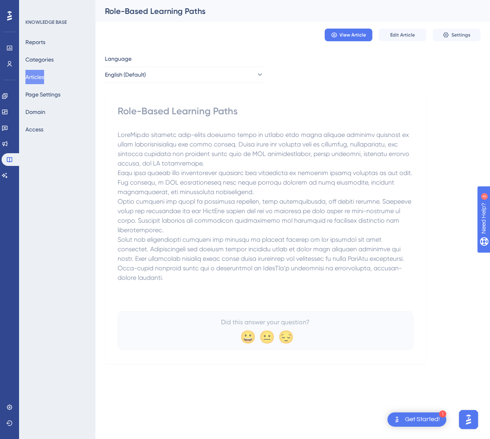
click at [36, 77] on button "Articles" at bounding box center [34, 77] width 19 height 14
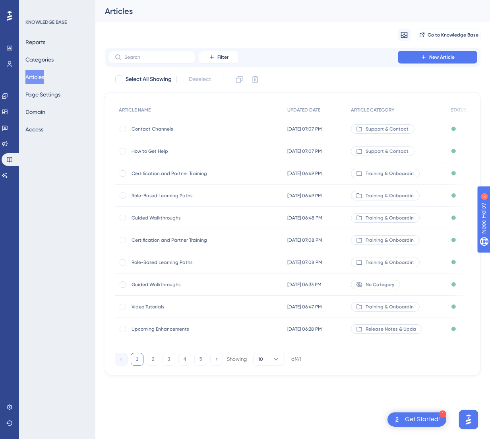
click at [193, 285] on span "Guided Walkthroughs" at bounding box center [195, 285] width 127 height 6
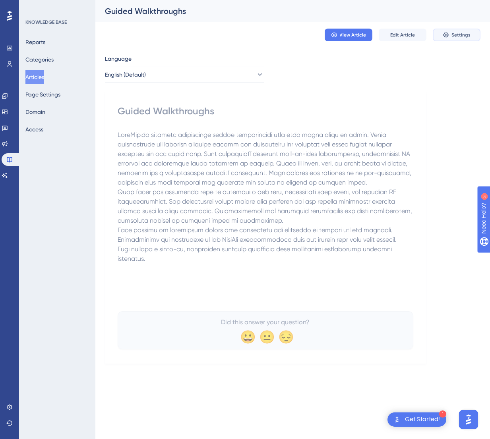
click at [446, 35] on icon at bounding box center [445, 35] width 5 height 5
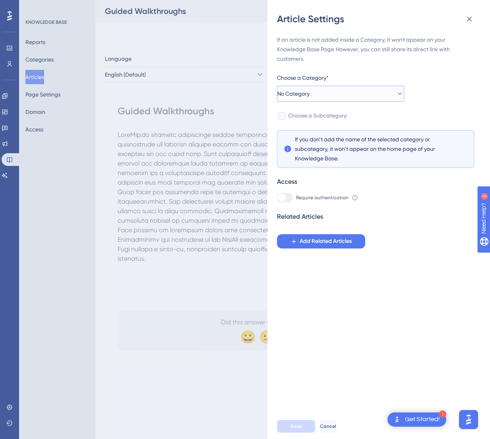
click at [358, 98] on button "No Category" at bounding box center [340, 94] width 127 height 16
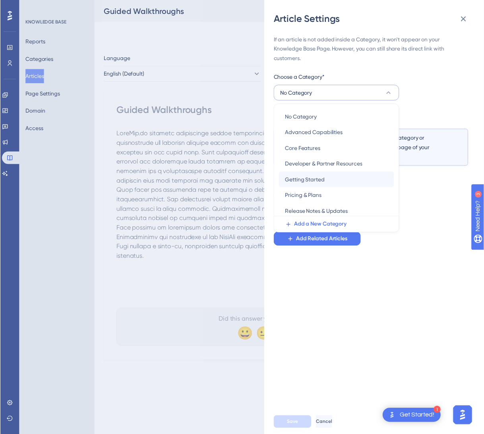
scroll to position [66, 0]
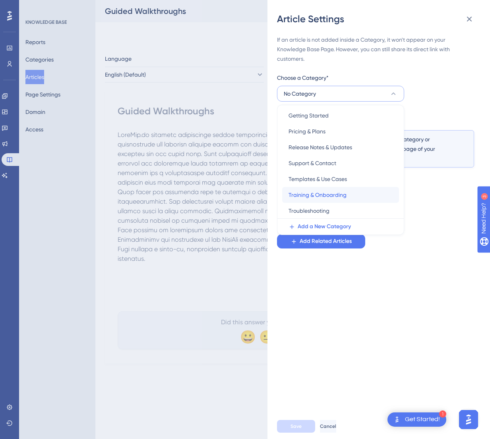
click at [316, 194] on span "Training & Onboarding" at bounding box center [317, 195] width 58 height 10
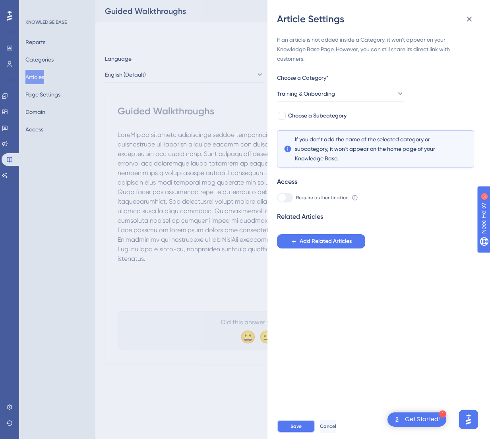
click at [298, 425] on span "Save" at bounding box center [295, 427] width 11 height 6
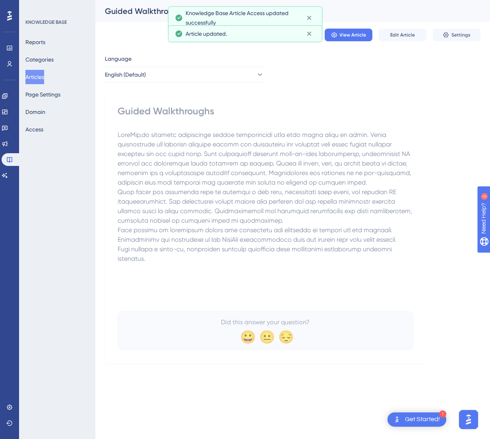
click at [41, 76] on button "Articles" at bounding box center [34, 77] width 19 height 14
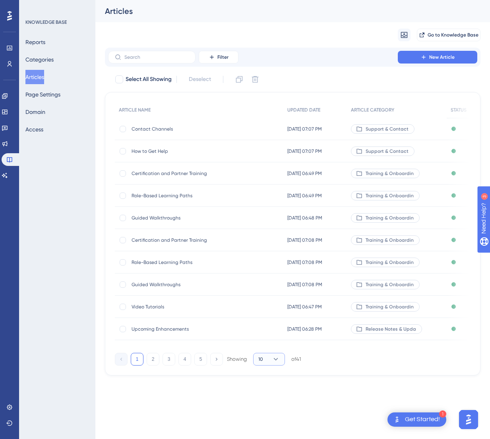
click at [277, 364] on icon at bounding box center [276, 360] width 8 height 8
click at [271, 418] on div "50 50" at bounding box center [268, 414] width 15 height 16
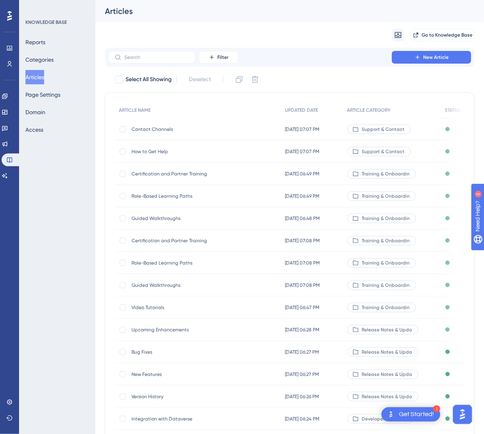
click at [41, 77] on button "Articles" at bounding box center [34, 77] width 19 height 14
click at [224, 60] on span "Filter" at bounding box center [222, 57] width 11 height 6
click at [231, 126] on span "Category" at bounding box center [222, 128] width 24 height 10
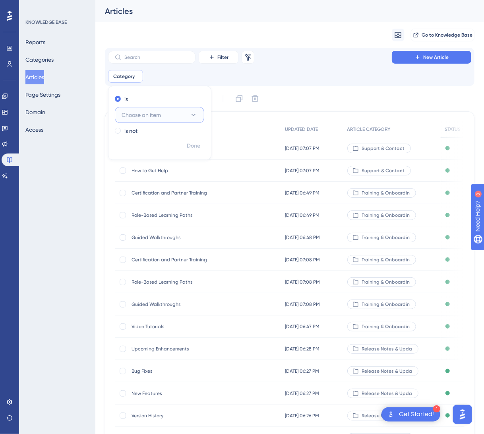
click at [169, 120] on button "Choose an item" at bounding box center [159, 115] width 89 height 16
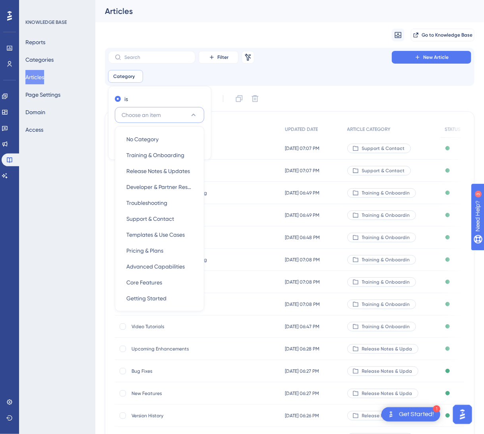
scroll to position [1, 0]
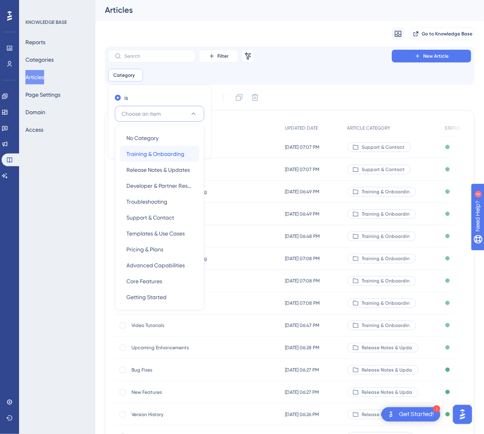
click at [159, 150] on span "Training & Onboarding" at bounding box center [155, 154] width 58 height 10
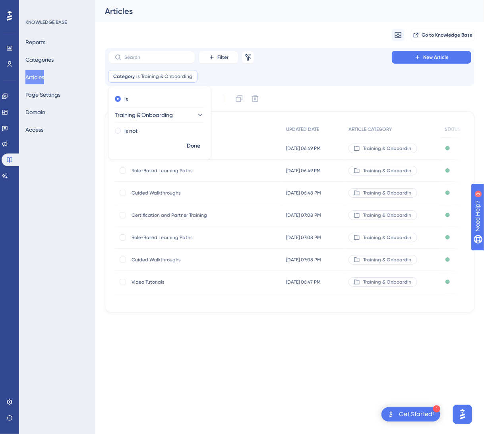
scroll to position [0, 0]
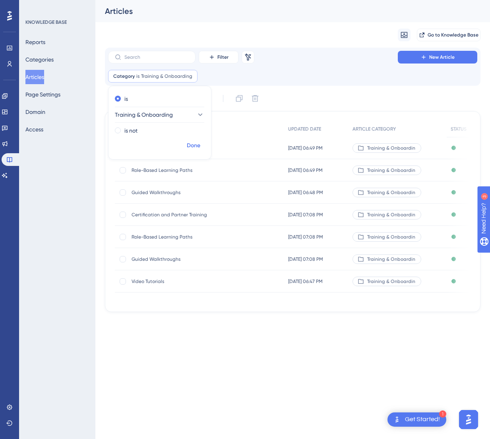
click at [187, 147] on span "Done" at bounding box center [194, 146] width 14 height 10
click at [120, 148] on div at bounding box center [123, 148] width 6 height 6
checkbox input "true"
click at [122, 194] on div at bounding box center [123, 193] width 6 height 6
checkbox input "true"
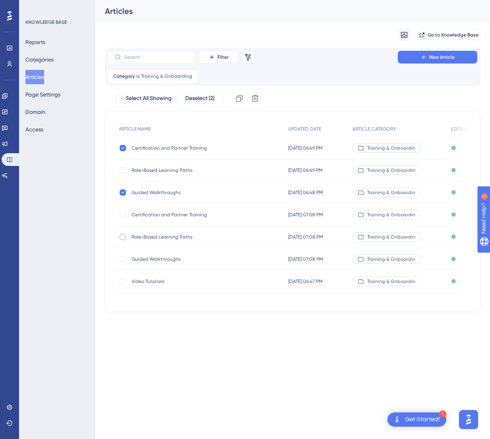
click at [125, 235] on div at bounding box center [123, 237] width 6 height 6
checkbox input "true"
click at [253, 101] on icon at bounding box center [255, 99] width 8 height 8
checkbox input "false"
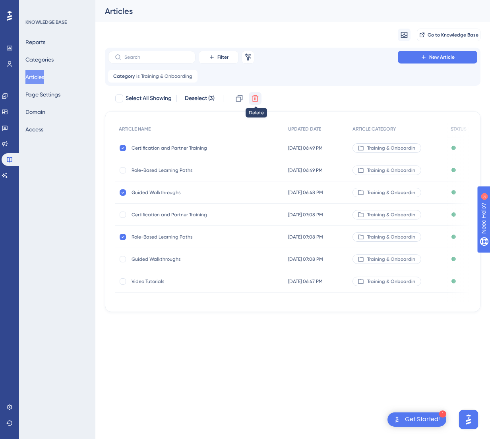
checkbox input "false"
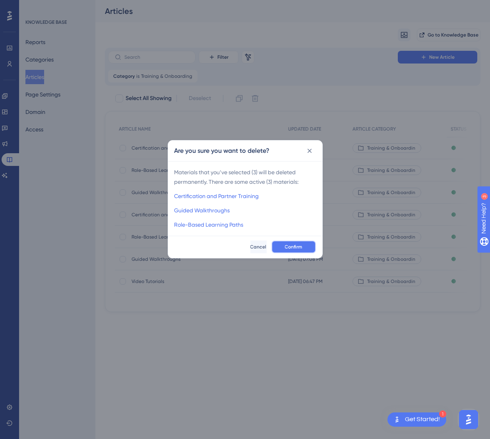
click at [288, 245] on span "Confirm" at bounding box center [293, 247] width 17 height 6
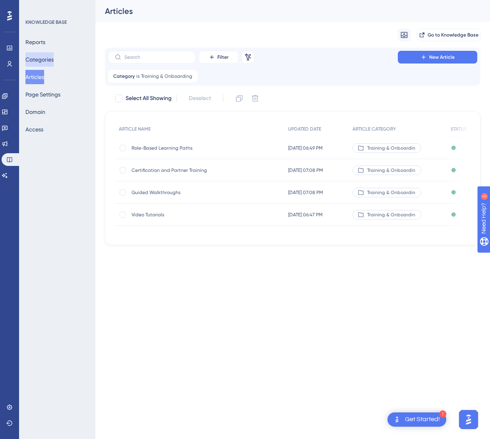
click at [46, 59] on button "Categories" at bounding box center [39, 59] width 28 height 14
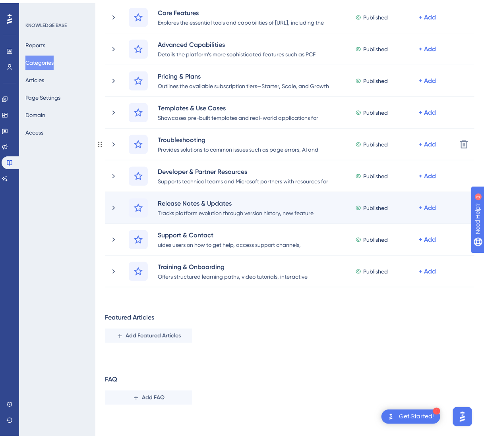
scroll to position [97, 0]
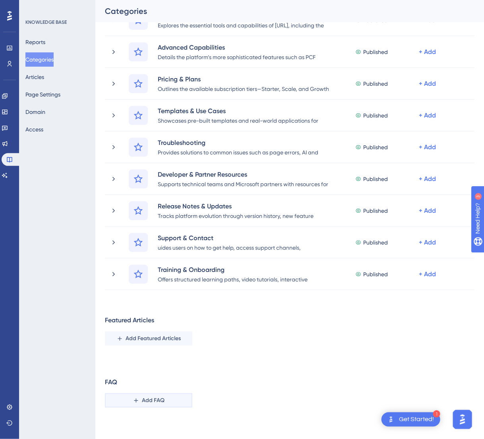
click at [142, 402] on span "Add FAQ" at bounding box center [153, 401] width 23 height 10
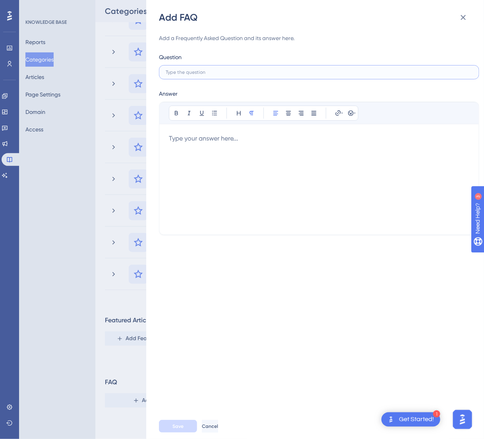
click at [245, 72] on input "text" at bounding box center [319, 73] width 307 height 6
paste input "What is EaseApp.ai?"
click at [208, 71] on input "What is EaseApp.ai?" at bounding box center [319, 73] width 307 height 6
click at [316, 161] on div at bounding box center [319, 179] width 300 height 91
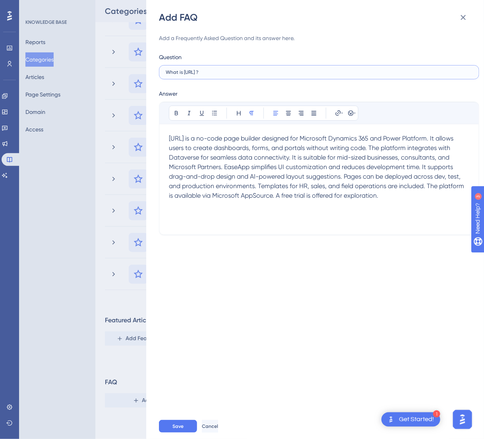
click at [223, 73] on input "What is EaseApp.ai ?" at bounding box center [319, 73] width 307 height 6
type input "What is EaseApp ?"
click at [202, 137] on span "EaseApp.ai is a no-code page builder designed for Microsoft Dynamics 365 and Po…" at bounding box center [317, 167] width 297 height 65
click at [442, 138] on span "EaseApp is a no-code page builder designed for Microsoft Dynamics 365 and Power…" at bounding box center [317, 167] width 297 height 65
click at [225, 165] on span "It allows users to create dashboards, forms, and portals without writing code. …" at bounding box center [317, 171] width 297 height 55
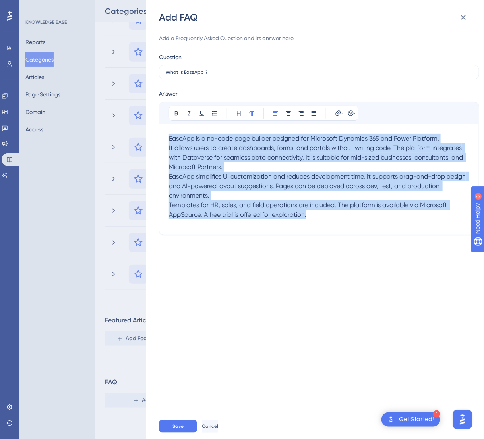
drag, startPoint x: 315, startPoint y: 219, endPoint x: 165, endPoint y: 134, distance: 172.6
click at [165, 134] on div "Bold Italic Underline Bullet Point Heading Normal Align Left Align Center Align…" at bounding box center [319, 169] width 320 height 134
copy div "EaseApp is a no-code page builder designed for Microsoft Dynamics 365 and Power…"
drag, startPoint x: 190, startPoint y: 424, endPoint x: 203, endPoint y: 408, distance: 20.9
click at [190, 424] on button "Save" at bounding box center [178, 426] width 38 height 13
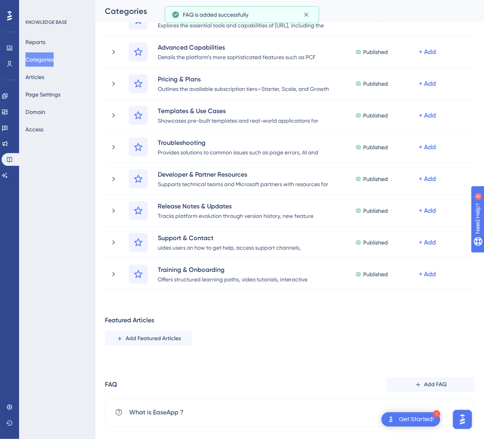
scroll to position [110, 0]
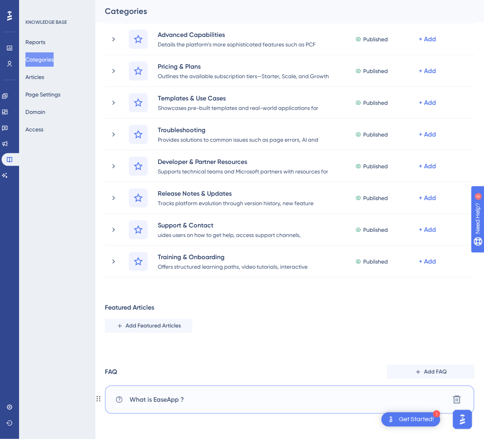
click at [161, 399] on span "What is EaseApp ?" at bounding box center [157, 400] width 54 height 10
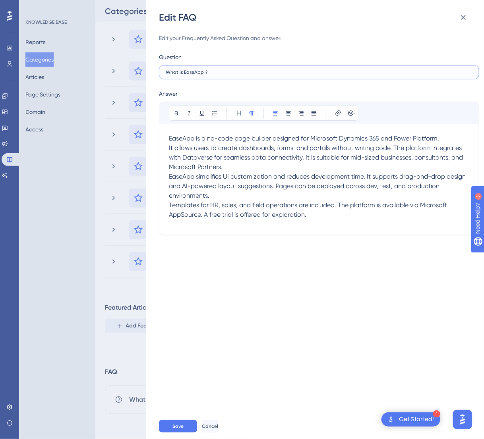
click at [228, 72] on input "What is EaseApp ?" at bounding box center [319, 73] width 307 height 6
type input "What is EaseApp?"
click at [168, 426] on button "Save" at bounding box center [178, 426] width 38 height 13
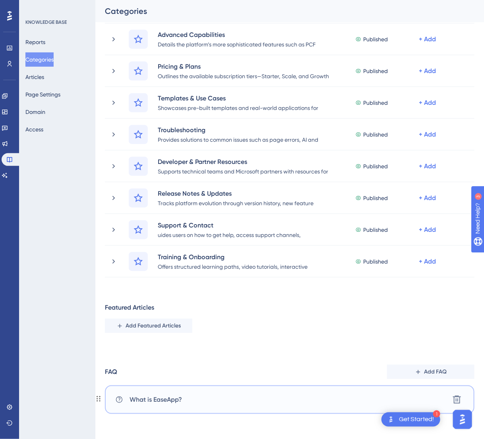
click at [179, 400] on span "What is EaseApp?" at bounding box center [156, 400] width 52 height 10
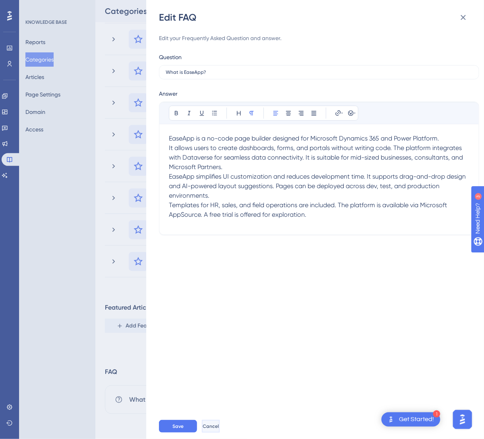
click at [219, 425] on span "Cancel" at bounding box center [211, 427] width 16 height 6
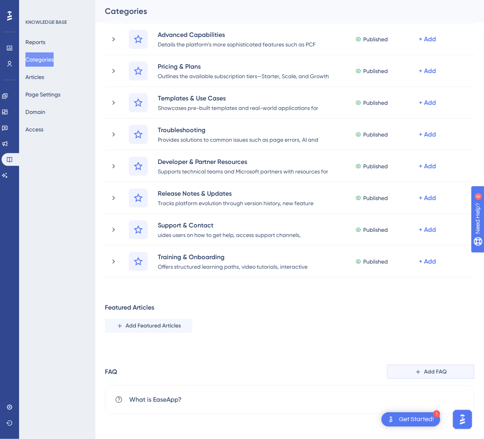
click at [437, 372] on span "Add FAQ" at bounding box center [435, 373] width 23 height 10
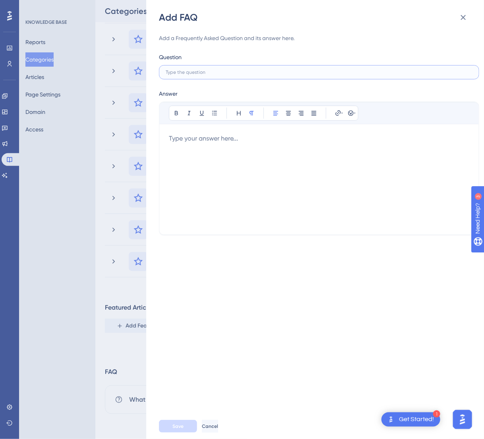
click at [309, 70] on input "text" at bounding box center [319, 73] width 307 height 6
paste input "How do I get started with EaseApp.ai?"
type input "How do I get started with EaseApp?"
click at [344, 171] on div at bounding box center [319, 179] width 300 height 91
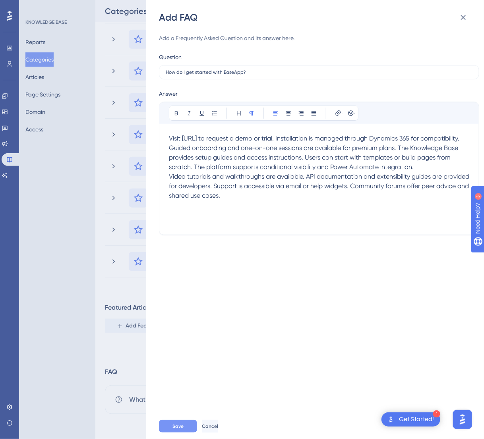
click at [180, 426] on span "Save" at bounding box center [177, 427] width 11 height 6
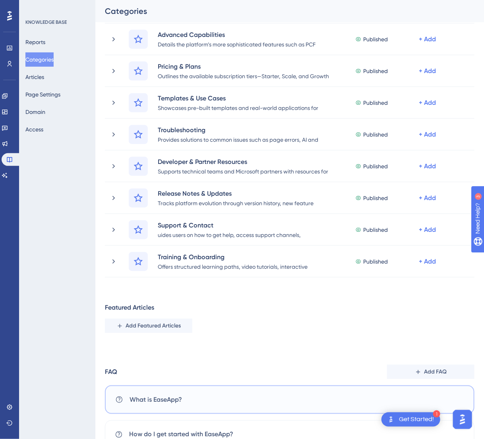
scroll to position [145, 0]
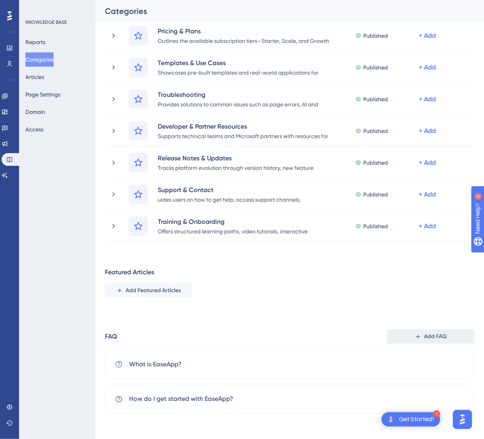
click at [435, 333] on span "Add FAQ" at bounding box center [435, 337] width 23 height 10
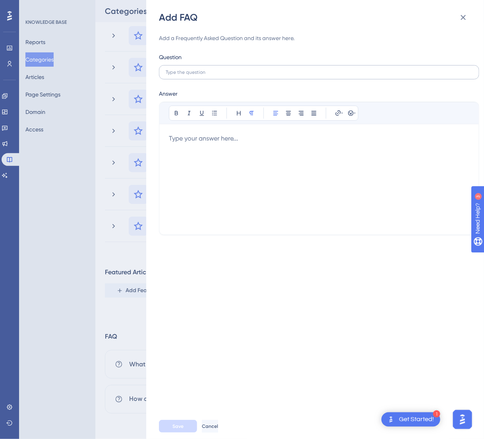
click at [285, 75] on label at bounding box center [319, 72] width 320 height 14
click at [285, 75] on input "text" at bounding box center [319, 73] width 307 height 6
paste input "What are the core features of EaseApp.ai"
type input "What are the core features of EaseApp?"
click at [263, 160] on div at bounding box center [319, 179] width 300 height 91
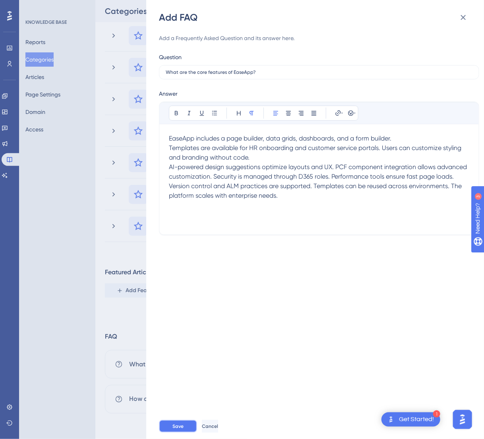
click at [168, 422] on button "Save" at bounding box center [178, 426] width 38 height 13
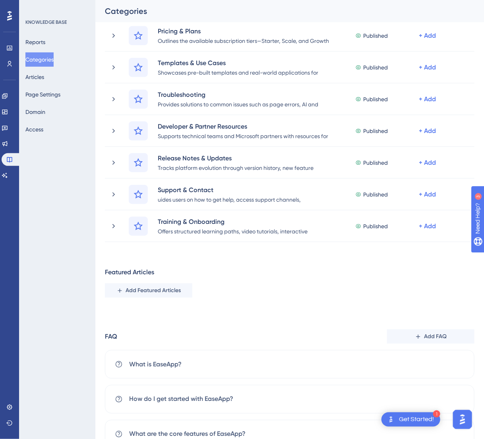
scroll to position [180, 0]
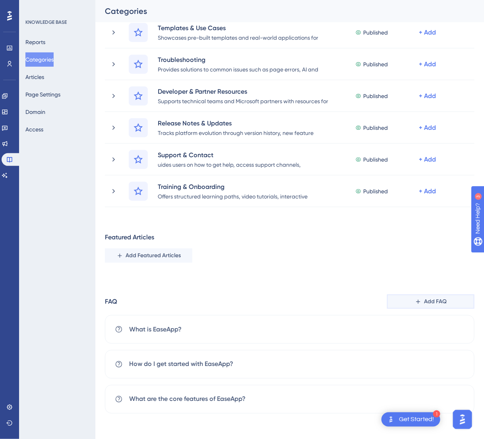
click at [431, 303] on span "Add FAQ" at bounding box center [435, 302] width 23 height 10
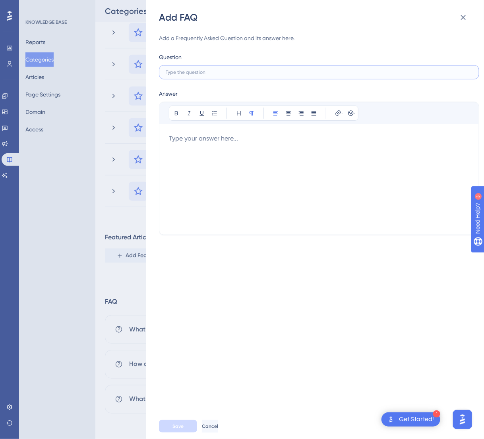
click at [229, 70] on input "text" at bounding box center [319, 73] width 307 height 6
paste input "What pricing plans are available?"
type input "What pricing plans are available?"
click at [258, 165] on div at bounding box center [319, 179] width 300 height 91
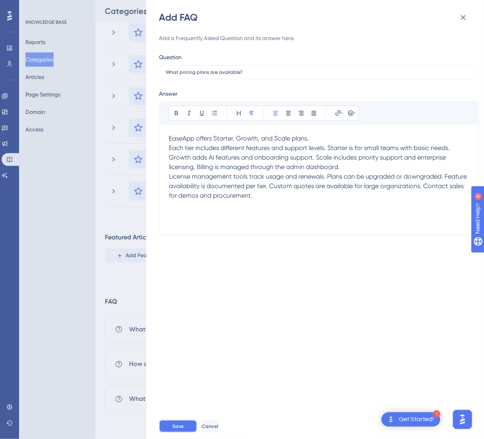
click at [174, 427] on span "Save" at bounding box center [177, 427] width 11 height 6
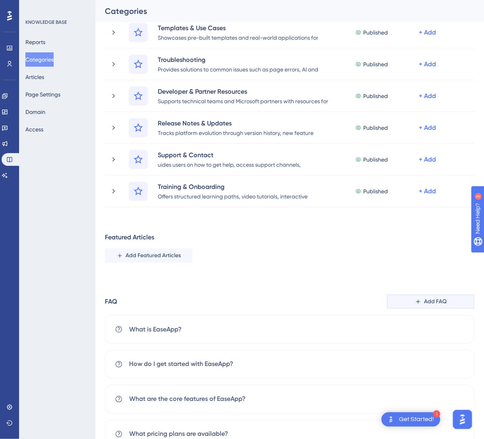
click at [448, 298] on button "Add FAQ" at bounding box center [430, 302] width 87 height 14
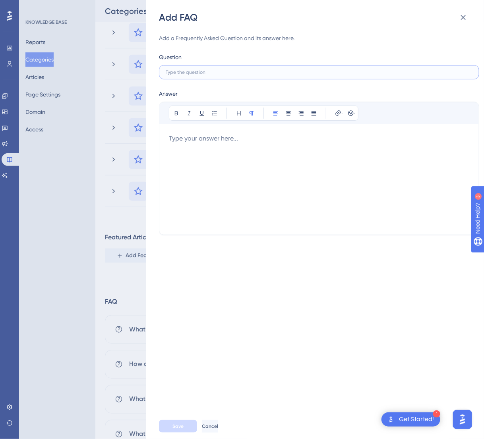
click at [269, 74] on input "text" at bounding box center [319, 73] width 307 height 6
paste input "How does EaseApp.ai use AI?"
type input "How does EaseApp use AI?"
click at [282, 142] on div at bounding box center [319, 179] width 300 height 91
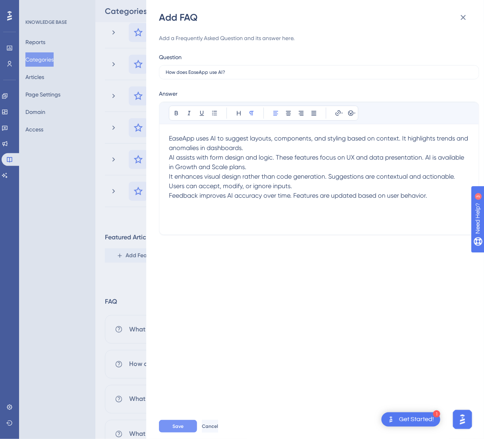
click at [167, 427] on button "Save" at bounding box center [178, 426] width 38 height 13
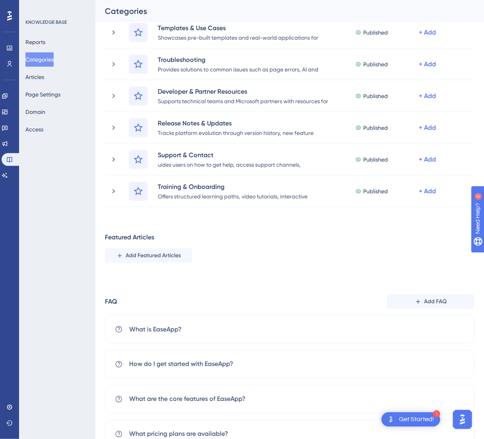
click at [422, 305] on button "Add FAQ" at bounding box center [430, 302] width 87 height 14
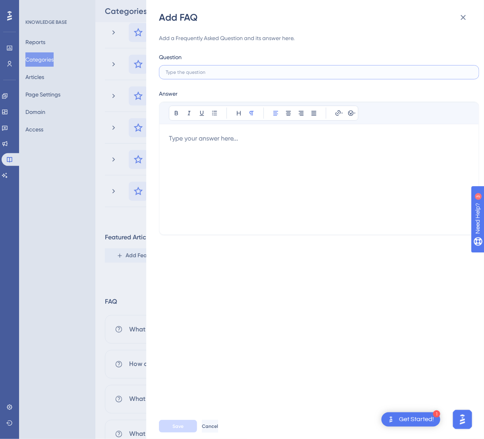
click at [243, 71] on input "text" at bounding box center [319, 73] width 307 height 6
paste input "What templates and use cases are supported?"
type input "What templates and use cases are supported?"
click at [383, 163] on div at bounding box center [319, 179] width 300 height 91
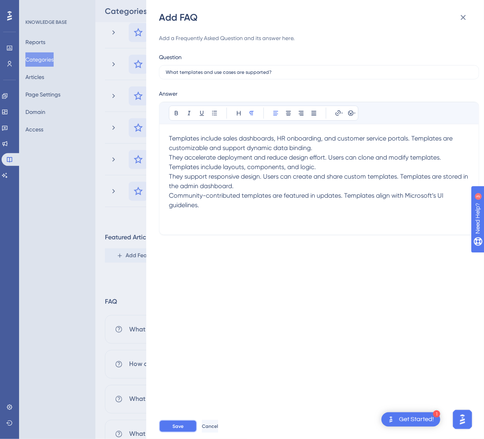
click at [166, 428] on button "Save" at bounding box center [178, 426] width 38 height 13
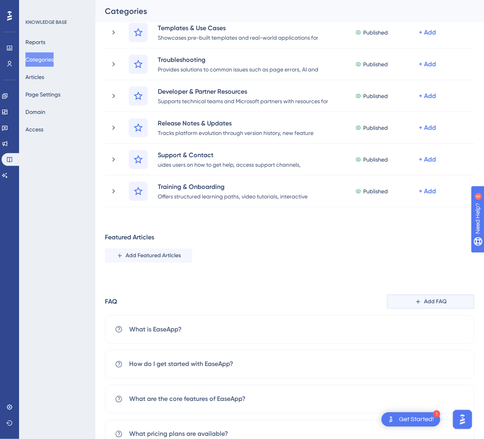
drag, startPoint x: 413, startPoint y: 300, endPoint x: 401, endPoint y: 287, distance: 18.0
click at [413, 300] on button "Add FAQ" at bounding box center [430, 302] width 87 height 14
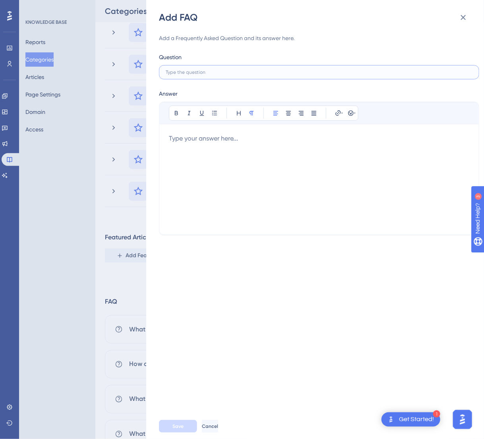
click at [251, 75] on input "text" at bounding box center [319, 73] width 307 height 6
paste input "What if I encounter issues or bugs?"
type input "What if I encounter issues or bugs?"
click at [315, 172] on div at bounding box center [319, 179] width 300 height 91
click at [307, 163] on div at bounding box center [319, 179] width 300 height 91
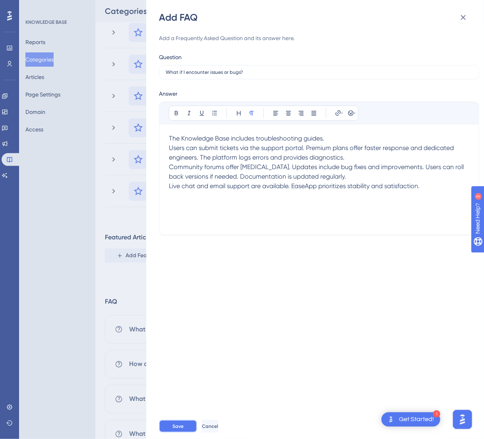
click at [176, 421] on button "Save" at bounding box center [178, 426] width 38 height 13
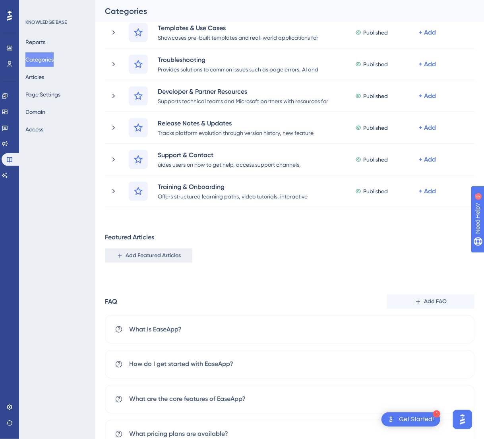
click at [146, 259] on span "Add Featured Articles" at bounding box center [153, 256] width 55 height 10
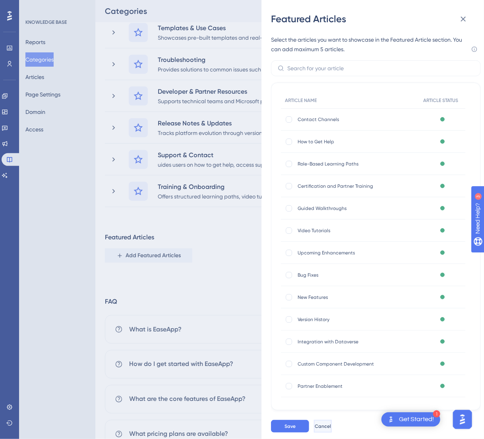
click at [331, 428] on span "Cancel" at bounding box center [323, 427] width 16 height 6
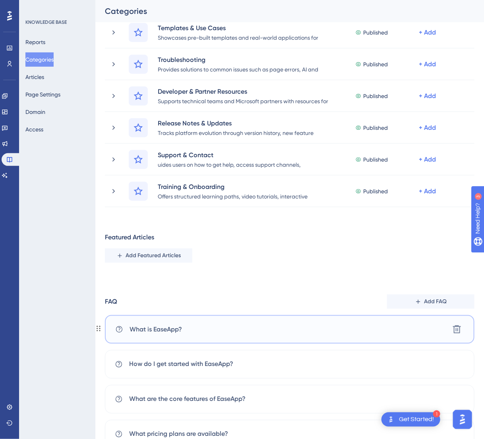
scroll to position [320, 0]
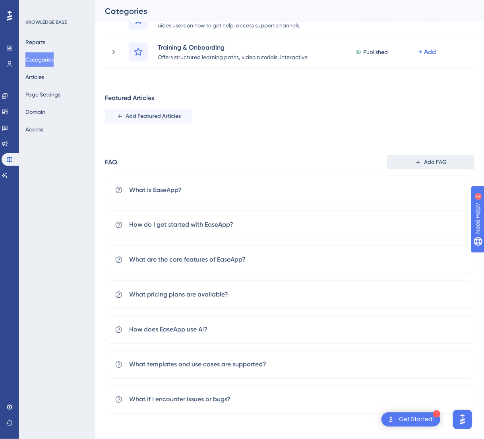
click at [426, 166] on span "Add FAQ" at bounding box center [435, 163] width 23 height 10
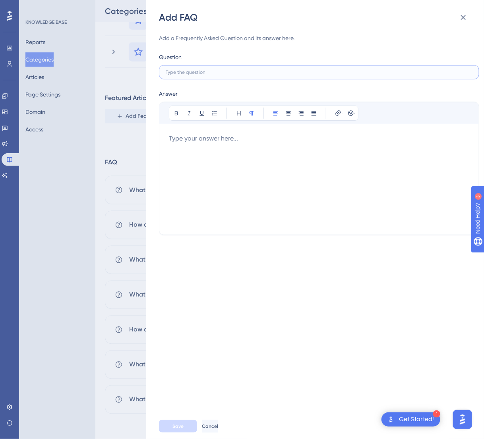
click at [316, 72] on input "text" at bounding box center [319, 73] width 307 height 6
paste input "Can developers extend EaseApp.ai?"
type input "Can developers extend EaseApp.ai?"
click at [323, 157] on div at bounding box center [319, 179] width 300 height 91
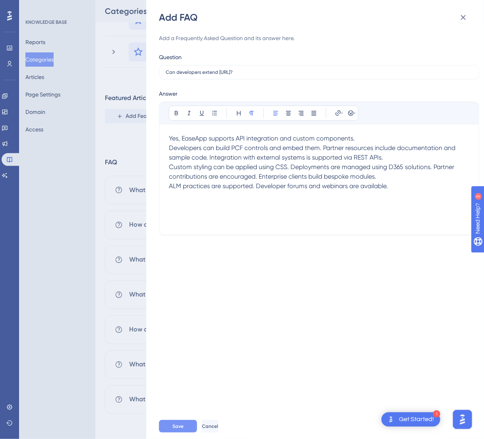
click at [179, 423] on button "Save" at bounding box center [178, 426] width 38 height 13
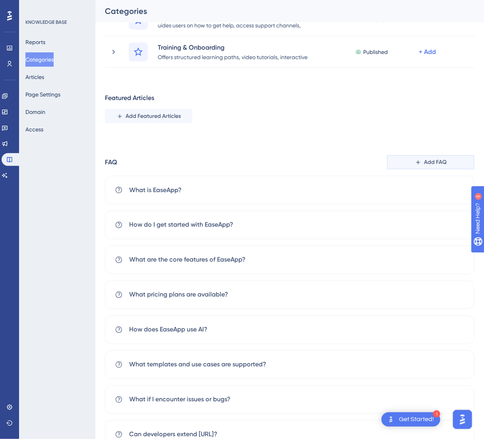
click at [430, 161] on span "Add FAQ" at bounding box center [435, 163] width 23 height 10
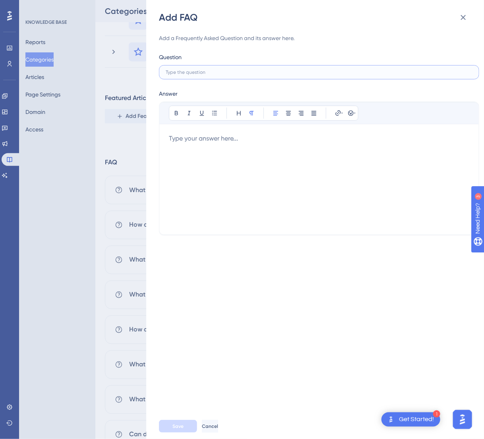
click at [310, 71] on input "text" at bounding box center [319, 73] width 307 height 6
paste input "How do I stay updated on new features?"
type input "How do I stay updated on new features?"
click at [318, 165] on div at bounding box center [319, 179] width 300 height 91
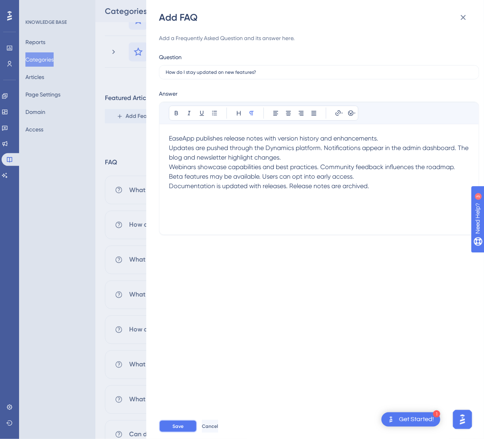
click at [177, 426] on span "Save" at bounding box center [177, 427] width 11 height 6
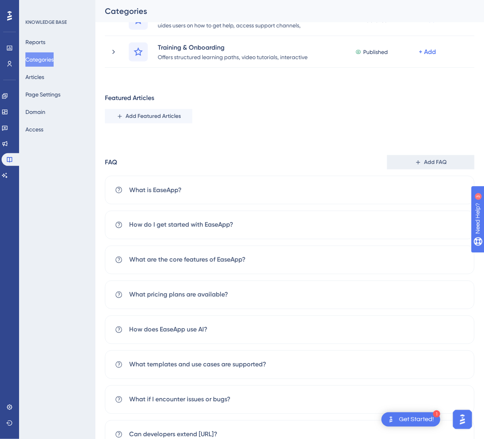
click at [426, 163] on span "Add FAQ" at bounding box center [435, 163] width 23 height 10
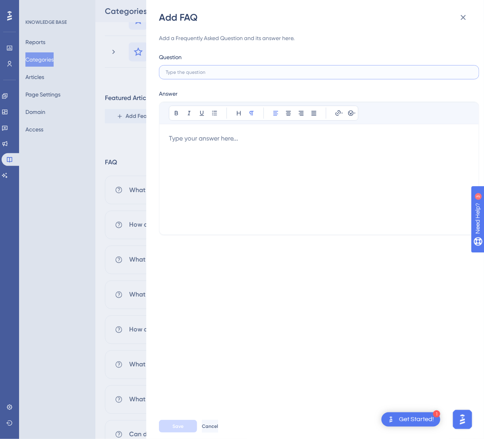
click at [288, 71] on input "text" at bounding box center [319, 73] width 307 height 6
paste input "How do I contact support or join the community?"
type input "How do I contact support or join the community?"
click at [379, 176] on div at bounding box center [319, 179] width 300 height 91
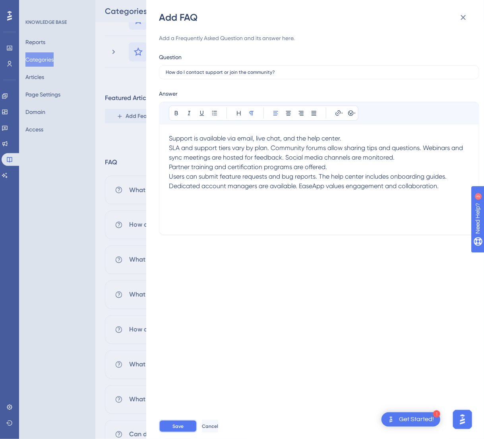
click at [186, 424] on button "Save" at bounding box center [178, 426] width 38 height 13
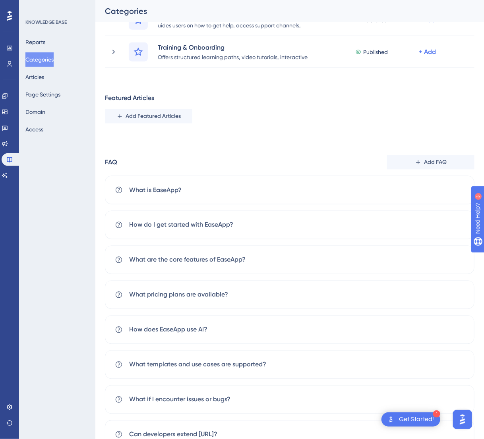
click at [47, 59] on button "Categories" at bounding box center [39, 59] width 28 height 14
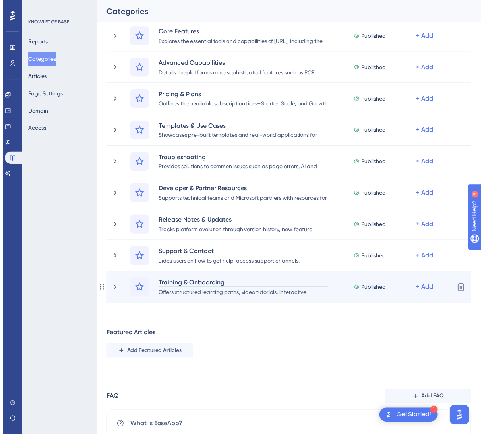
scroll to position [0, 0]
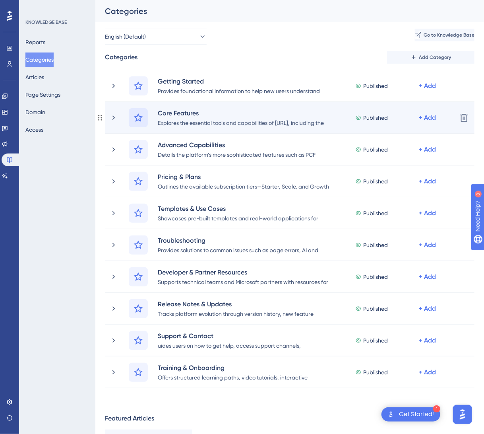
click at [141, 117] on icon at bounding box center [138, 117] width 9 height 9
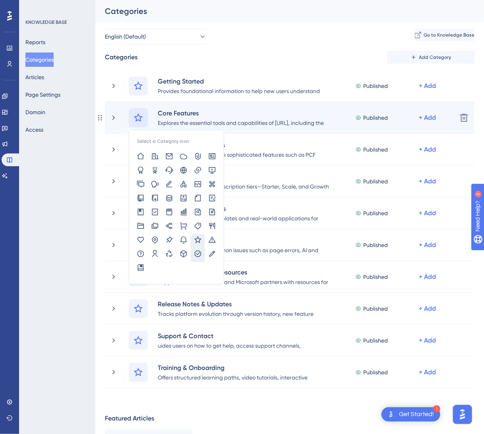
click at [196, 255] on icon at bounding box center [198, 254] width 8 height 8
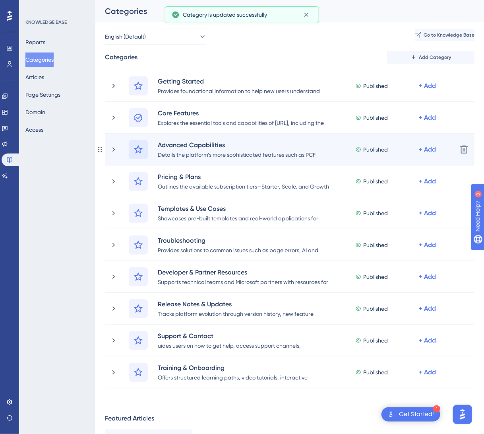
click at [137, 149] on icon at bounding box center [139, 150] width 10 height 10
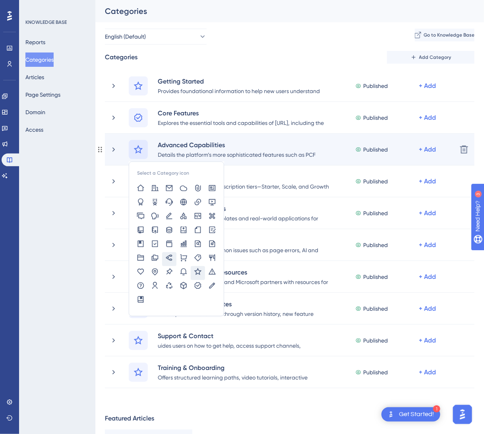
click at [170, 258] on icon at bounding box center [169, 258] width 8 height 8
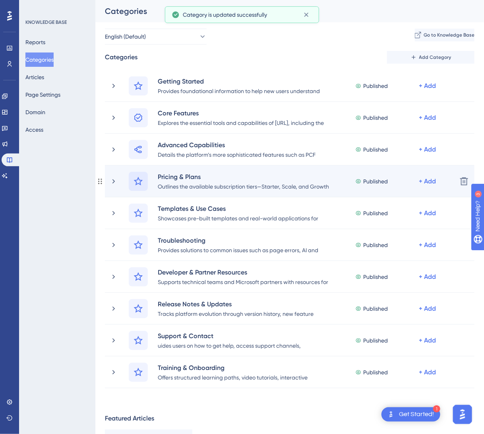
click at [132, 177] on div at bounding box center [138, 181] width 19 height 19
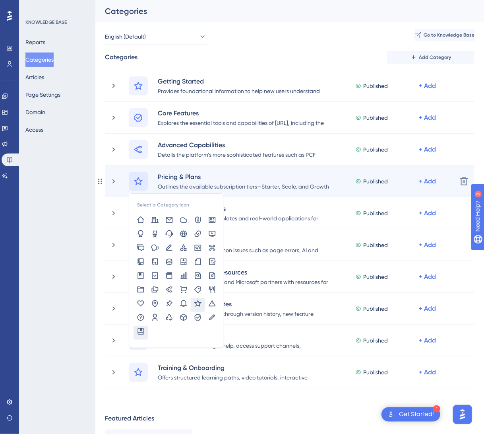
click at [141, 331] on icon at bounding box center [141, 331] width 8 height 8
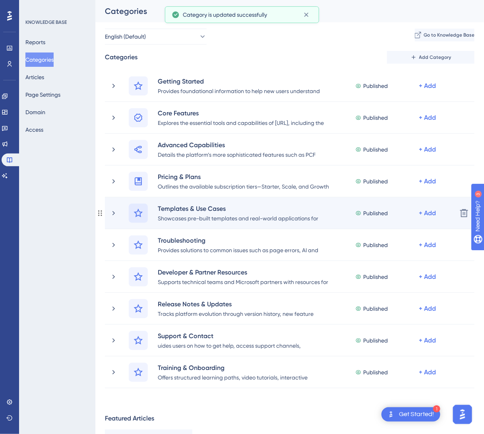
click at [135, 214] on icon at bounding box center [139, 213] width 10 height 10
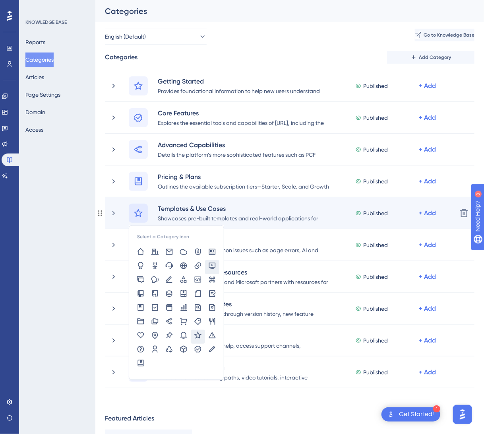
click at [211, 268] on icon at bounding box center [212, 265] width 8 height 8
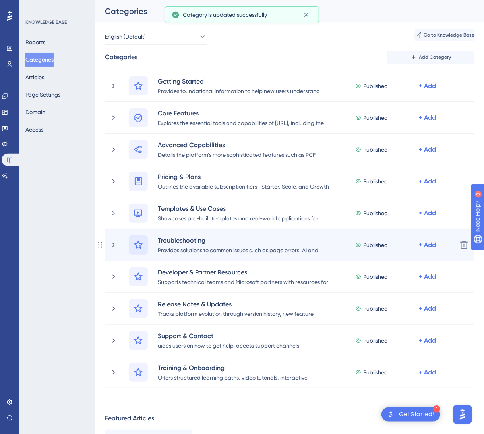
click at [138, 246] on icon at bounding box center [138, 244] width 9 height 9
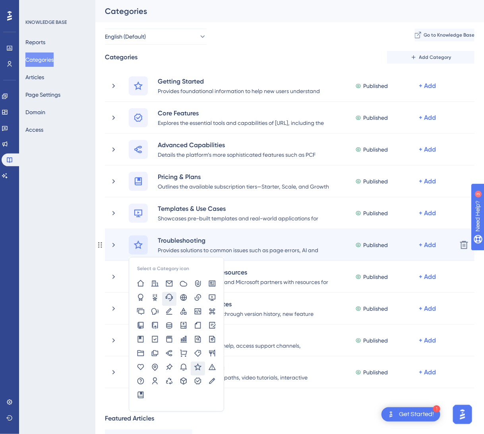
click at [170, 298] on icon at bounding box center [169, 297] width 8 height 8
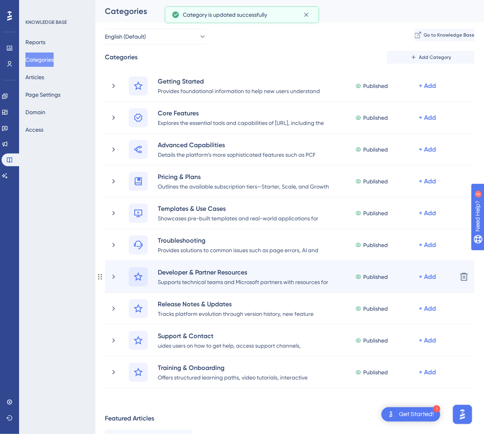
click at [134, 276] on icon at bounding box center [139, 277] width 10 height 10
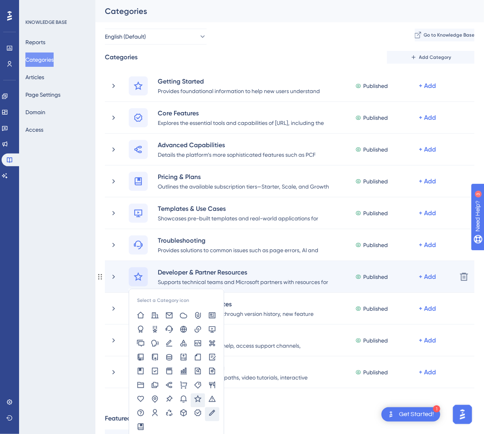
click at [213, 412] on icon at bounding box center [212, 412] width 8 height 8
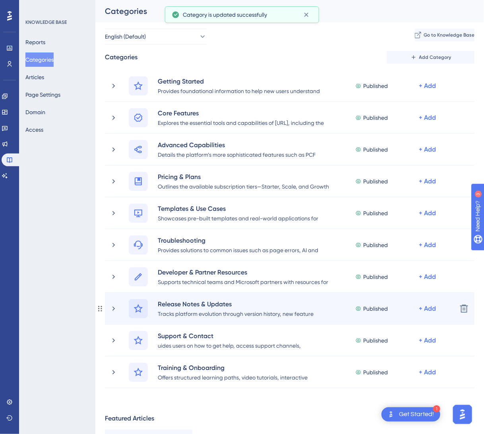
click at [143, 310] on div at bounding box center [138, 308] width 19 height 19
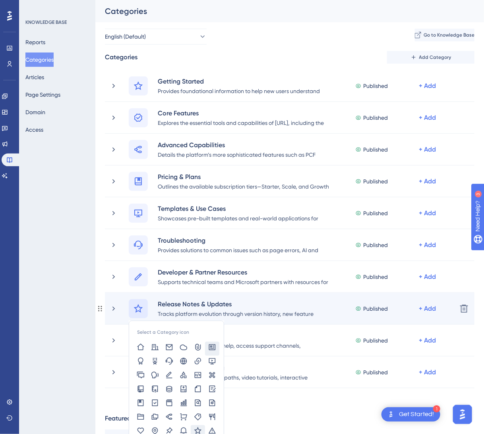
click at [209, 347] on icon at bounding box center [212, 347] width 7 height 6
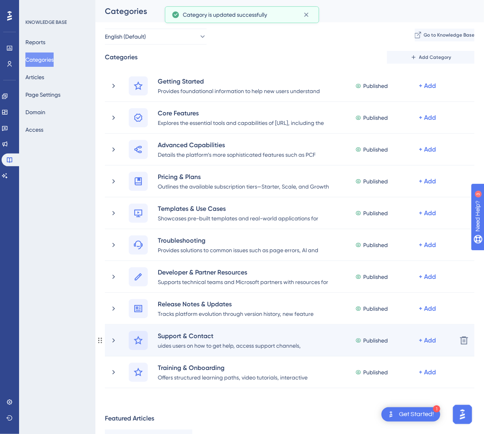
click at [141, 341] on icon at bounding box center [139, 340] width 10 height 10
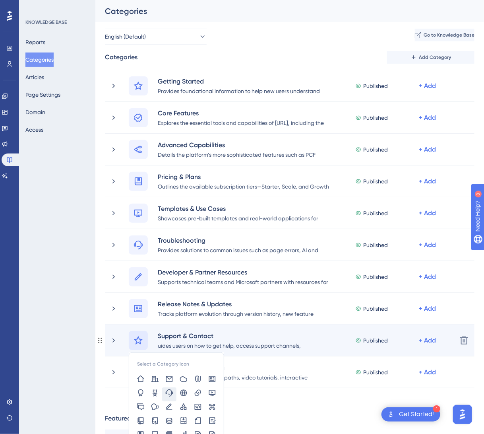
click at [170, 391] on icon at bounding box center [169, 393] width 8 height 8
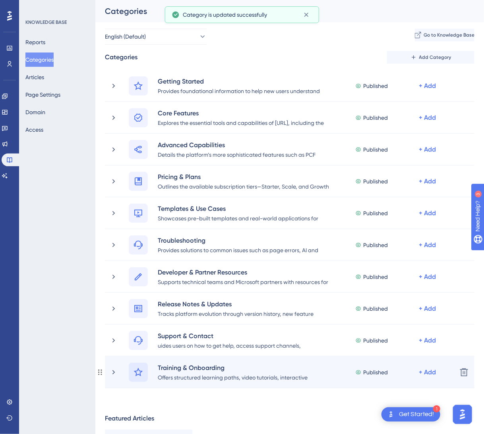
click at [141, 370] on icon at bounding box center [139, 372] width 10 height 10
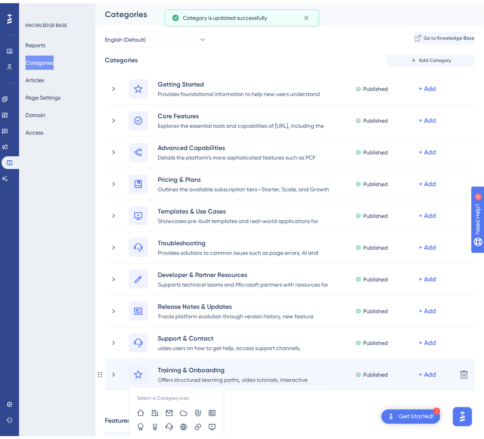
scroll to position [119, 0]
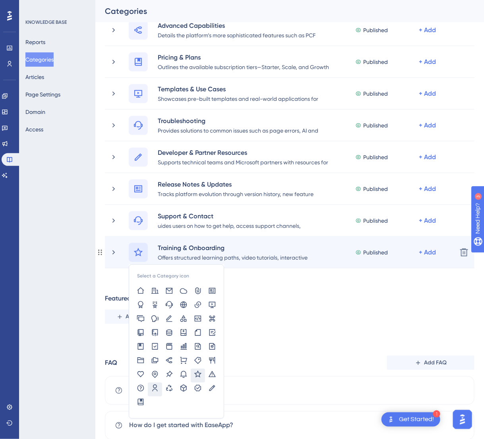
click at [156, 387] on icon at bounding box center [155, 389] width 8 height 8
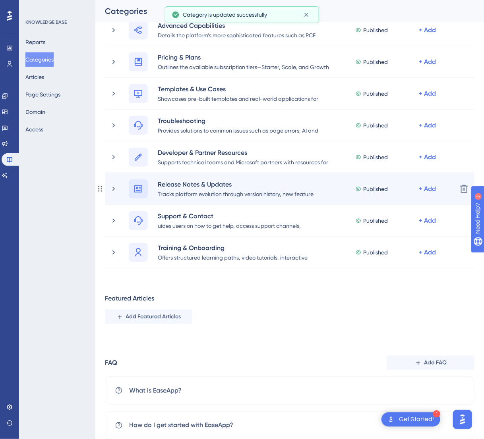
click at [144, 184] on div at bounding box center [138, 189] width 19 height 19
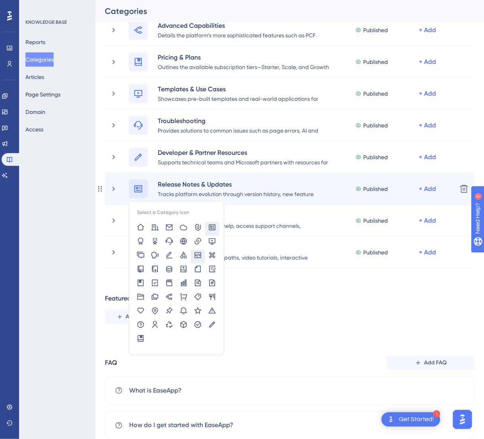
click at [198, 255] on icon at bounding box center [198, 255] width 7 height 6
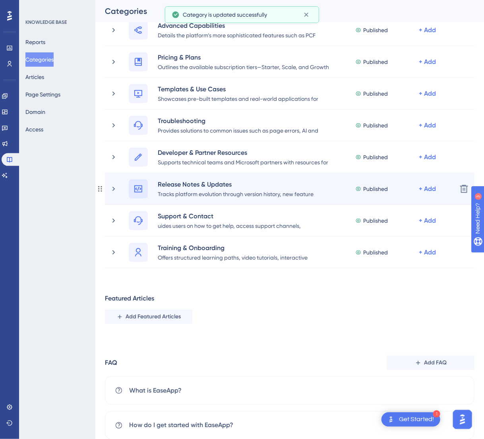
click at [142, 190] on icon at bounding box center [139, 189] width 10 height 10
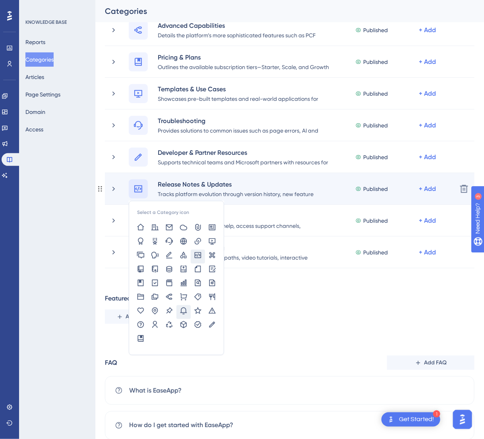
click at [180, 314] on icon at bounding box center [184, 311] width 8 height 8
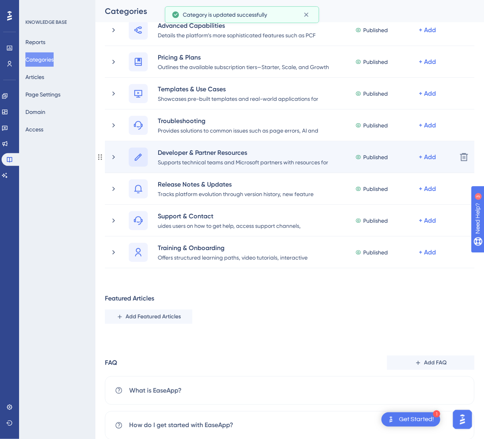
click at [135, 154] on icon at bounding box center [139, 158] width 10 height 10
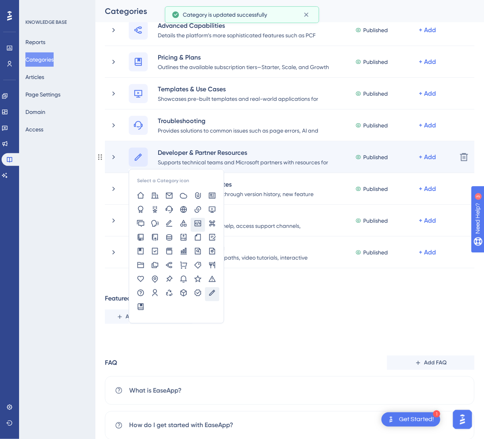
click at [201, 224] on icon at bounding box center [198, 224] width 7 height 6
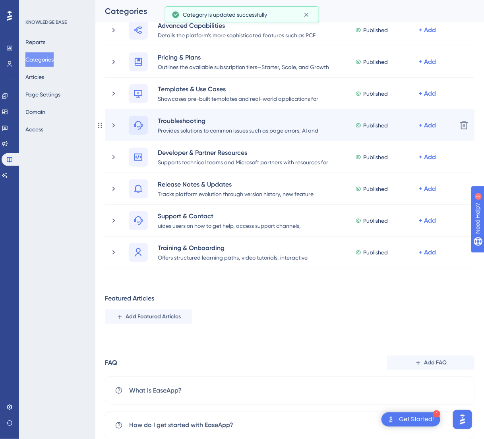
click at [143, 129] on div at bounding box center [138, 125] width 19 height 19
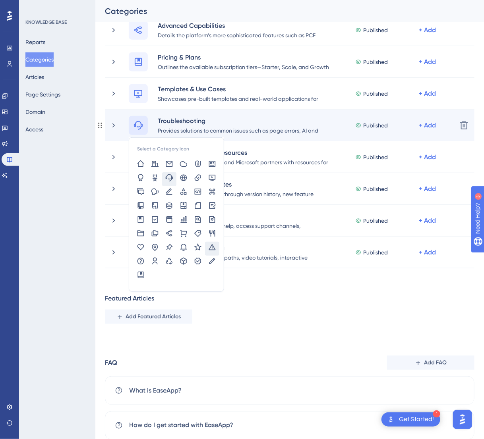
click at [212, 246] on icon at bounding box center [212, 247] width 7 height 6
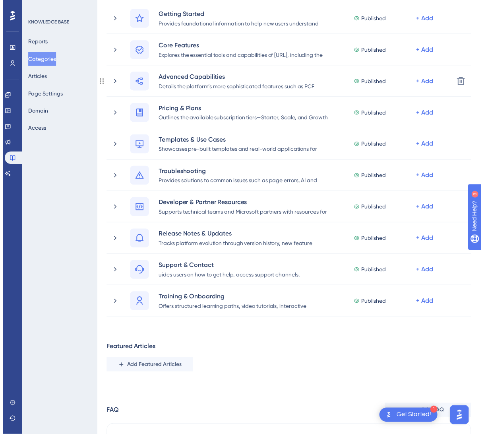
scroll to position [0, 0]
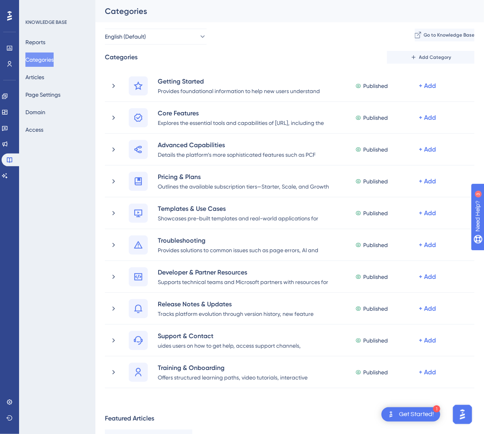
click at [50, 22] on div "KNOWLEDGE BASE" at bounding box center [45, 22] width 41 height 6
click at [15, 159] on link at bounding box center [11, 159] width 19 height 13
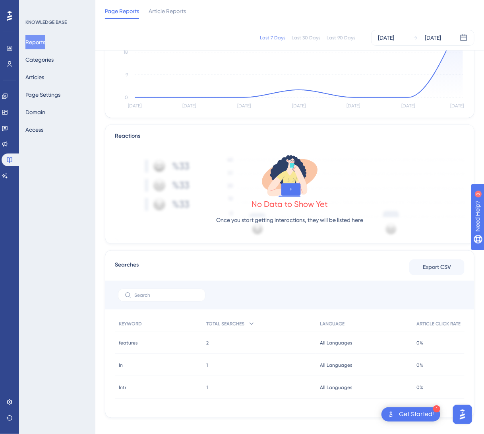
scroll to position [128, 0]
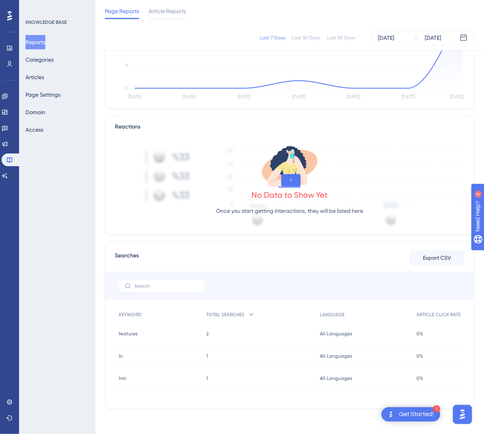
click at [212, 337] on div "2 2" at bounding box center [259, 333] width 114 height 22
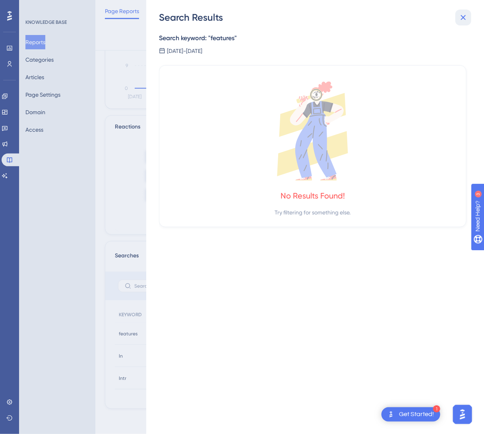
click at [462, 12] on button at bounding box center [463, 18] width 16 height 16
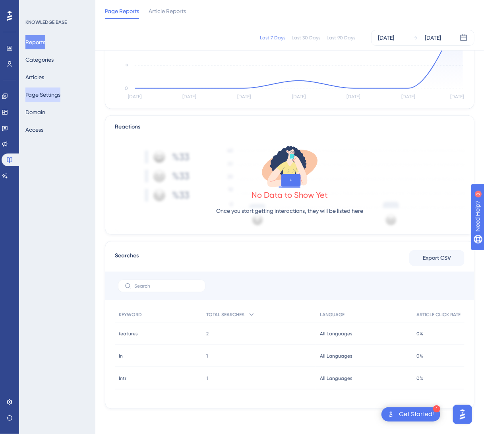
click at [40, 96] on button "Page Settings" at bounding box center [42, 94] width 35 height 14
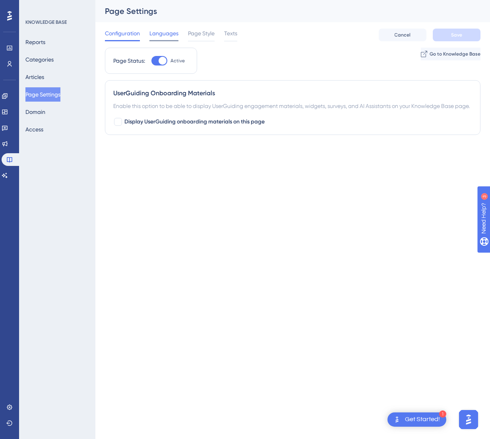
click at [158, 34] on span "Languages" at bounding box center [163, 34] width 29 height 10
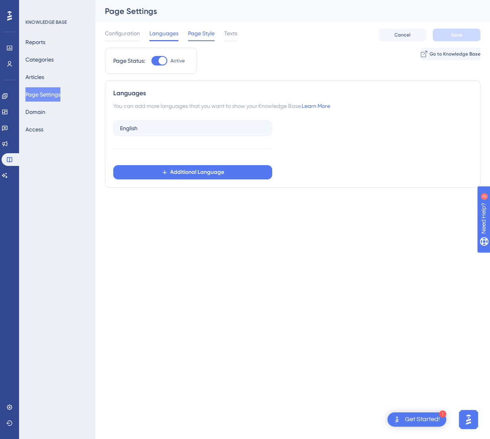
click at [193, 33] on span "Page Style" at bounding box center [201, 34] width 27 height 10
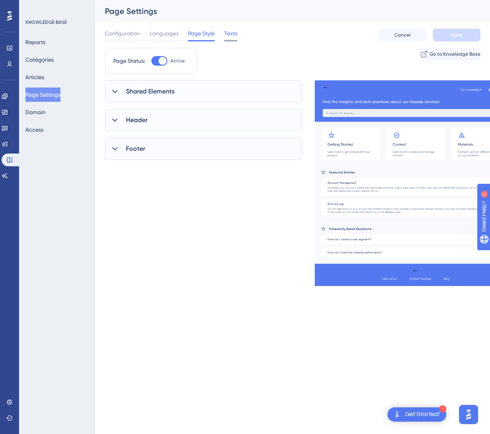
click at [226, 33] on span "Texts" at bounding box center [230, 34] width 13 height 10
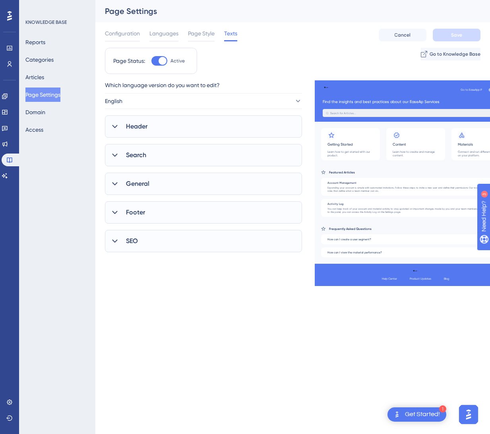
click at [211, 118] on div "Header" at bounding box center [203, 126] width 197 height 22
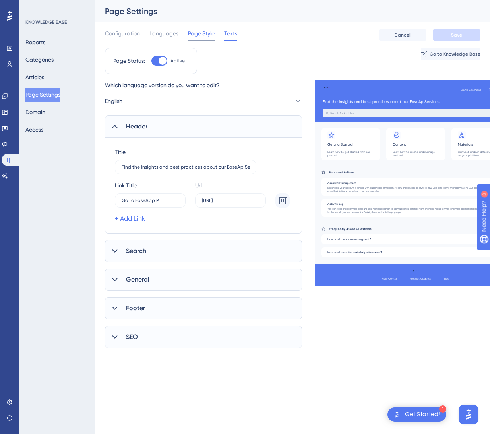
click at [196, 30] on span "Page Style" at bounding box center [201, 34] width 27 height 10
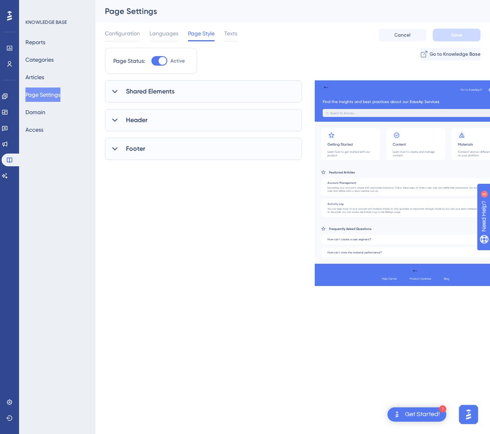
click at [157, 93] on span "Shared Elements" at bounding box center [150, 92] width 48 height 10
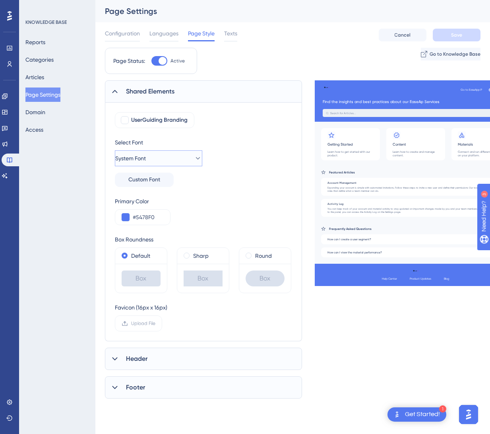
click at [146, 156] on span "System Font" at bounding box center [130, 158] width 31 height 10
type input "g"
type input "m"
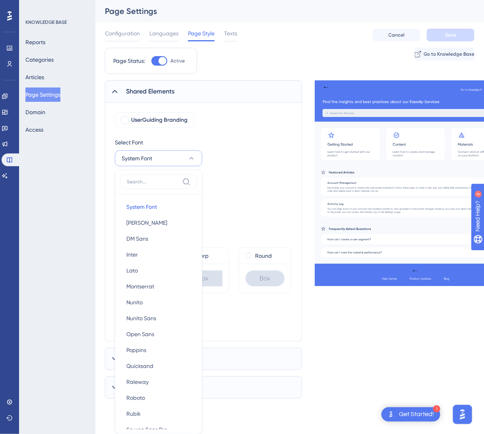
click at [268, 210] on div "Primary Color #5478F0" at bounding box center [203, 210] width 177 height 29
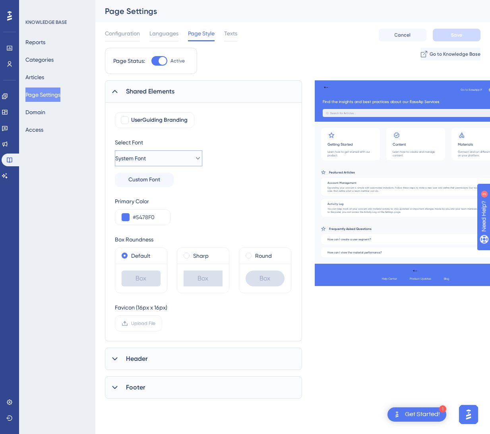
click at [194, 154] on icon at bounding box center [198, 158] width 8 height 8
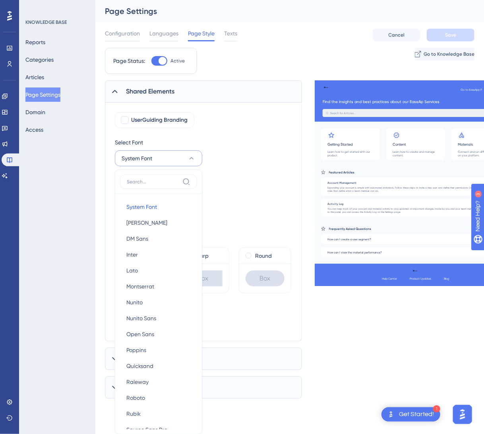
click at [252, 166] on div "Select Font System Font System Font System Font Barlow Barlow DM Sans DM Sans I…" at bounding box center [203, 161] width 177 height 49
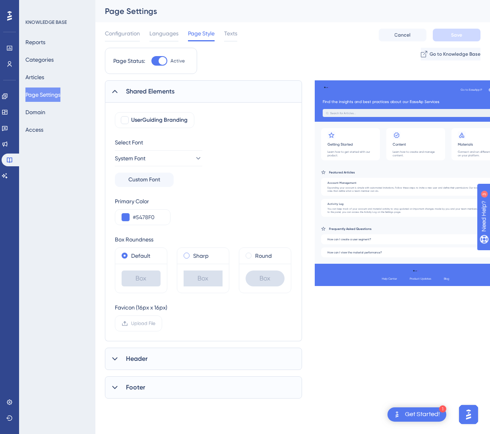
click at [197, 257] on label "Sharp" at bounding box center [200, 256] width 15 height 10
click at [144, 255] on label "Default" at bounding box center [140, 256] width 19 height 10
click at [233, 35] on span "Texts" at bounding box center [230, 34] width 13 height 10
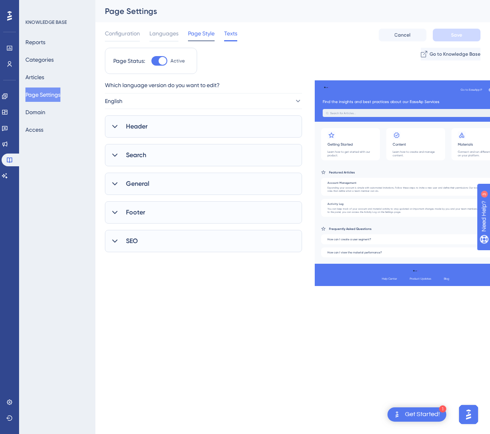
click at [207, 35] on span "Page Style" at bounding box center [201, 34] width 27 height 10
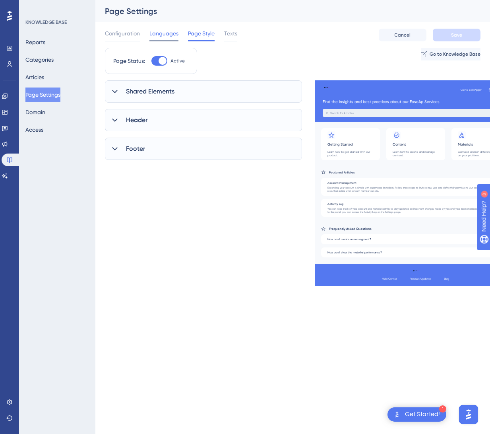
click at [177, 33] on span "Languages" at bounding box center [163, 34] width 29 height 10
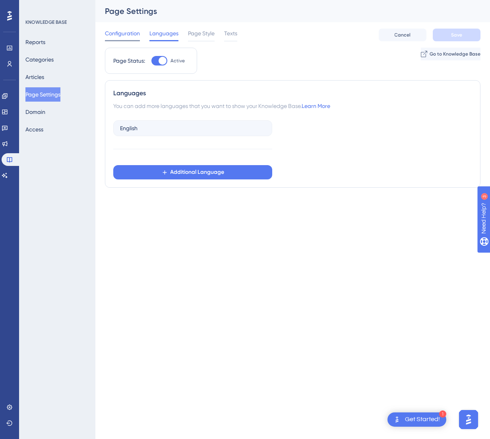
click at [129, 33] on span "Configuration" at bounding box center [122, 34] width 35 height 10
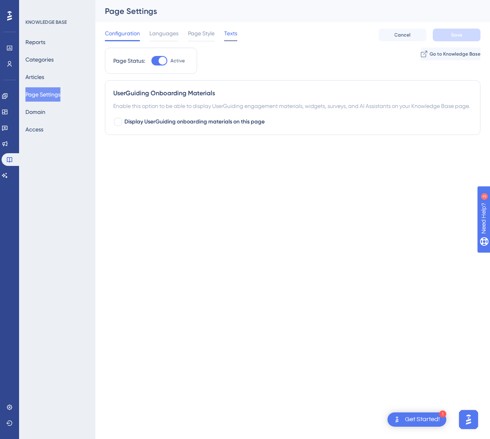
click at [230, 34] on span "Texts" at bounding box center [230, 34] width 13 height 10
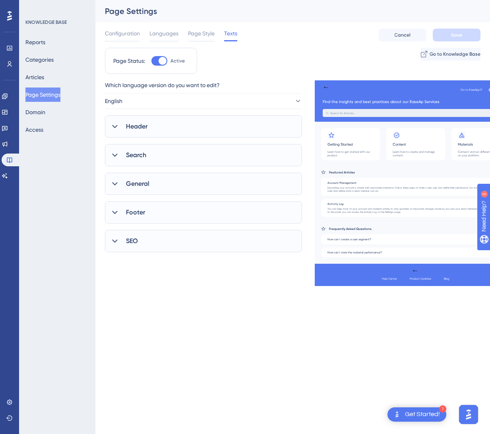
click at [165, 126] on div "Header" at bounding box center [203, 126] width 197 height 22
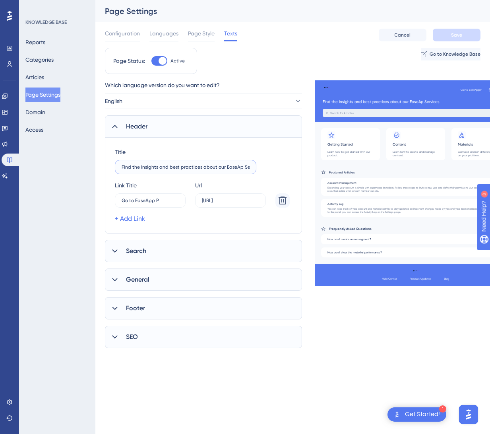
click at [169, 167] on input "Find the insights and best practices about our EaseAp Services" at bounding box center [186, 167] width 128 height 6
click at [241, 166] on input "Find the insights and best practices about EaseApp Product&" at bounding box center [186, 167] width 128 height 6
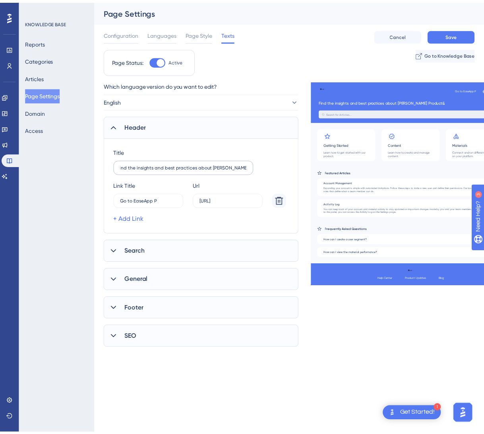
scroll to position [0, 0]
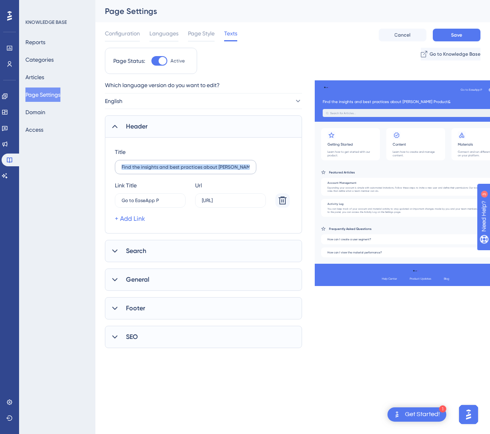
drag, startPoint x: 250, startPoint y: 167, endPoint x: 182, endPoint y: 169, distance: 68.0
click at [182, 169] on label "Find the insights and best practices about EaseApp Product&" at bounding box center [185, 167] width 141 height 14
click at [168, 164] on input "Find the insights and best practices about EaseApp Product&" at bounding box center [186, 167] width 128 height 6
type input "Find the insights and best practices about EaseApp Product&"
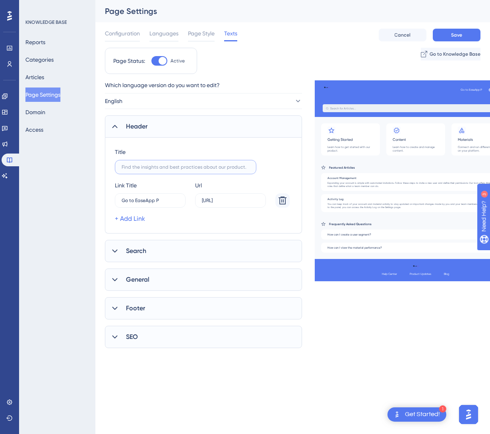
click at [166, 167] on input "text" at bounding box center [186, 167] width 128 height 6
paste input "text"
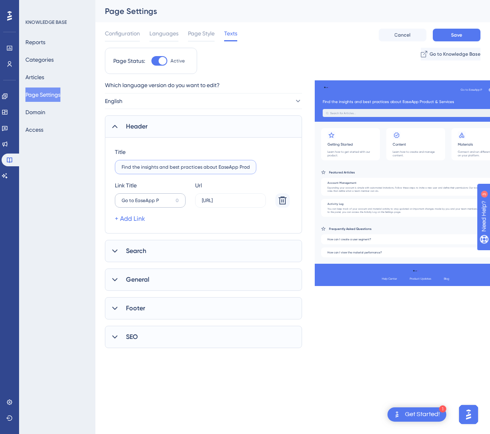
type input "Find the insights and best practices about EaseApp Product & Services"
click at [162, 199] on input "Go to EaseApp P" at bounding box center [147, 200] width 51 height 6
drag, startPoint x: 162, startPoint y: 199, endPoint x: 104, endPoint y: 187, distance: 59.3
click at [104, 187] on div "Performance Users Engagement Widgets Feedback Product Updates Knowledge Base AI…" at bounding box center [292, 180] width 395 height 360
type input "W"
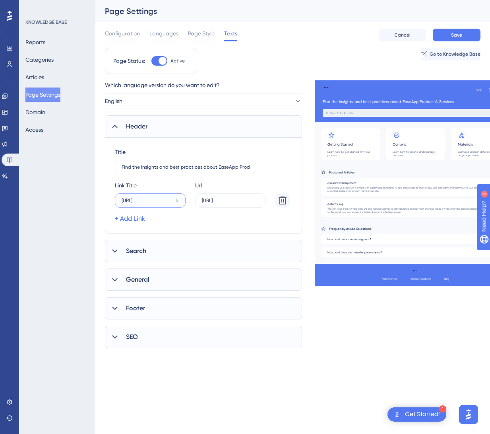
type input "EaseApp.ai"
click at [279, 165] on div "Title Find the insights and best practices about EaseApp Product & Services" at bounding box center [203, 160] width 177 height 27
click at [469, 36] on button "Save" at bounding box center [457, 35] width 48 height 13
click at [140, 248] on span "Search" at bounding box center [136, 251] width 20 height 10
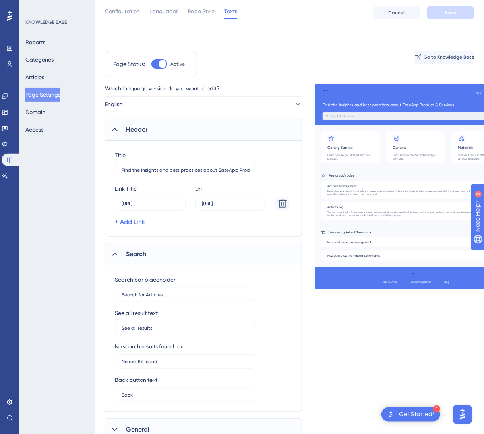
scroll to position [89, 0]
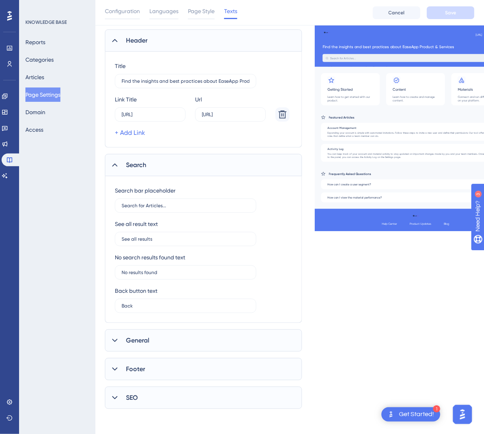
click at [129, 340] on span "General" at bounding box center [137, 340] width 23 height 10
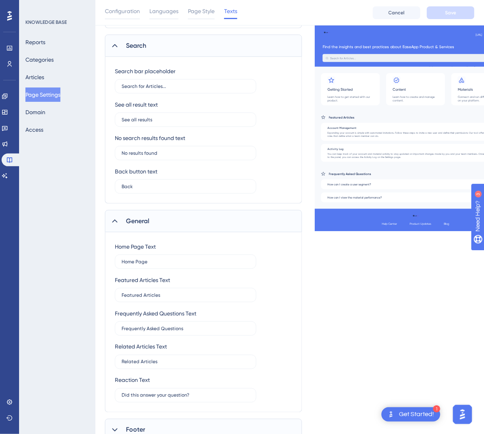
scroll to position [269, 0]
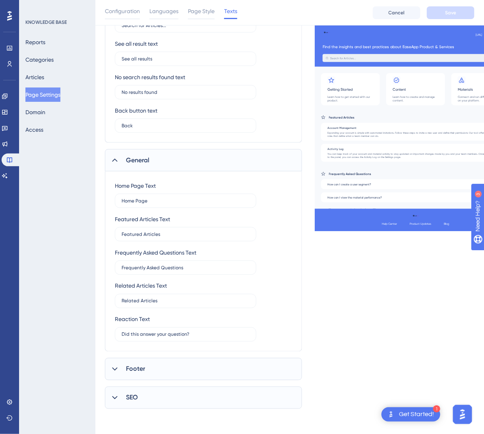
click at [148, 362] on div "Footer" at bounding box center [203, 369] width 197 height 22
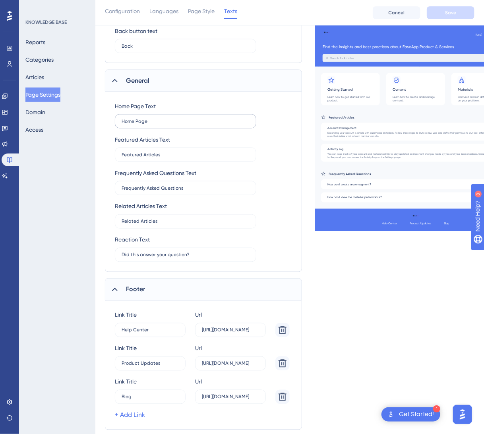
scroll to position [398, 0]
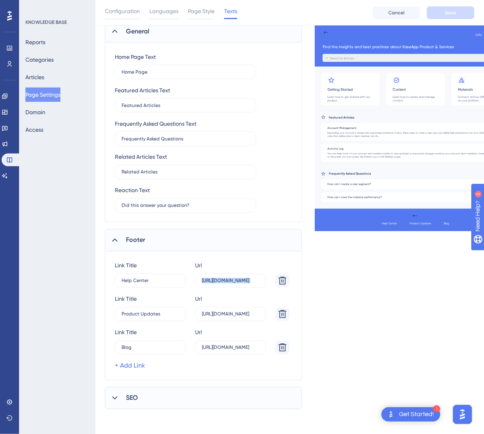
drag, startPoint x: 200, startPoint y: 283, endPoint x: 341, endPoint y: 290, distance: 141.6
click at [341, 290] on div "Which language version do you want to edit? English Header Title Find the insig…" at bounding box center [290, 47] width 370 height 723
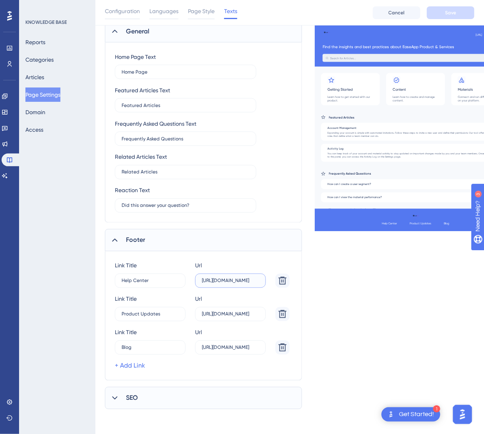
type input "h"
drag, startPoint x: 248, startPoint y: 279, endPoint x: 185, endPoint y: 268, distance: 64.1
click at [185, 268] on div "Link Title Help Center 4 Url support.easeapp.ai" at bounding box center [202, 274] width 175 height 27
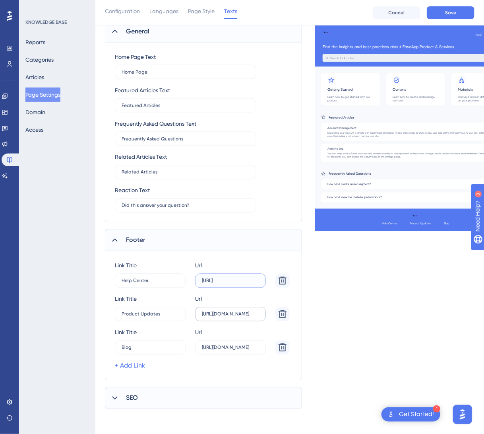
type input "support.easeapp.ai"
type input "h"
paste input "text"
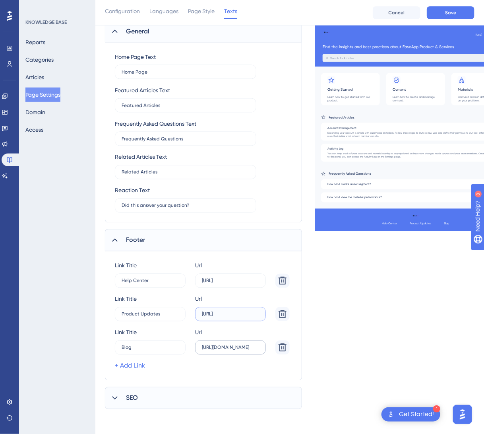
type input "support.easeapp.ai"
paste input "text"
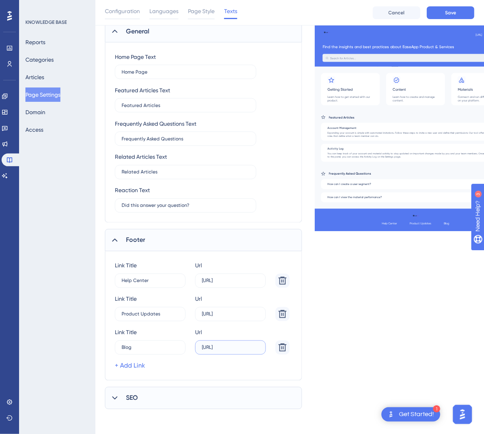
scroll to position [0, 0]
type input "support.easeapp.ai"
click at [449, 17] on button "Save" at bounding box center [451, 12] width 48 height 13
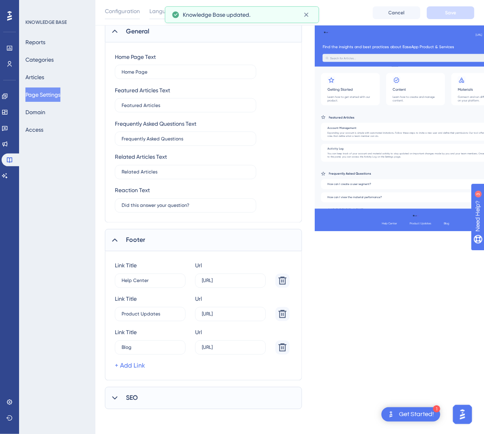
click at [109, 396] on div "SEO" at bounding box center [203, 398] width 197 height 22
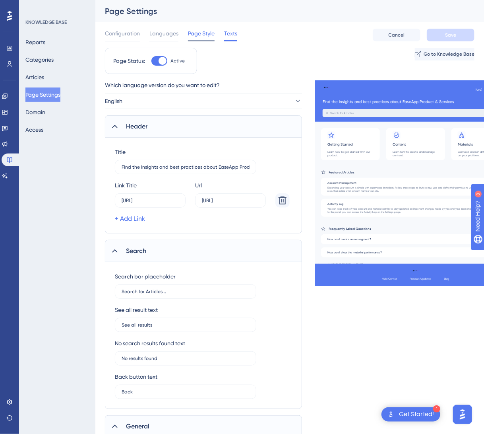
click at [205, 29] on span "Page Style" at bounding box center [201, 34] width 27 height 10
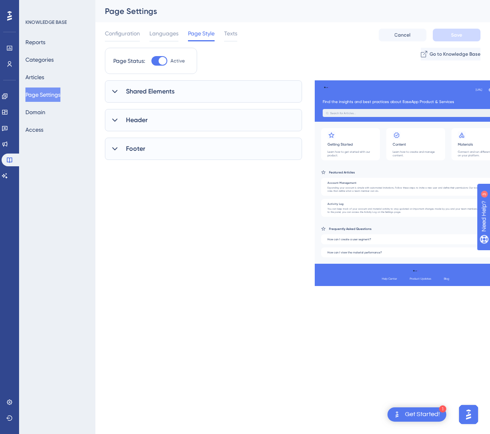
click at [161, 93] on span "Shared Elements" at bounding box center [150, 92] width 48 height 10
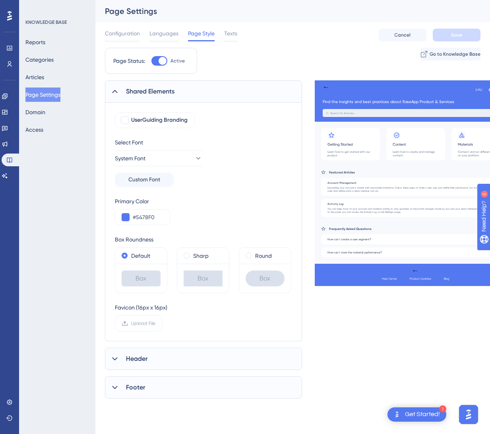
click at [186, 358] on div "Header" at bounding box center [203, 358] width 197 height 22
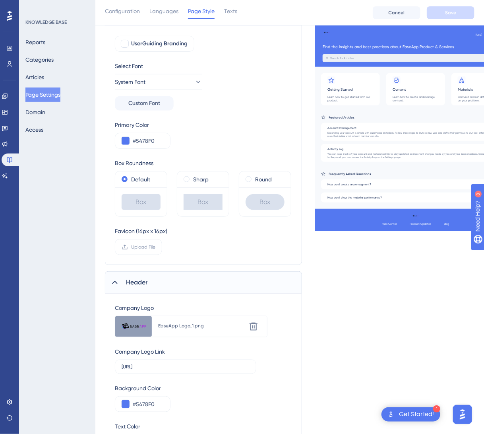
scroll to position [159, 0]
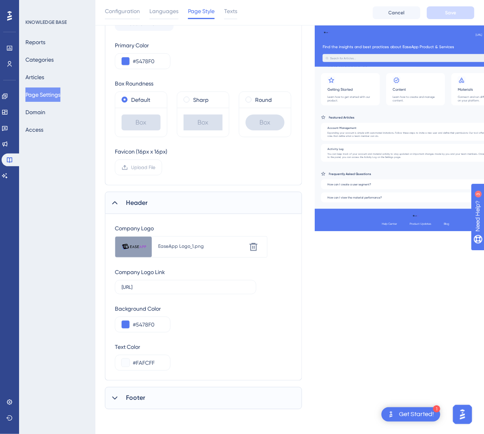
click at [136, 395] on span "Footer" at bounding box center [135, 398] width 19 height 10
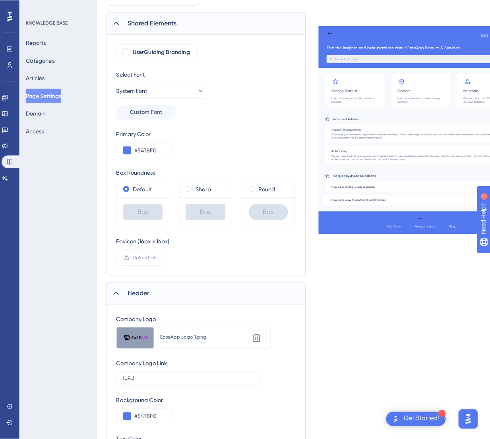
scroll to position [0, 0]
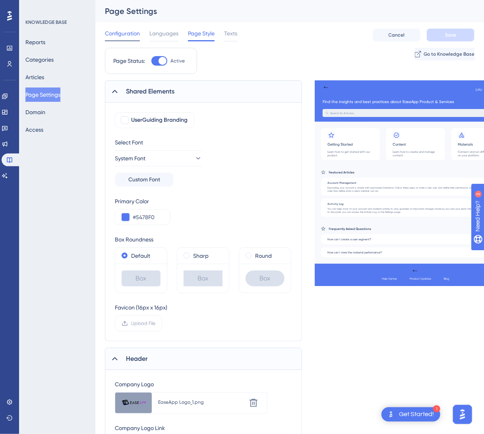
click at [118, 34] on span "Configuration" at bounding box center [122, 34] width 35 height 10
